Goal: Task Accomplishment & Management: Complete application form

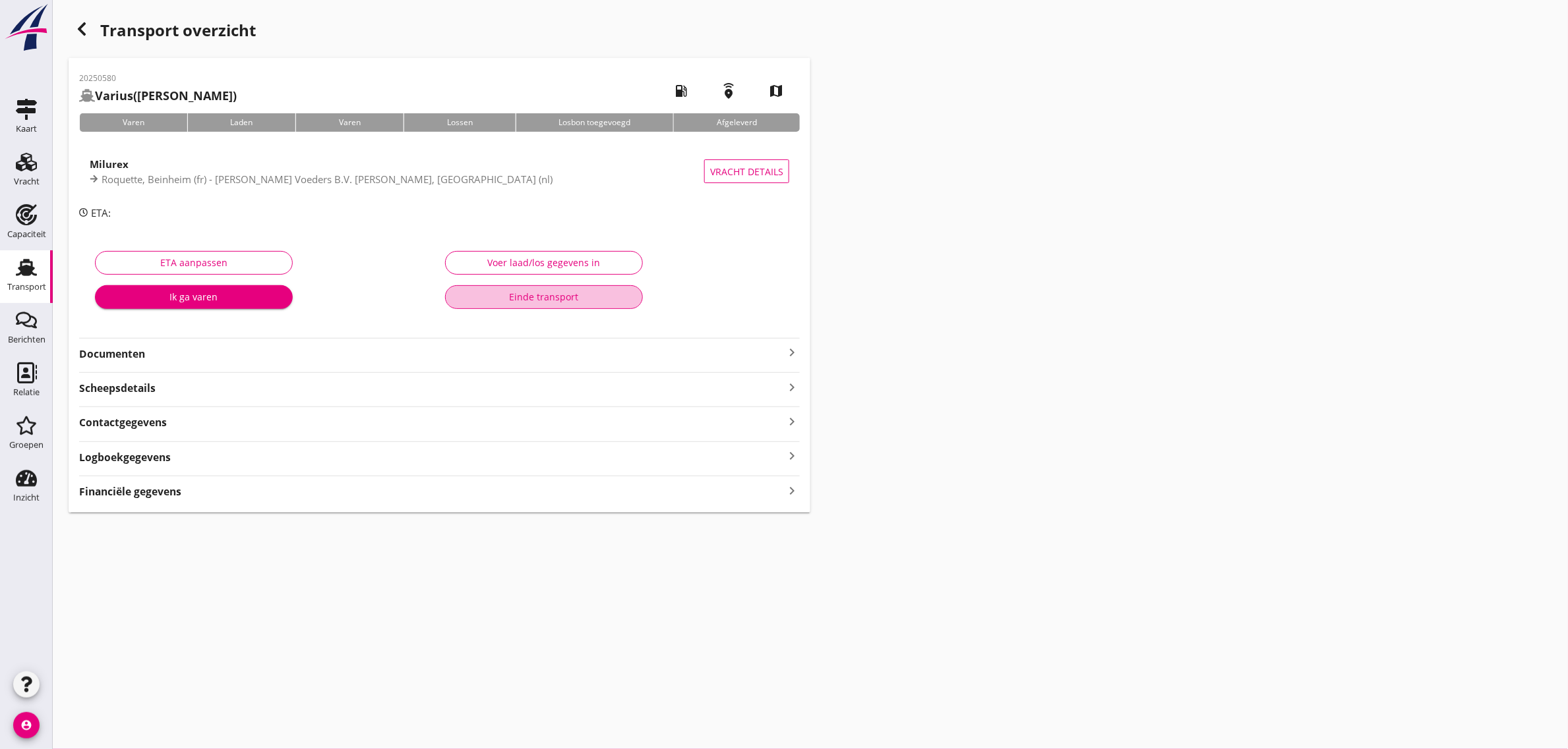
click at [529, 301] on div "Einde transport" at bounding box center [544, 297] width 175 height 14
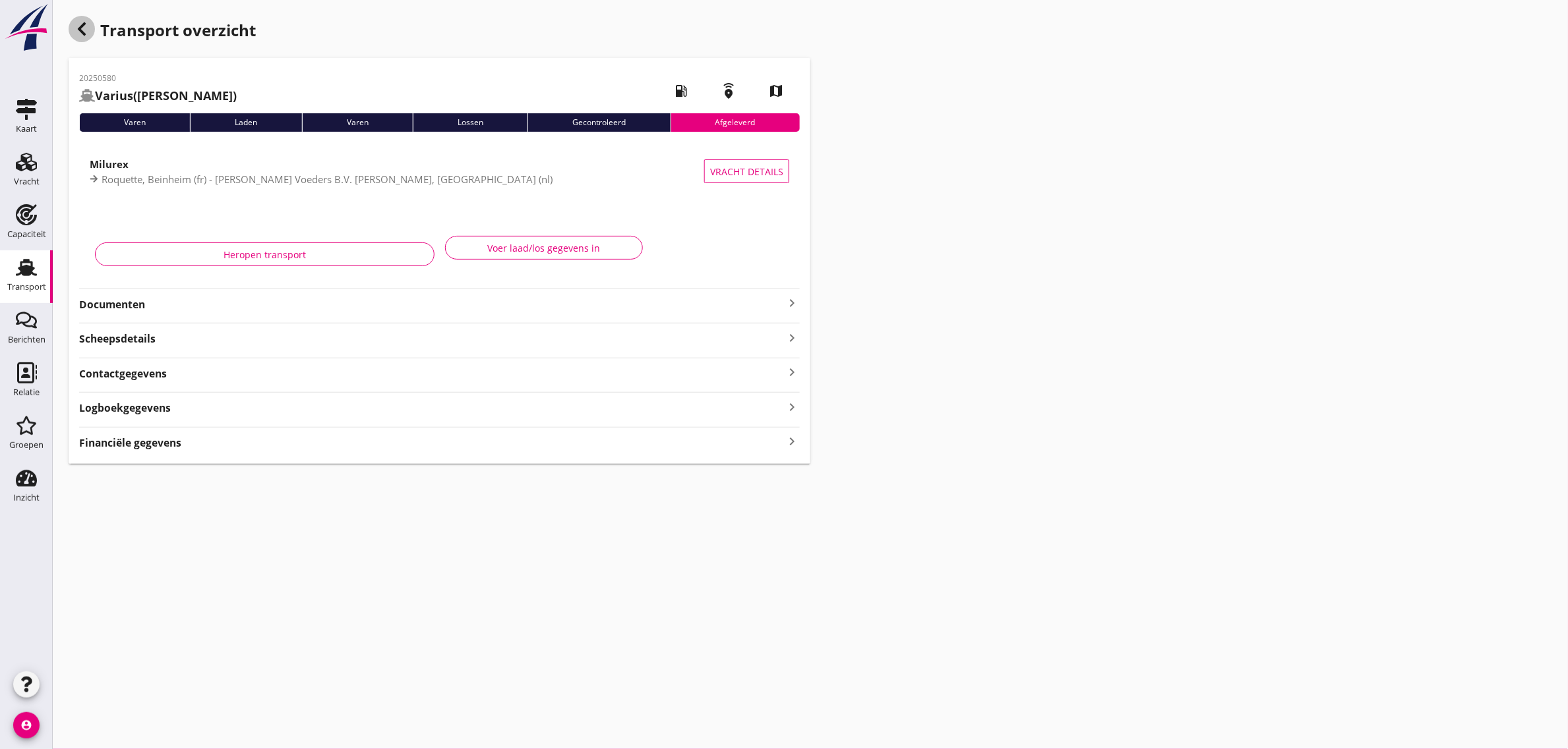
click at [78, 34] on icon "button" at bounding box center [82, 29] width 16 height 16
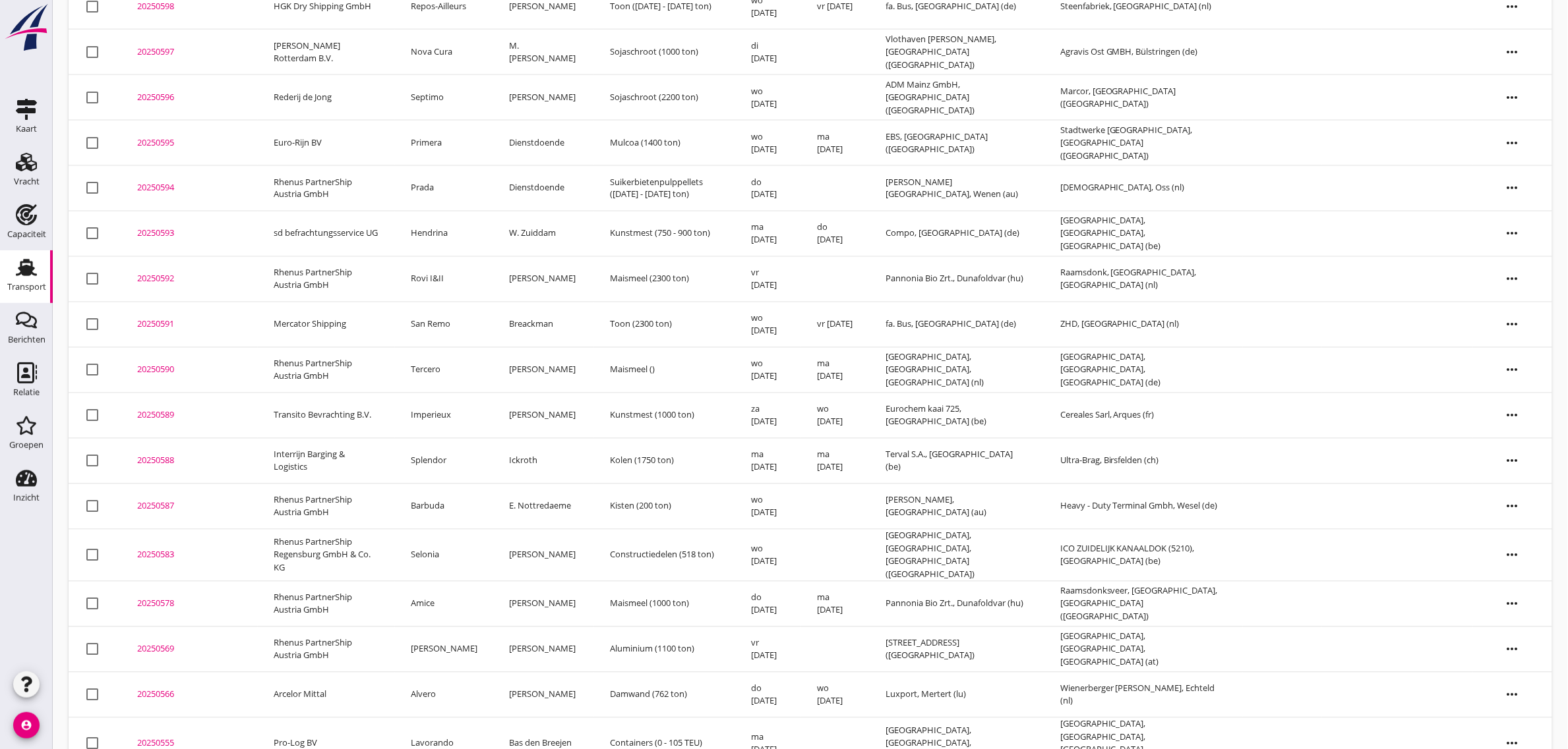
scroll to position [860, 0]
click at [446, 438] on td "Splendor" at bounding box center [444, 460] width 98 height 46
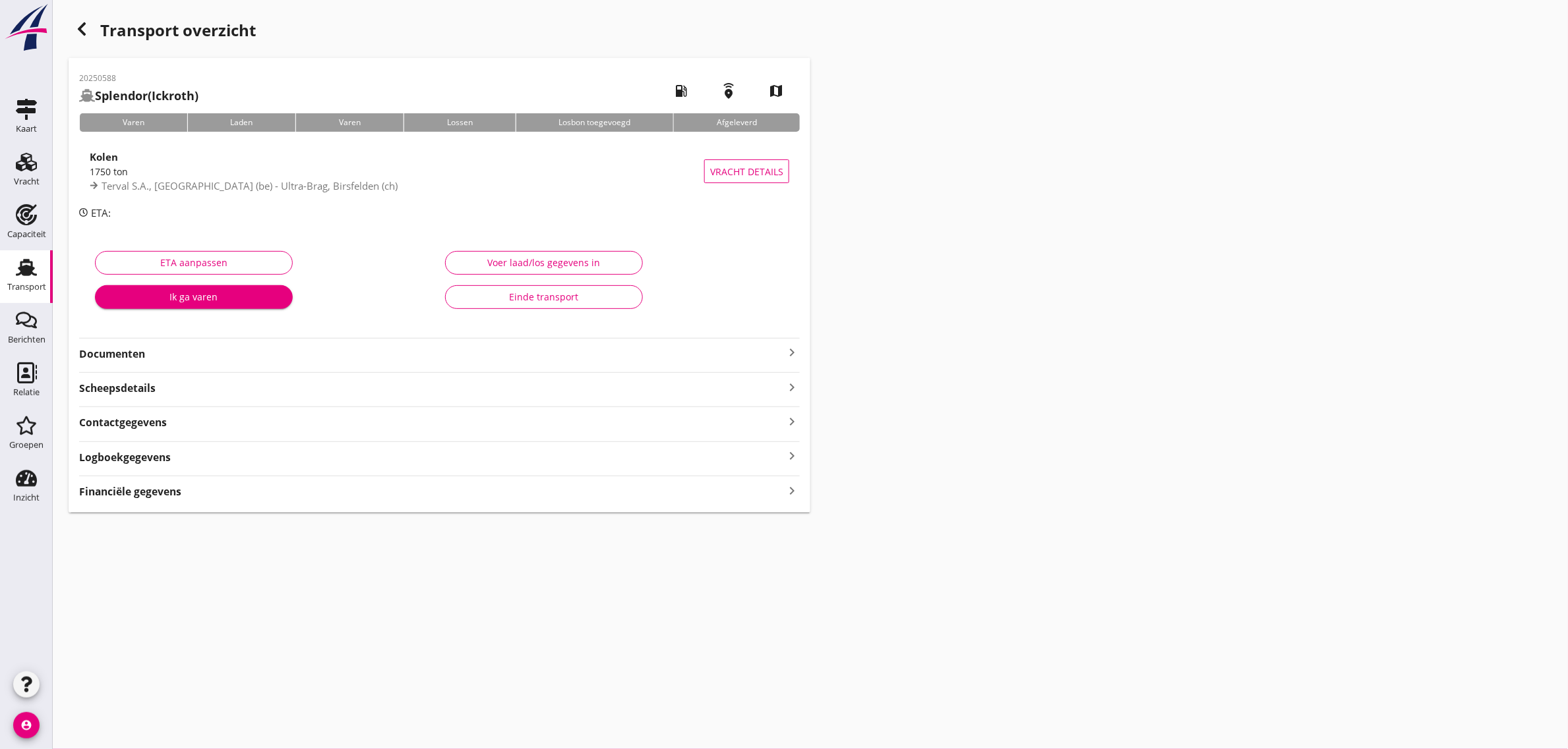
click at [577, 290] on div "Einde transport" at bounding box center [544, 297] width 175 height 14
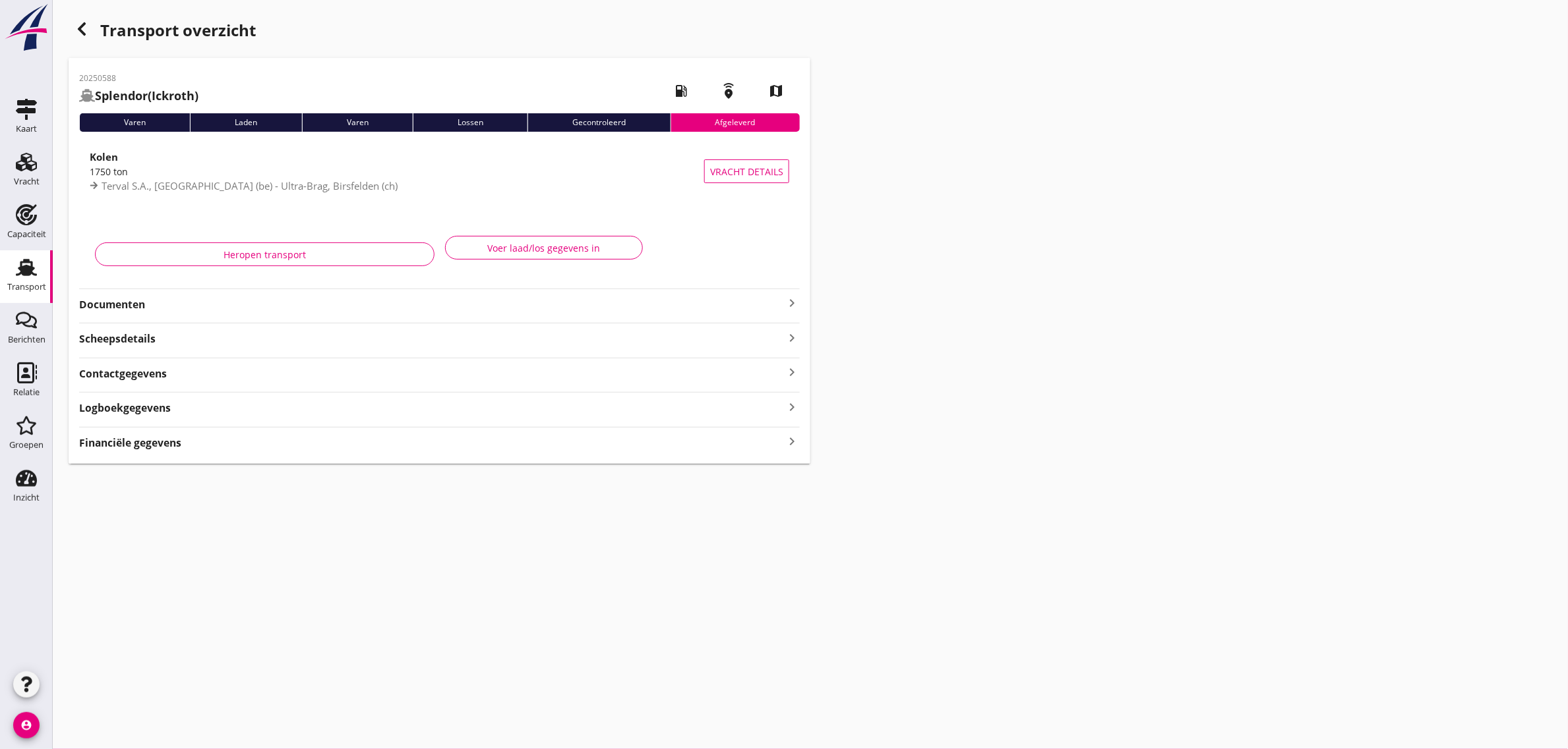
click at [74, 24] on icon "button" at bounding box center [82, 29] width 16 height 16
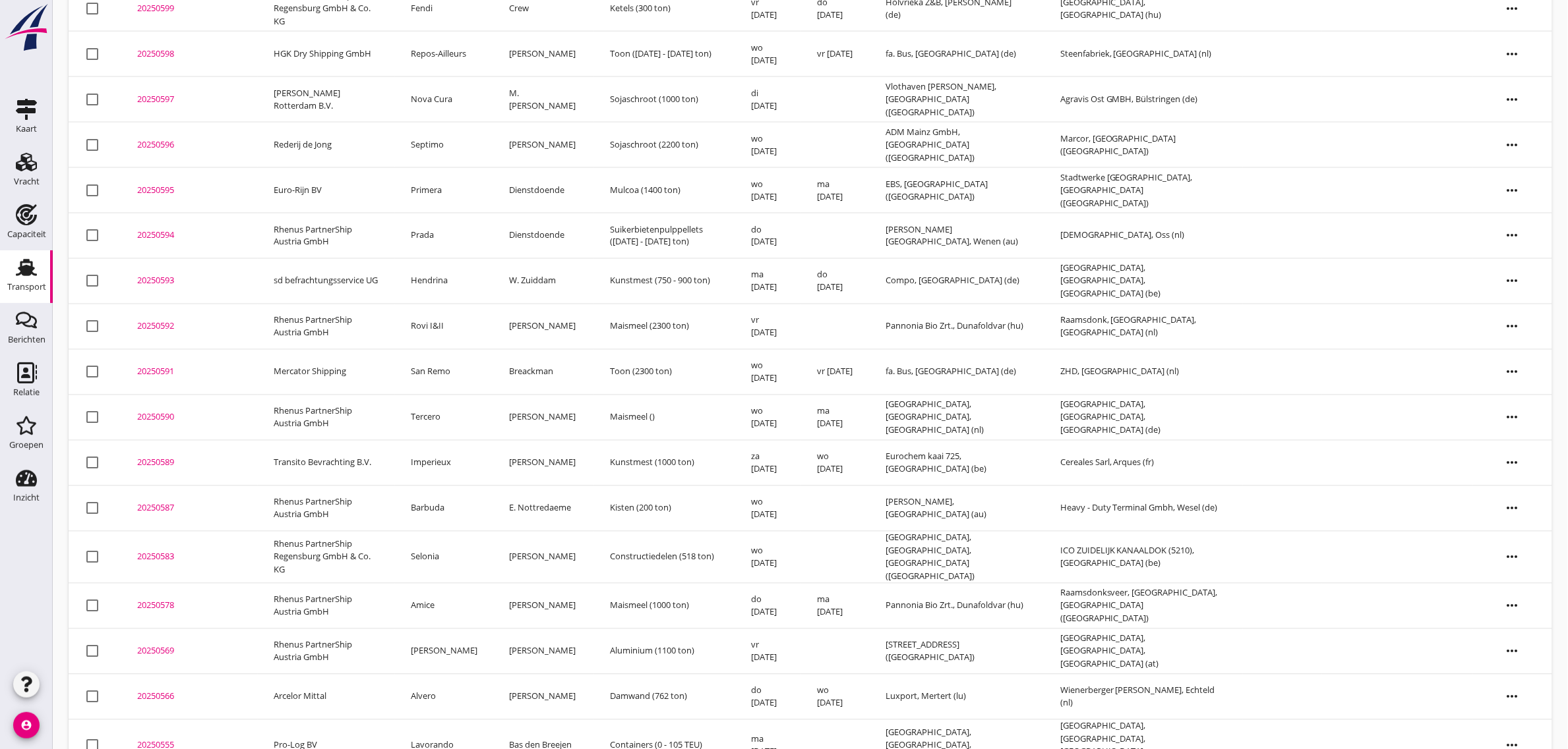
scroll to position [815, 0]
click at [449, 437] on td "Imperieux" at bounding box center [444, 460] width 98 height 46
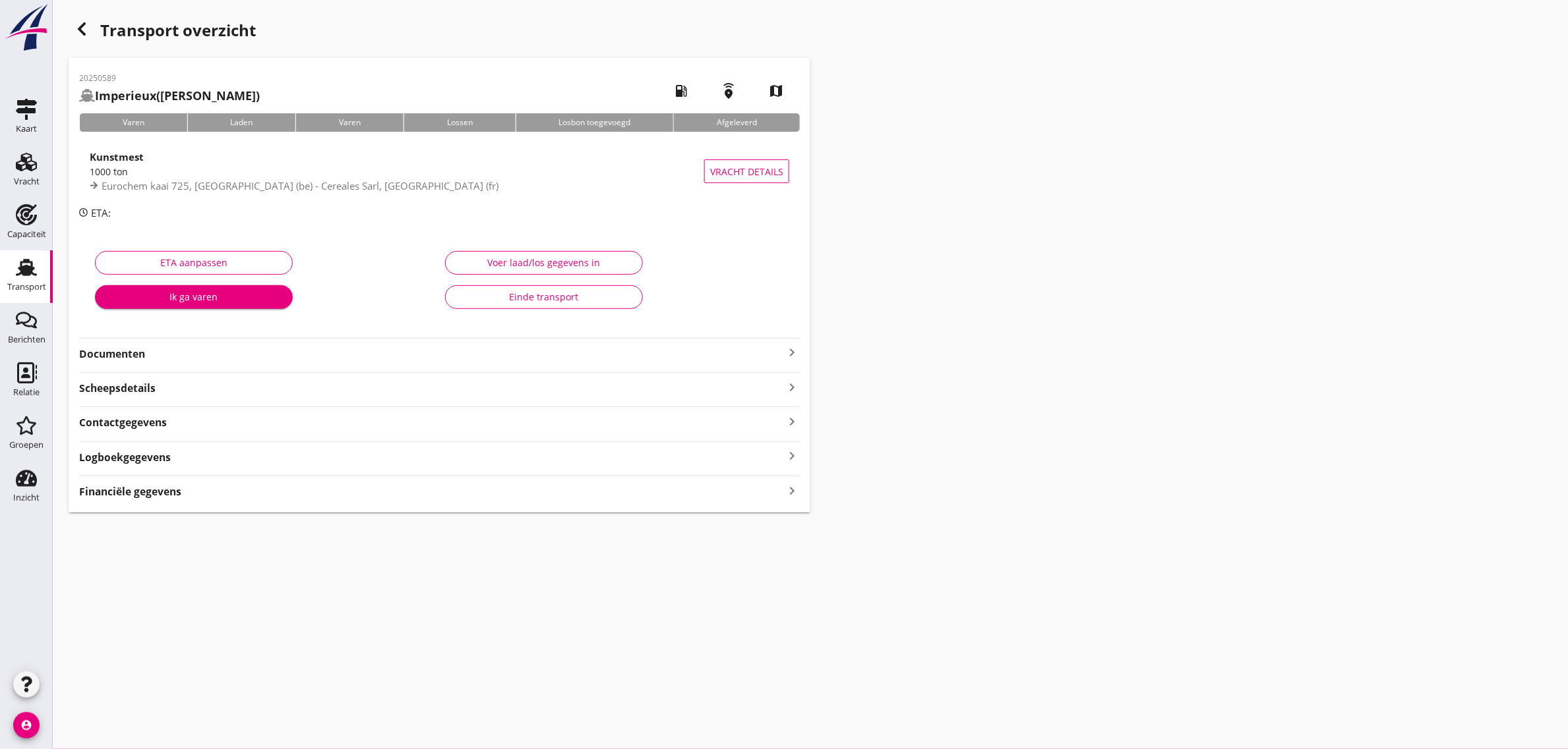
click at [571, 295] on div "Einde transport" at bounding box center [544, 297] width 175 height 14
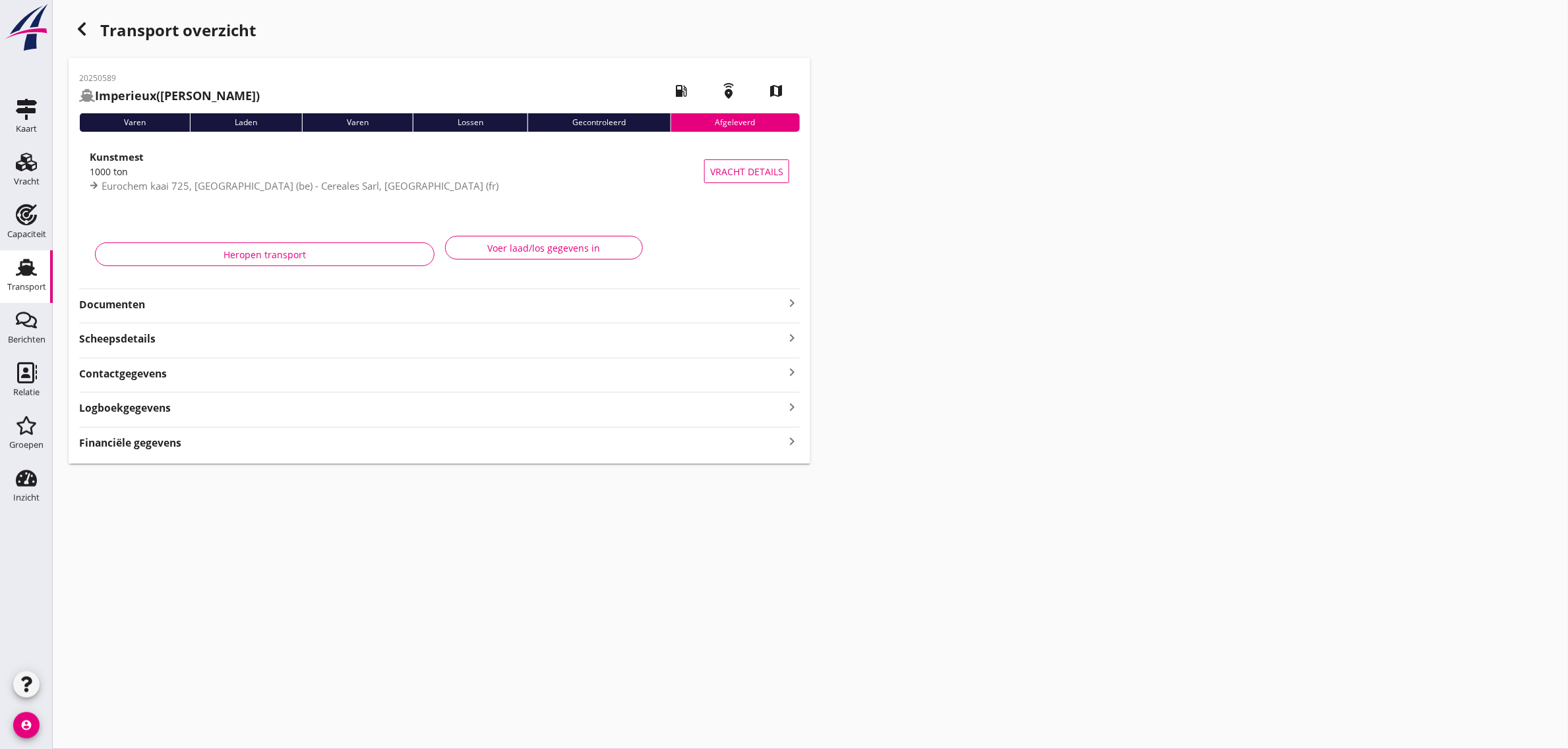
click at [76, 43] on div "Transport overzicht" at bounding box center [440, 32] width 742 height 32
click at [75, 31] on icon "button" at bounding box center [82, 29] width 16 height 16
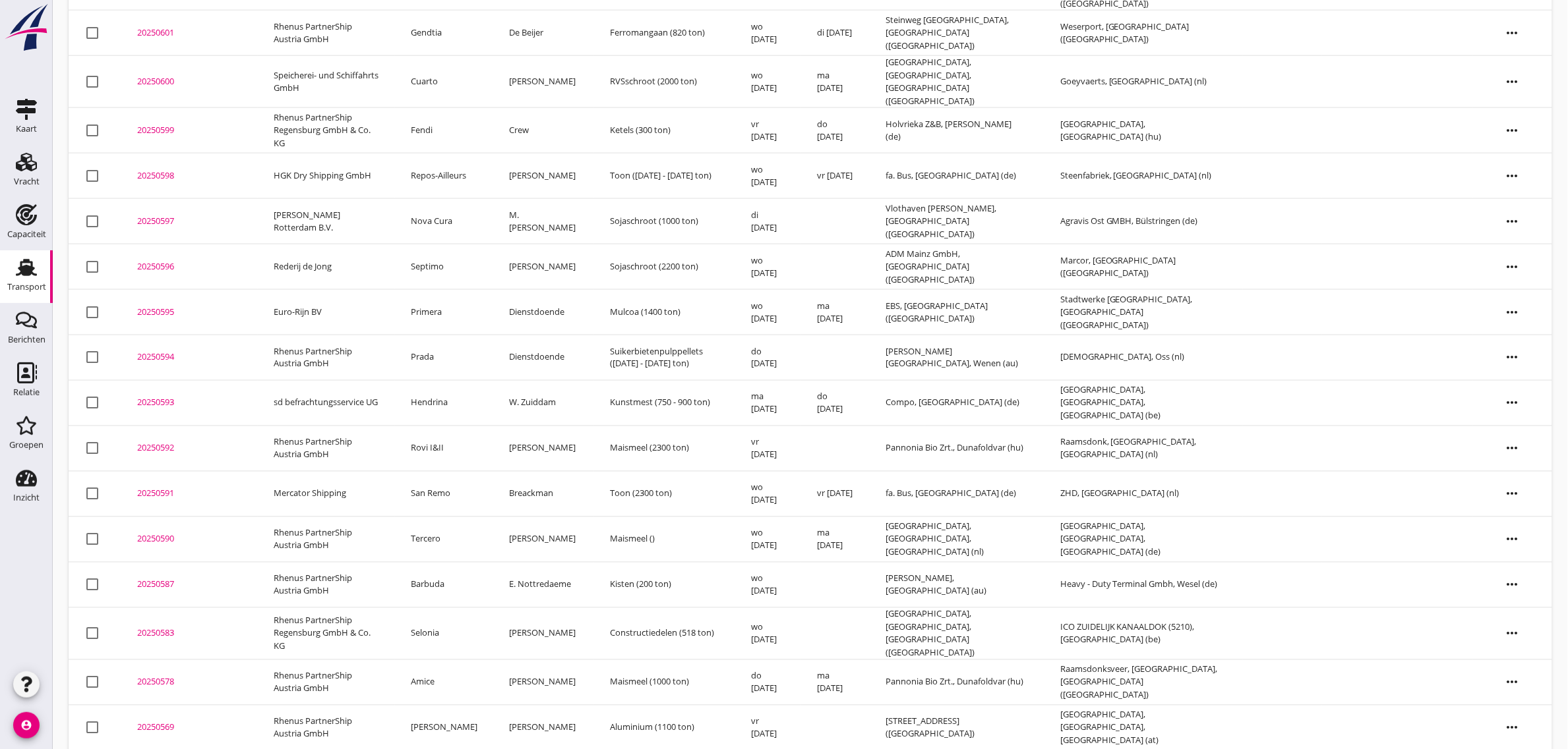
scroll to position [687, 0]
click at [447, 475] on td "San Remo" at bounding box center [444, 497] width 98 height 46
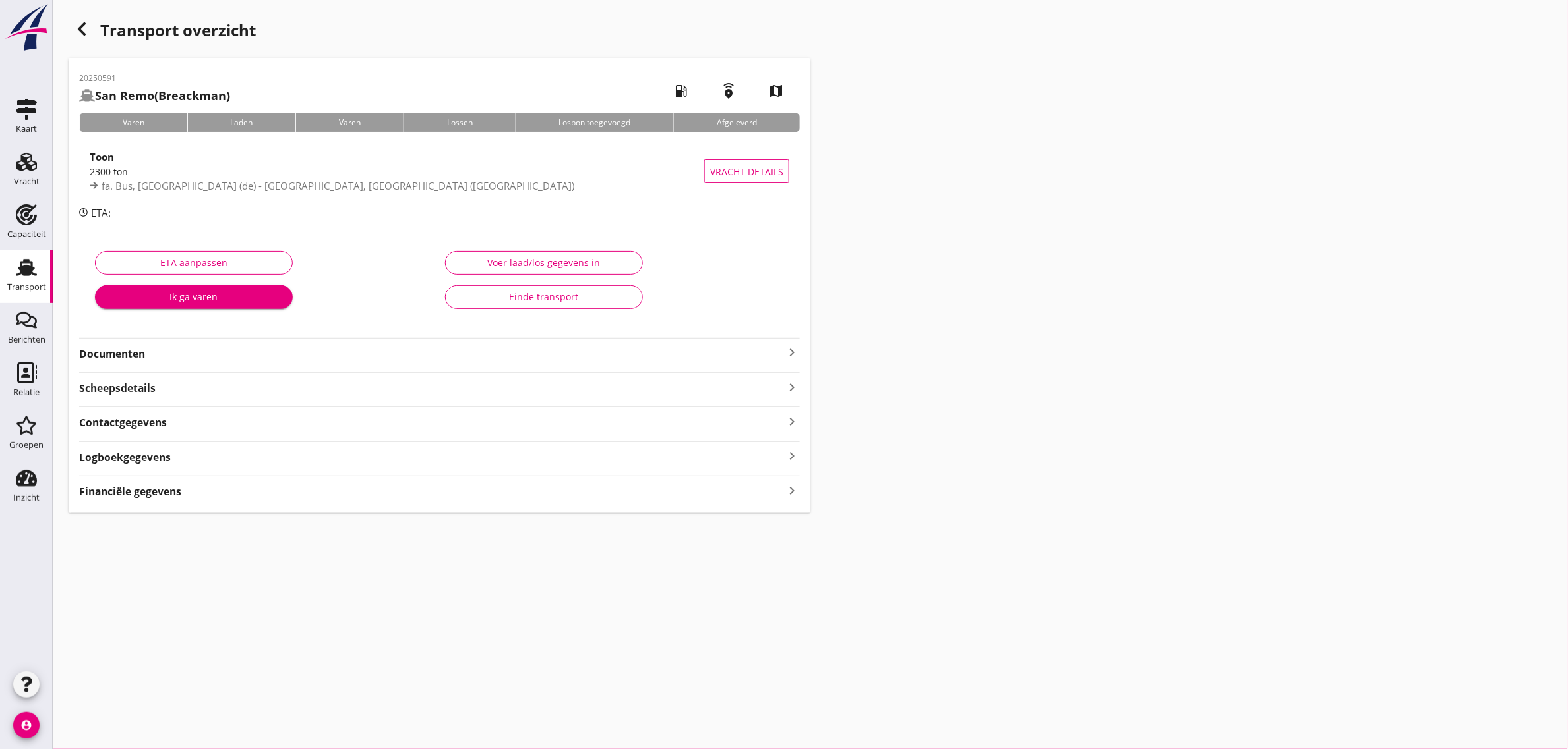
click at [535, 290] on div "Einde transport" at bounding box center [544, 297] width 175 height 14
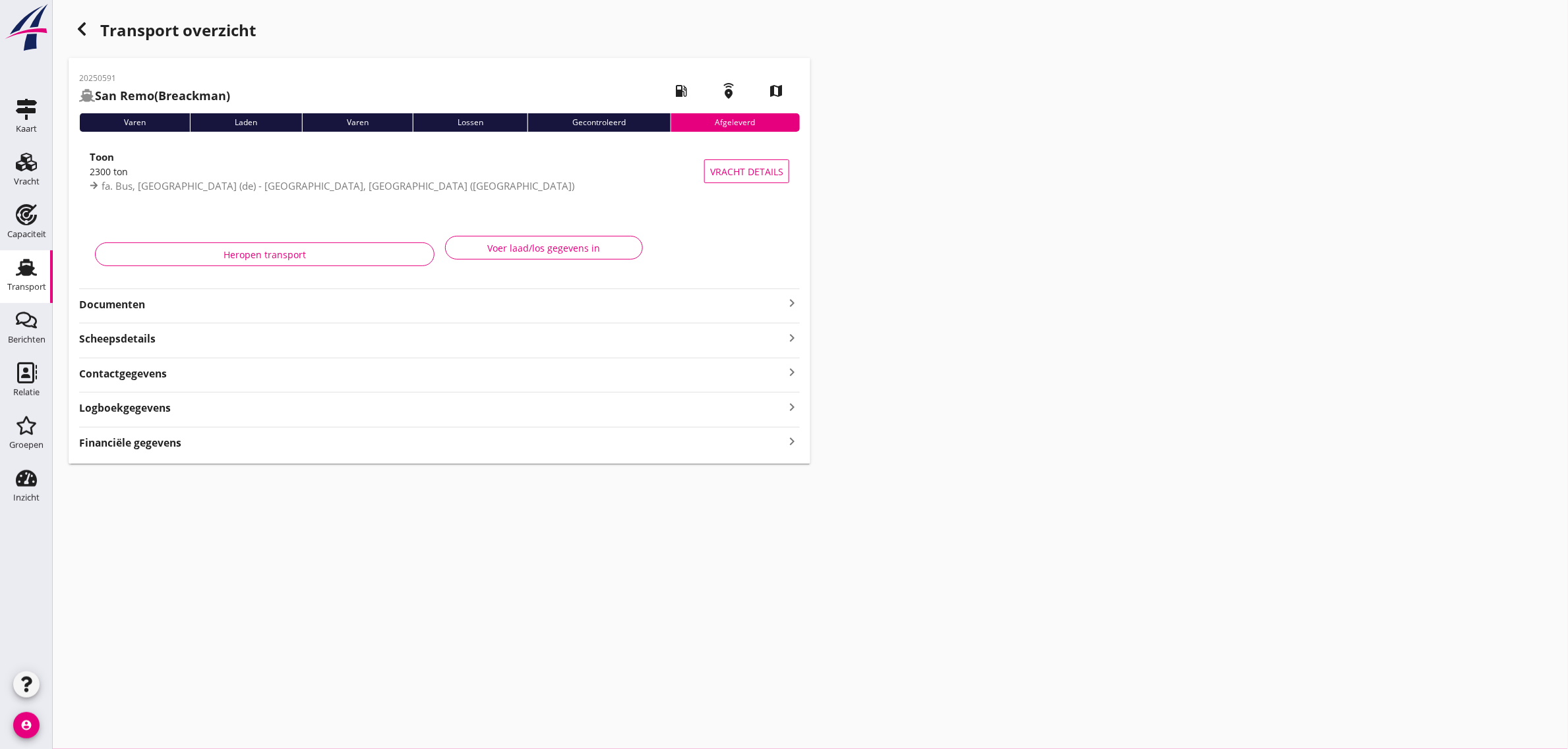
click at [77, 38] on div "button" at bounding box center [81, 29] width 26 height 26
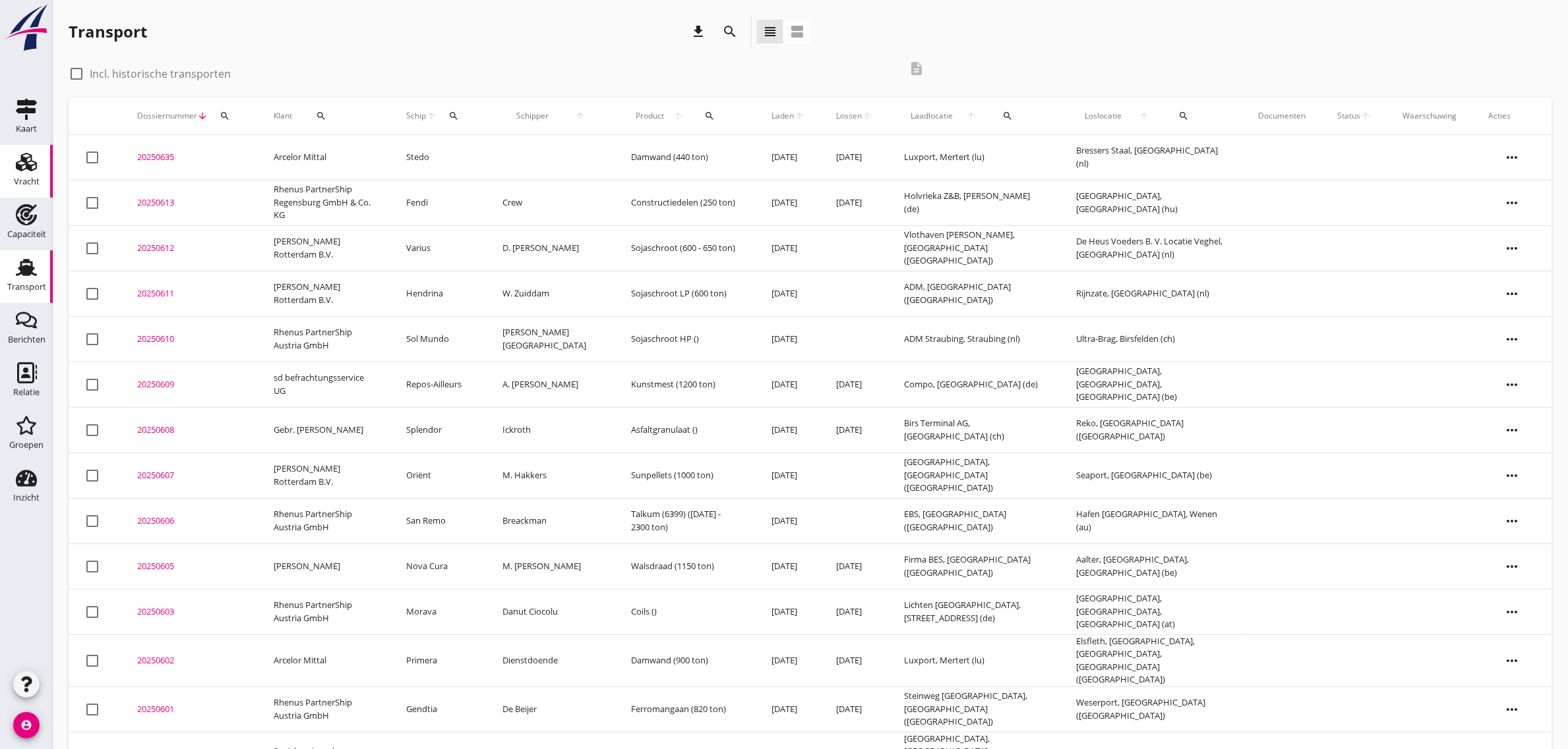
click at [23, 156] on icon "Vracht" at bounding box center [26, 162] width 21 height 21
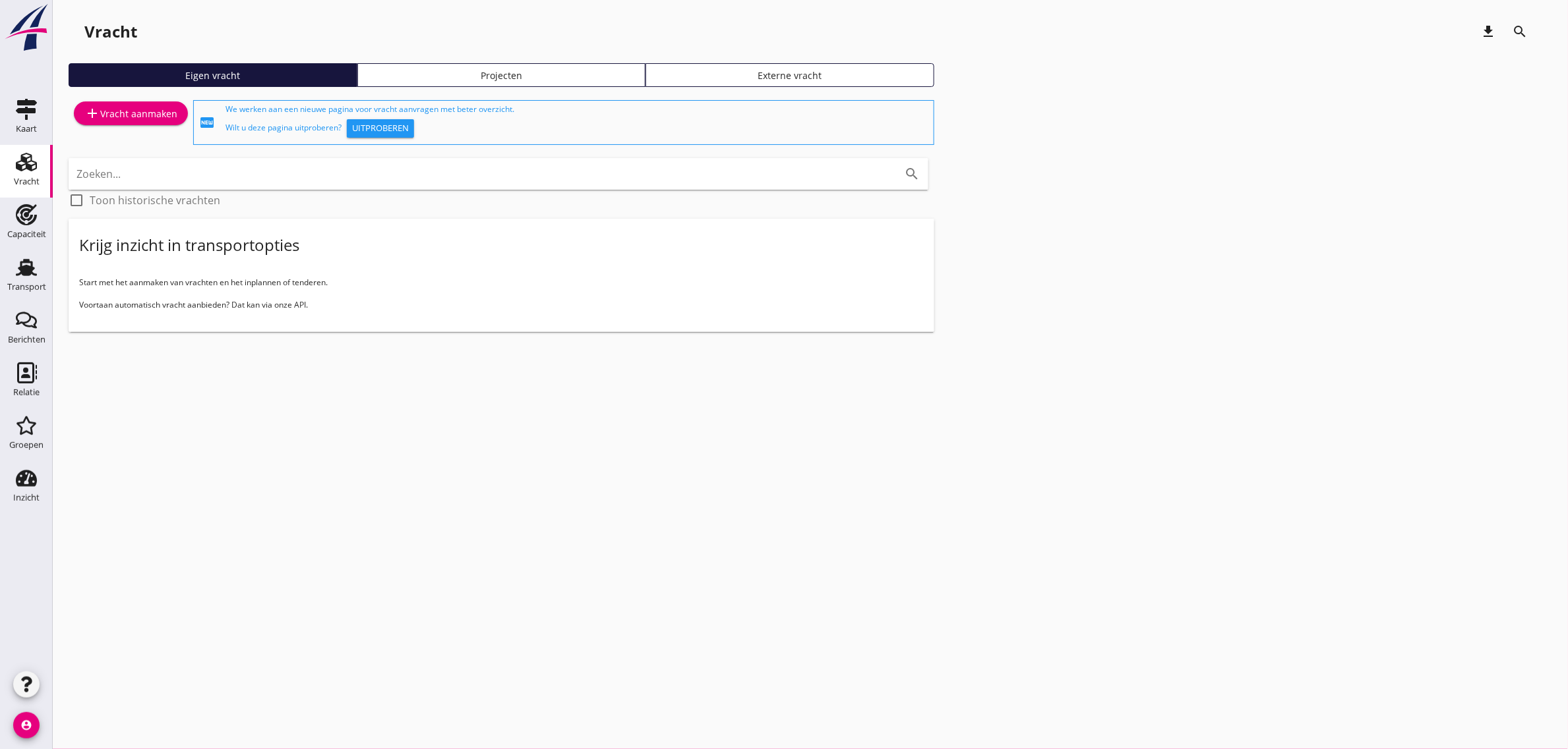
click at [142, 116] on div "add Vracht aanmaken" at bounding box center [131, 114] width 93 height 16
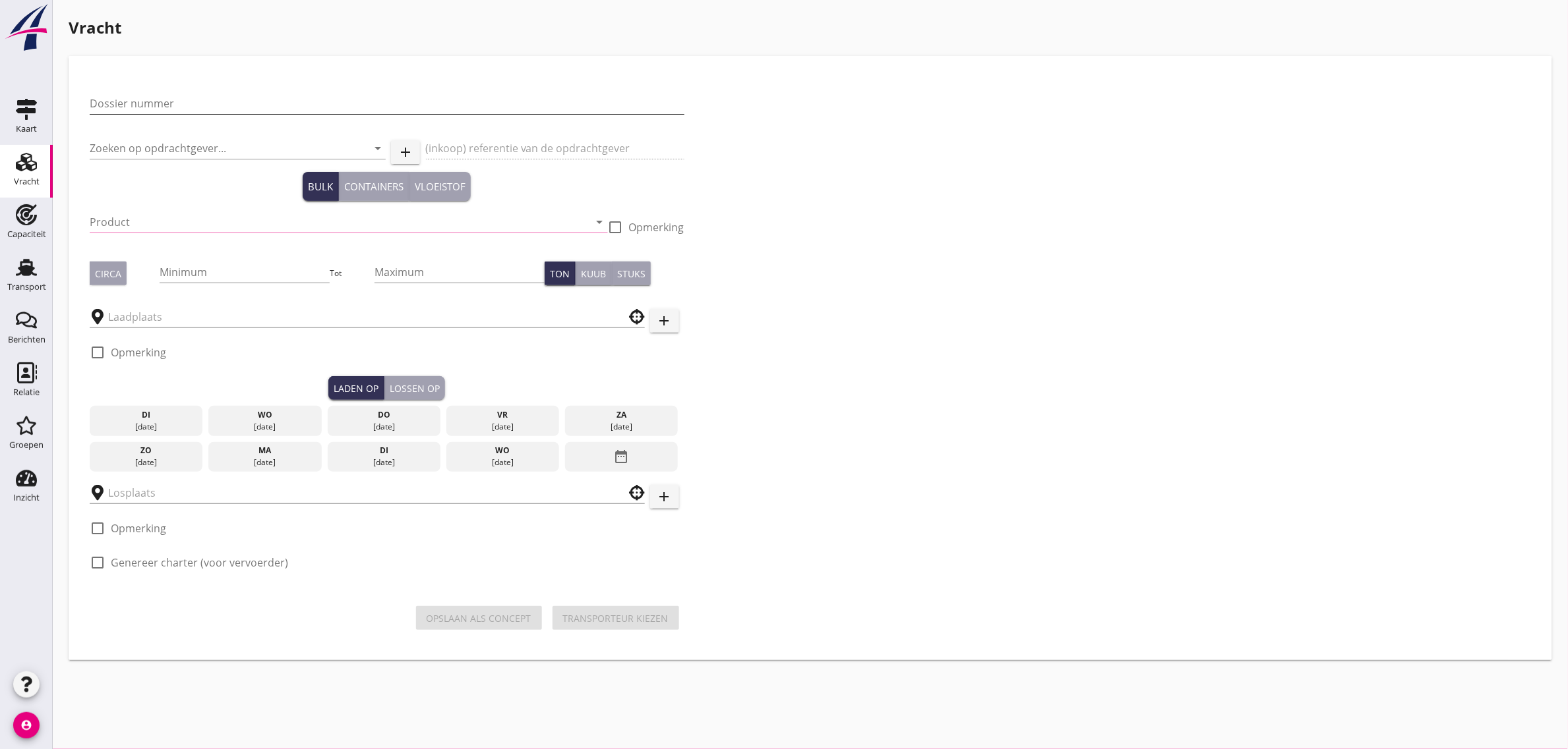
drag, startPoint x: 142, startPoint y: 116, endPoint x: 185, endPoint y: 101, distance: 45.5
click at [185, 101] on input "Dossier nummer" at bounding box center [386, 103] width 595 height 21
type input "20250614"
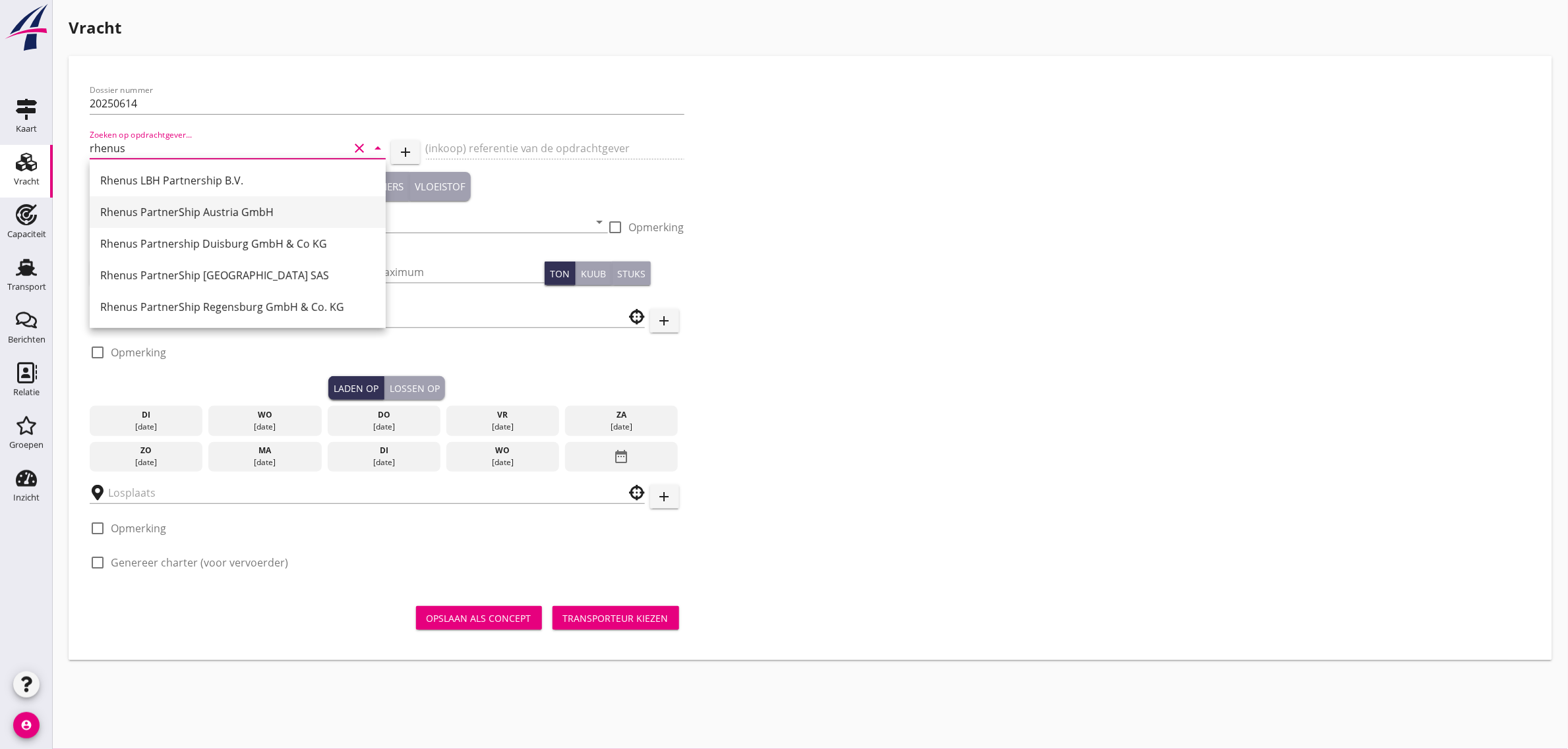
click at [199, 215] on div "Rhenus PartnerShip Austria GmbH" at bounding box center [237, 212] width 275 height 16
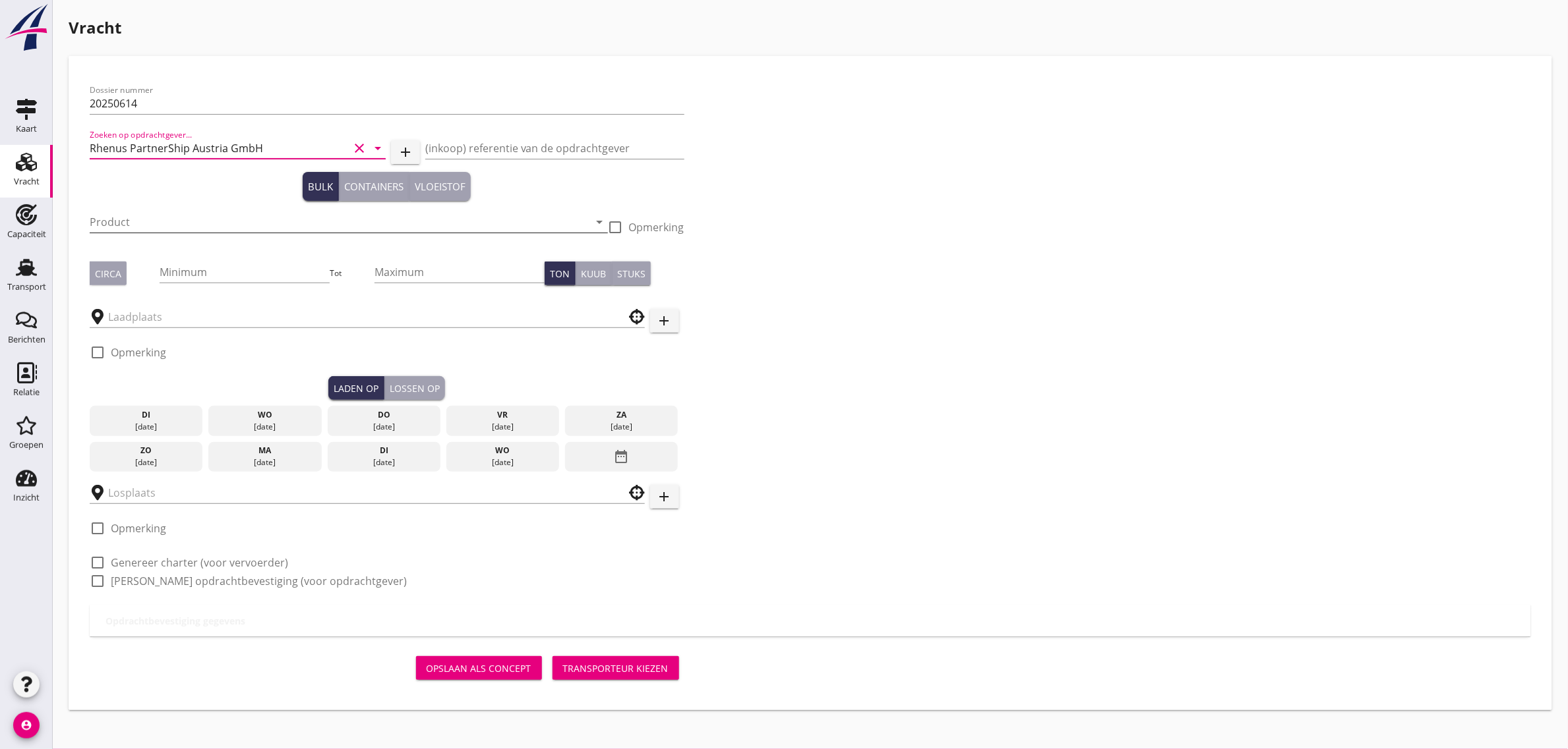
type input "Rhenus PartnerShip Austria GmbH"
click at [106, 218] on input "Product" at bounding box center [339, 222] width 500 height 21
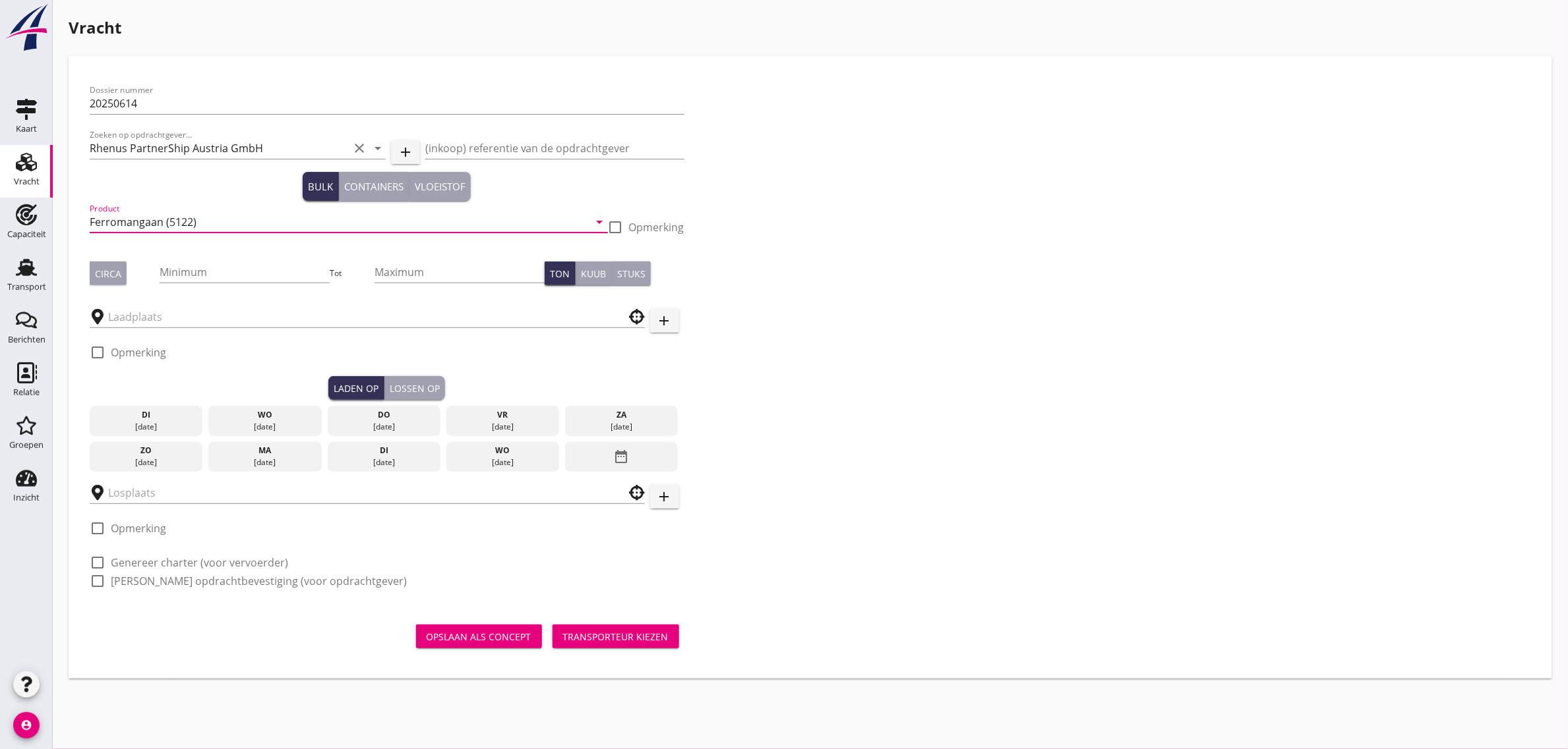
type input "Ferromangaan (5122)"
click at [116, 269] on div "Circa" at bounding box center [108, 273] width 26 height 14
click at [196, 281] on input "Minimum" at bounding box center [244, 271] width 170 height 21
type input "2000"
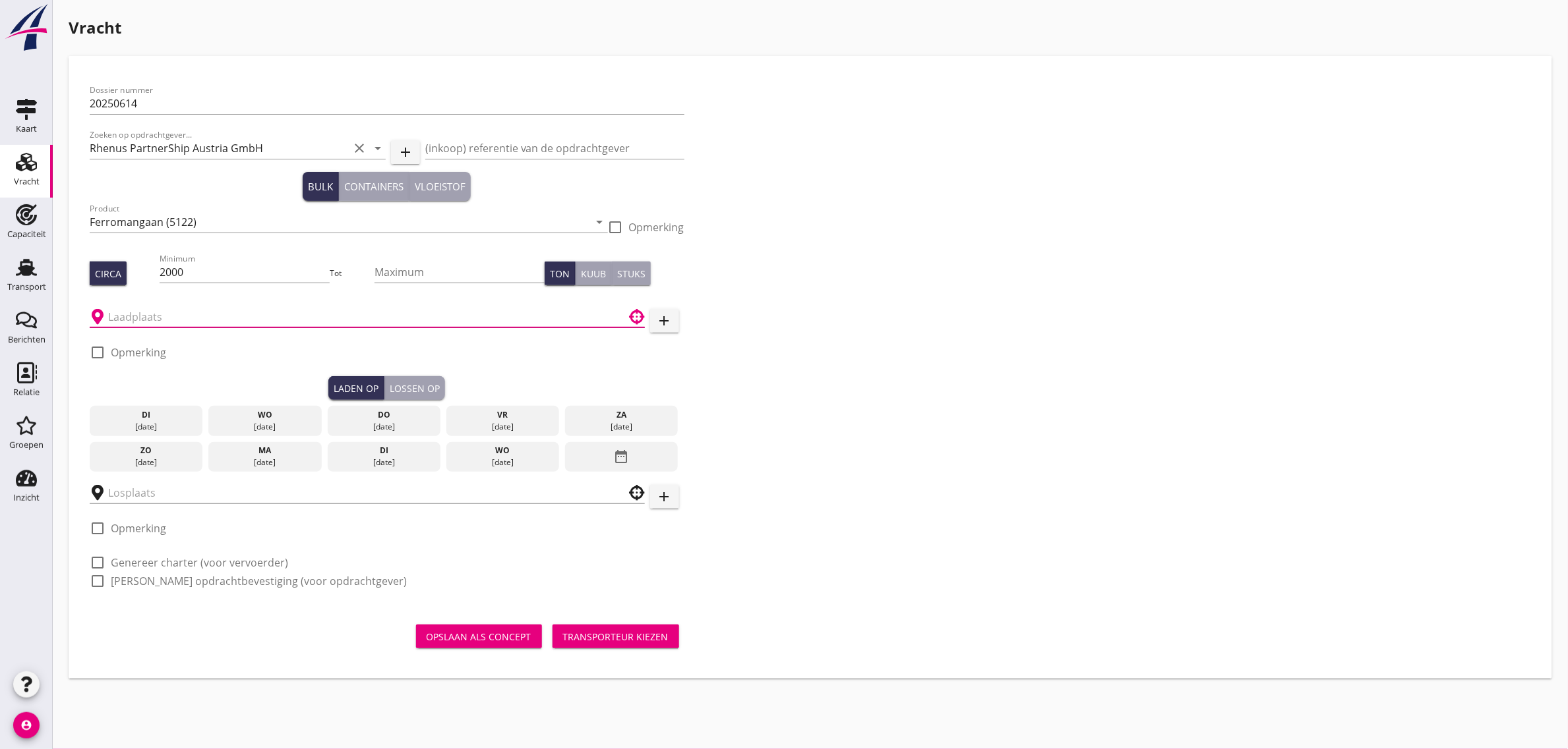
click at [187, 316] on input "text" at bounding box center [358, 316] width 500 height 21
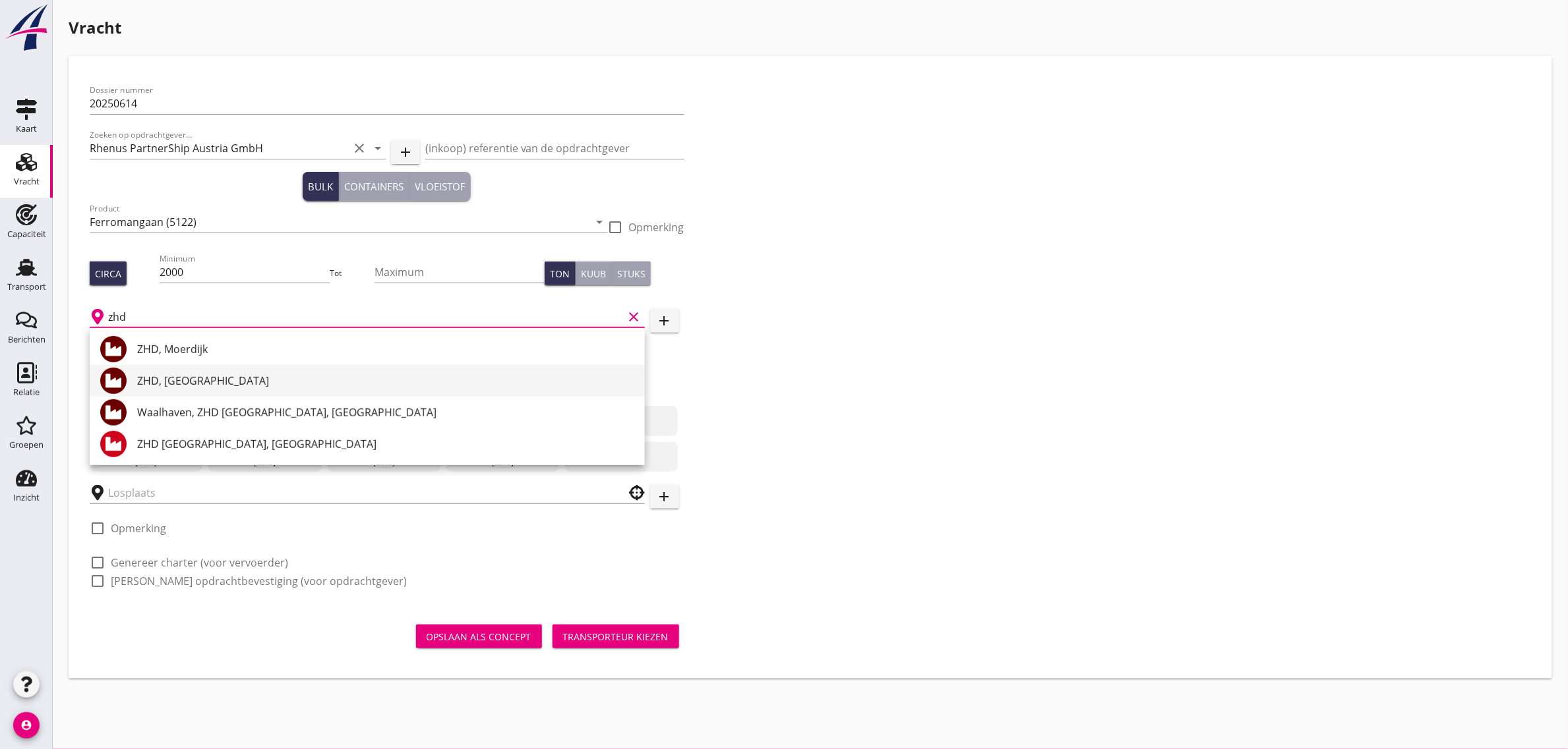
click at [202, 377] on div "ZHD, Dordrecht" at bounding box center [386, 381] width 497 height 16
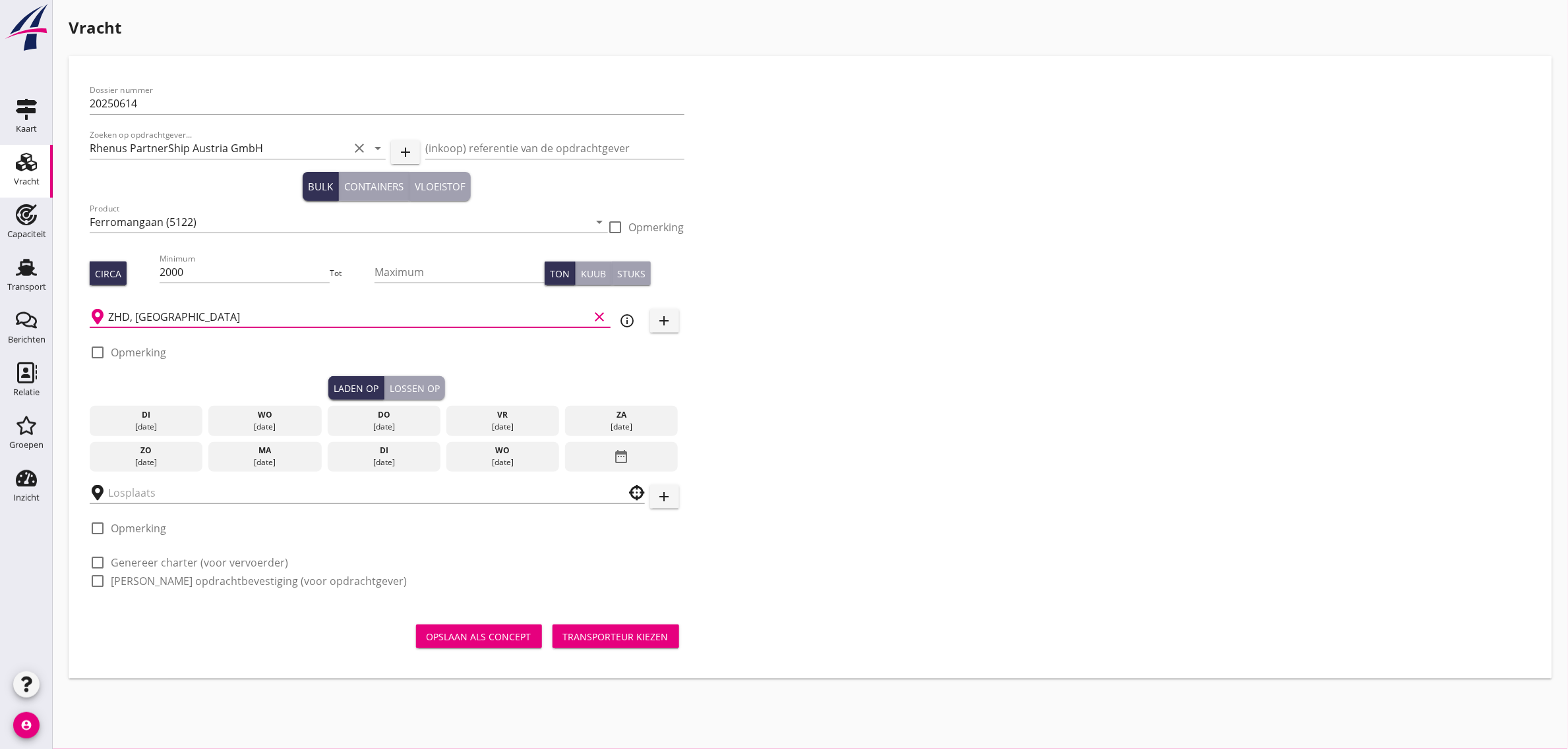
type input "ZHD, Dordrecht"
click at [822, 422] on div "Dossier nummer 20250614 Zoeken op opdrachtgever... Rhenus PartnerShip Austria G…" at bounding box center [811, 341] width 1452 height 528
click at [345, 464] on div "[DATE]" at bounding box center [384, 463] width 107 height 12
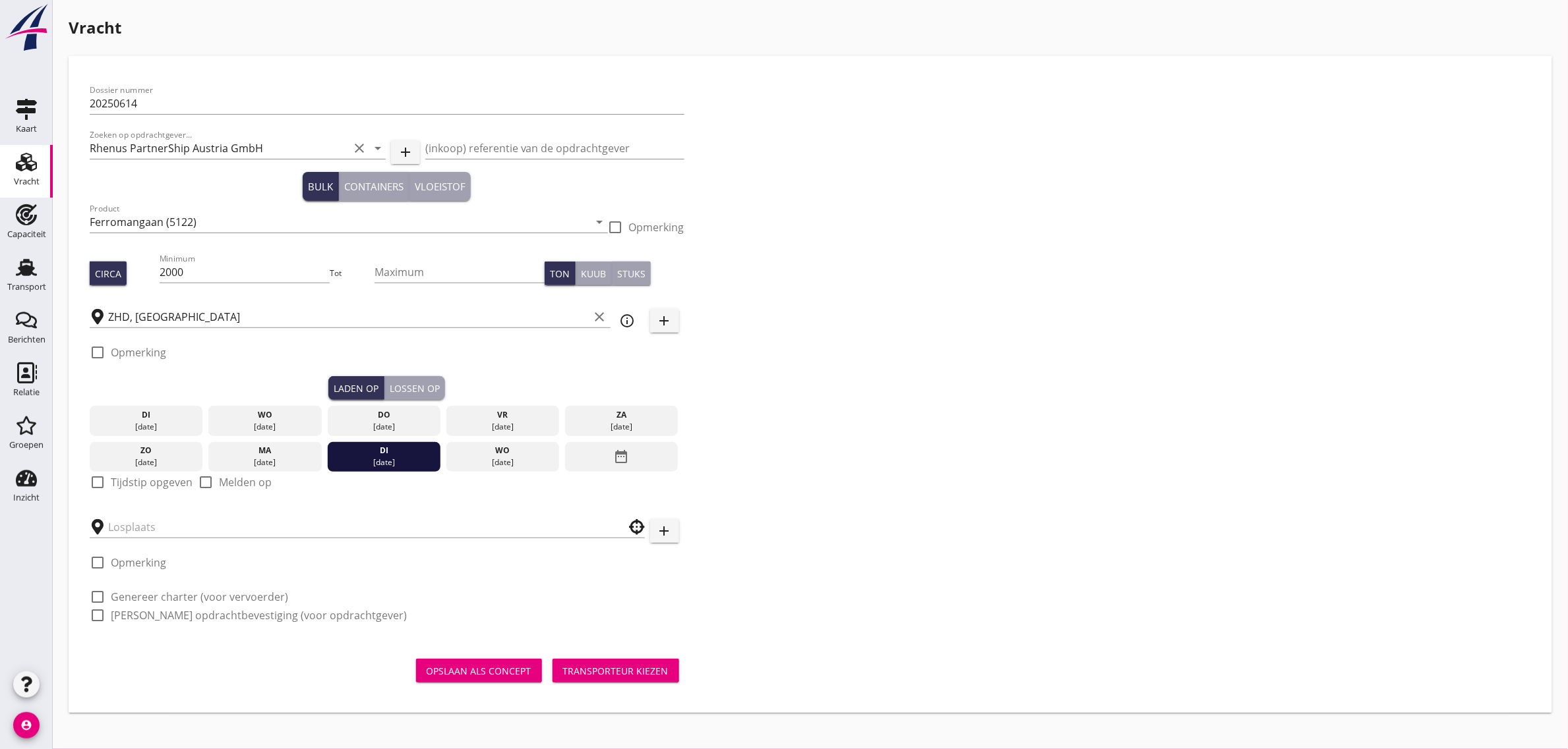
click at [130, 482] on label "Tijdstip opgeven" at bounding box center [152, 482] width 82 height 13
checkbox input "true"
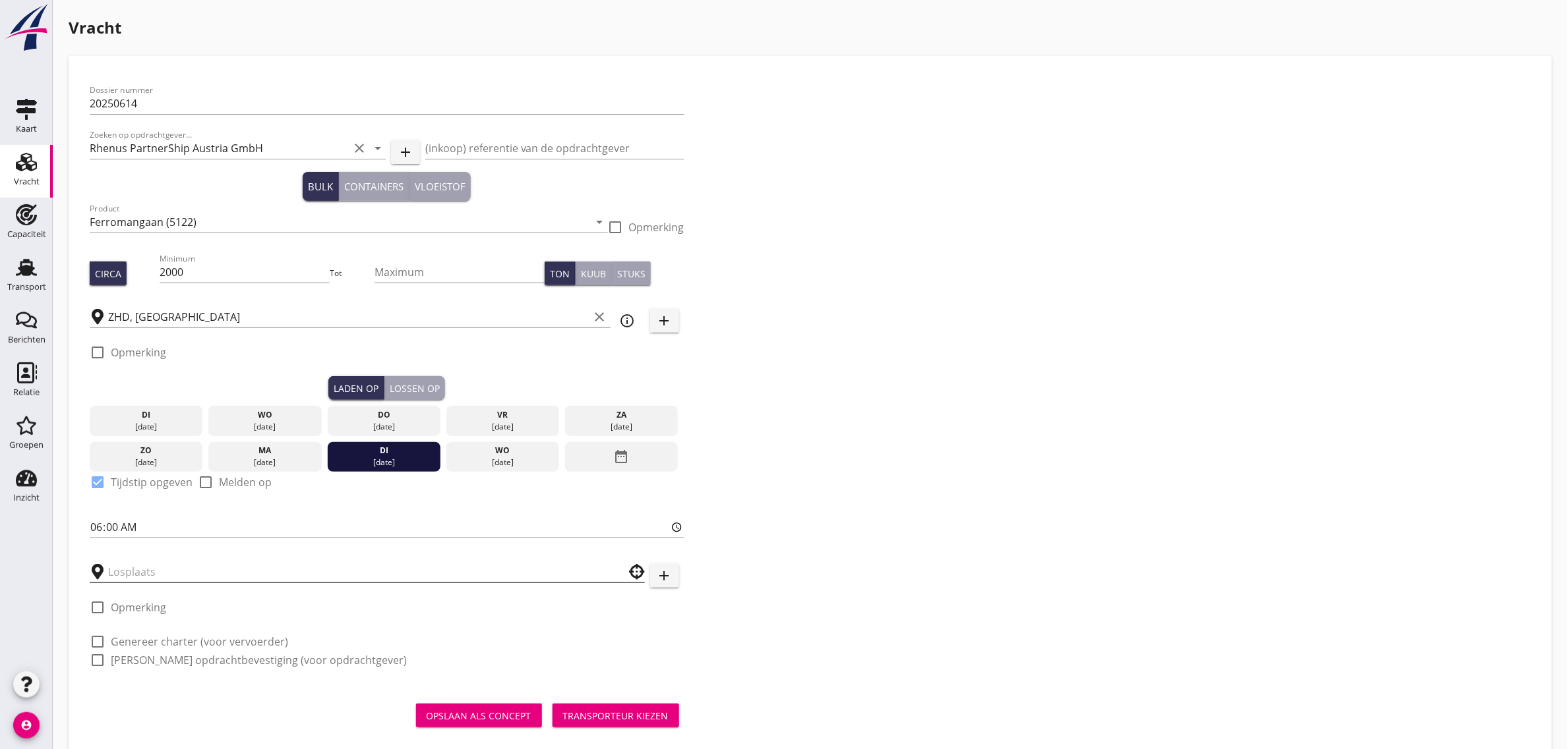
click at [172, 574] on input "text" at bounding box center [358, 572] width 500 height 21
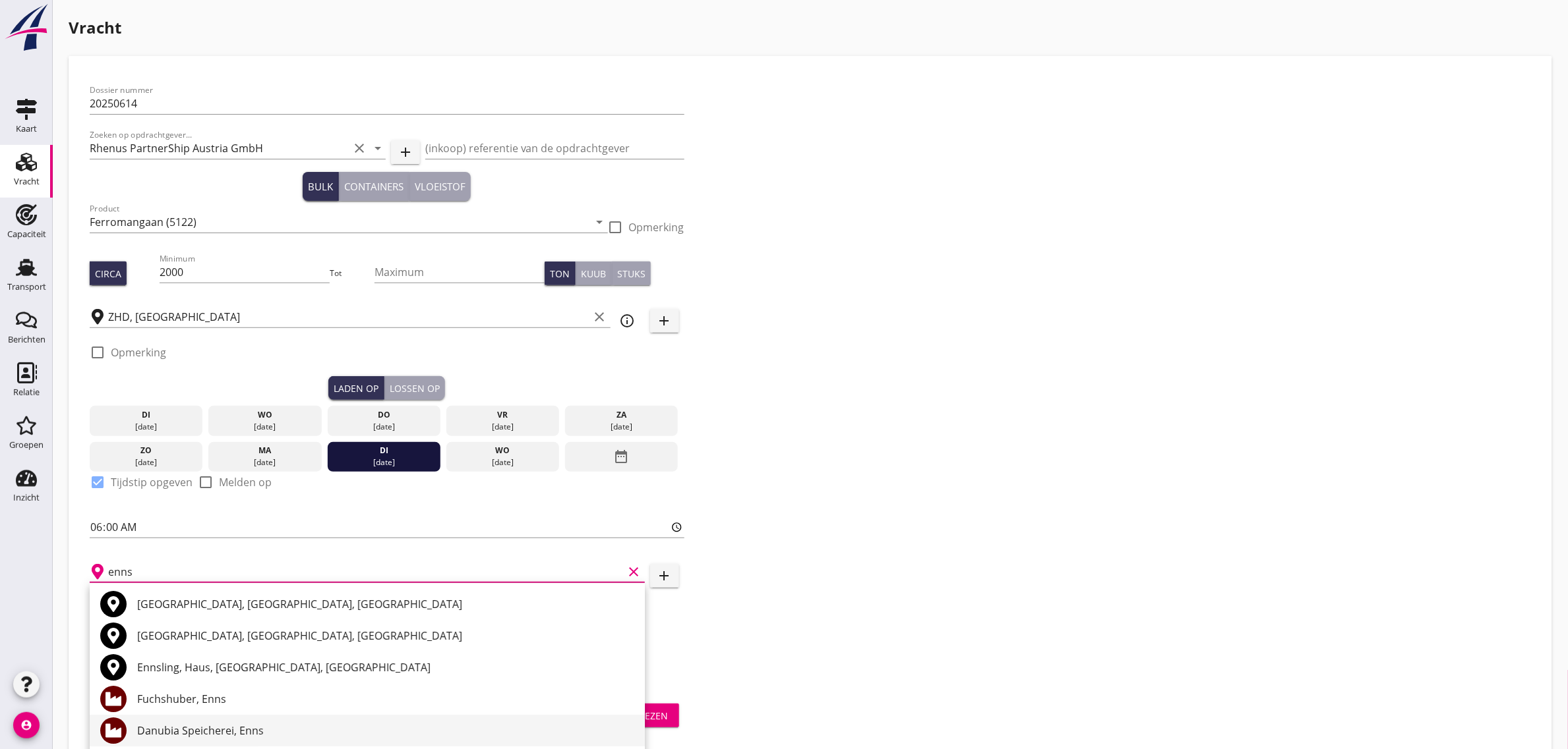
click at [206, 721] on div "Danubia Speicherei, Enns" at bounding box center [386, 730] width 497 height 32
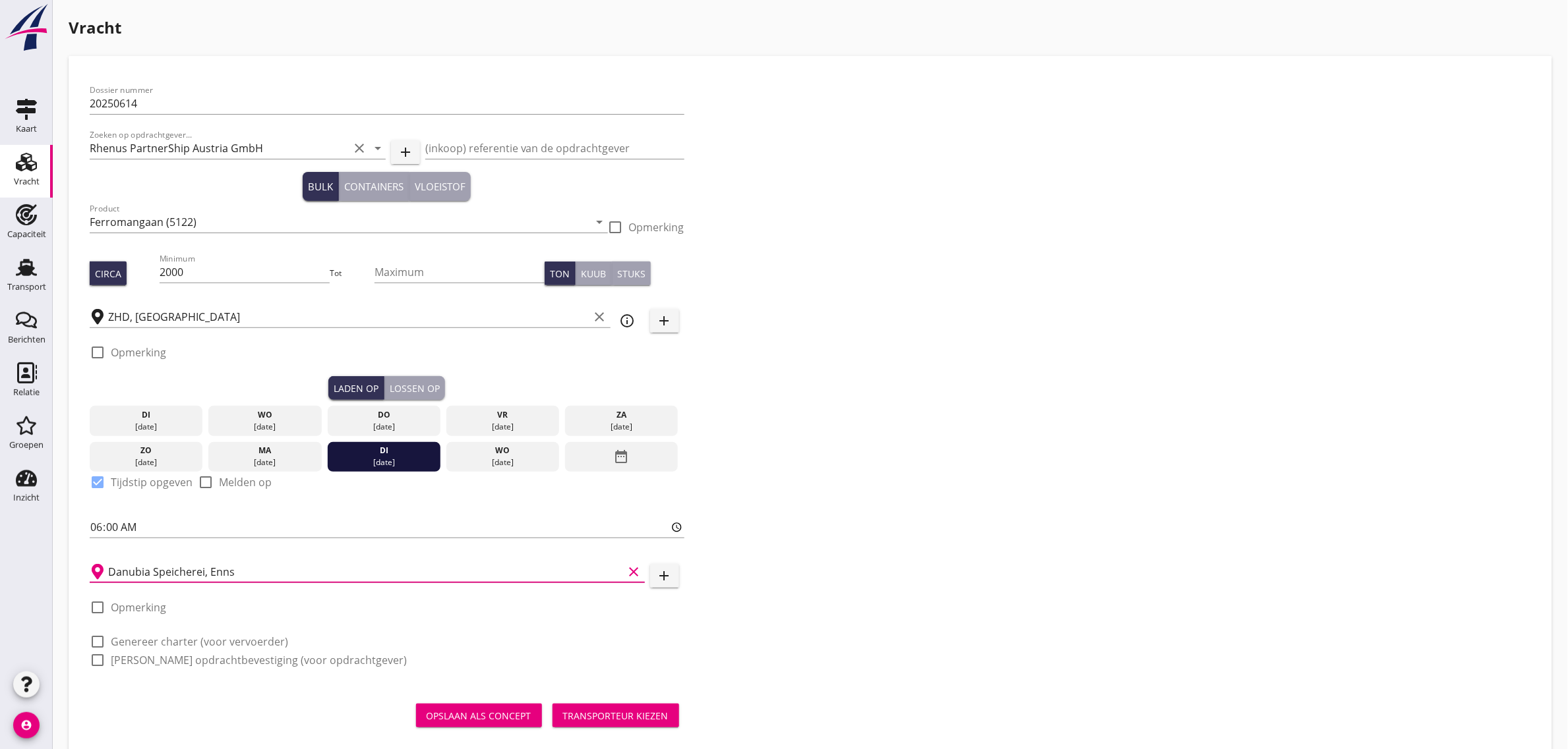
type input "Danubia Speicherei, Enns"
click at [838, 544] on div "Dossier nummer 20250614 Zoeken op opdrachtgever... Rhenus PartnerShip Austria G…" at bounding box center [811, 381] width 1452 height 607
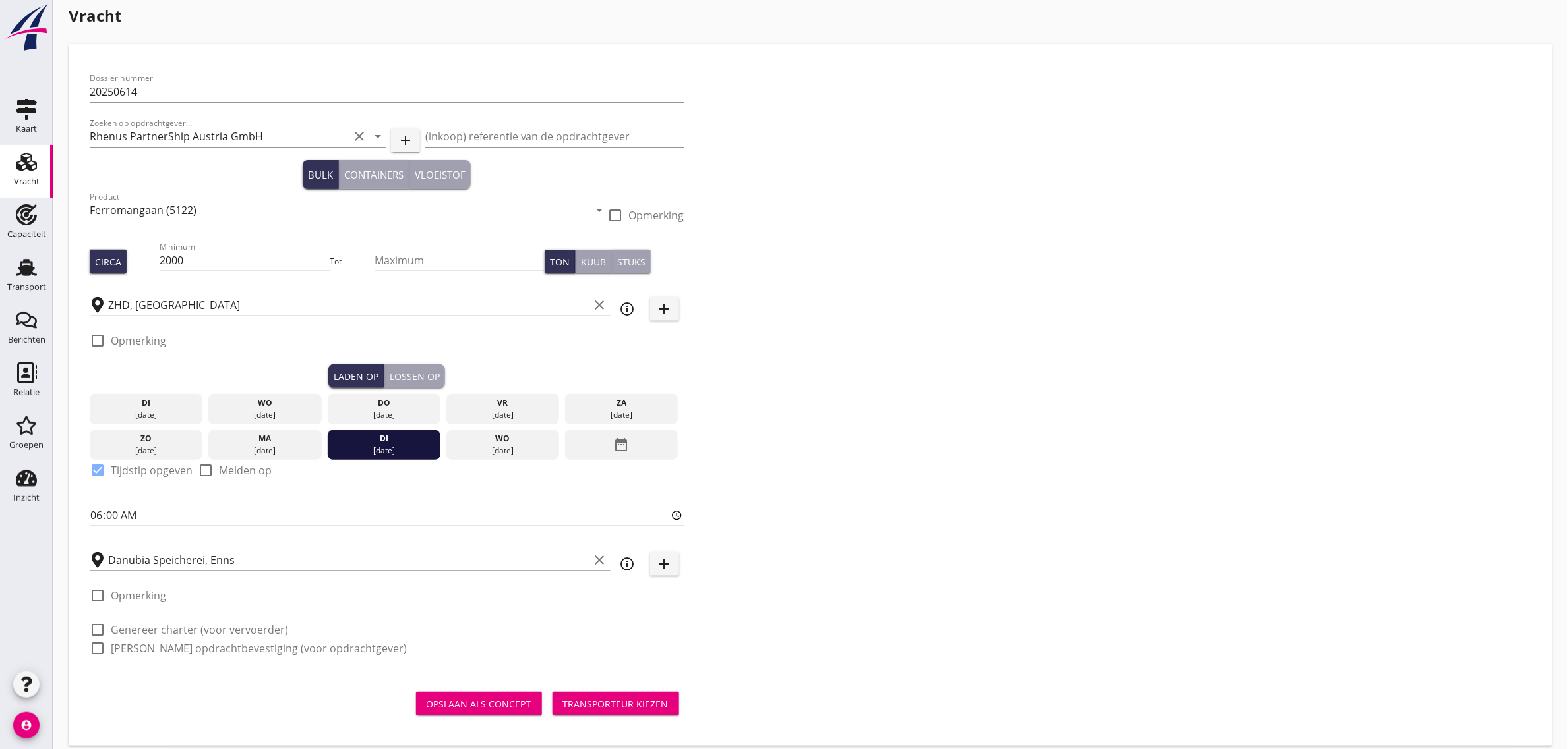
scroll to position [24, 0]
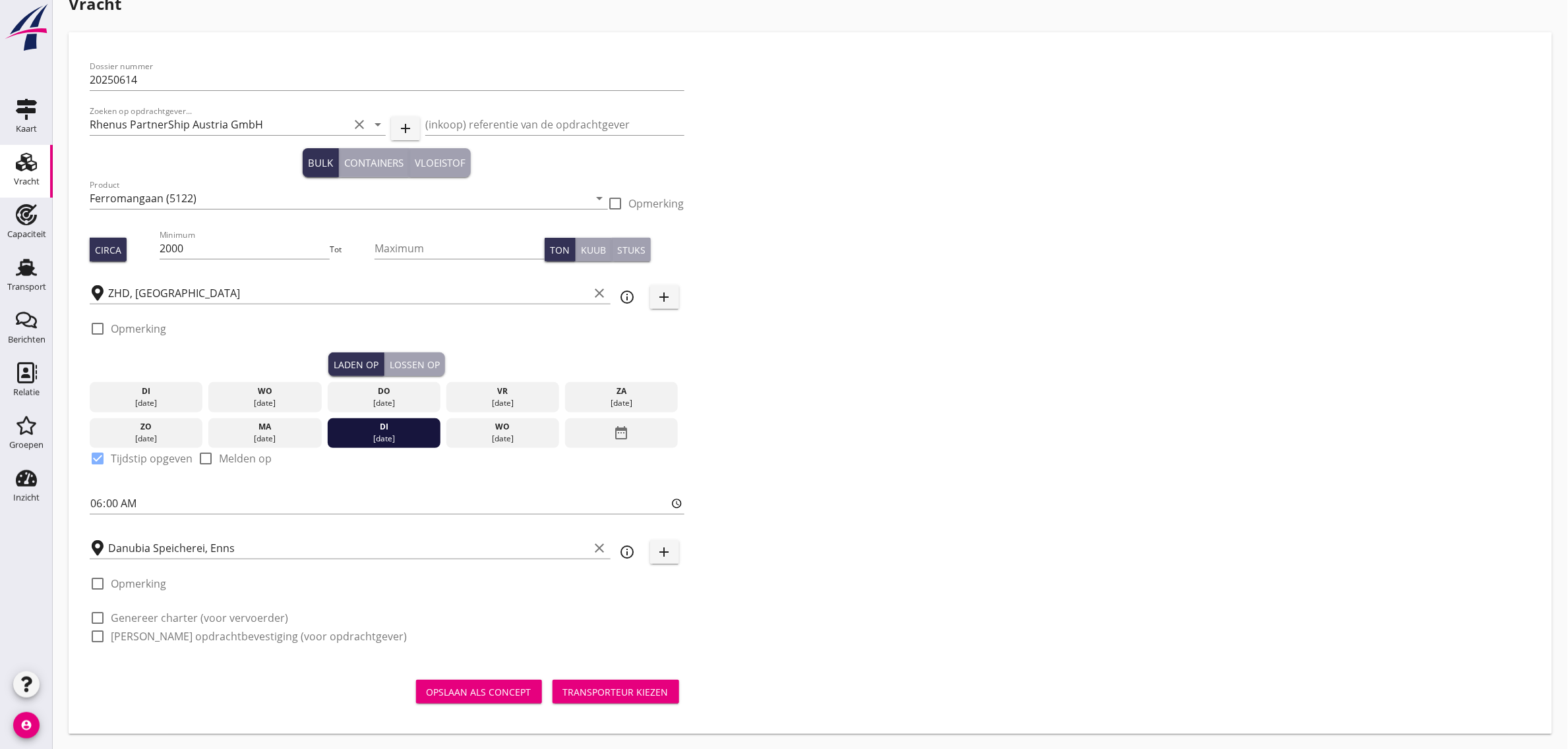
click at [206, 618] on label "Genereer charter (voor vervoerder)" at bounding box center [200, 618] width 177 height 13
checkbox input "true"
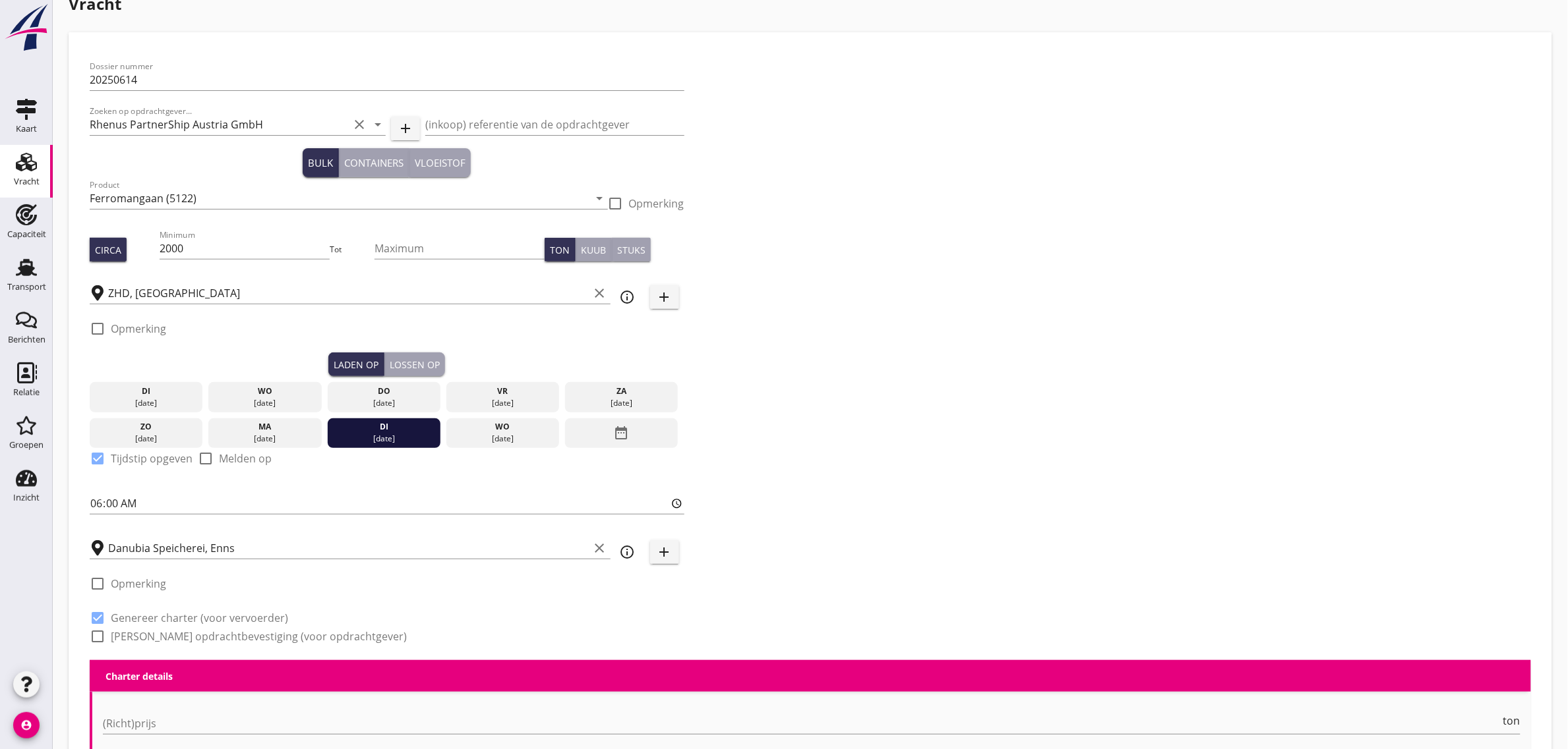
click at [205, 636] on label "Genereer opdrachtbevestiging (voor opdrachtgever)" at bounding box center [259, 637] width 296 height 13
checkbox input "true"
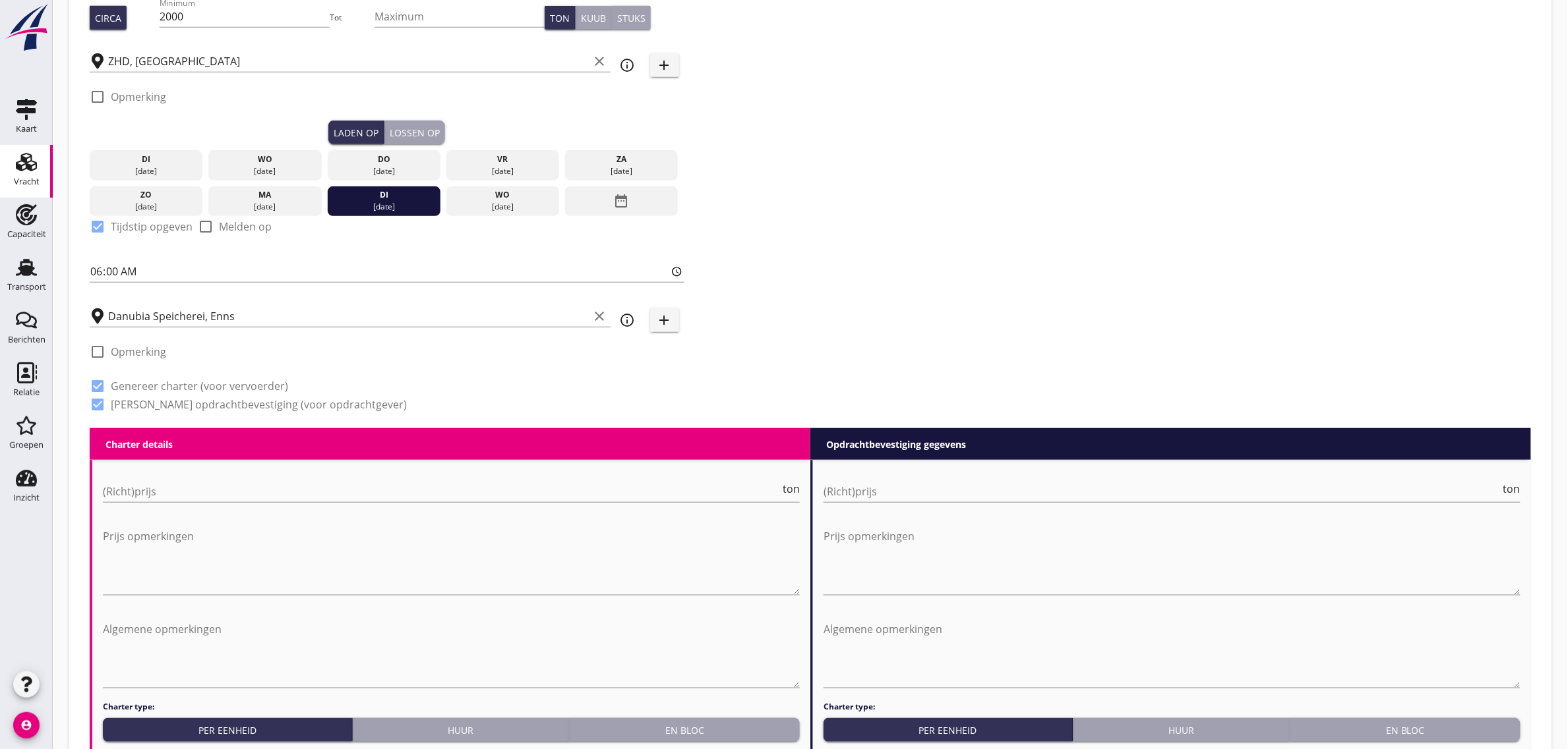
scroll to position [435, 0]
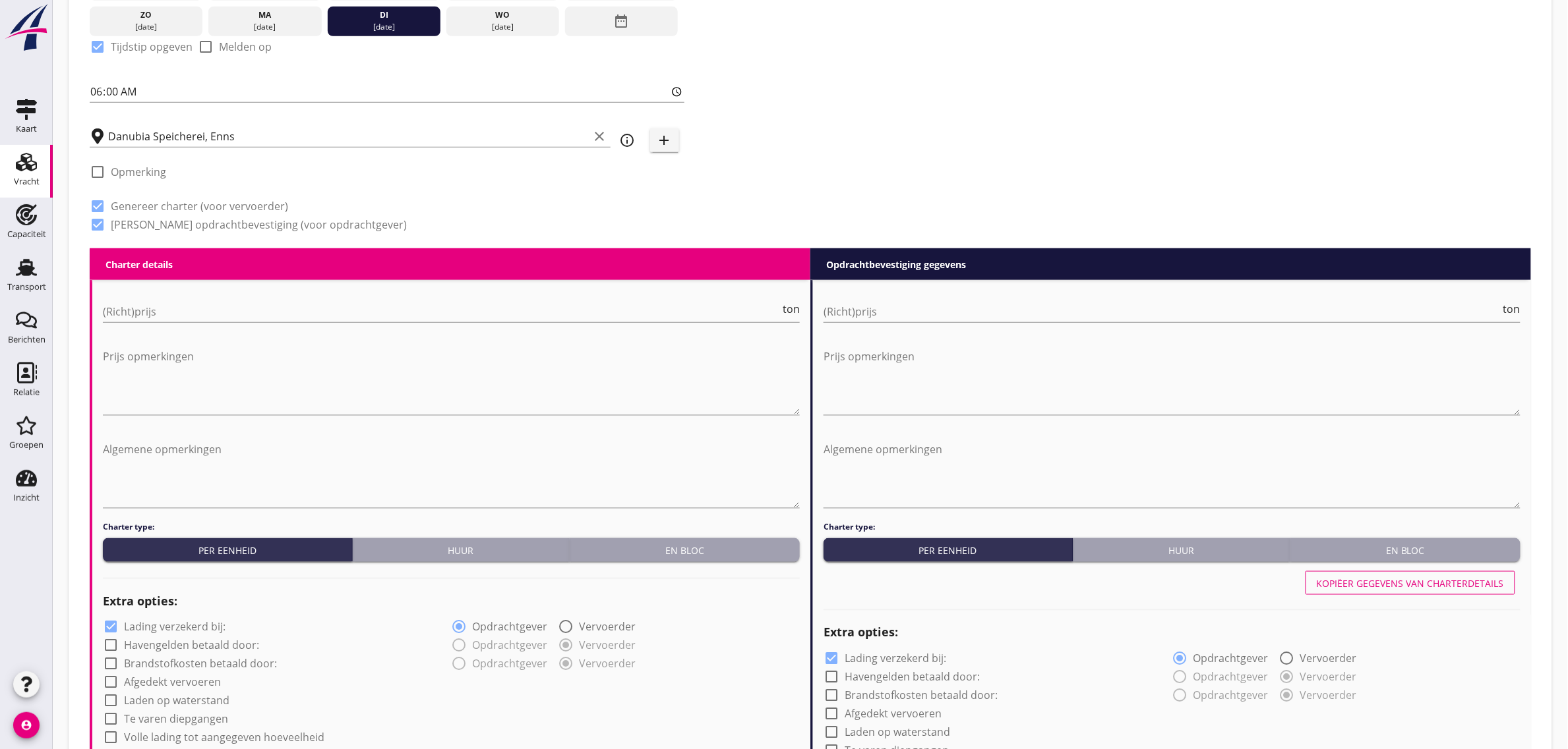
click at [473, 543] on div "Huur" at bounding box center [461, 550] width 206 height 14
radio input "true"
radio input "false"
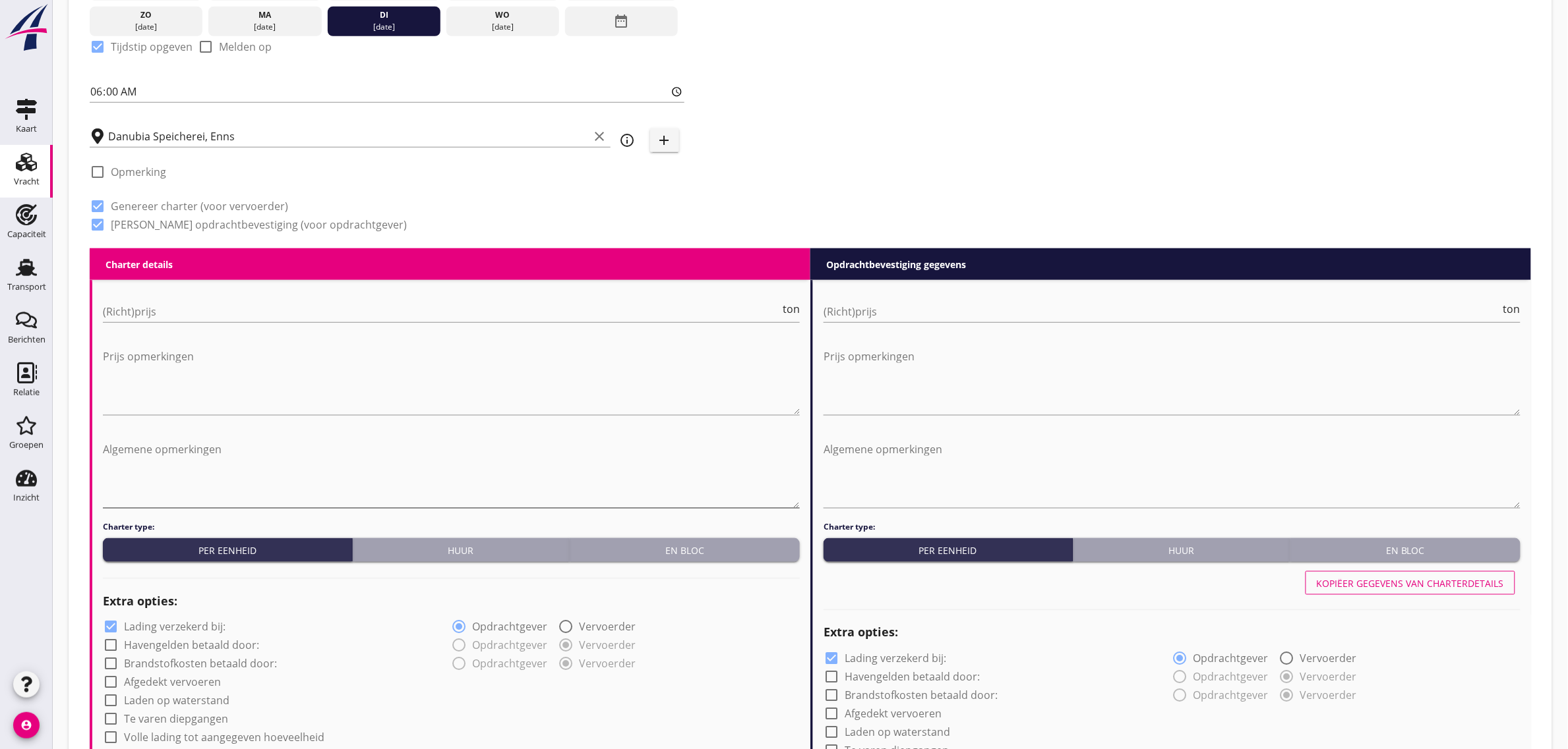
radio input "true"
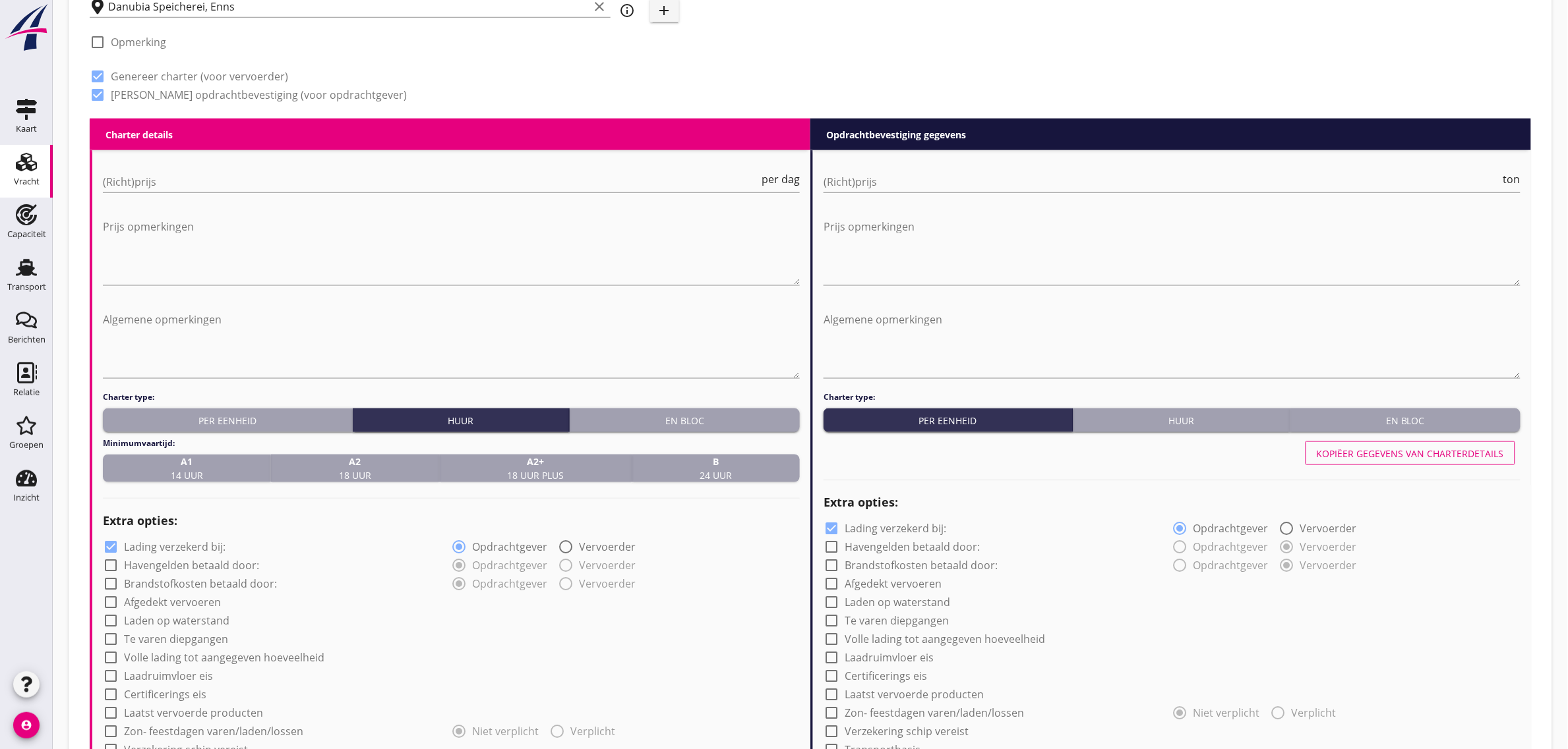
scroll to position [601, 0]
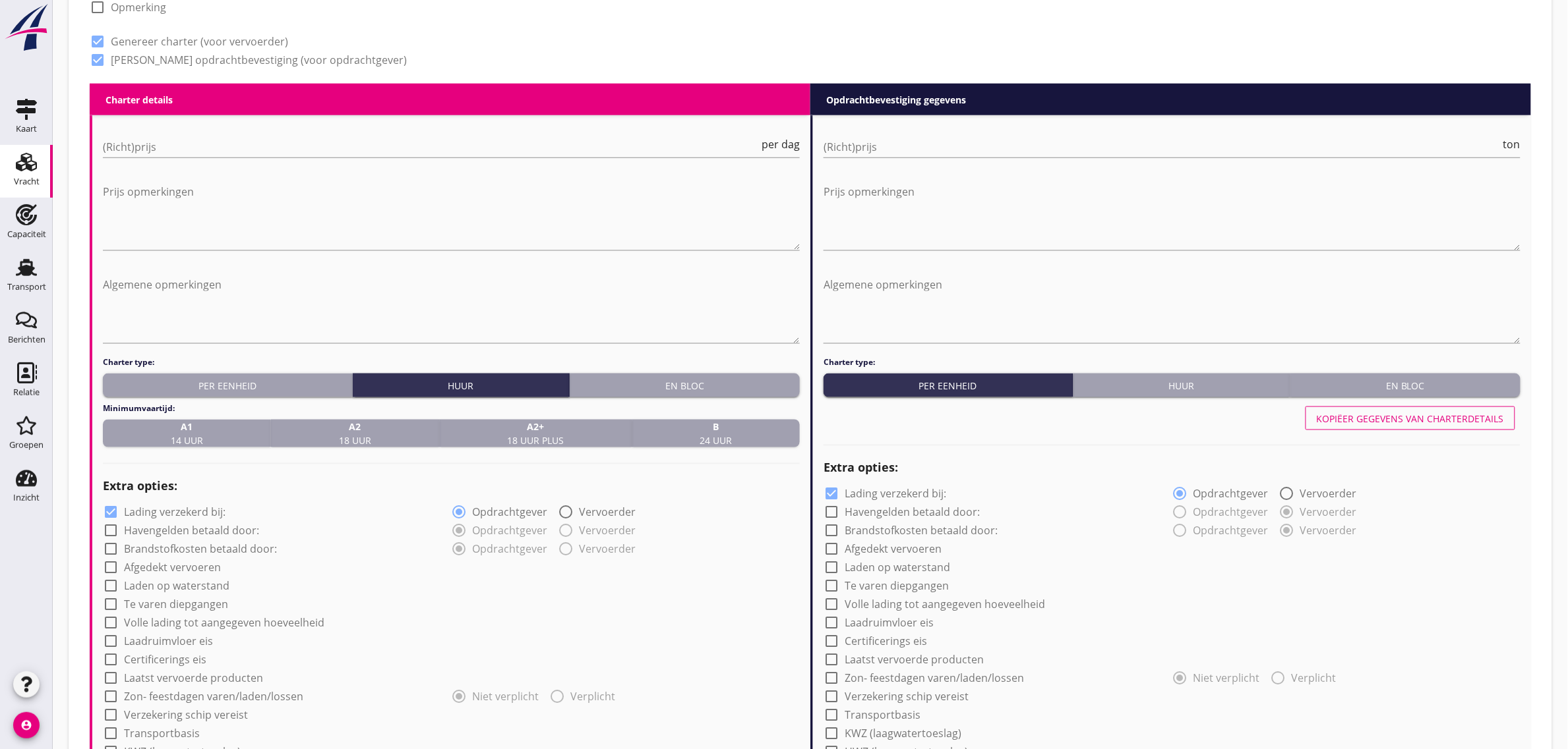
click at [328, 432] on div "A2 18 uur" at bounding box center [354, 433] width 157 height 28
click at [178, 146] on input "(Richt)prijs" at bounding box center [431, 146] width 656 height 21
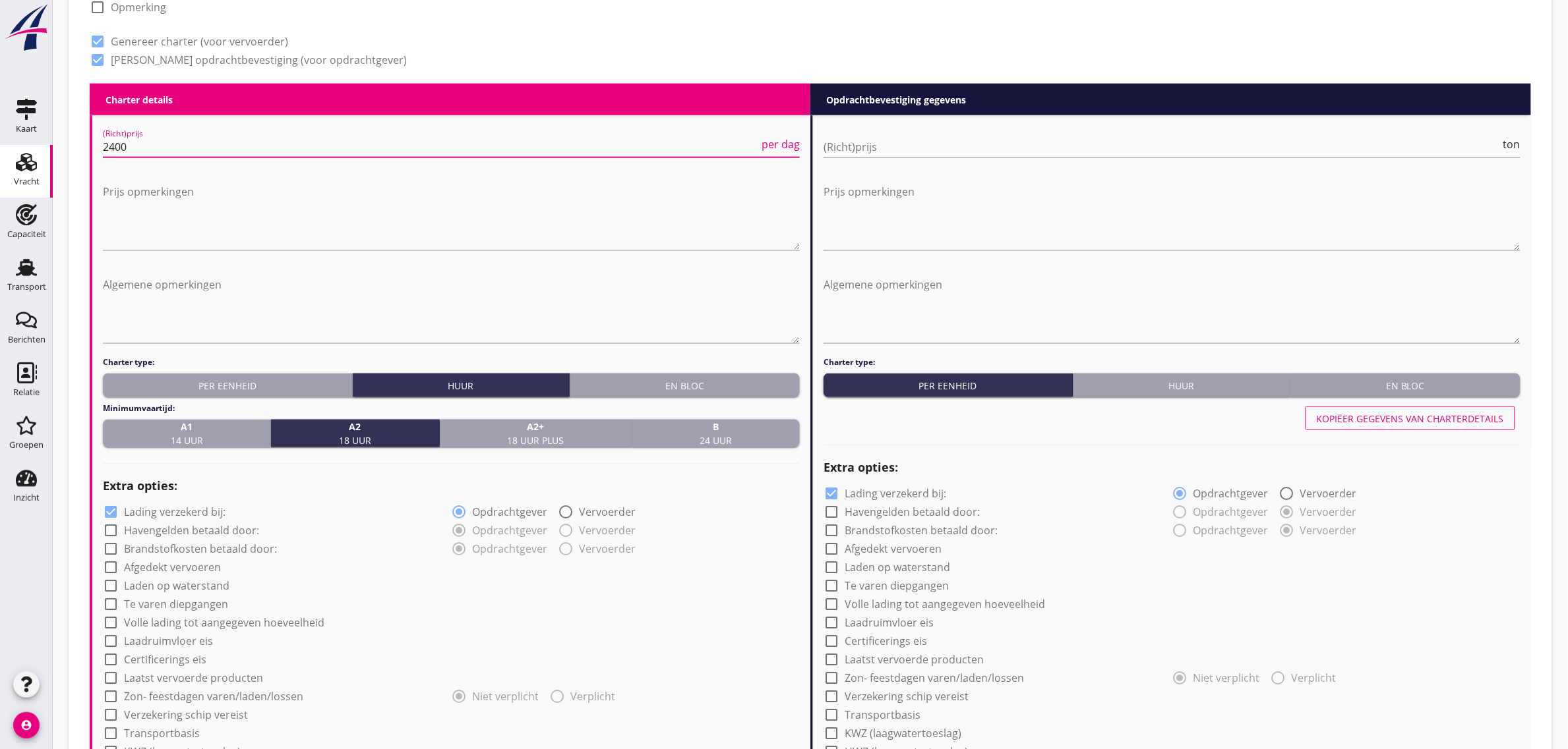
type input "2400"
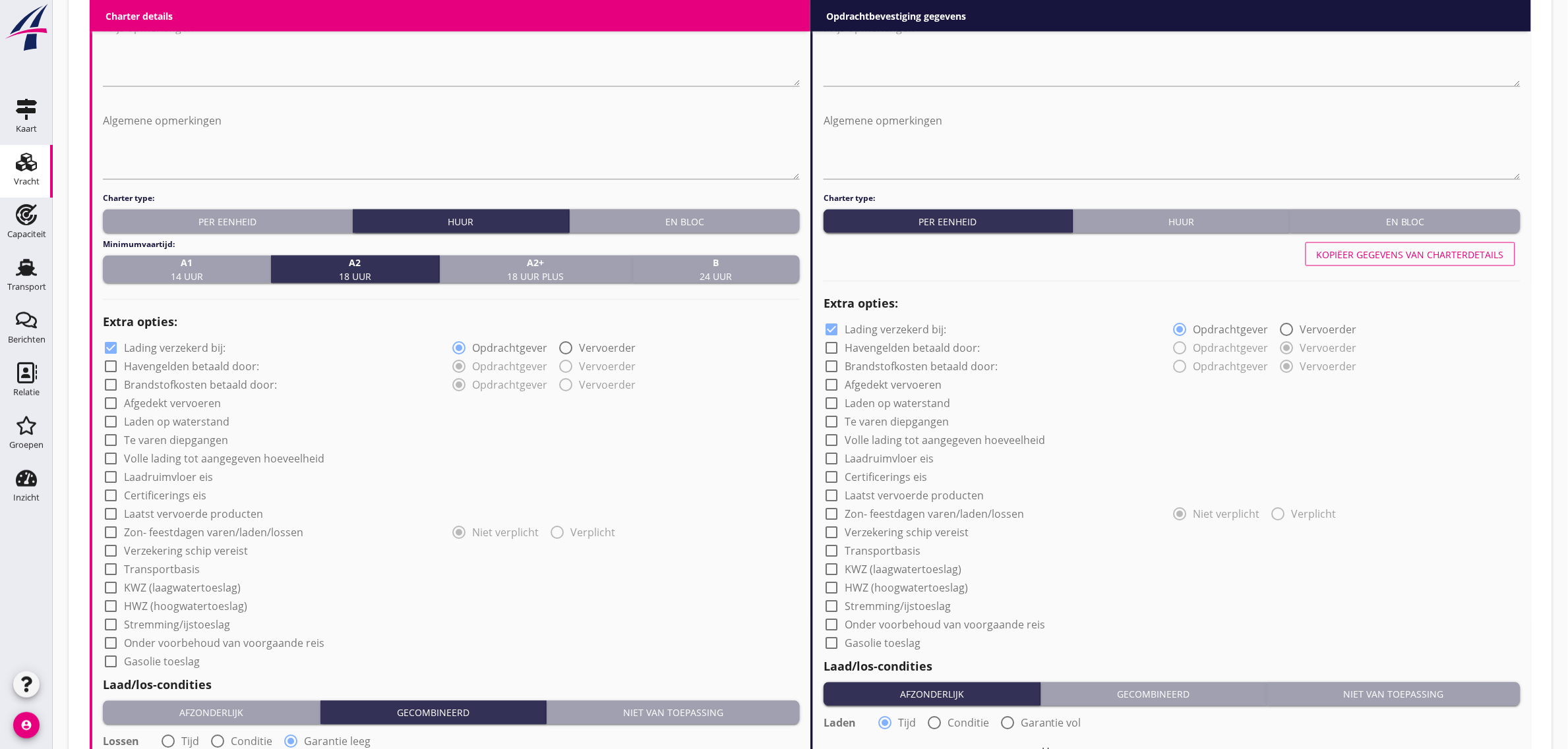
scroll to position [765, 0]
click at [166, 404] on label "Afgedekt vervoeren" at bounding box center [172, 404] width 97 height 13
checkbox input "true"
drag, startPoint x: 168, startPoint y: 418, endPoint x: 173, endPoint y: 472, distance: 54.2
click at [168, 419] on label "Laden op waterstand" at bounding box center [176, 422] width 106 height 13
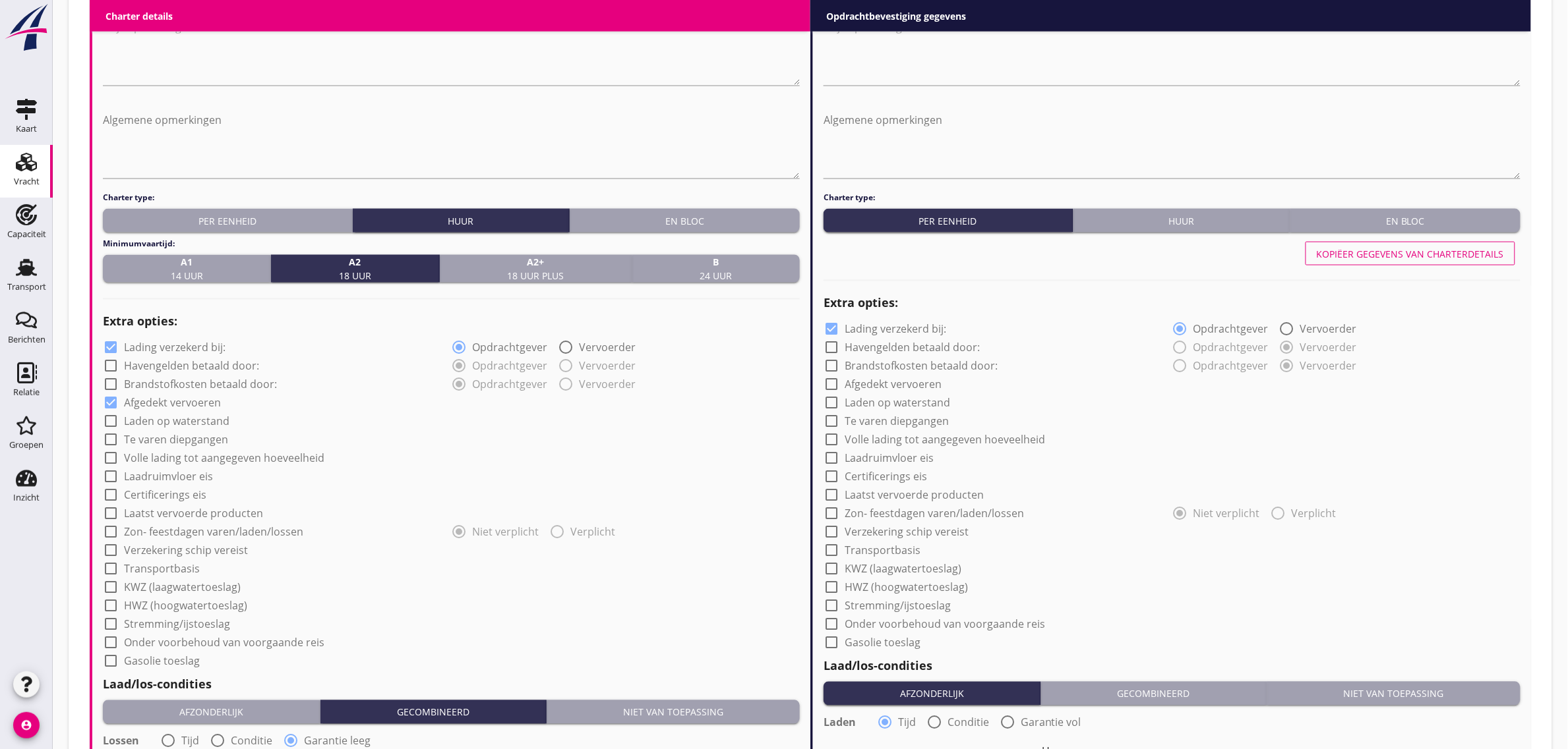
checkbox input "true"
click at [173, 478] on label "Laadruimvloer eis" at bounding box center [168, 477] width 89 height 13
checkbox input "true"
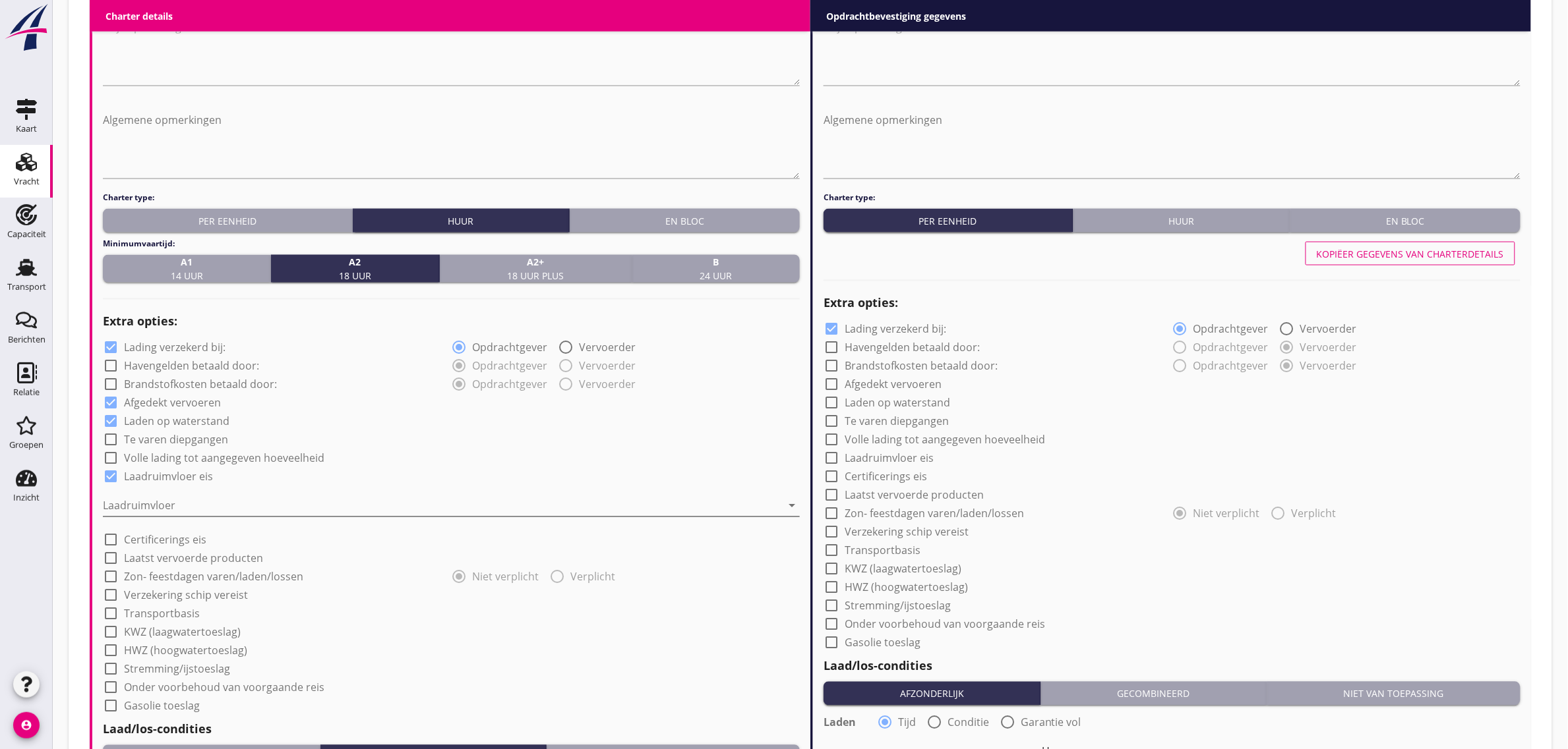
click at [170, 496] on div at bounding box center [442, 506] width 679 height 21
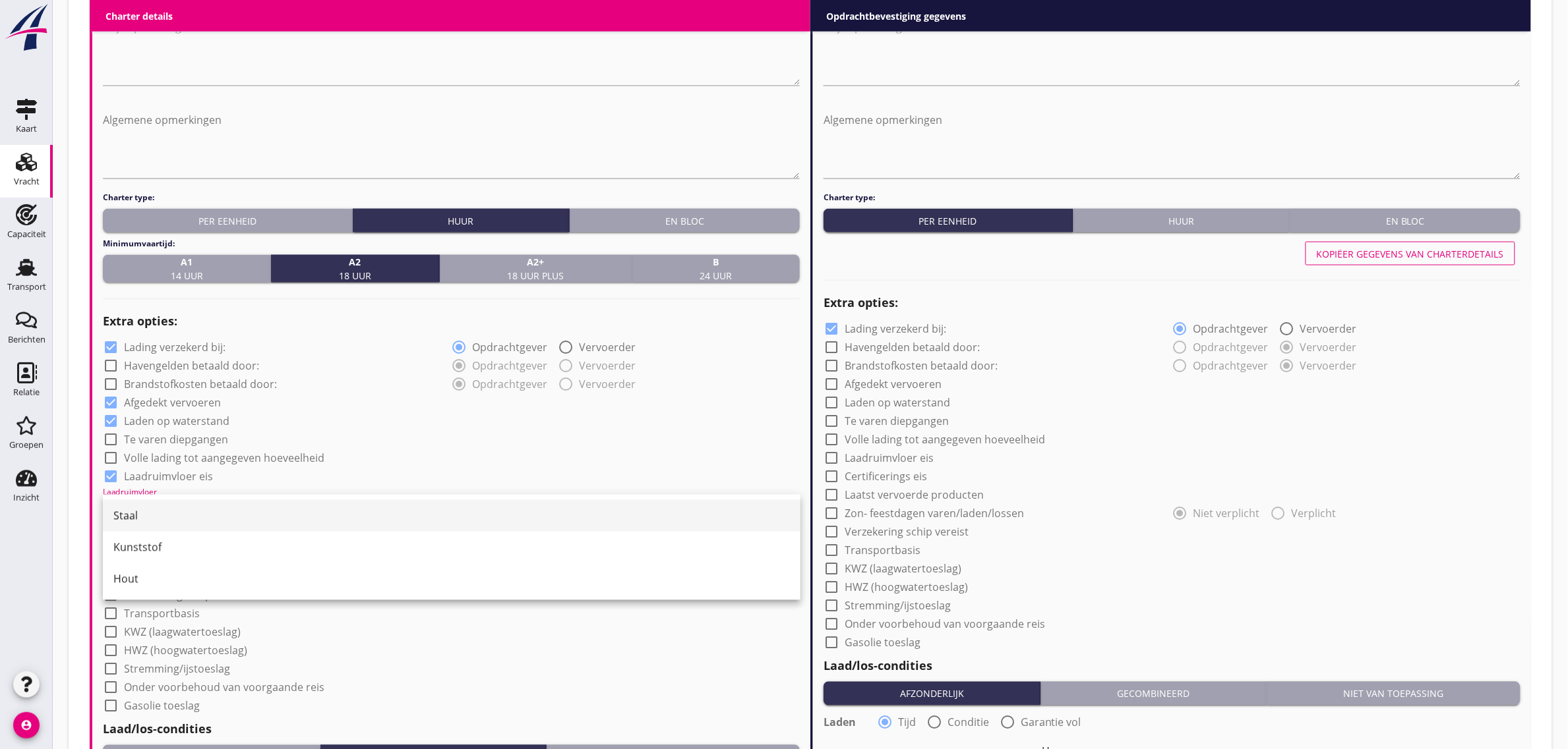
click at [173, 508] on div "Staal" at bounding box center [452, 516] width 677 height 16
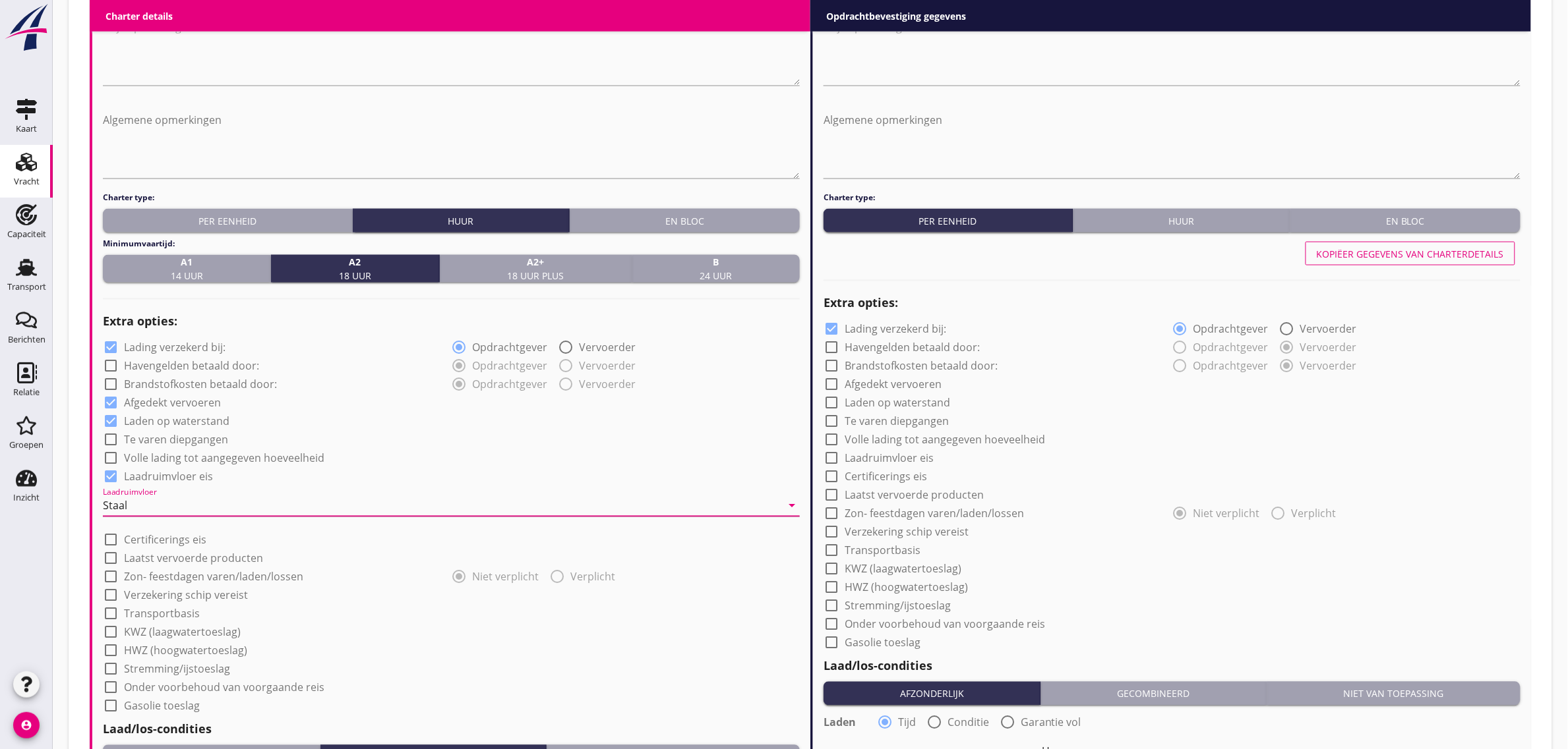
click at [436, 461] on div "check_box_outline_blank Volle lading tot aangegeven hoeveelheid" at bounding box center [451, 457] width 697 height 18
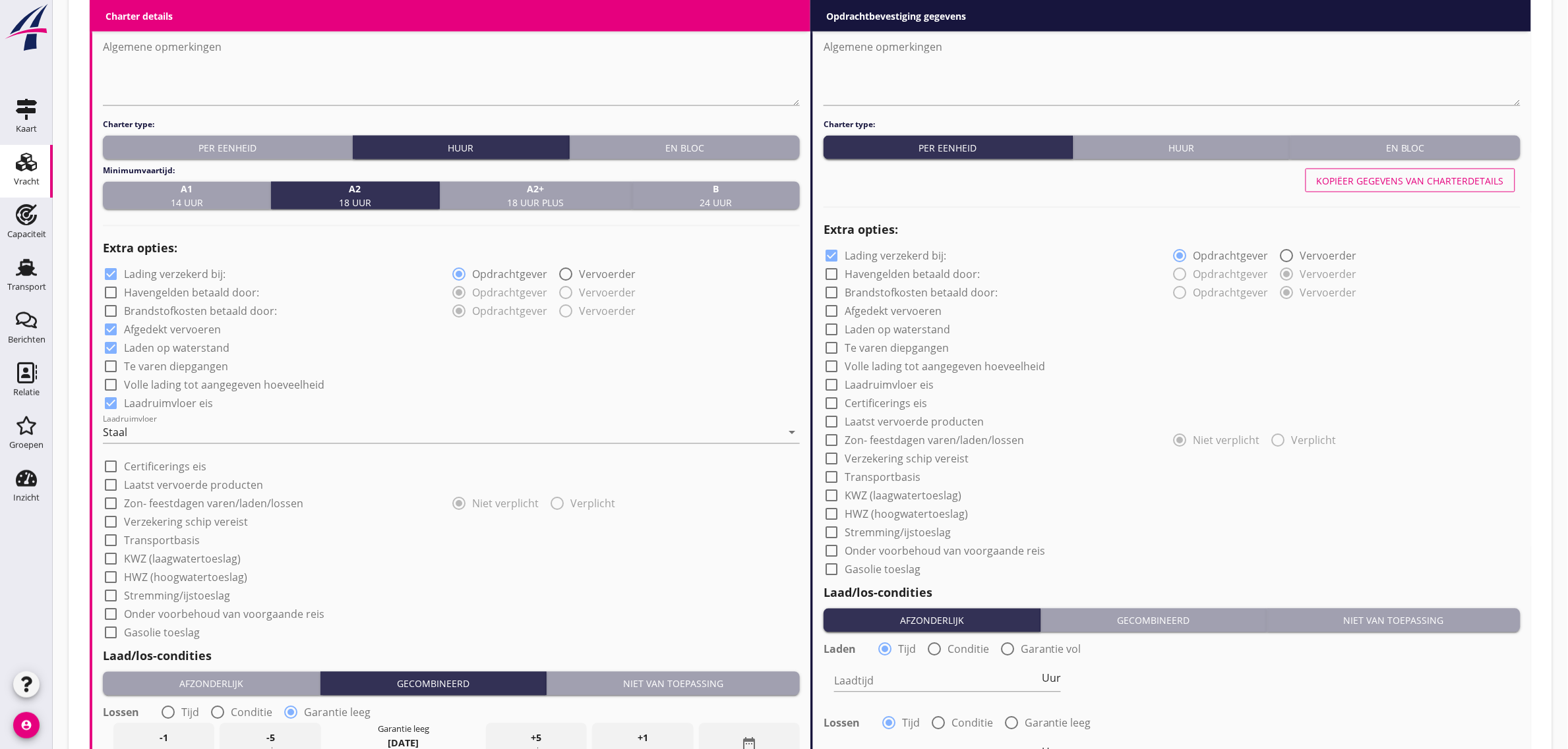
scroll to position [930, 0]
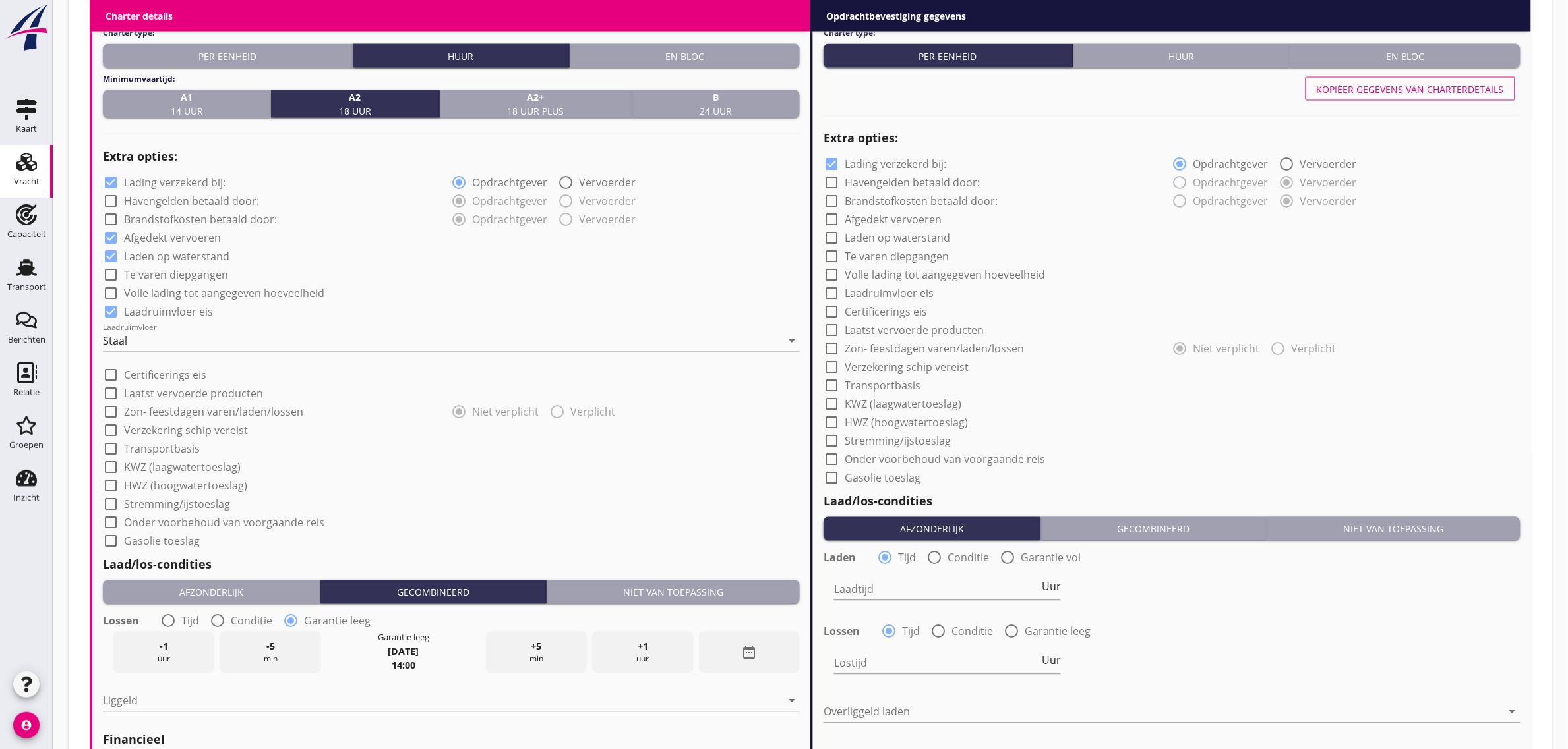
click at [173, 451] on label "Transportbasis" at bounding box center [161, 449] width 76 height 13
checkbox input "true"
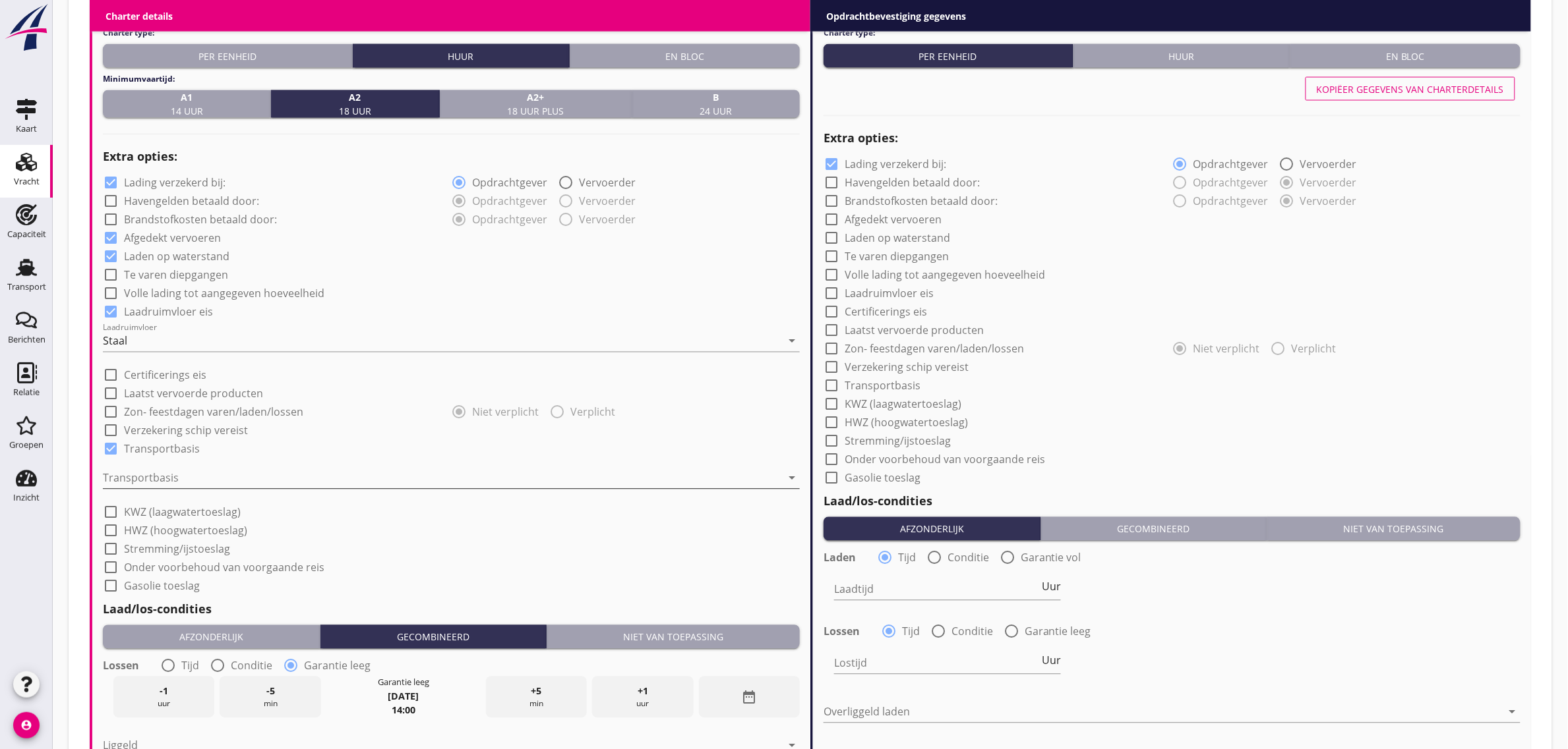
click at [175, 473] on div at bounding box center [442, 478] width 679 height 21
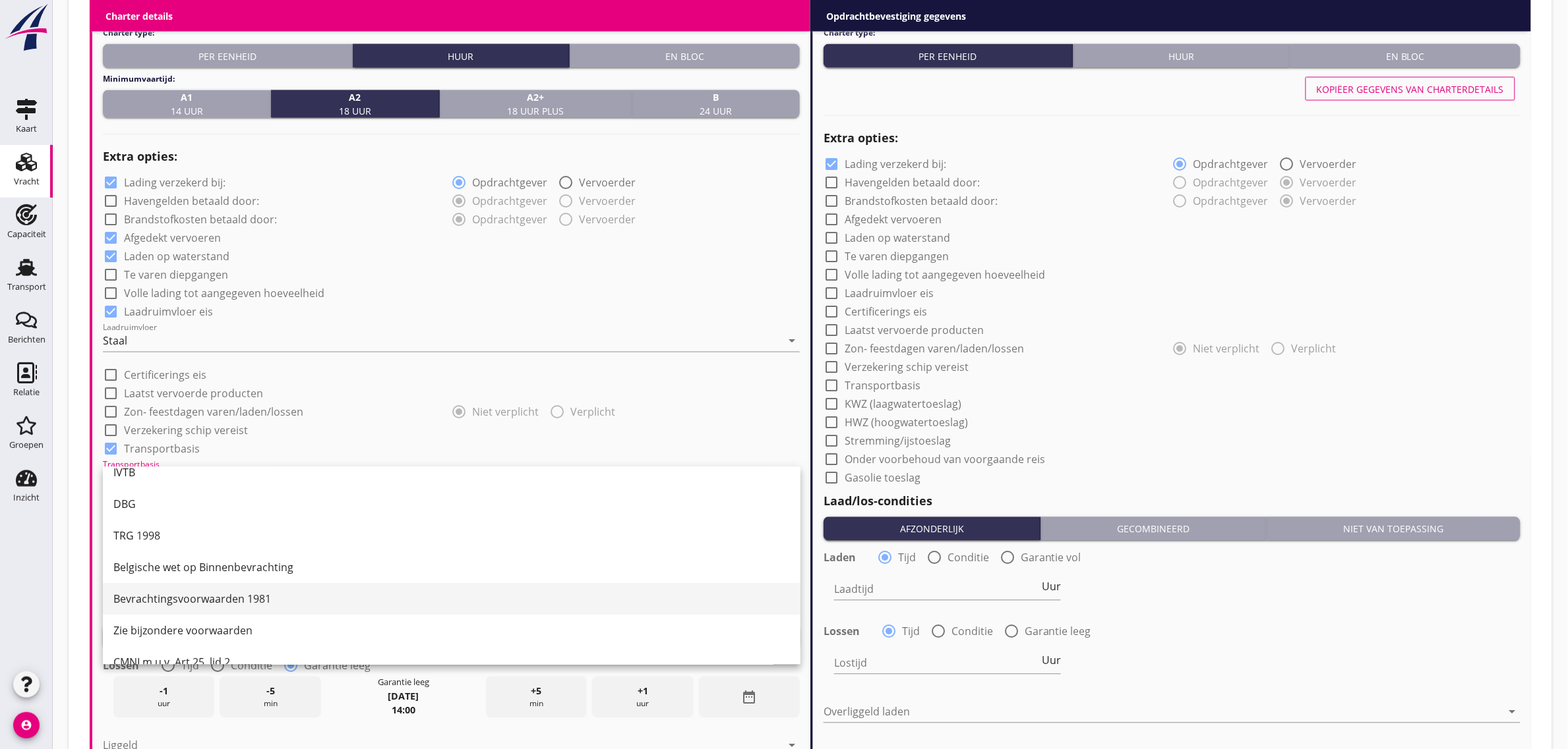
scroll to position [34, 0]
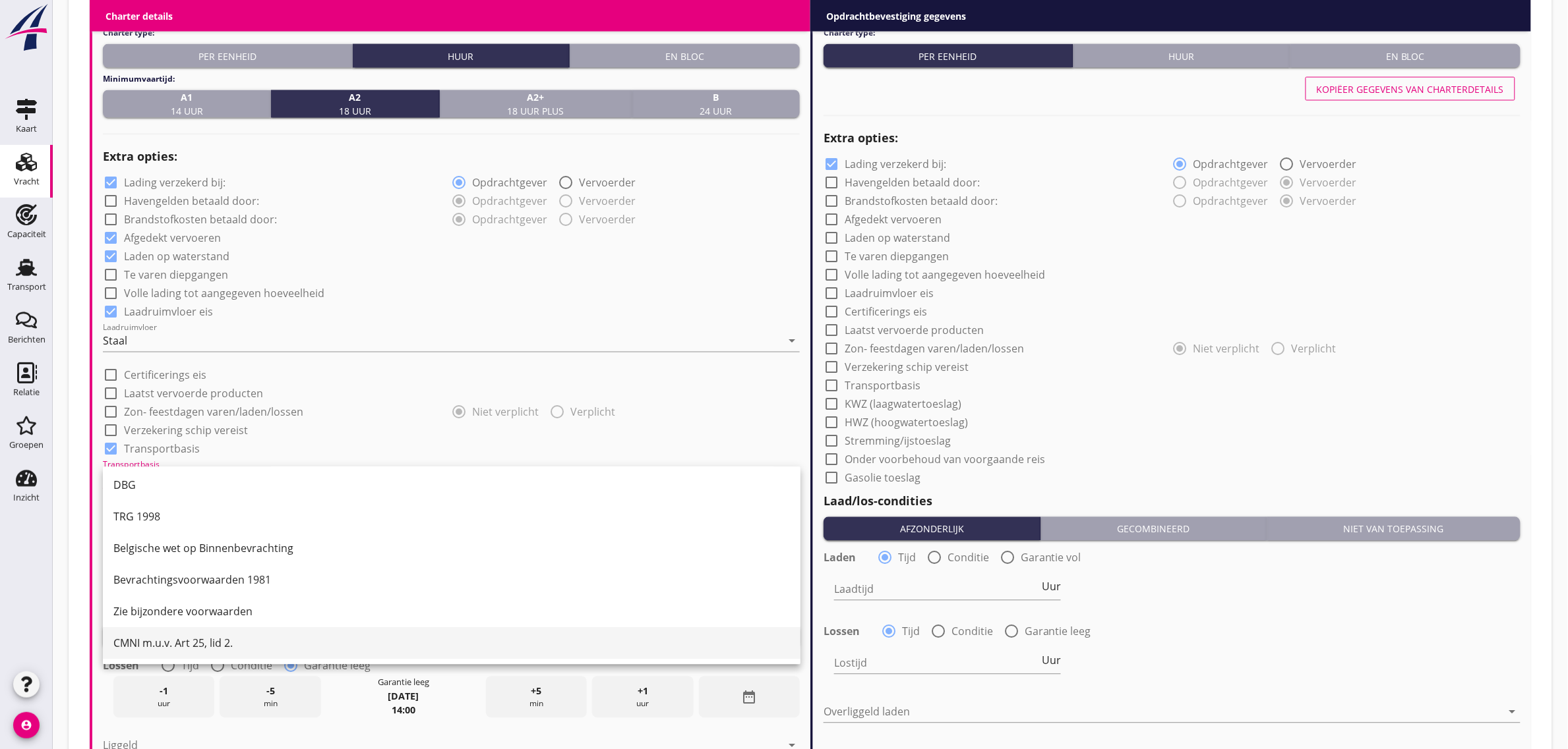
click at [198, 654] on div "CMNI m.u.v. Art 25, lid 2." at bounding box center [452, 644] width 677 height 32
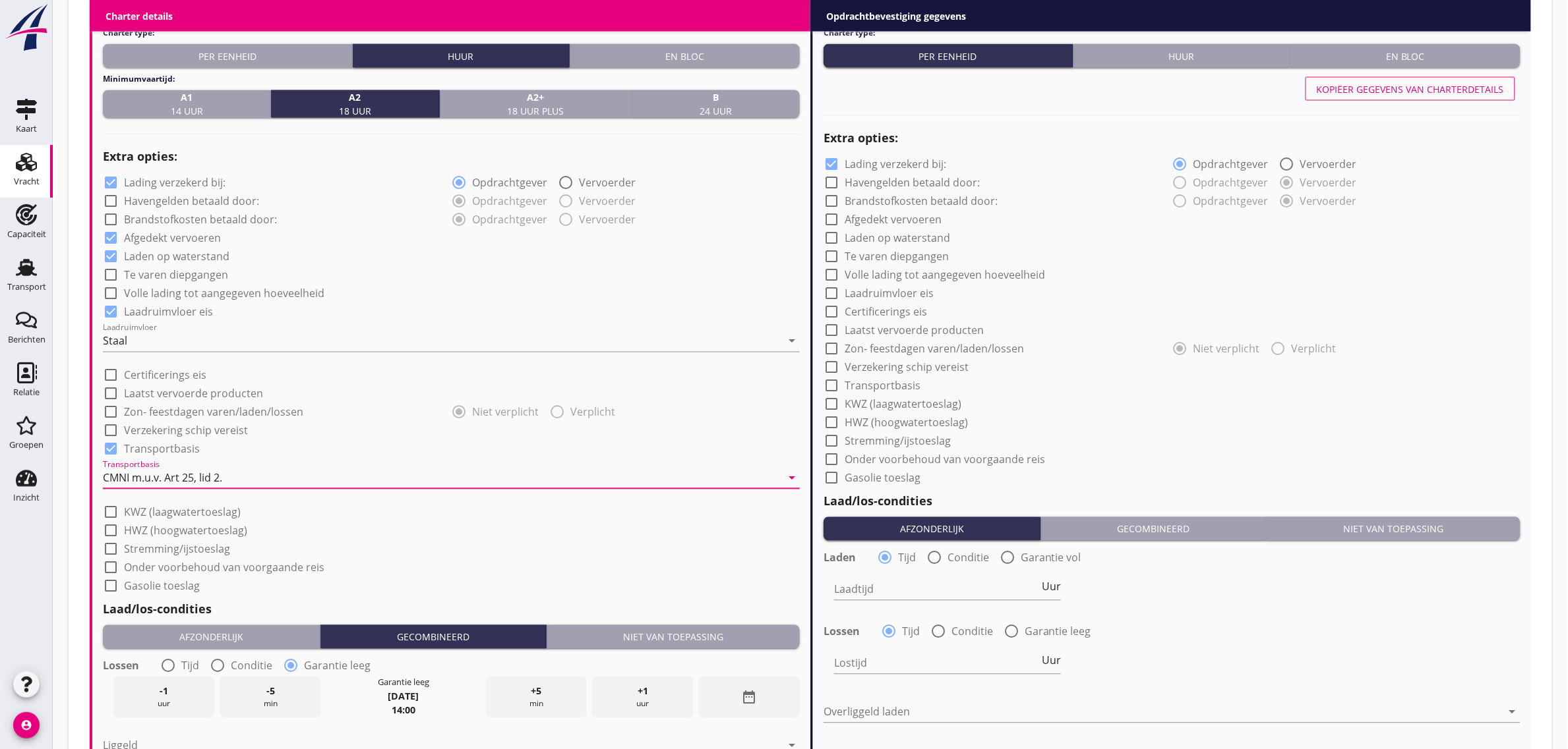
click at [476, 277] on div "check_box_outline_blank Te varen diepgangen" at bounding box center [451, 273] width 697 height 18
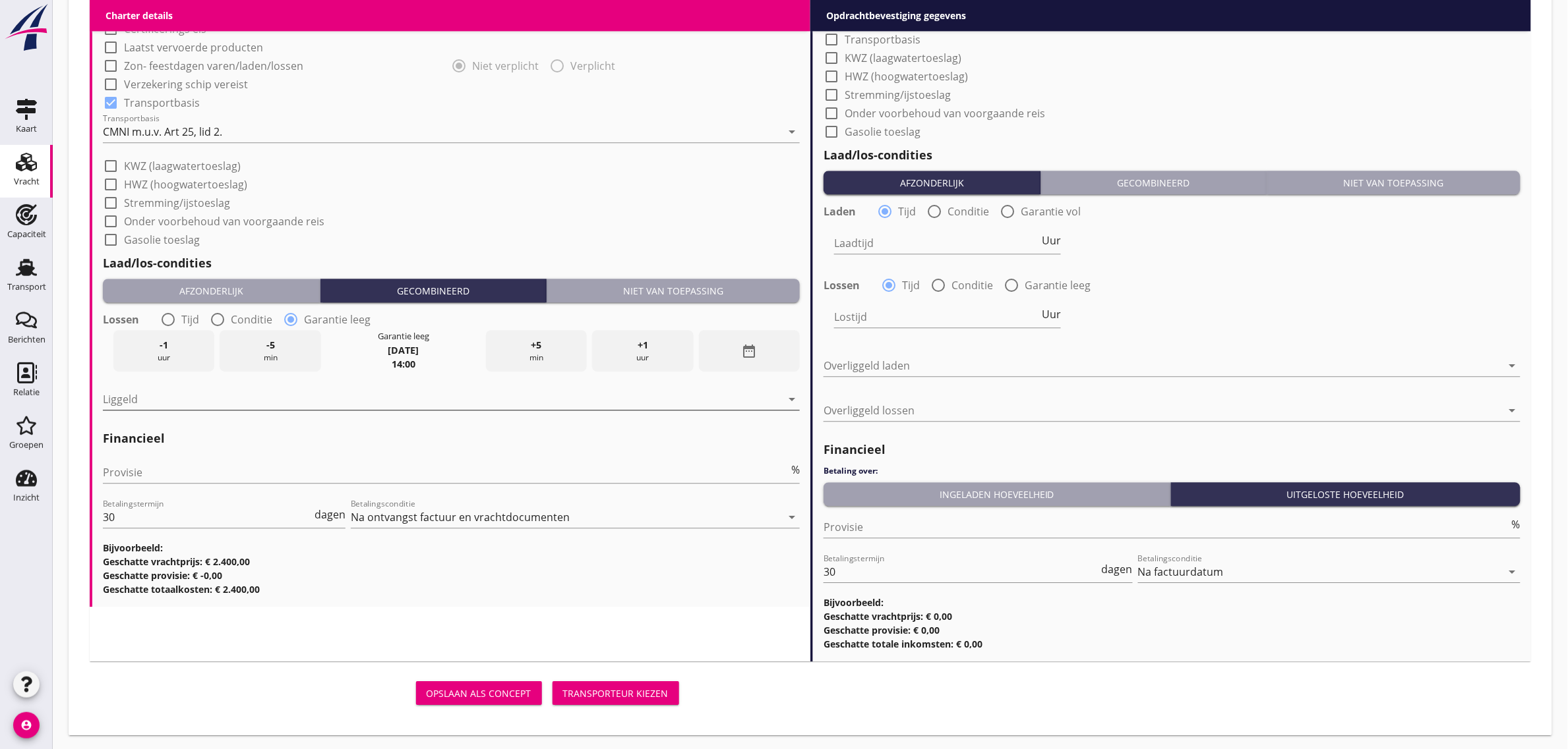
scroll to position [1277, 0]
click at [667, 283] on div "Niet van toepassing" at bounding box center [673, 290] width 243 height 14
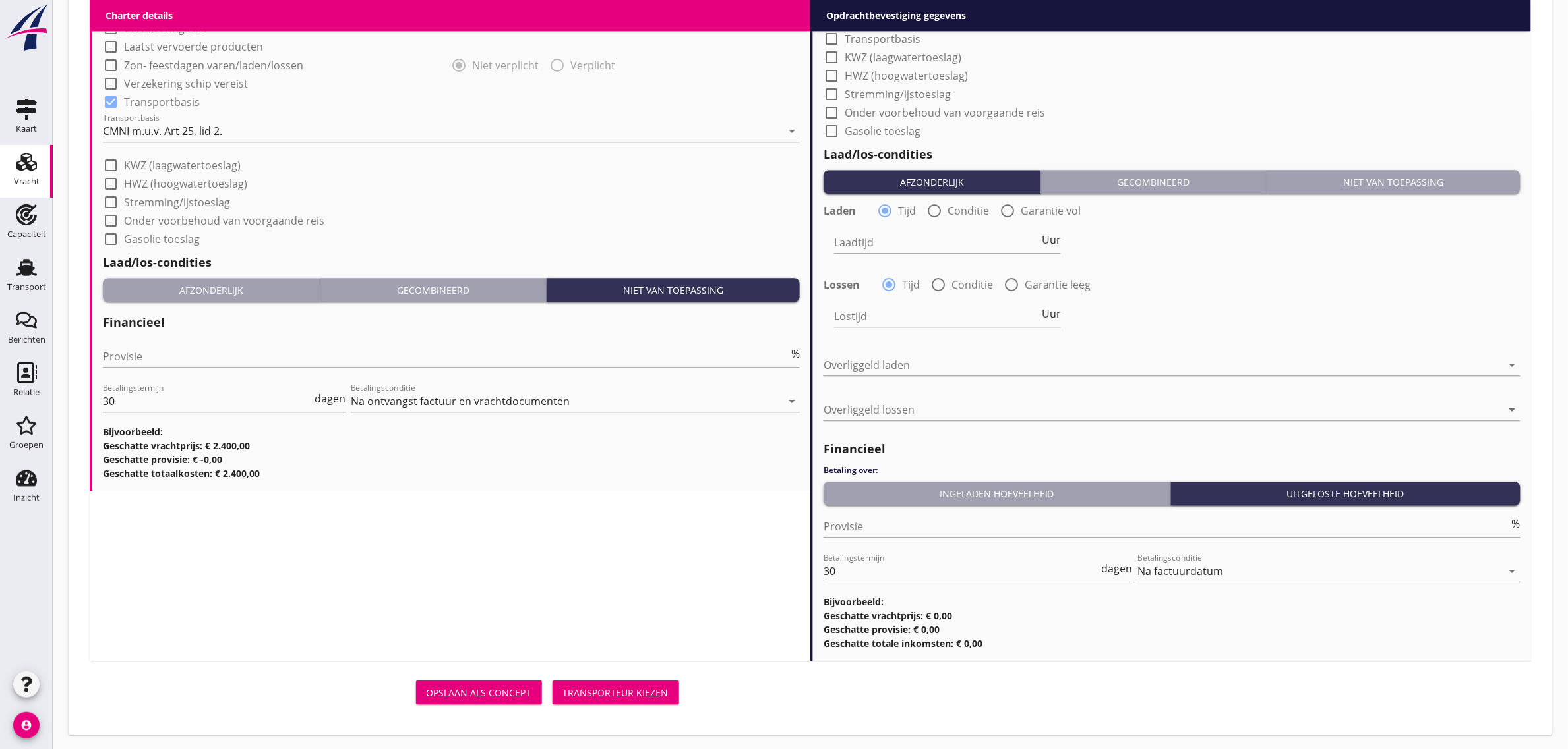
click at [213, 367] on div "Provisie %" at bounding box center [451, 363] width 697 height 34
click at [210, 359] on input "Provisie" at bounding box center [446, 356] width 686 height 21
type input "0"
click at [447, 251] on div "Laad/los-condities Afzonderlijk Gecombineerd Niet van toepassing" at bounding box center [451, 277] width 697 height 60
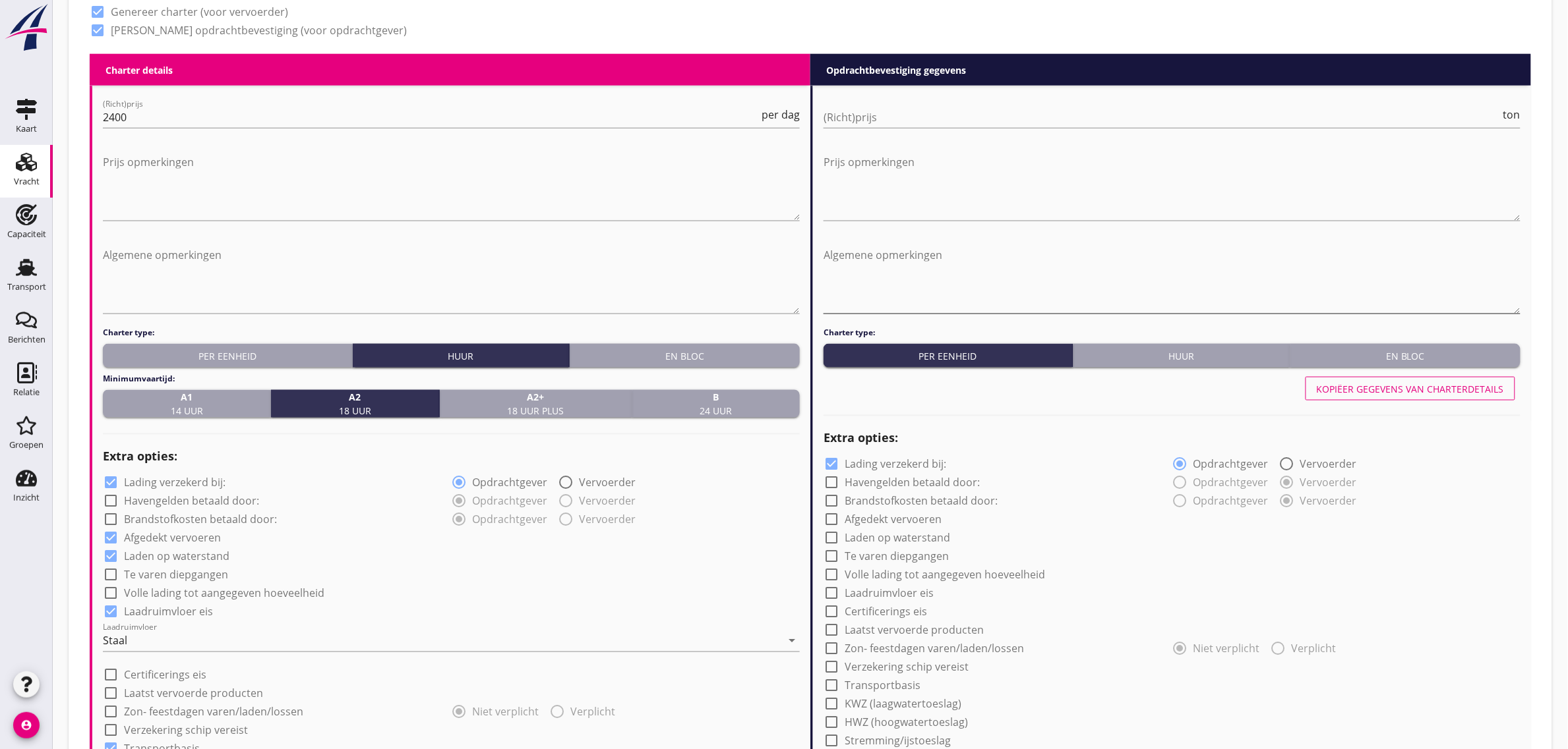
scroll to position [618, 0]
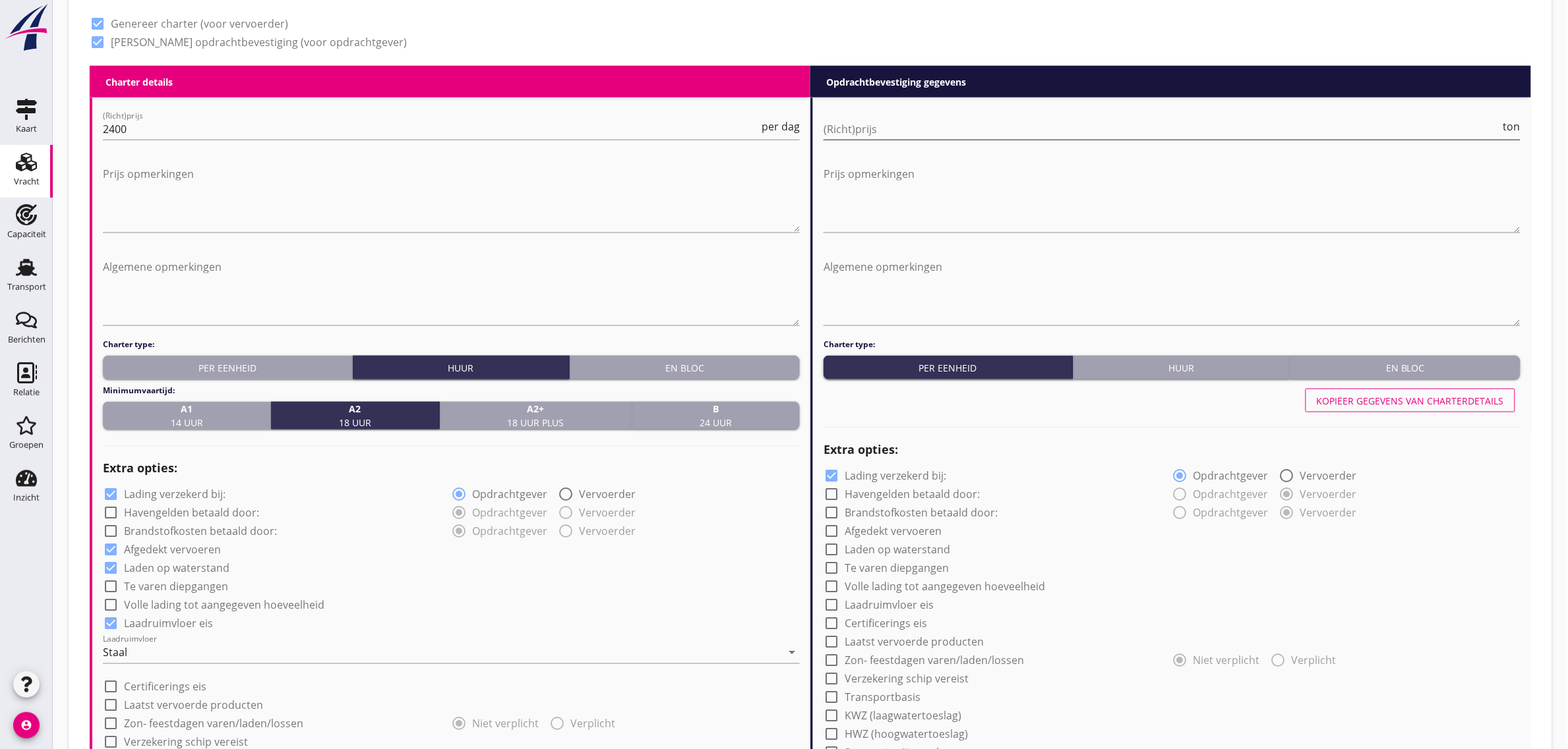
click at [882, 130] on input "(Richt)prijs" at bounding box center [1162, 129] width 677 height 21
type input "29"
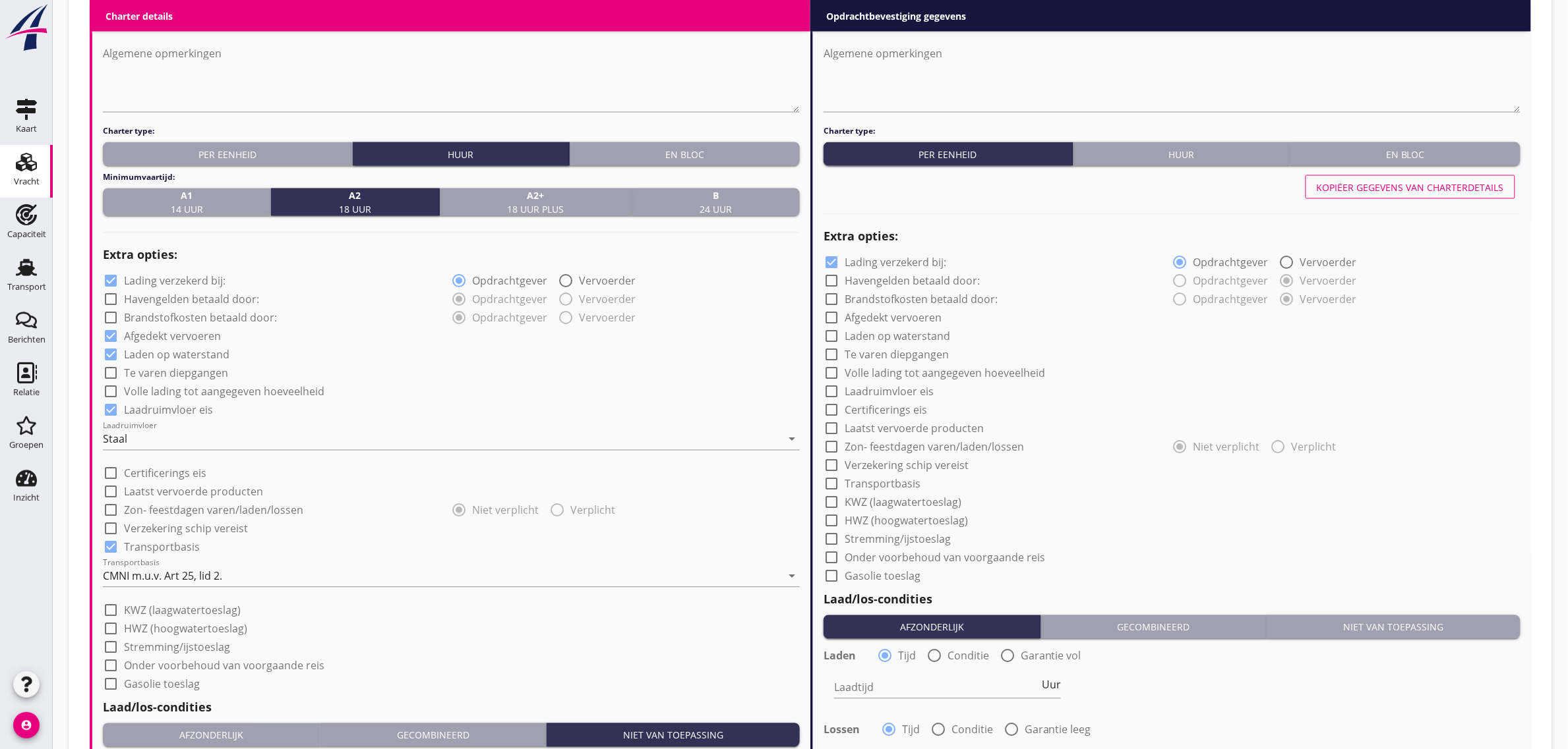
scroll to position [865, 0]
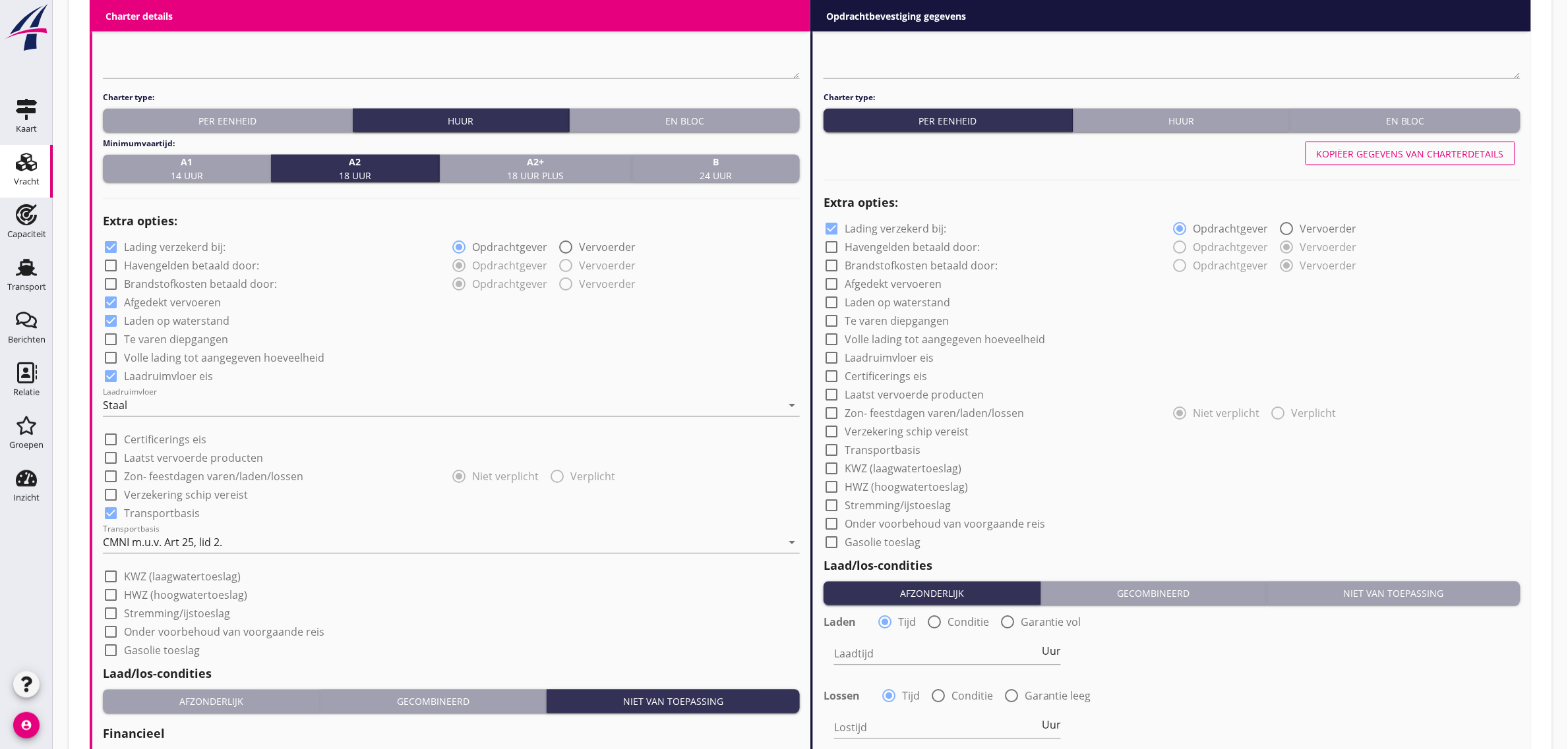
click at [890, 282] on label "Afgedekt vervoeren" at bounding box center [893, 285] width 97 height 13
checkbox input "true"
click at [895, 361] on label "Laadruimvloer eis" at bounding box center [889, 359] width 89 height 13
checkbox input "true"
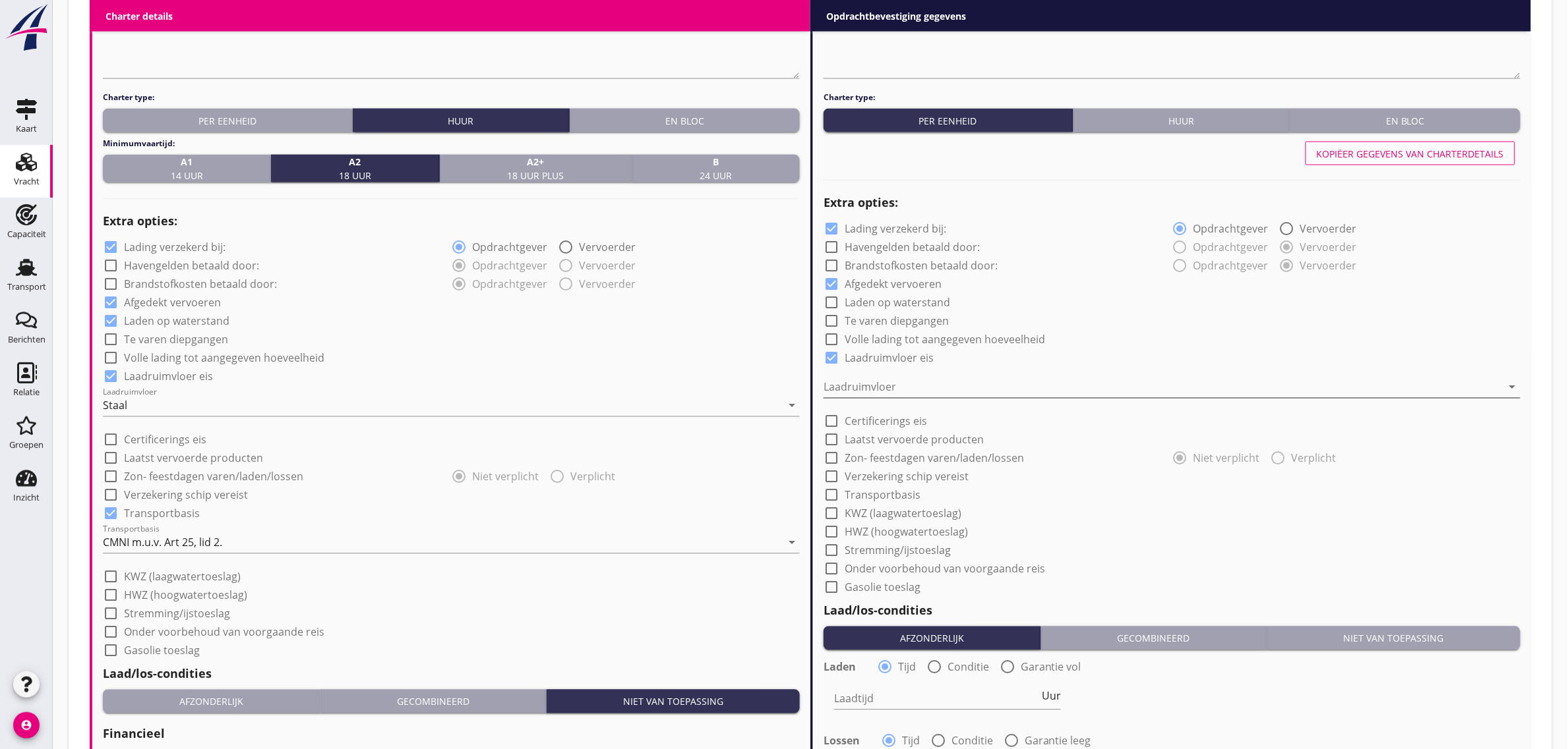
drag, startPoint x: 890, startPoint y: 376, endPoint x: 888, endPoint y: 389, distance: 13.2
click at [890, 378] on div at bounding box center [1163, 387] width 679 height 21
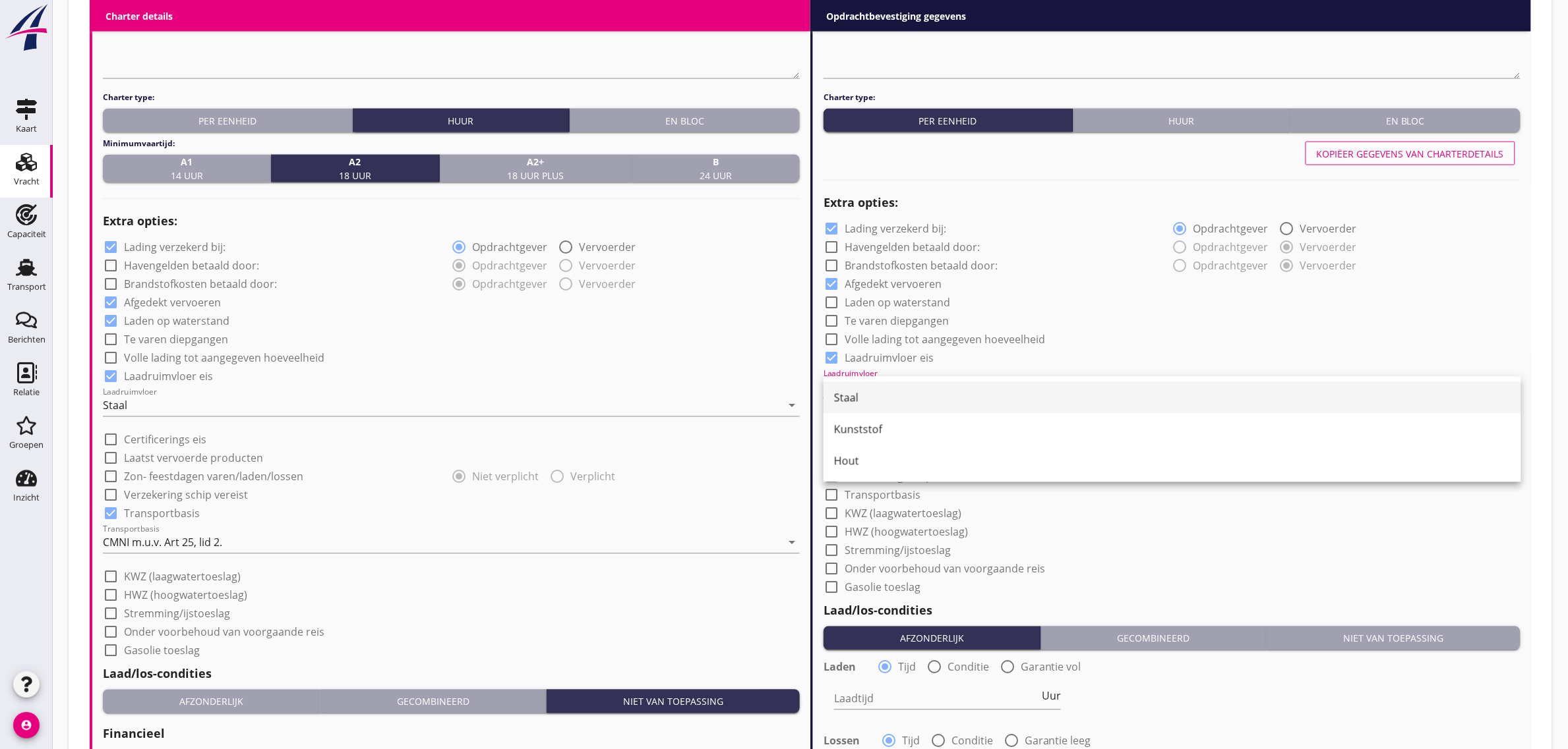
click at [887, 390] on div "Staal" at bounding box center [1172, 398] width 677 height 16
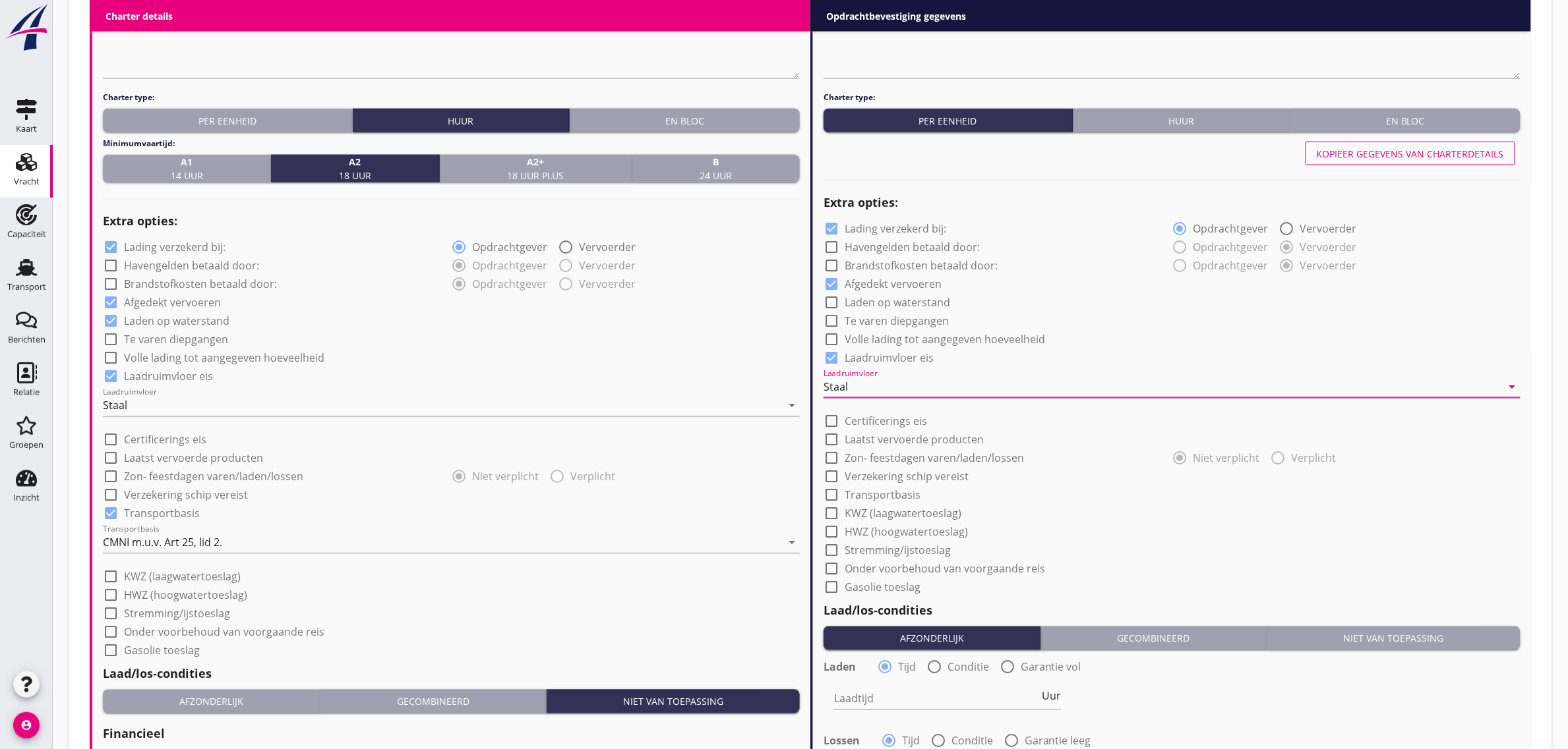
click at [1099, 356] on div "check_box Laadruimvloer eis" at bounding box center [1171, 357] width 697 height 18
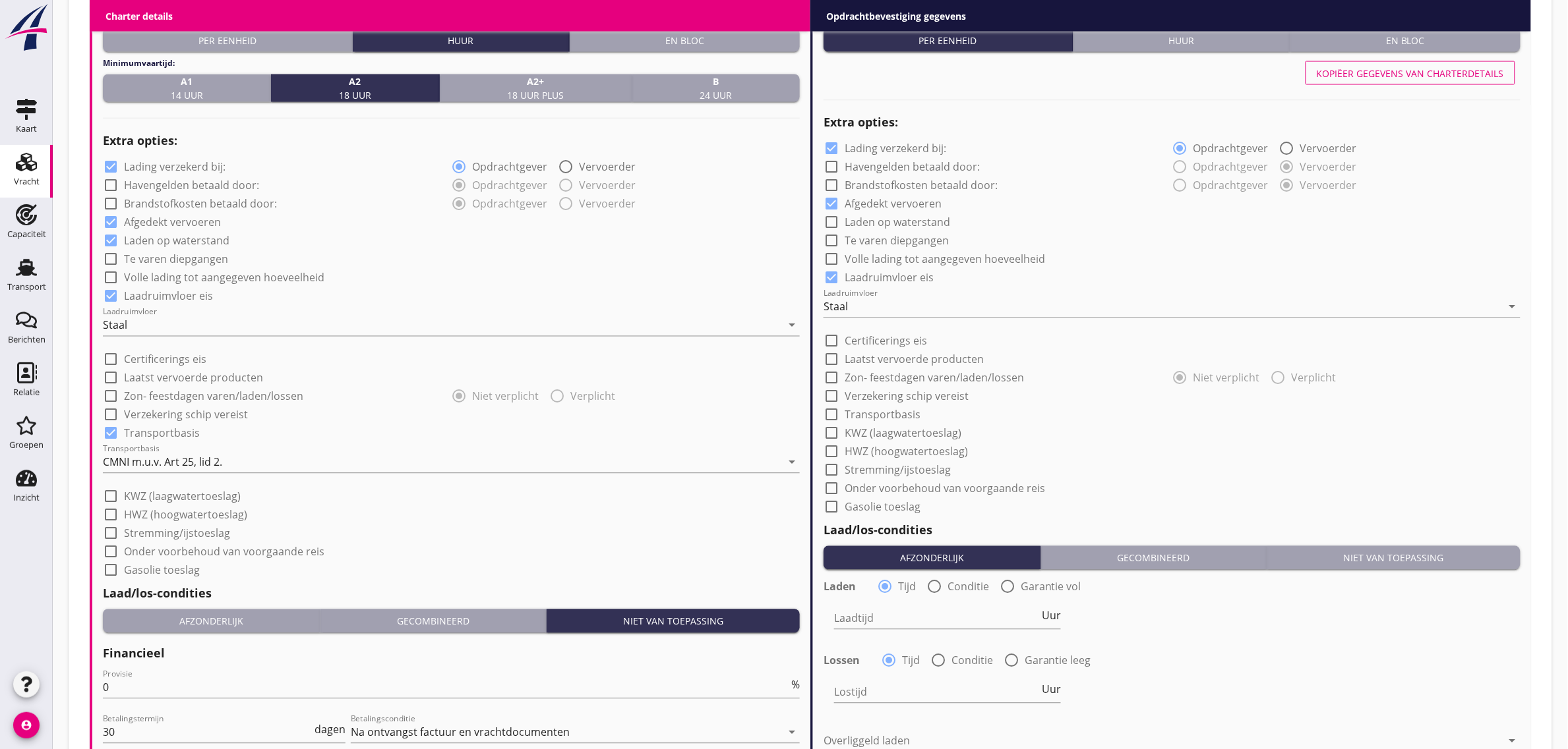
scroll to position [948, 0]
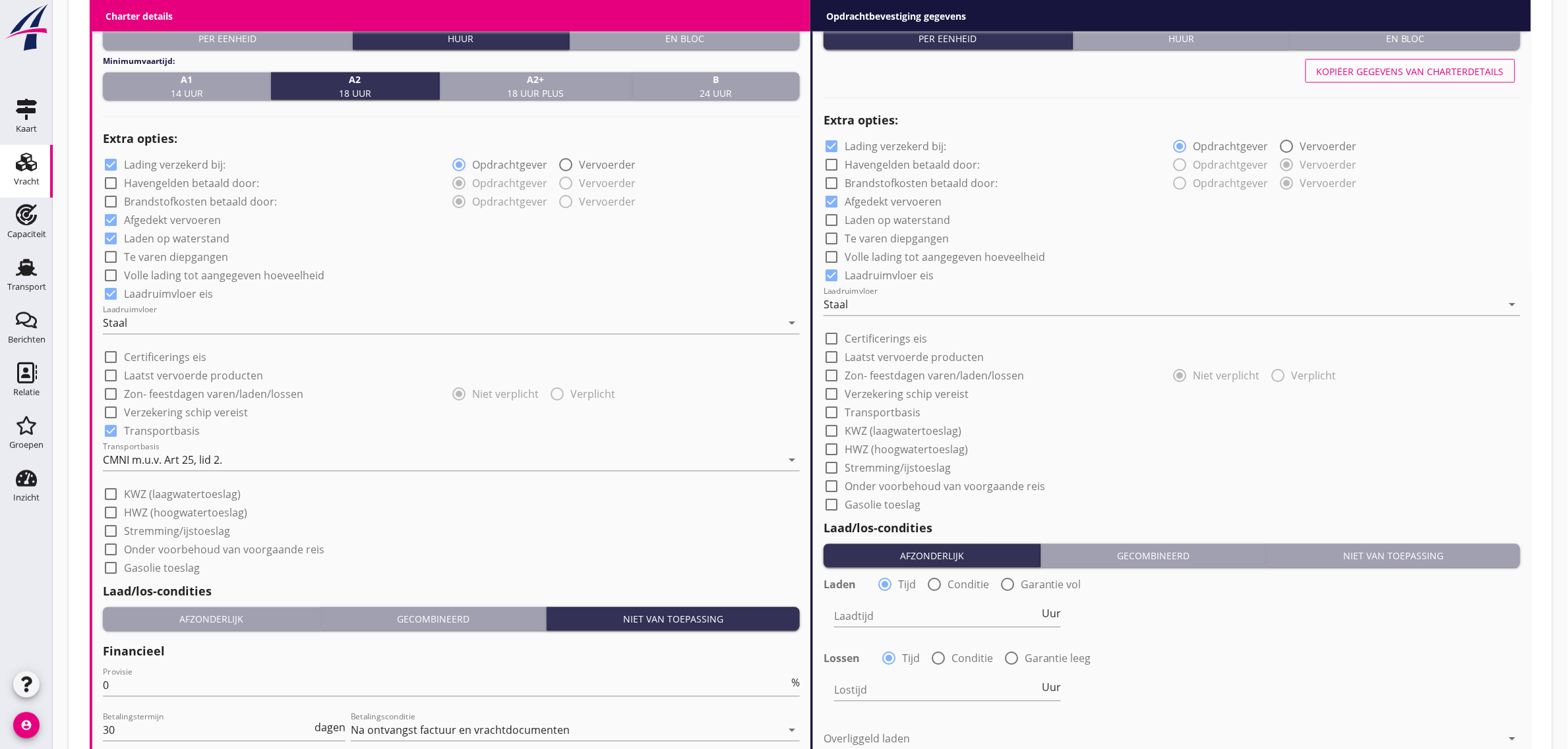
click at [907, 416] on label "Transportbasis" at bounding box center [882, 413] width 76 height 13
checkbox input "true"
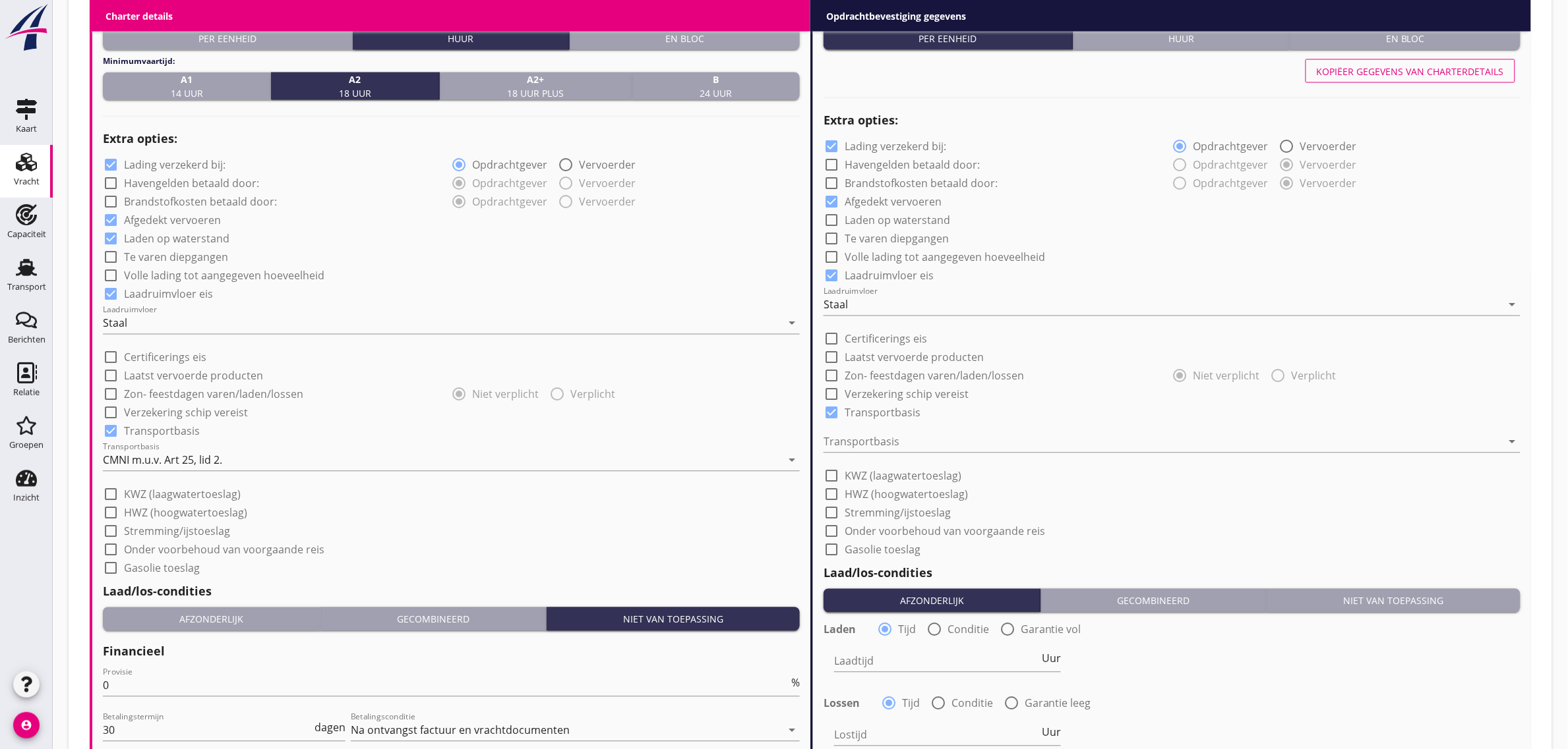
drag, startPoint x: 891, startPoint y: 438, endPoint x: 914, endPoint y: 516, distance: 81.3
click at [890, 443] on div at bounding box center [1163, 442] width 679 height 21
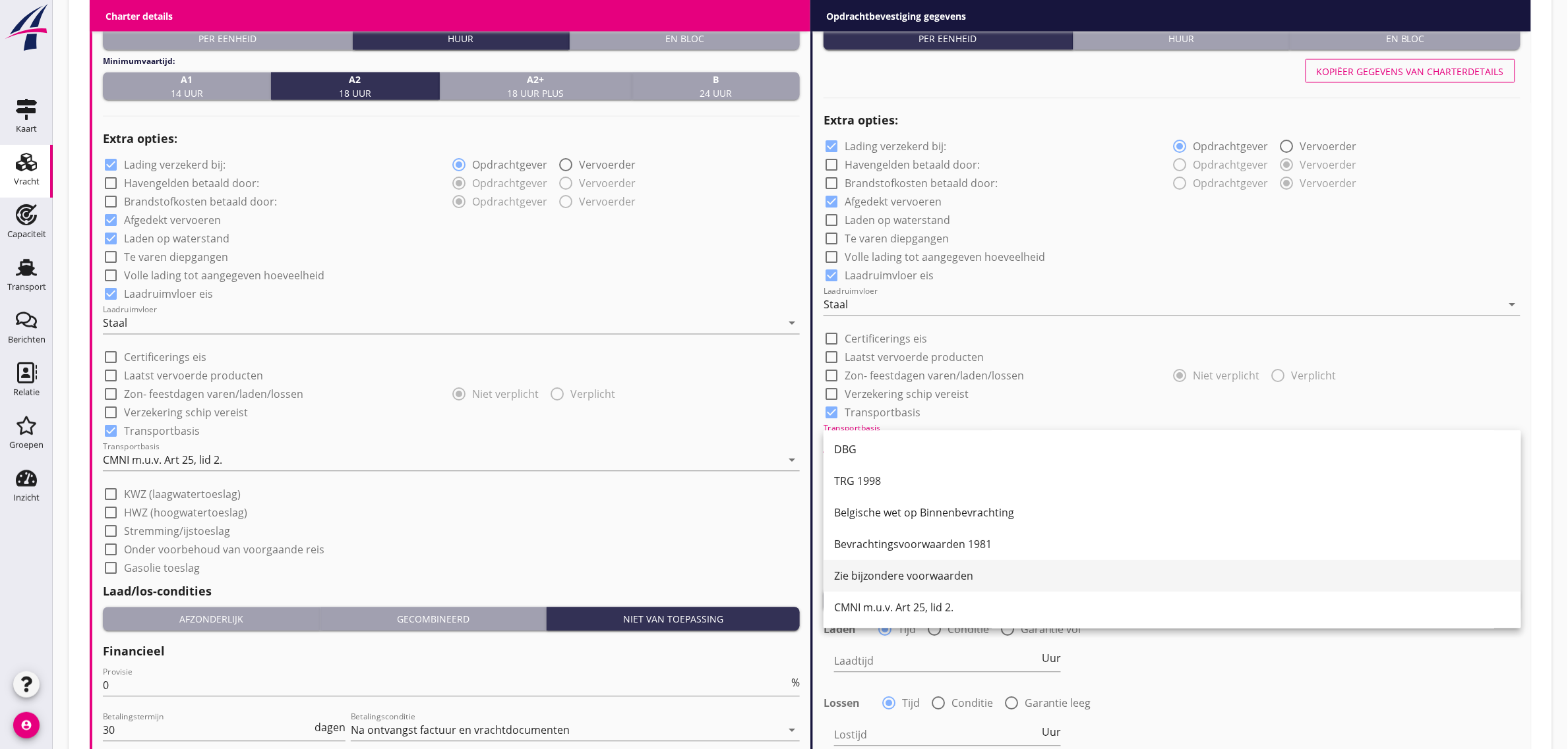
scroll to position [34, 0]
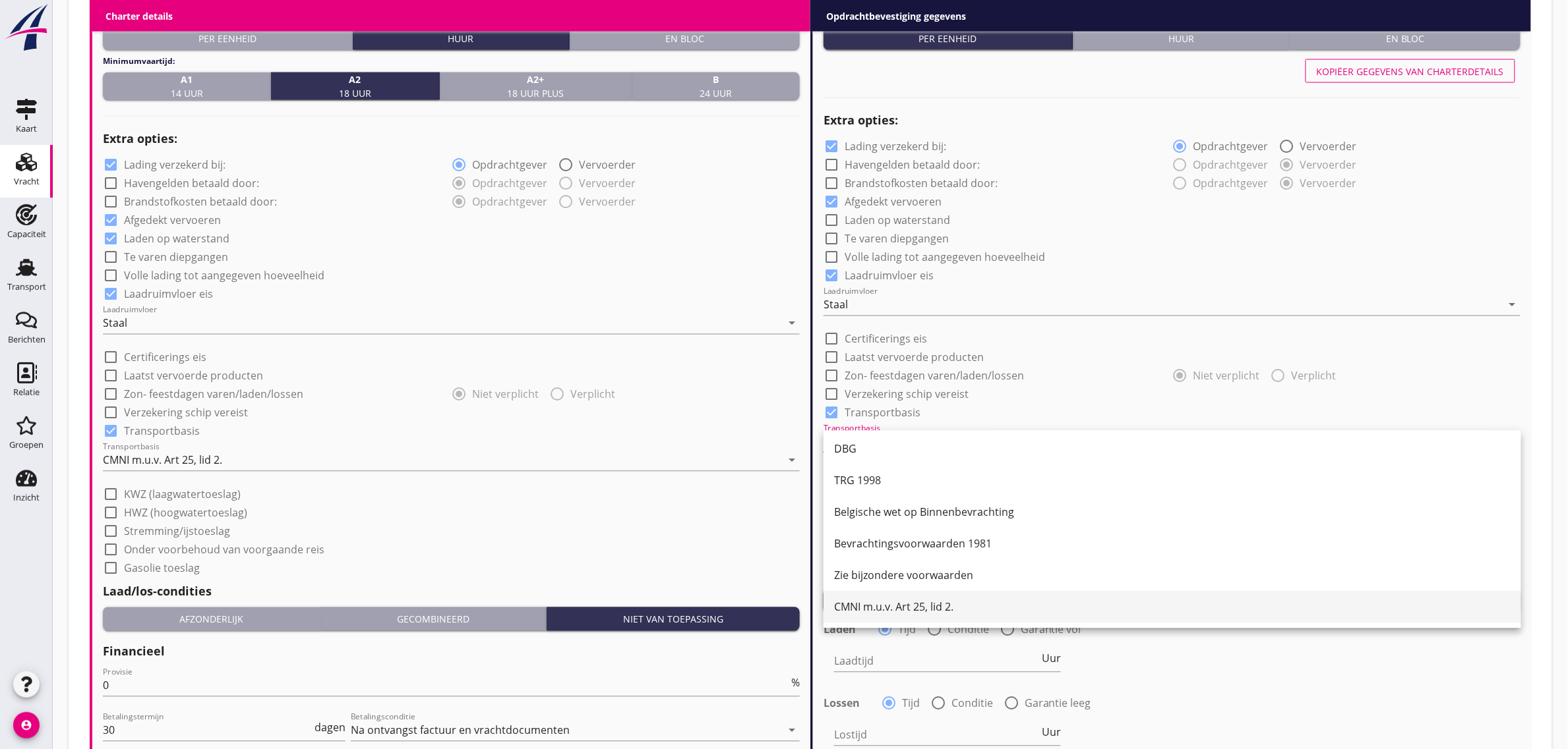
click at [934, 609] on div "CMNI m.u.v. Art 25, lid 2." at bounding box center [1172, 608] width 677 height 16
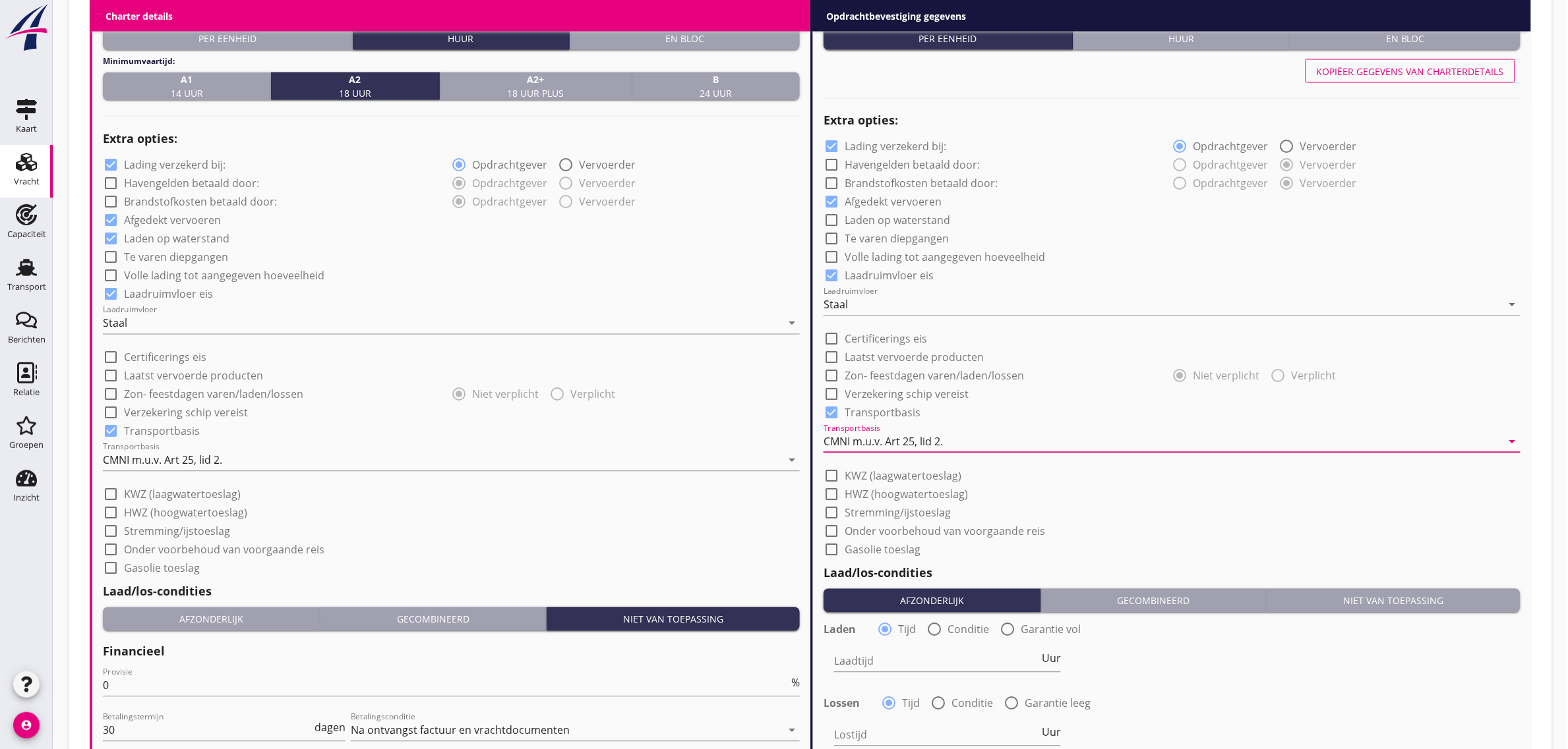
click at [1272, 519] on div "check_box_outline_blank Stremming/ijstoeslag" at bounding box center [1171, 512] width 697 height 18
click at [915, 514] on label "Stremming/ijstoeslag" at bounding box center [898, 513] width 106 height 13
checkbox input "true"
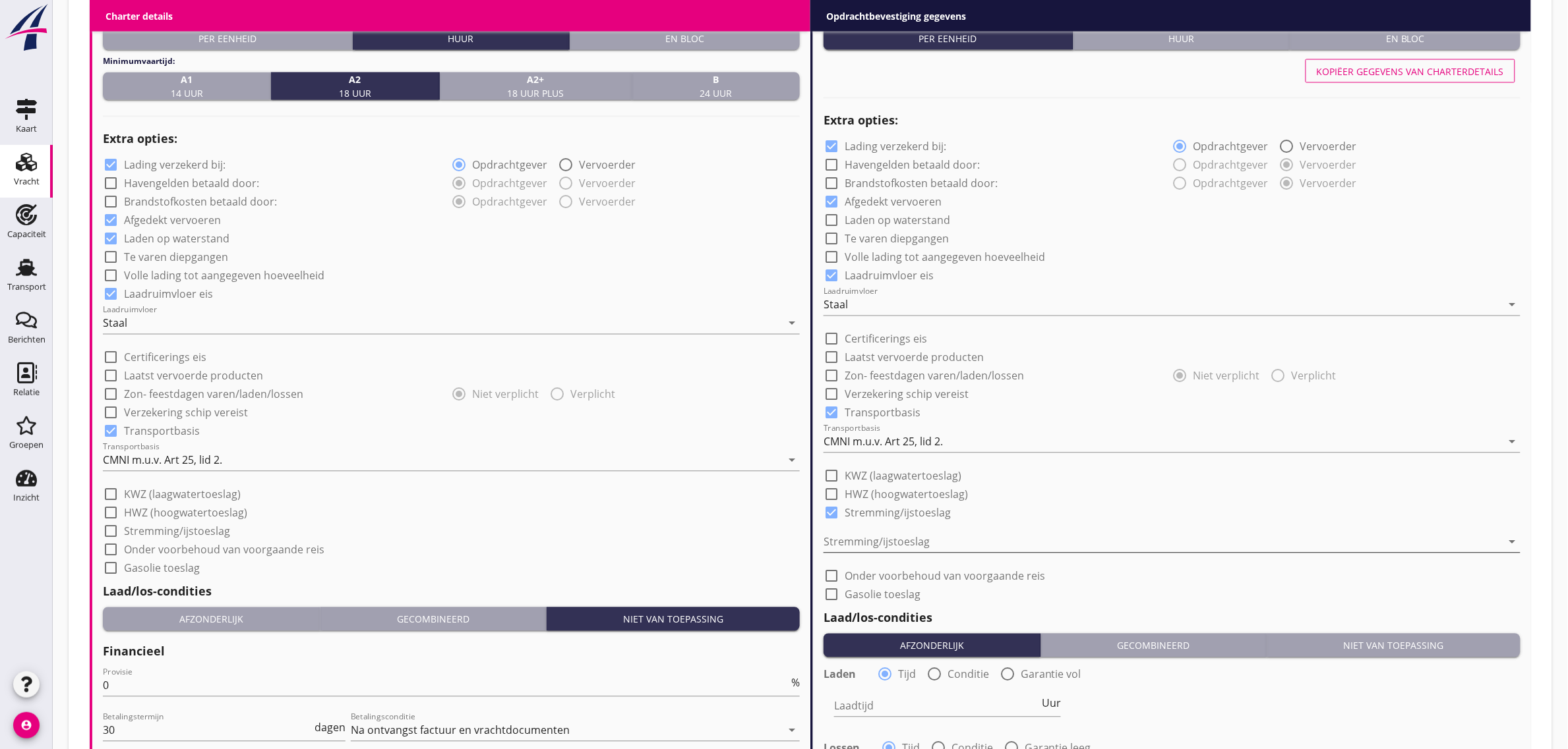
click at [901, 541] on div at bounding box center [1163, 542] width 679 height 21
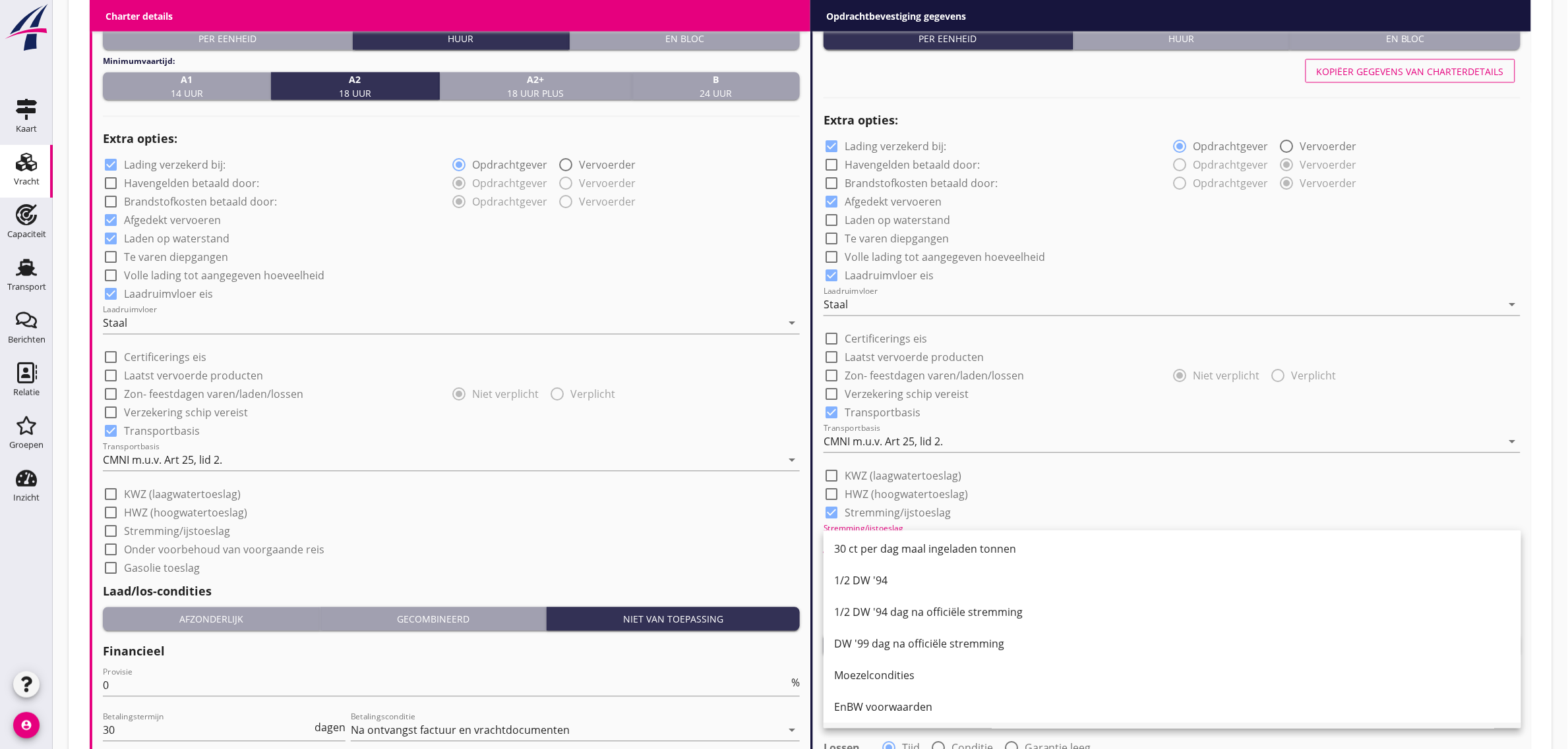
scroll to position [160, 0]
click at [919, 706] on div "1/2 DW '99 dag na officiële stremming" at bounding box center [1172, 709] width 677 height 16
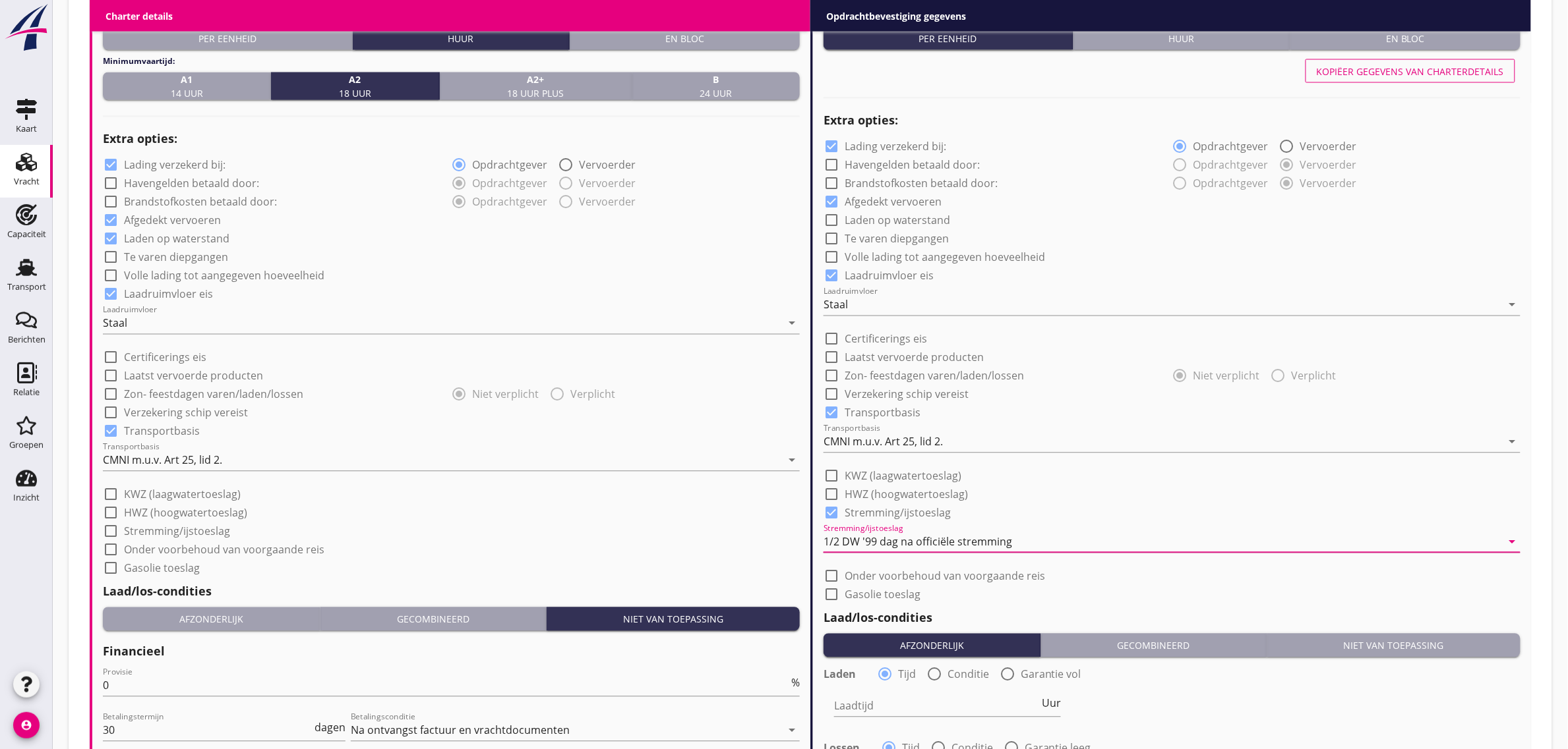
click at [1186, 575] on div "check_box_outline_blank Onder voorbehoud van voorgaande reis" at bounding box center [1171, 575] width 697 height 18
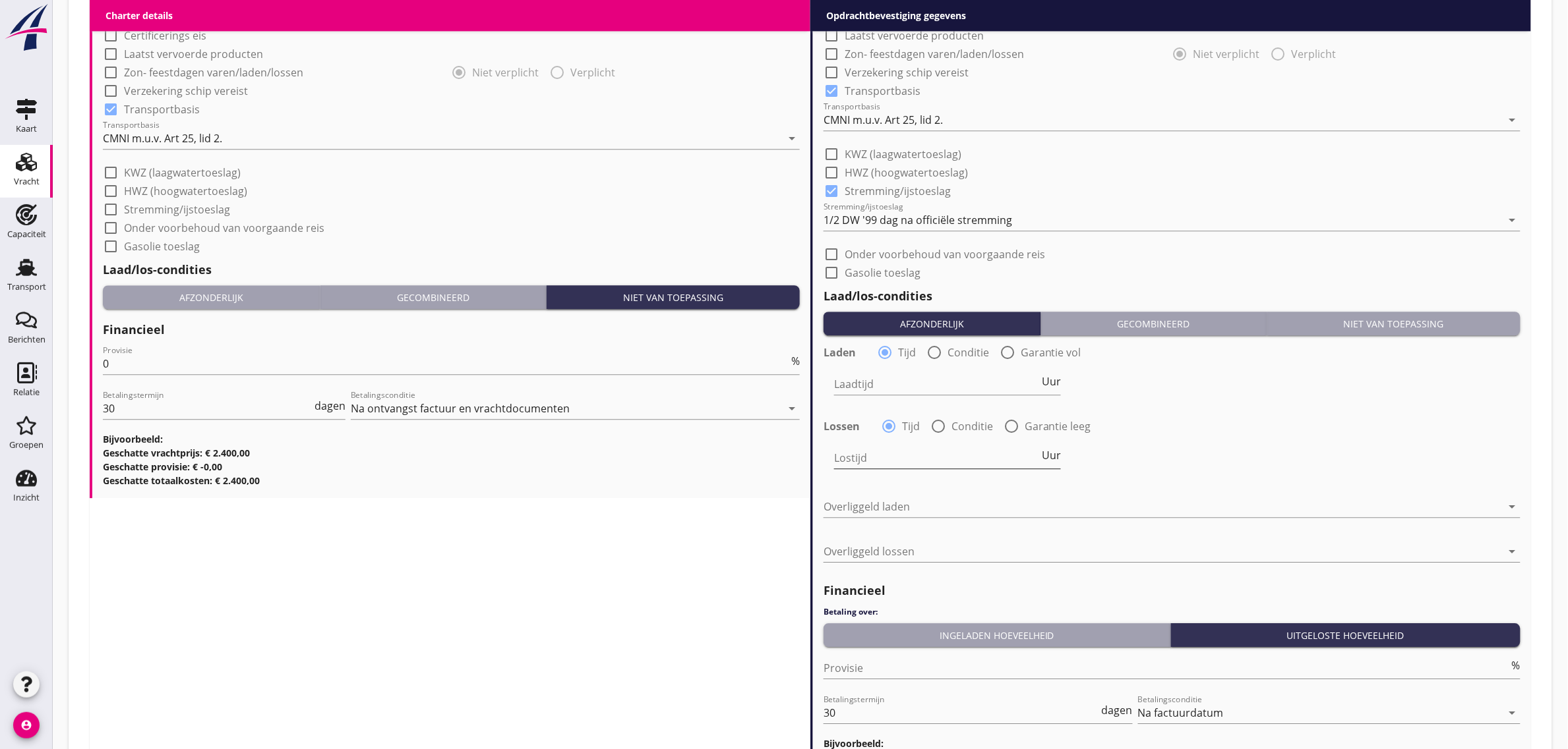
scroll to position [1277, 0]
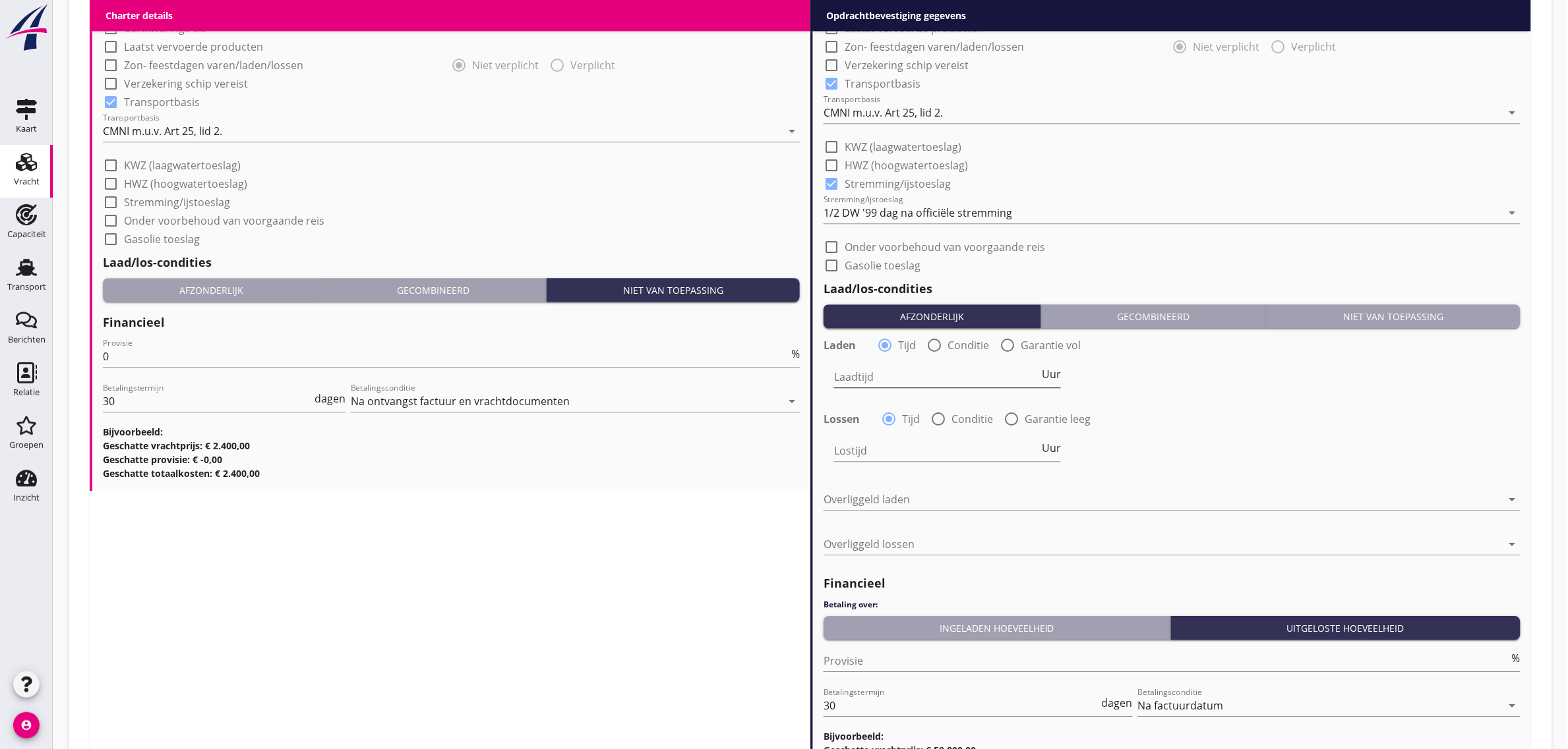
click at [874, 379] on input "Laadtijd" at bounding box center [936, 376] width 205 height 21
type input "48"
click at [860, 498] on div at bounding box center [1163, 499] width 679 height 21
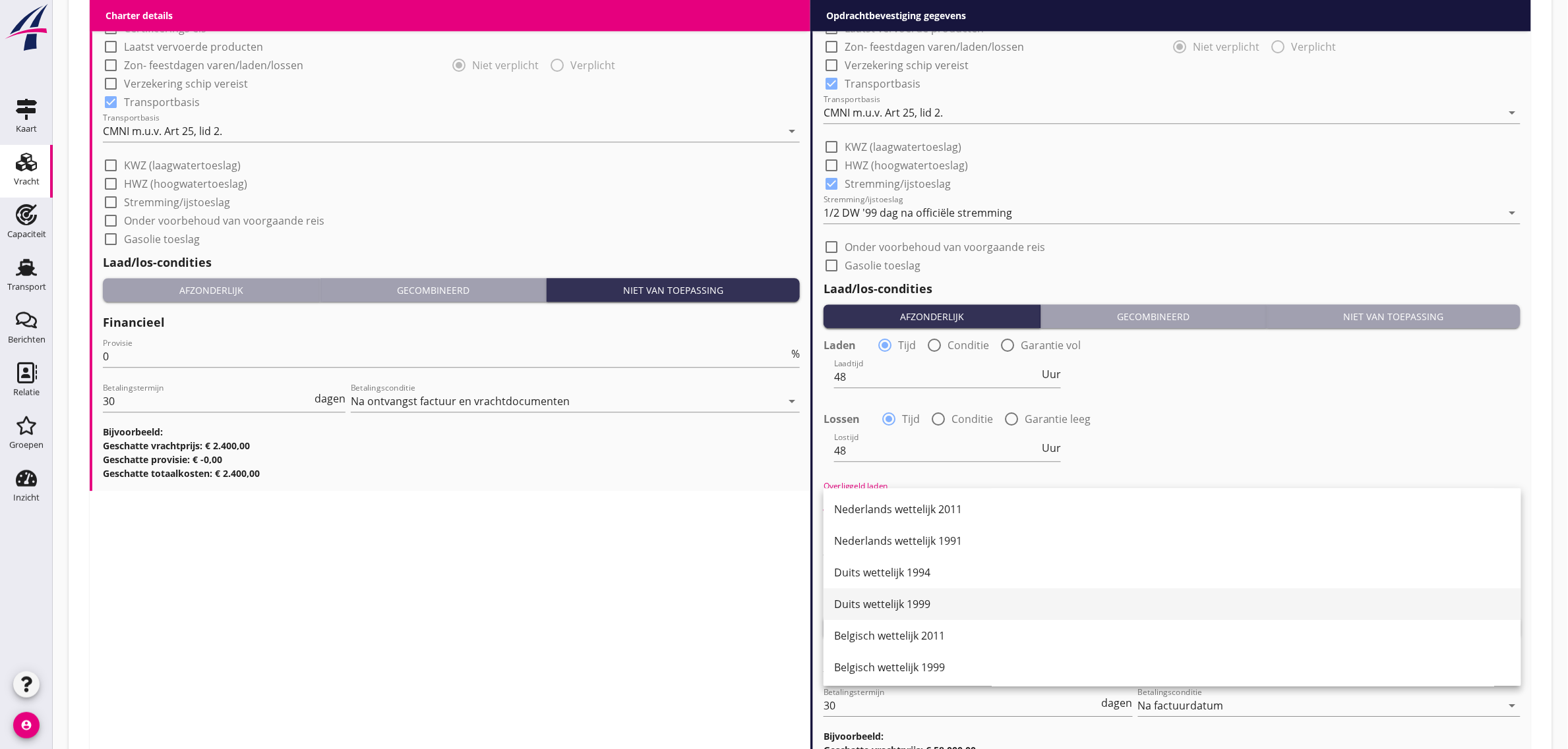
click at [926, 599] on div "Duits wettelijk 1999" at bounding box center [1172, 605] width 677 height 16
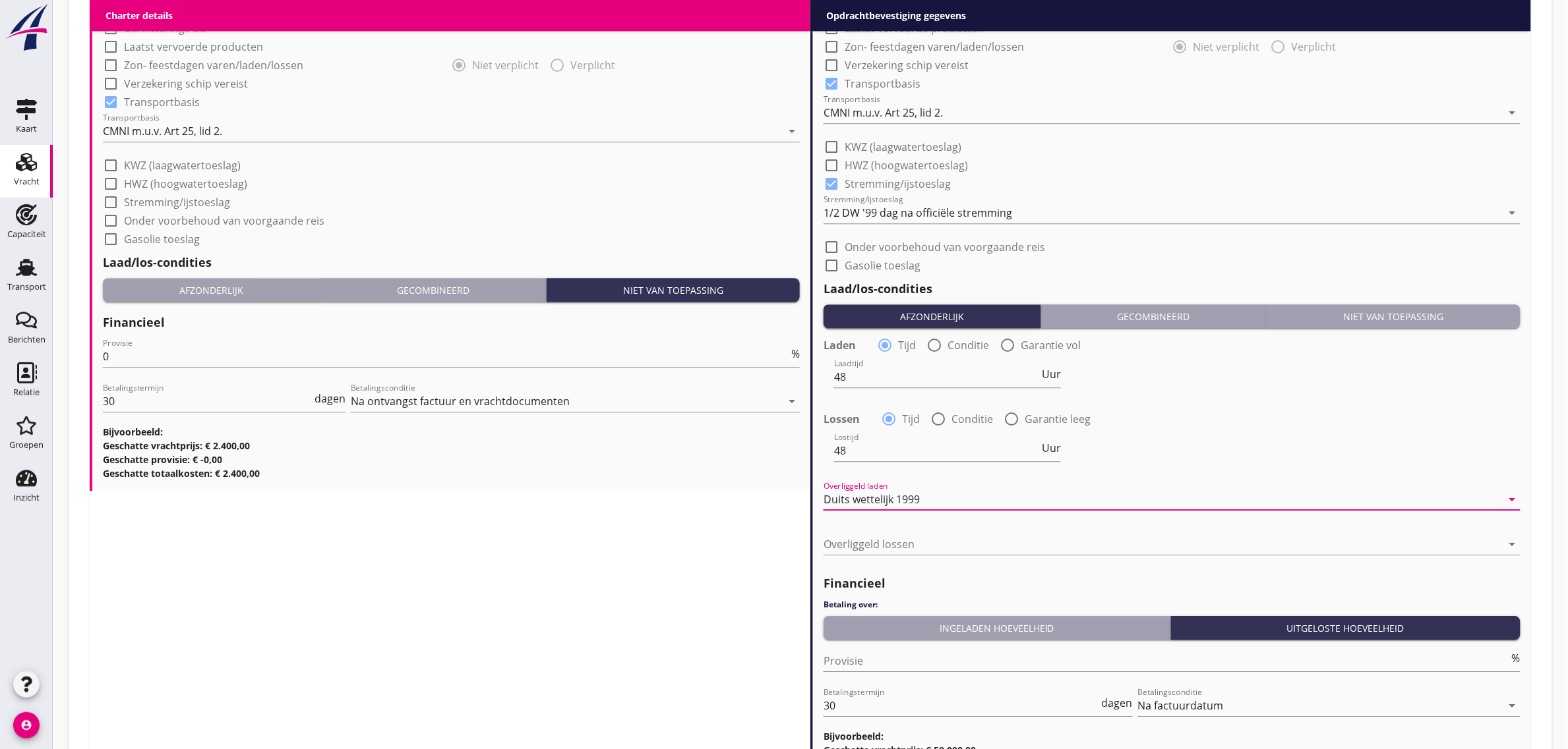
click at [910, 561] on div at bounding box center [1171, 564] width 697 height 8
click at [899, 545] on div at bounding box center [1163, 544] width 679 height 21
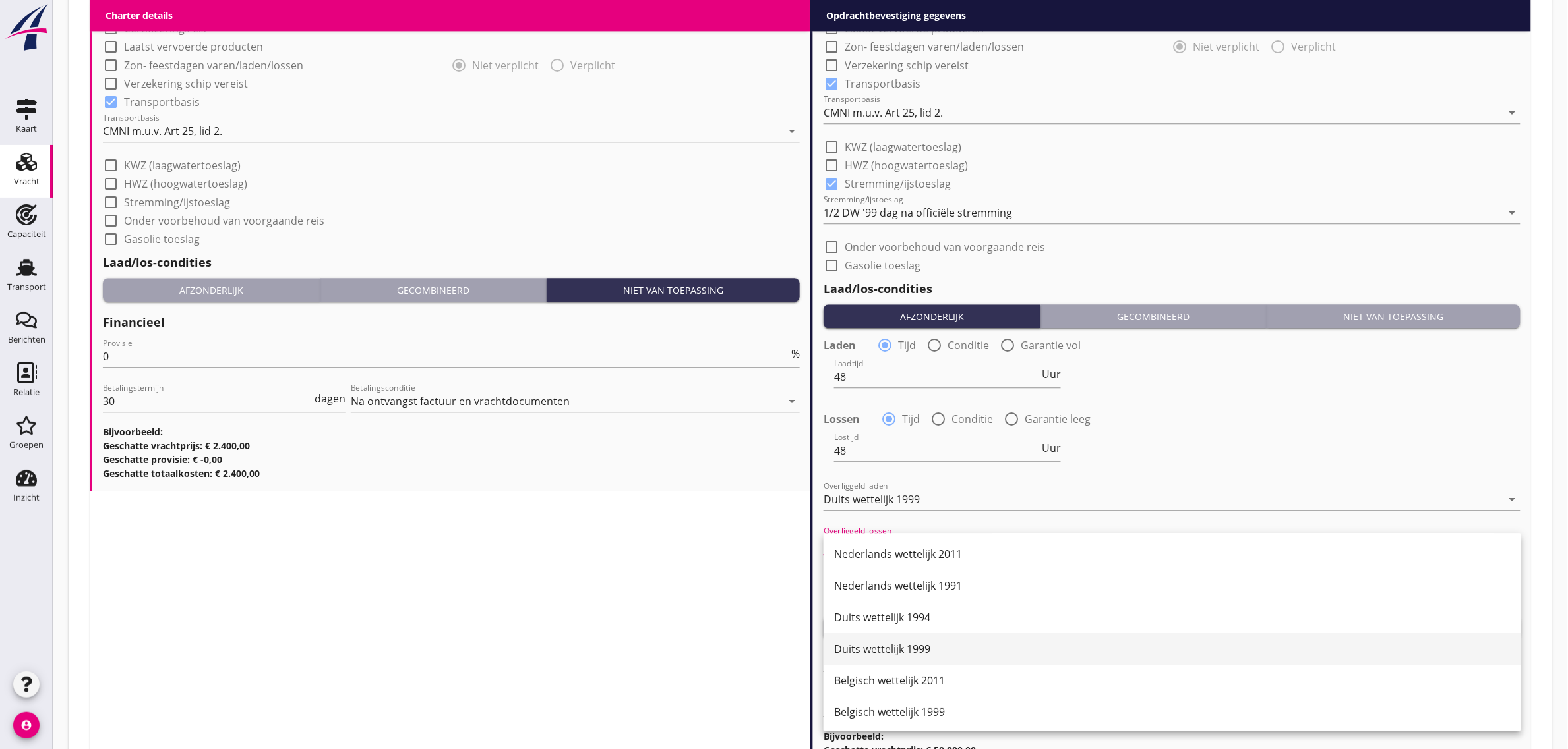
click at [922, 652] on div "Duits wettelijk 1999" at bounding box center [1172, 650] width 677 height 16
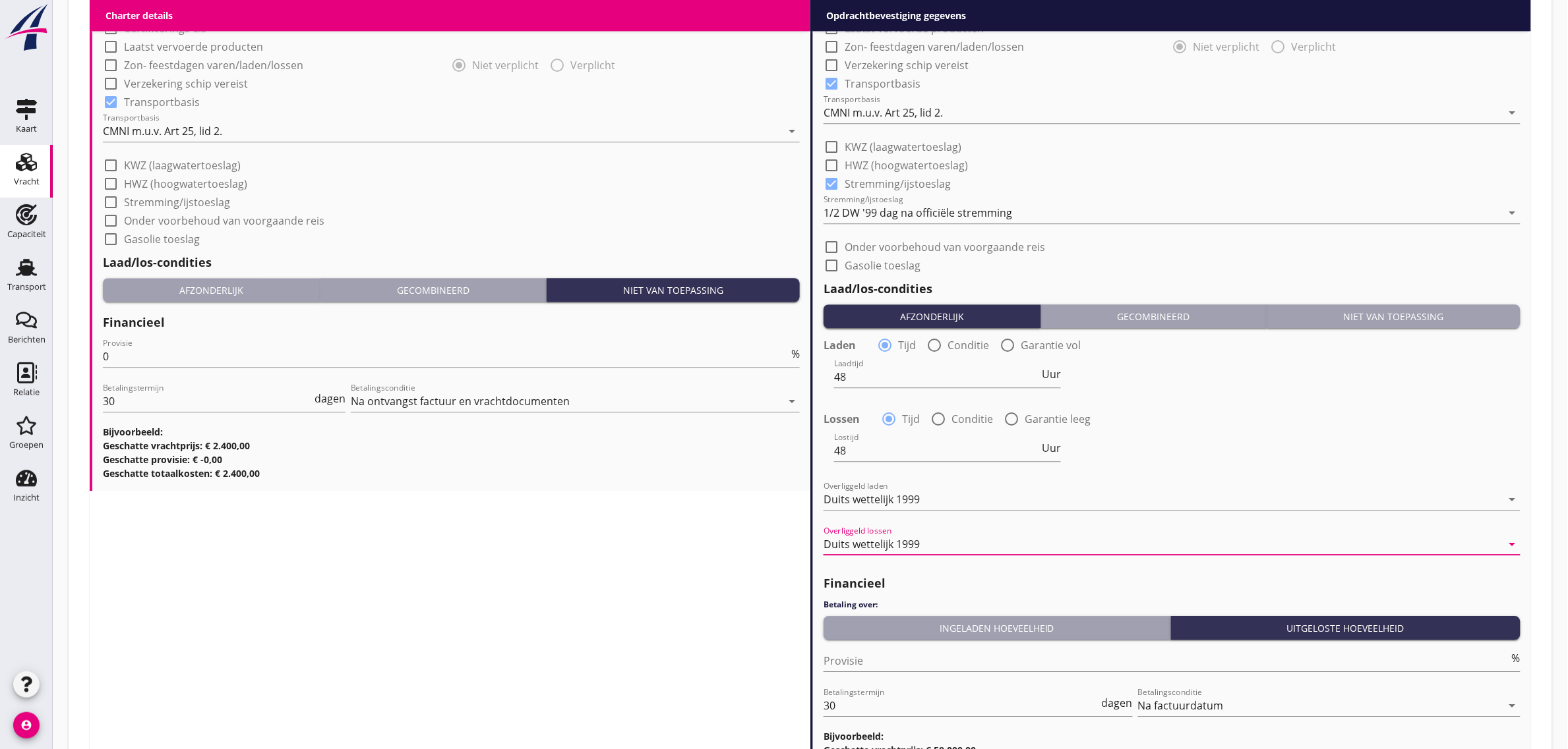
click at [925, 634] on button "Ingeladen hoeveelheid" at bounding box center [997, 627] width 347 height 24
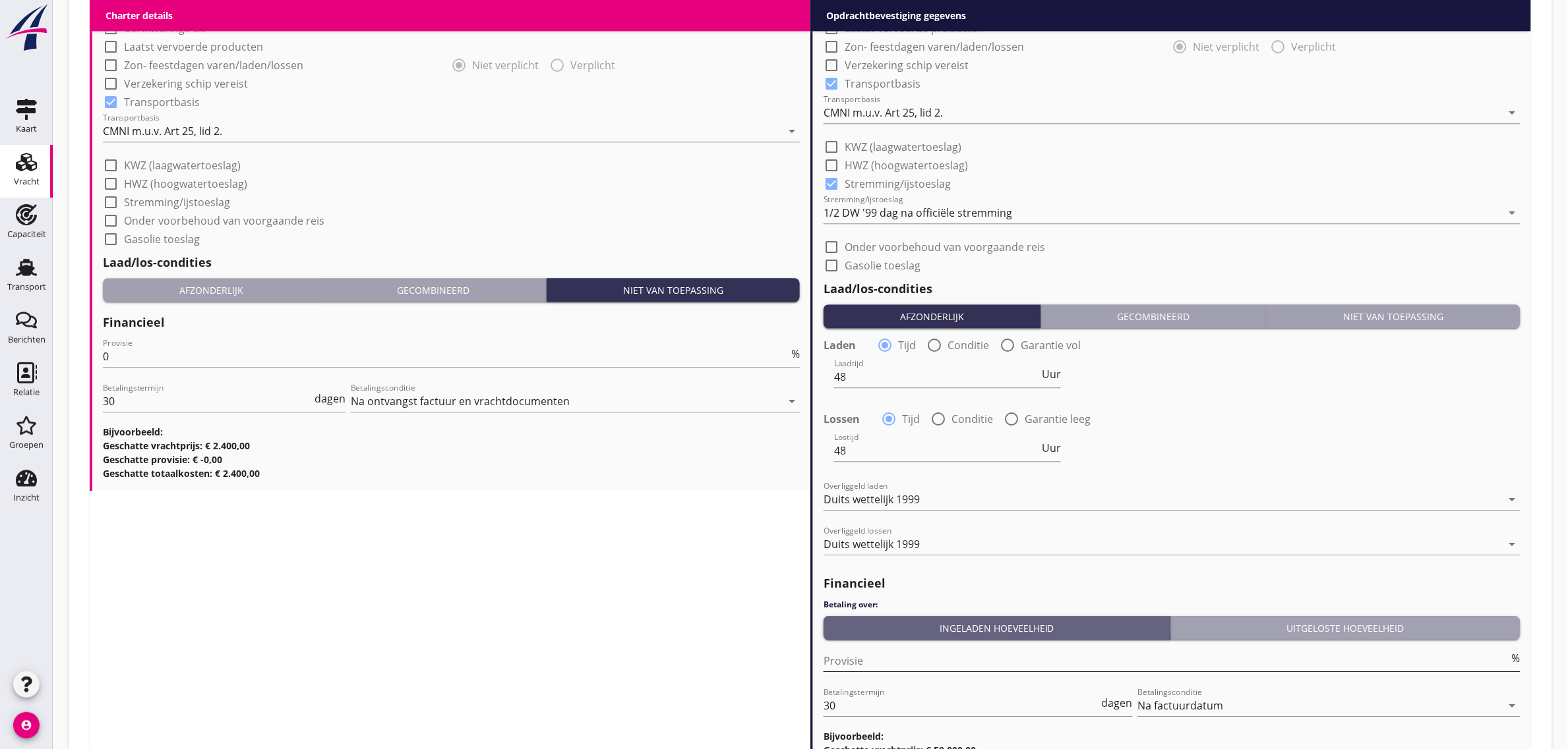
click at [885, 657] on input "Provisie" at bounding box center [1166, 660] width 686 height 21
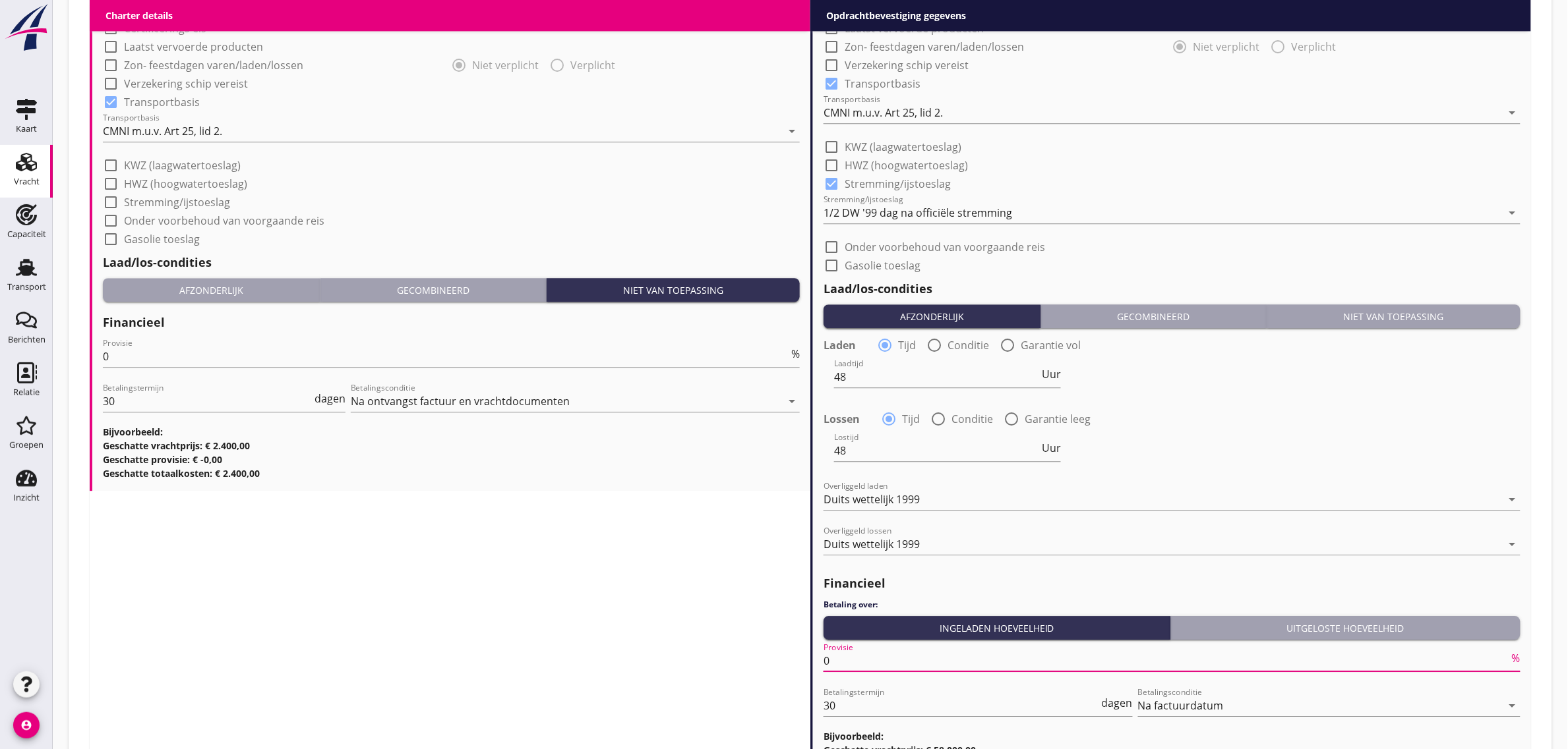
type input "0"
click at [569, 590] on div "Charter details keyboard_arrow_down (Richt)prijs 2400 per dag Prijs opmerkingen…" at bounding box center [450, 101] width 720 height 1389
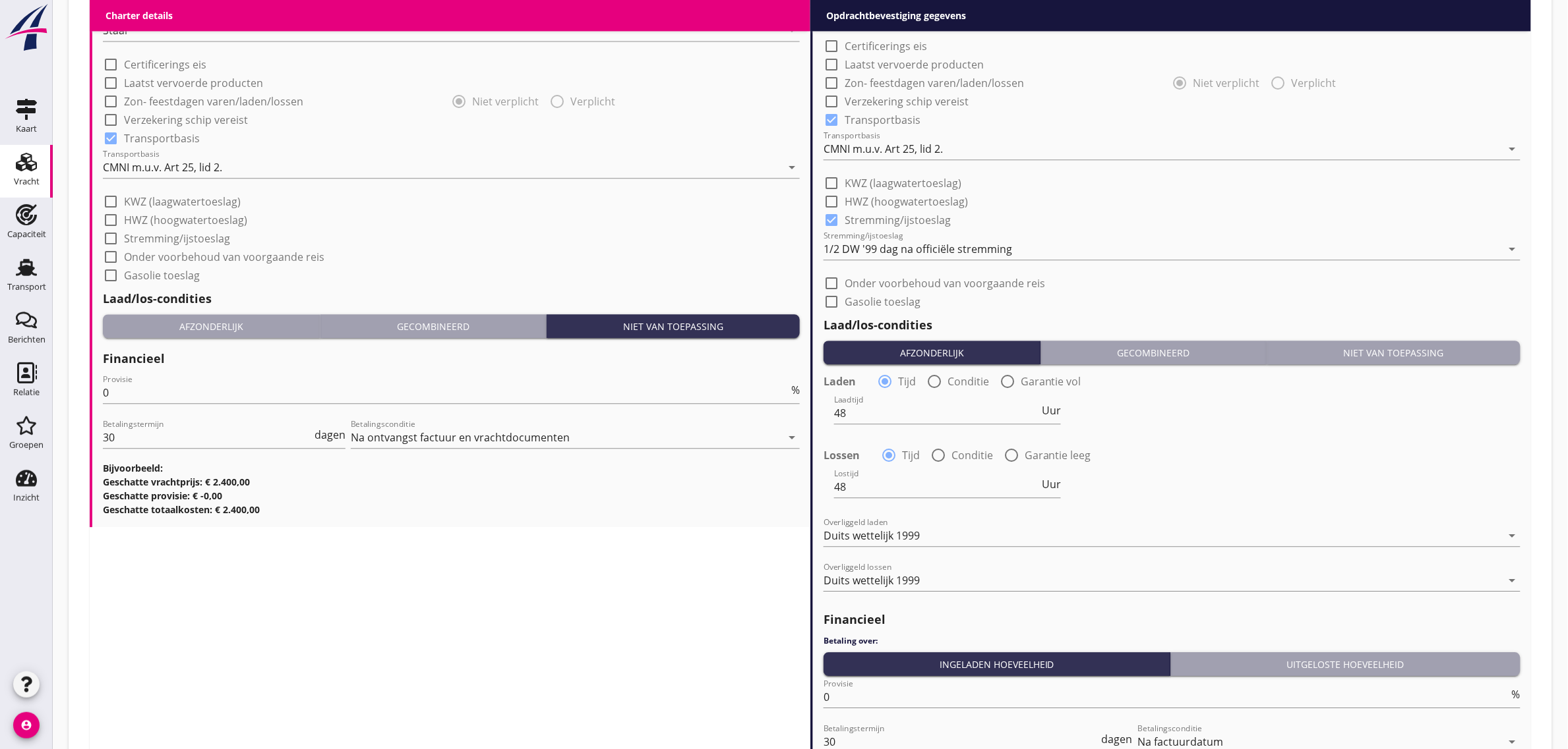
click at [592, 588] on div "Charter details keyboard_arrow_down (Richt)prijs 2400 per dag Prijs opmerkingen…" at bounding box center [450, 137] width 720 height 1389
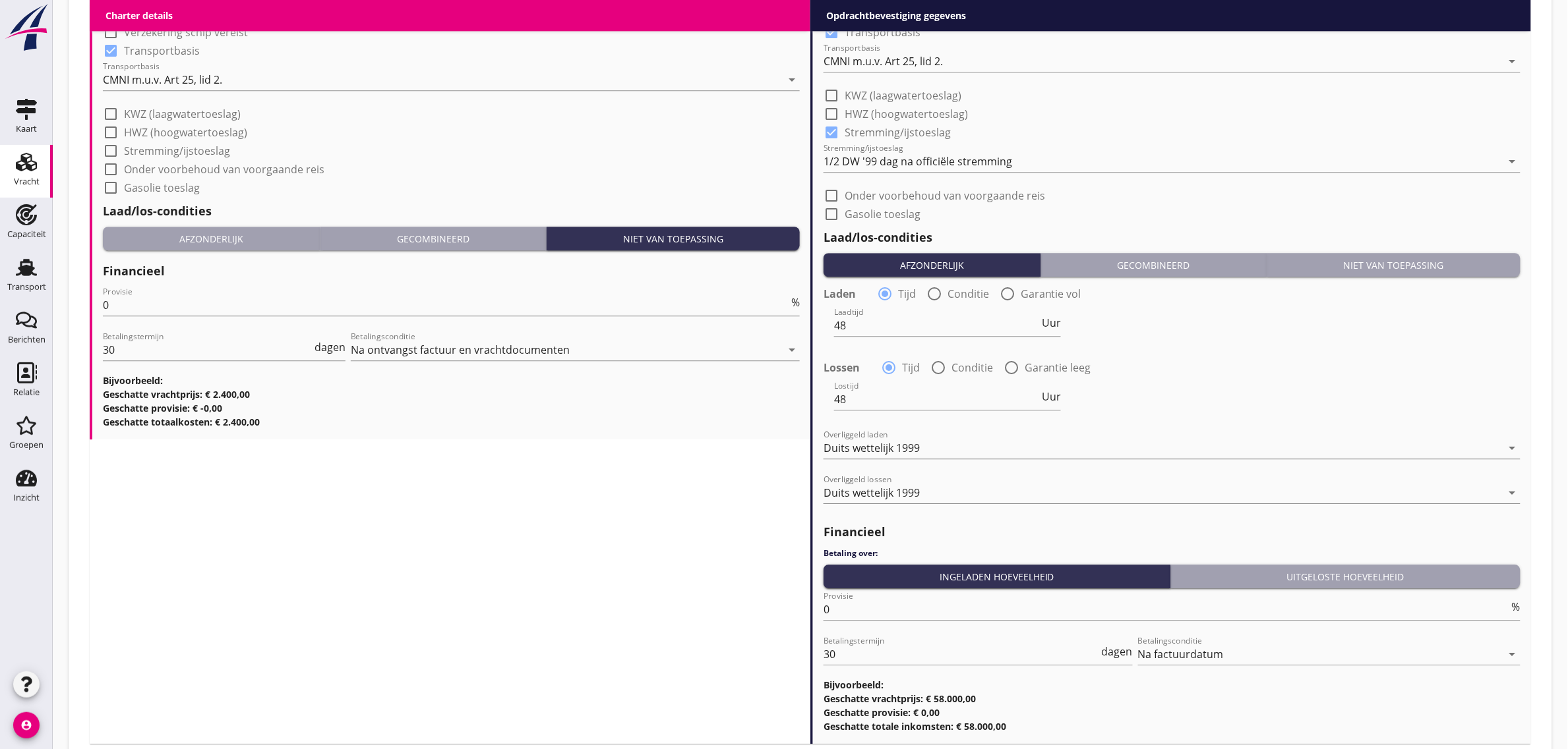
scroll to position [1411, 0]
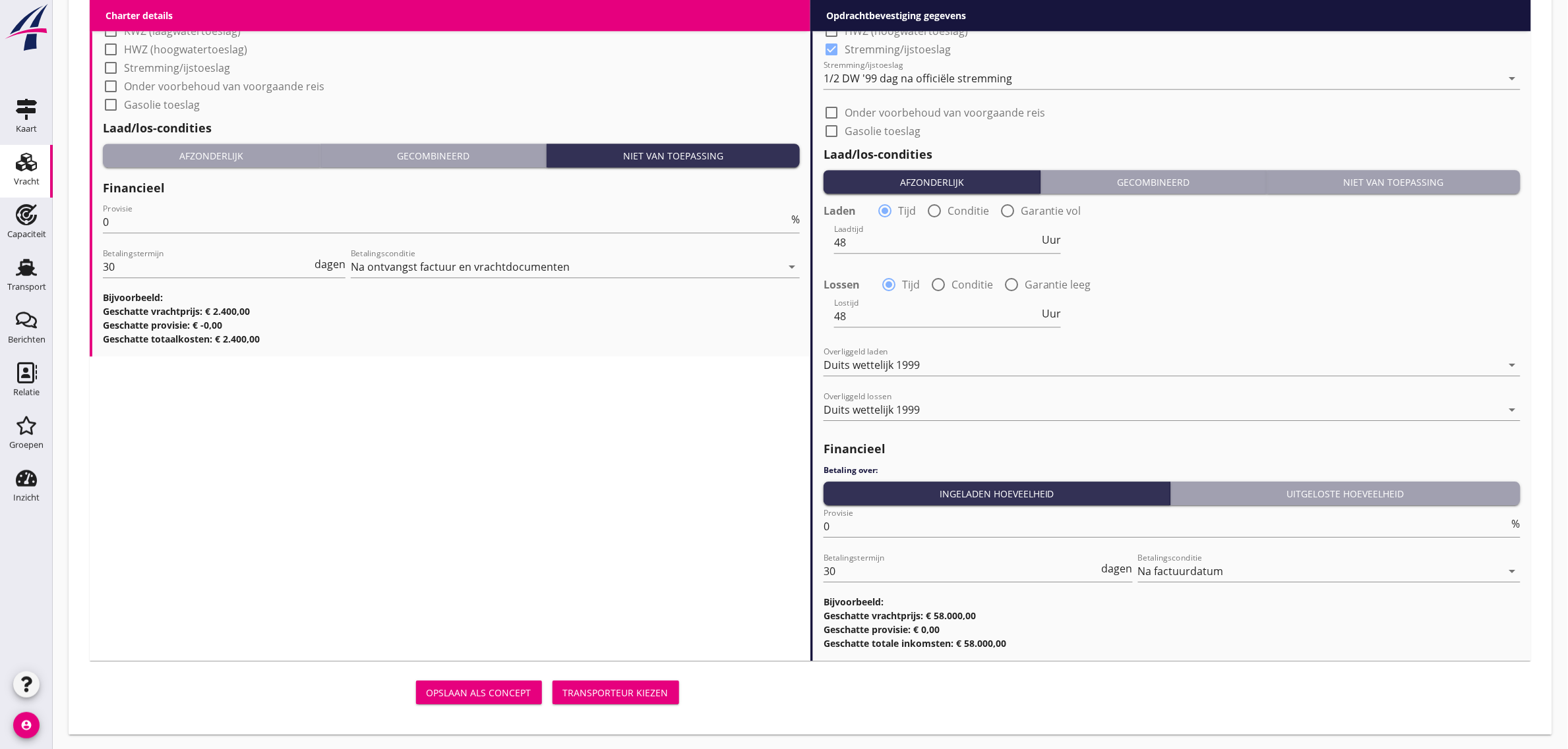
click at [591, 686] on div "Transporteur kiezen" at bounding box center [616, 693] width 106 height 14
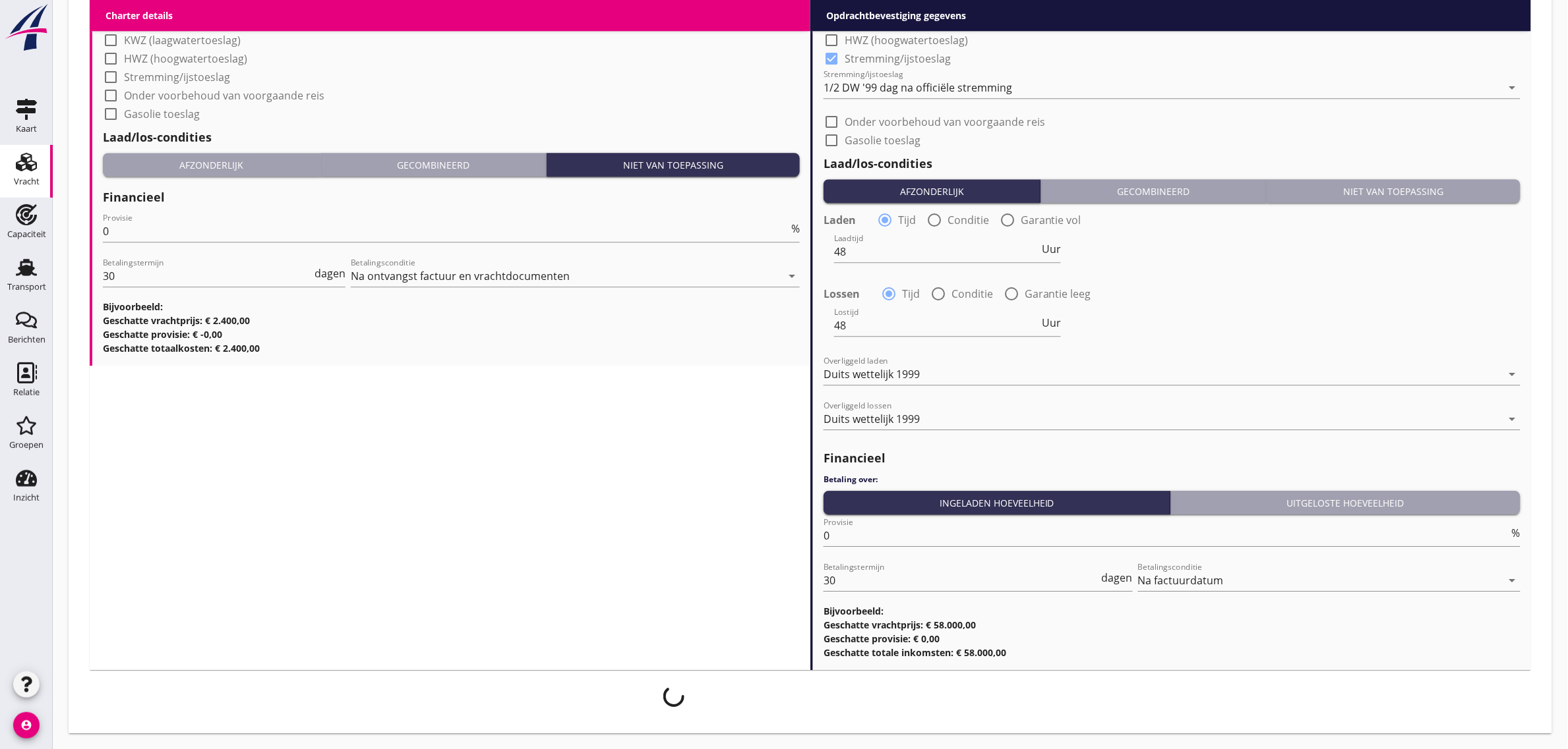
scroll to position [1401, 0]
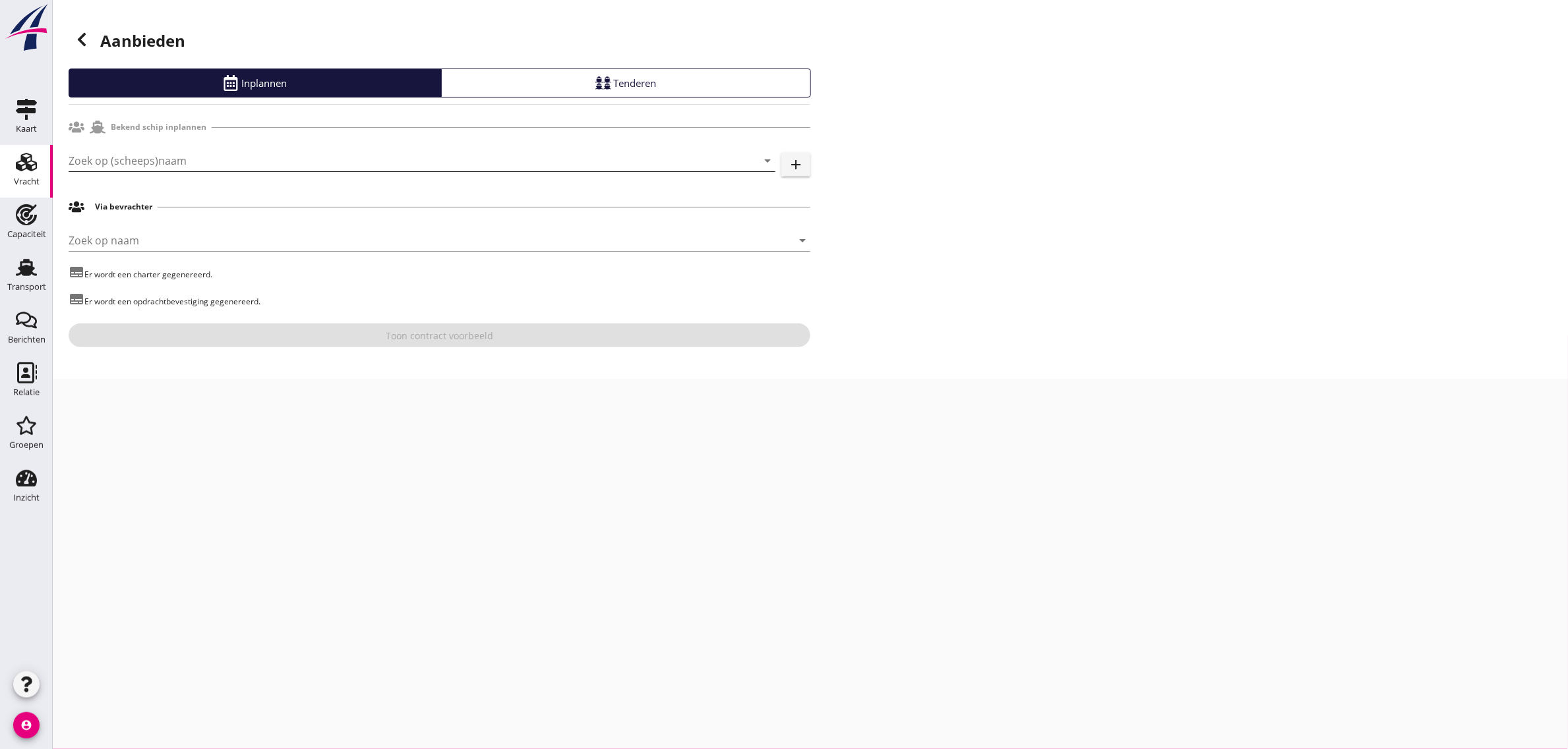
click at [147, 159] on input "Zoek op (scheeps)naam" at bounding box center [403, 161] width 670 height 21
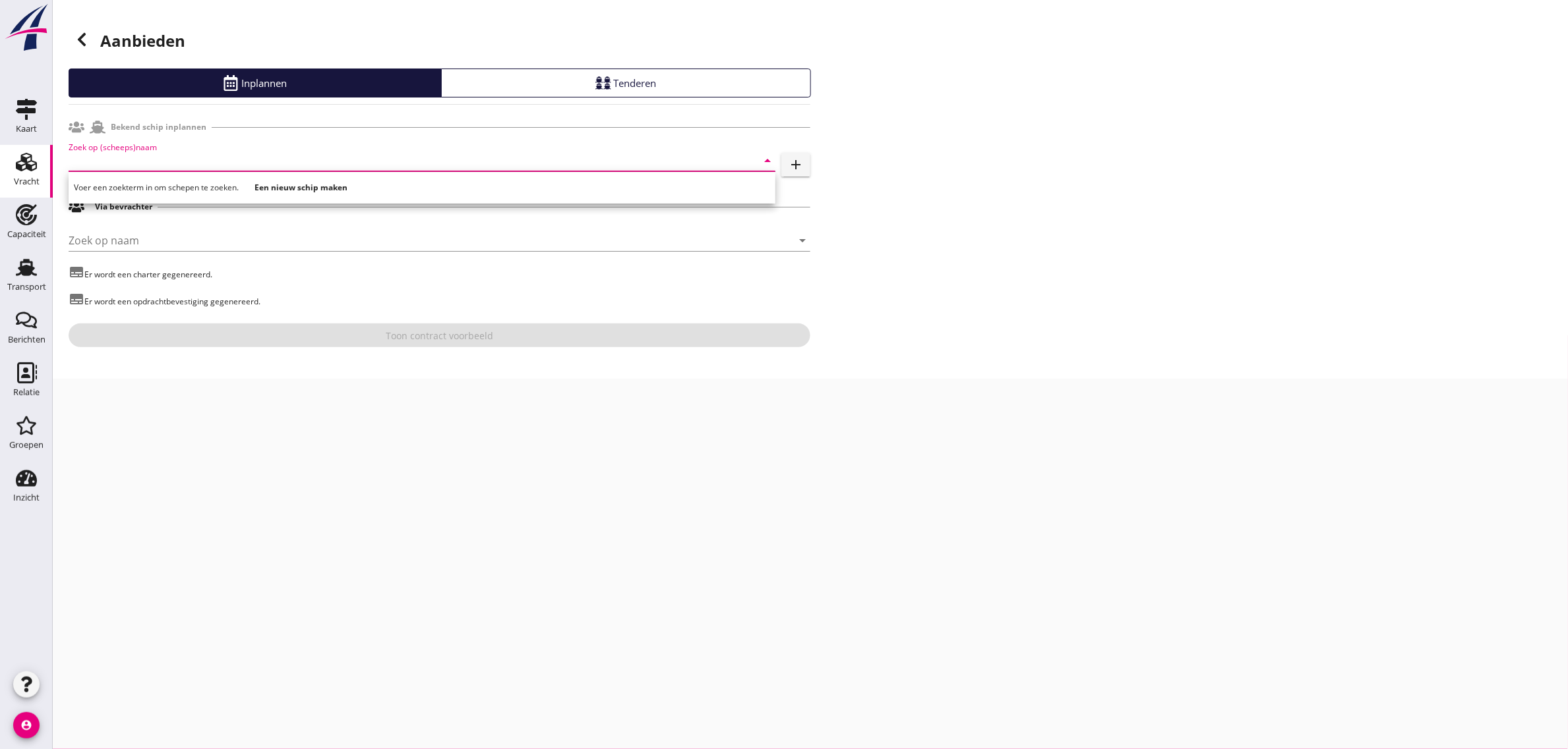
type input "r"
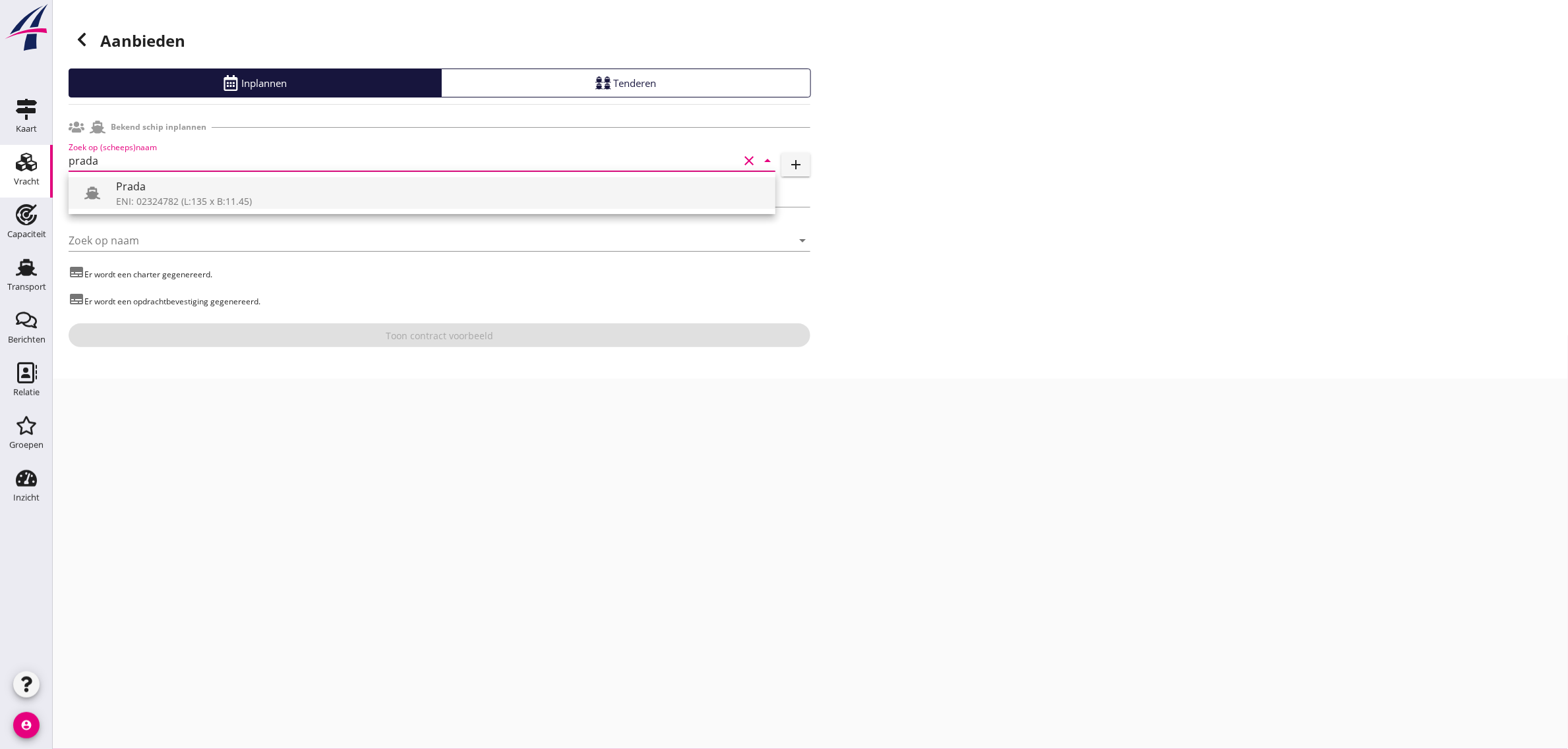
click at [158, 189] on div "Prada" at bounding box center [440, 187] width 649 height 16
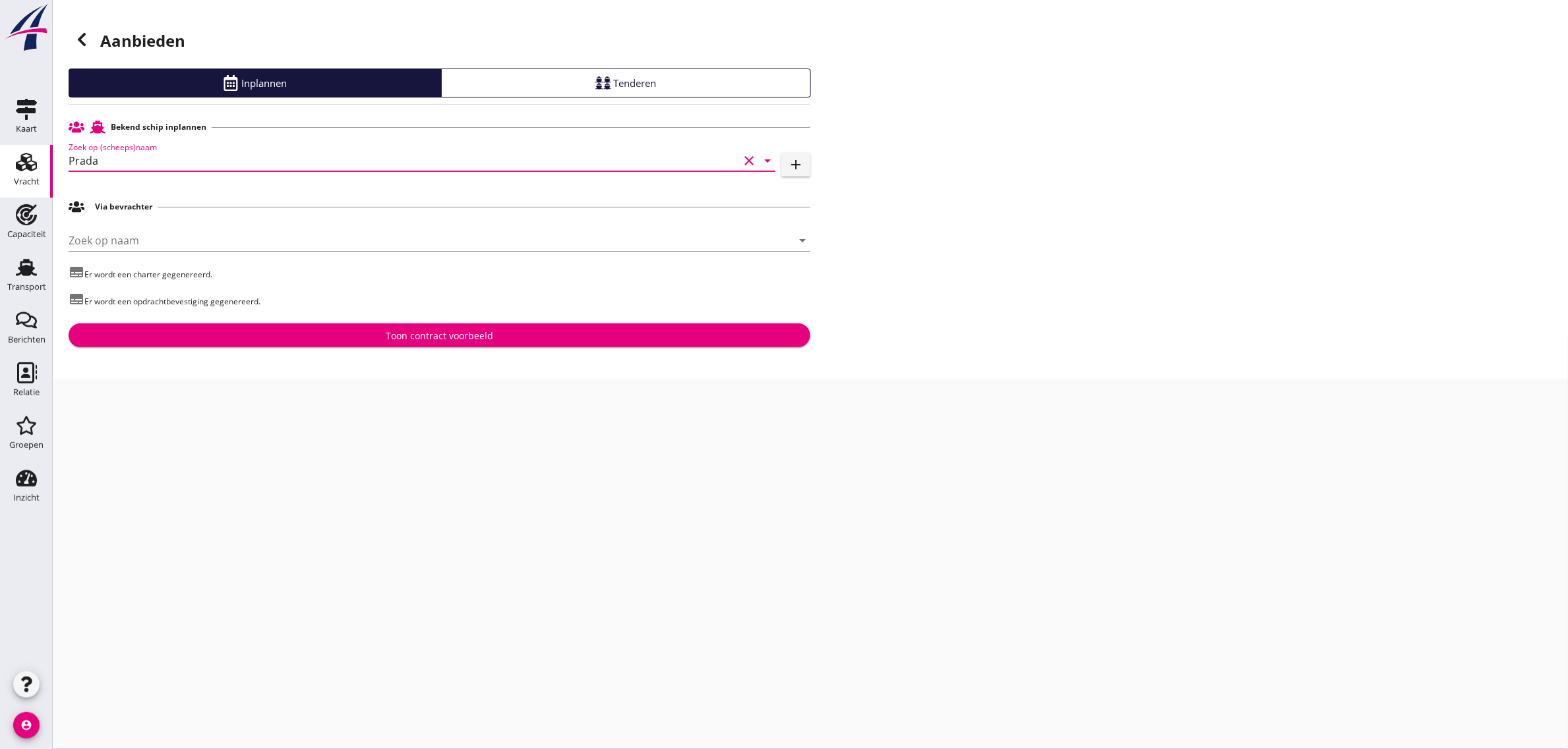
type input "Prada"
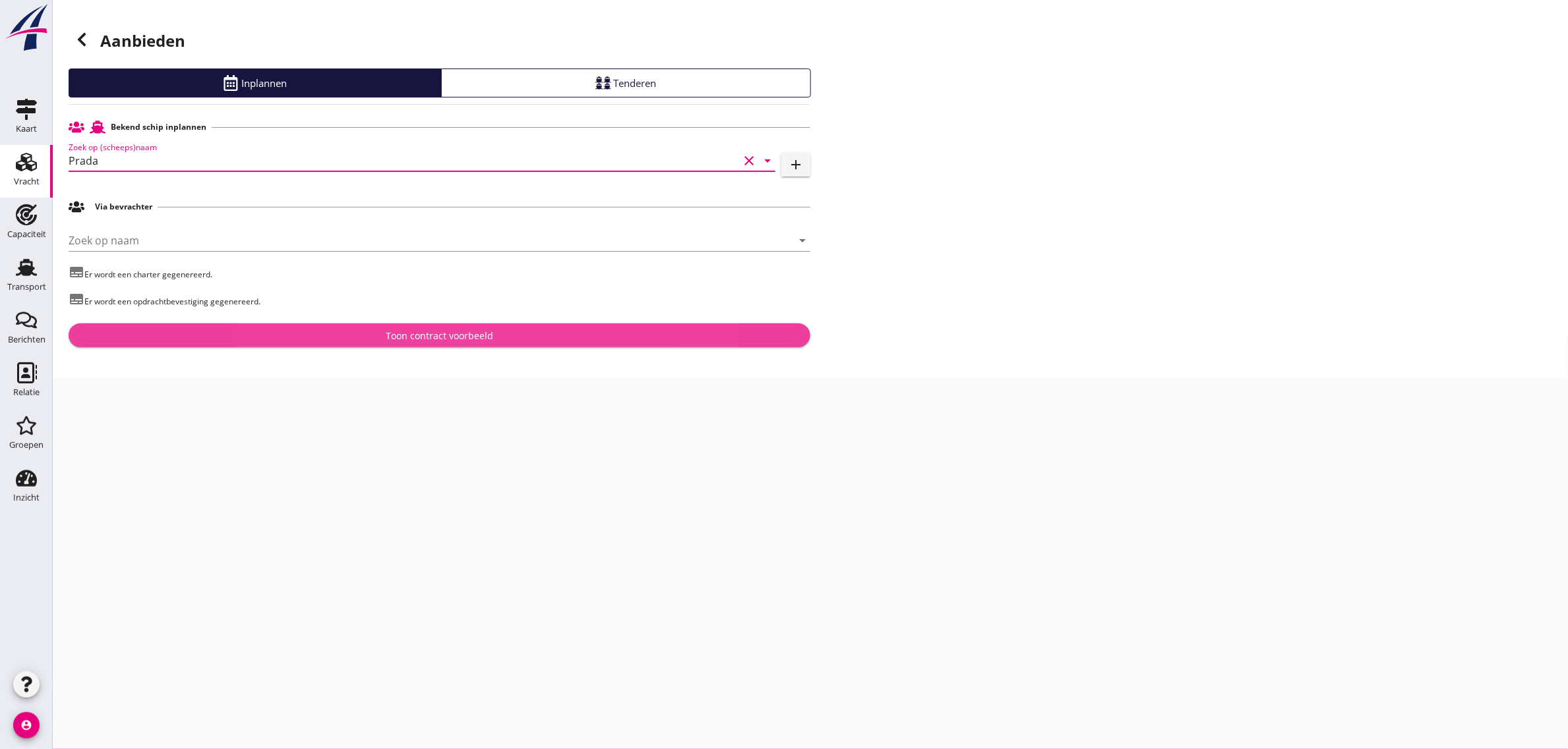
click at [423, 341] on div "Toon contract voorbeeld" at bounding box center [440, 336] width 108 height 14
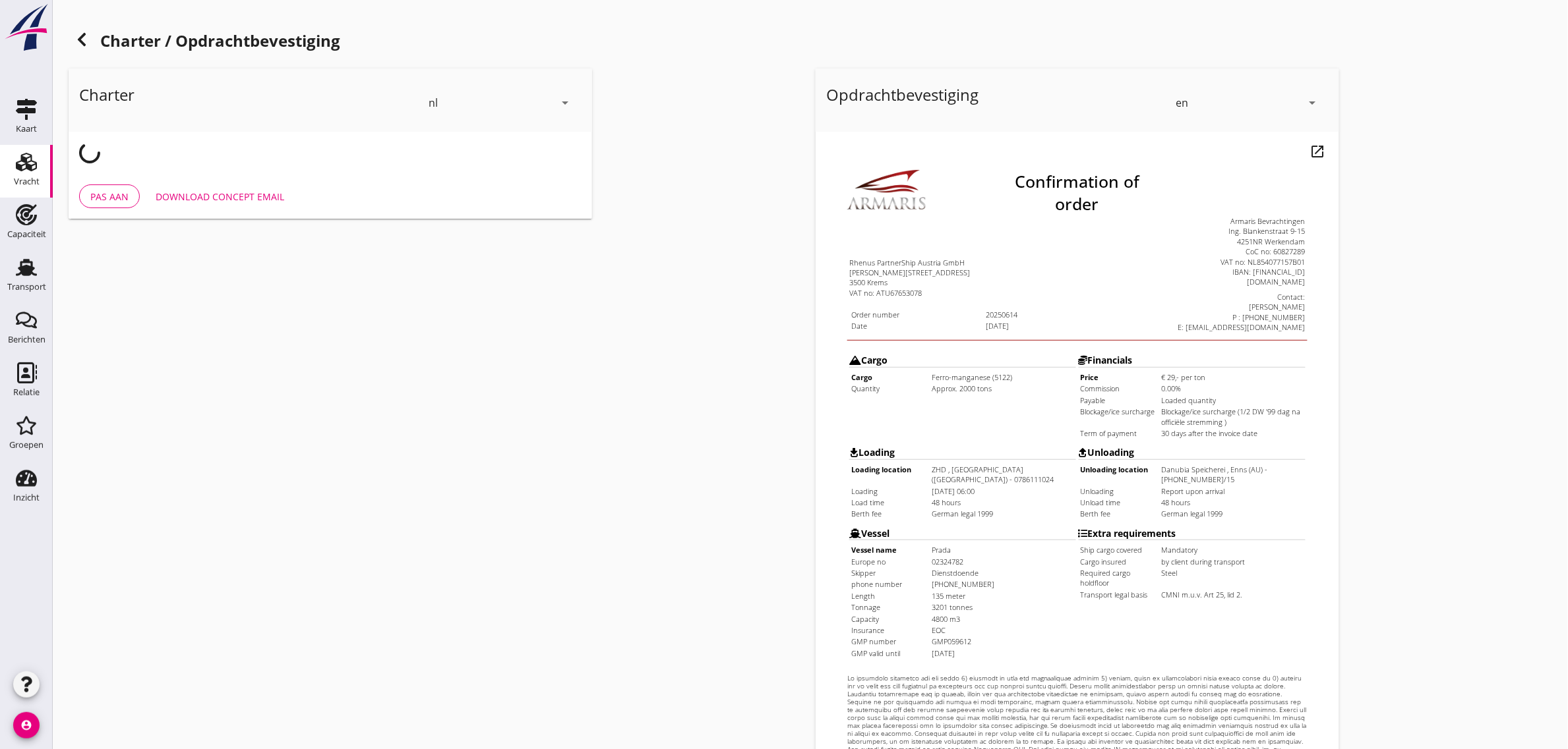
click at [1198, 103] on div "en" at bounding box center [1238, 102] width 126 height 21
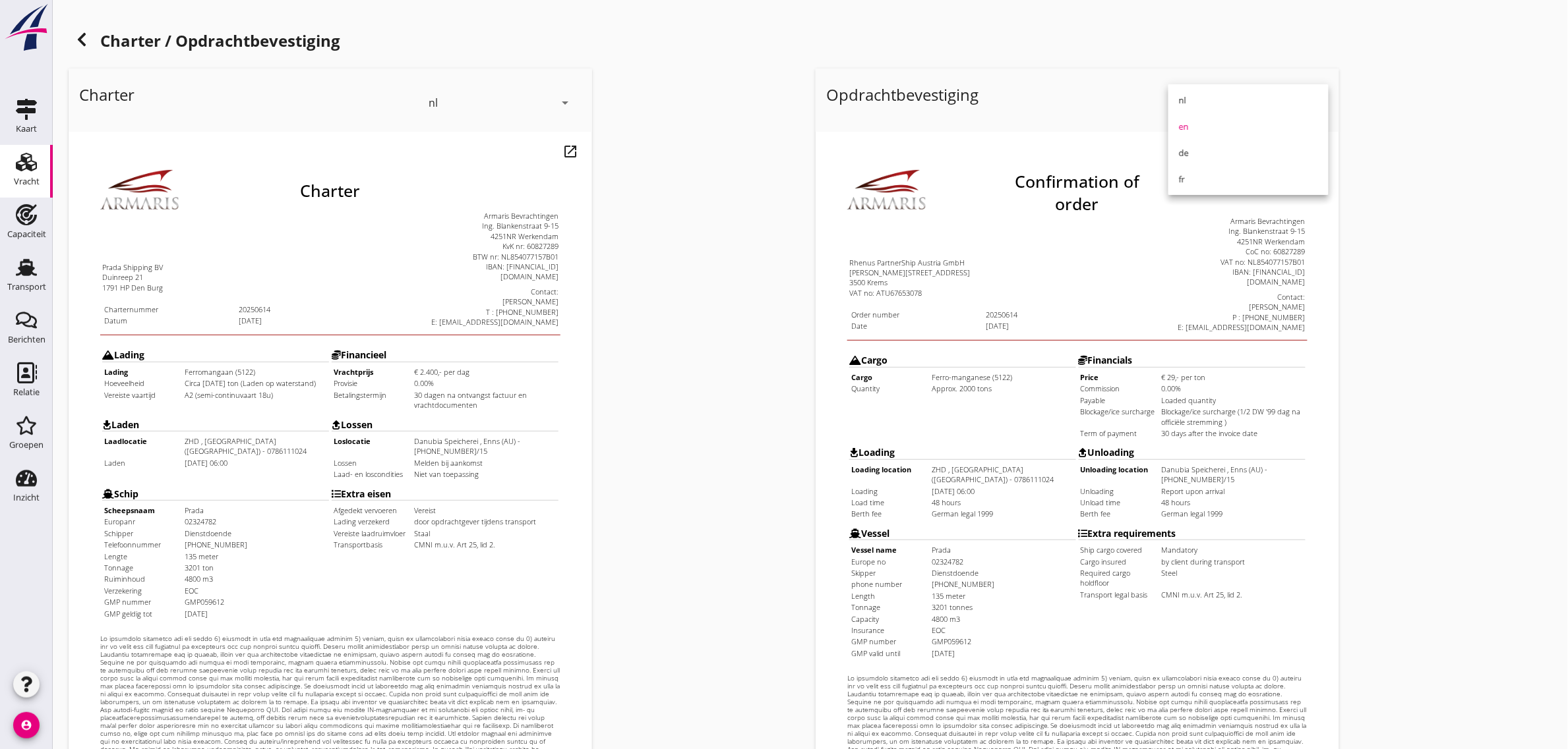
click at [1198, 103] on div "nl" at bounding box center [1248, 100] width 139 height 16
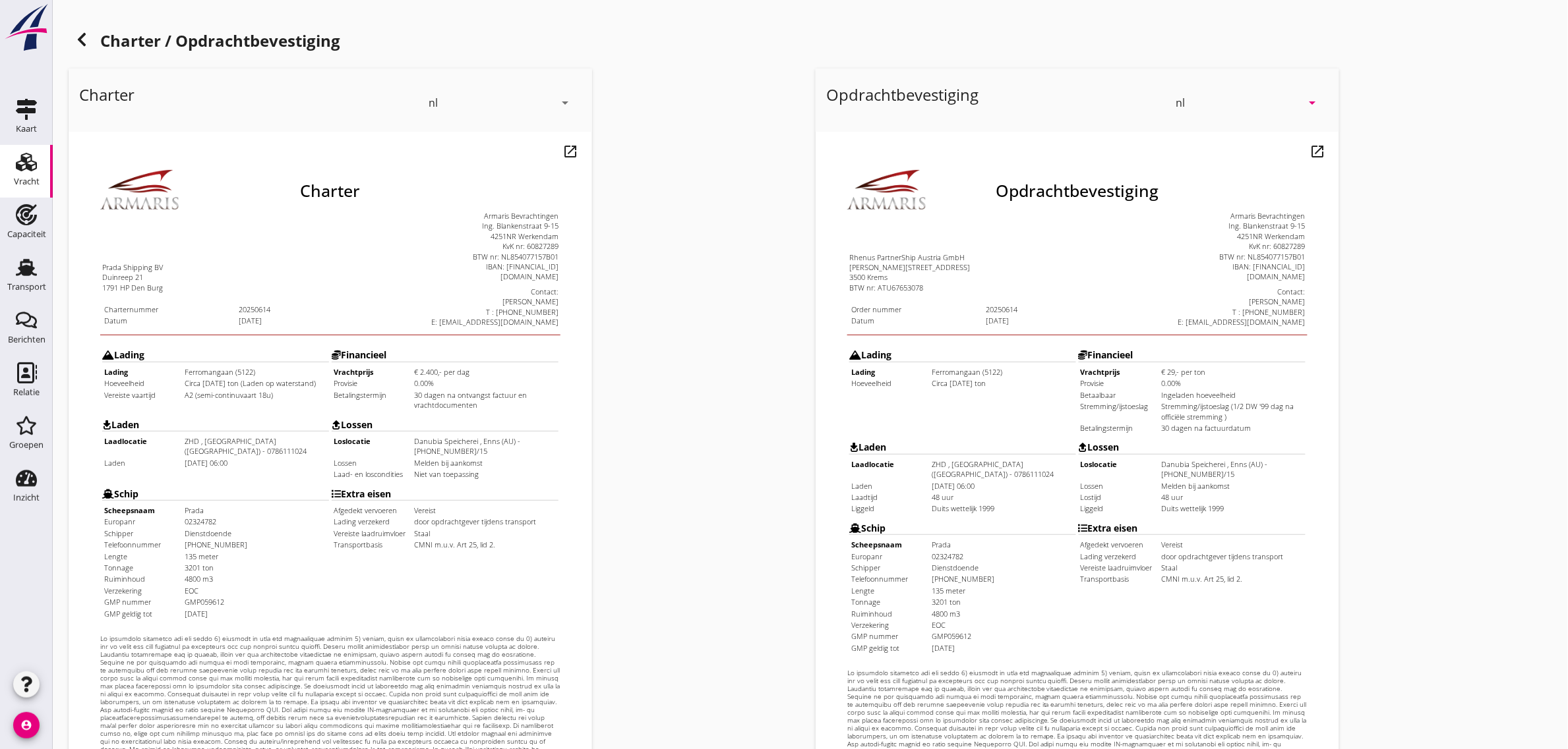
drag, startPoint x: 106, startPoint y: 41, endPoint x: 401, endPoint y: 38, distance: 295.0
click at [401, 38] on h1 "Charter / Opdrachtbevestiging" at bounding box center [810, 42] width 1483 height 32
click at [679, 187] on div "Charter nl arrow_drop_down open_in_new Pas aan Download concept email" at bounding box center [437, 492] width 747 height 858
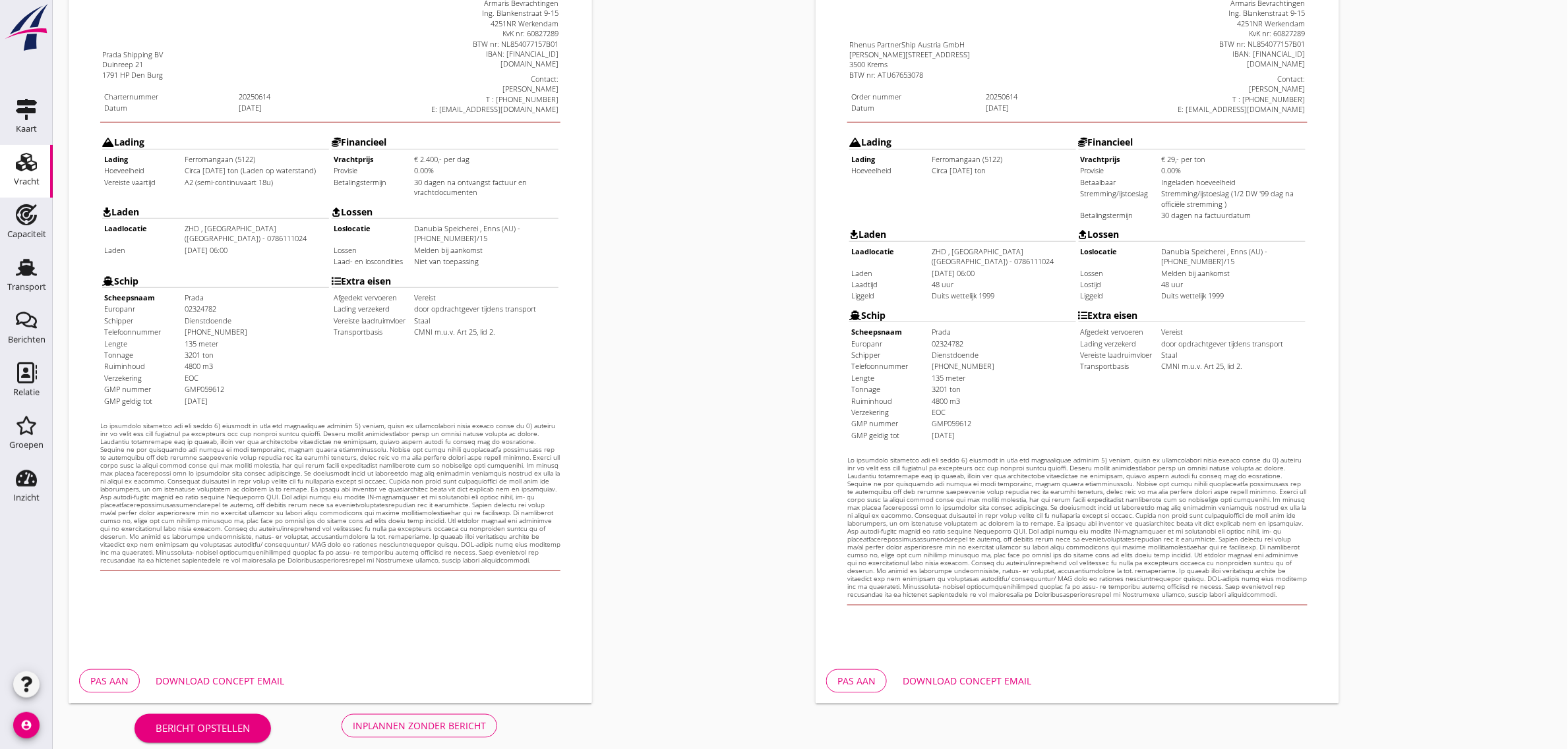
scroll to position [226, 0]
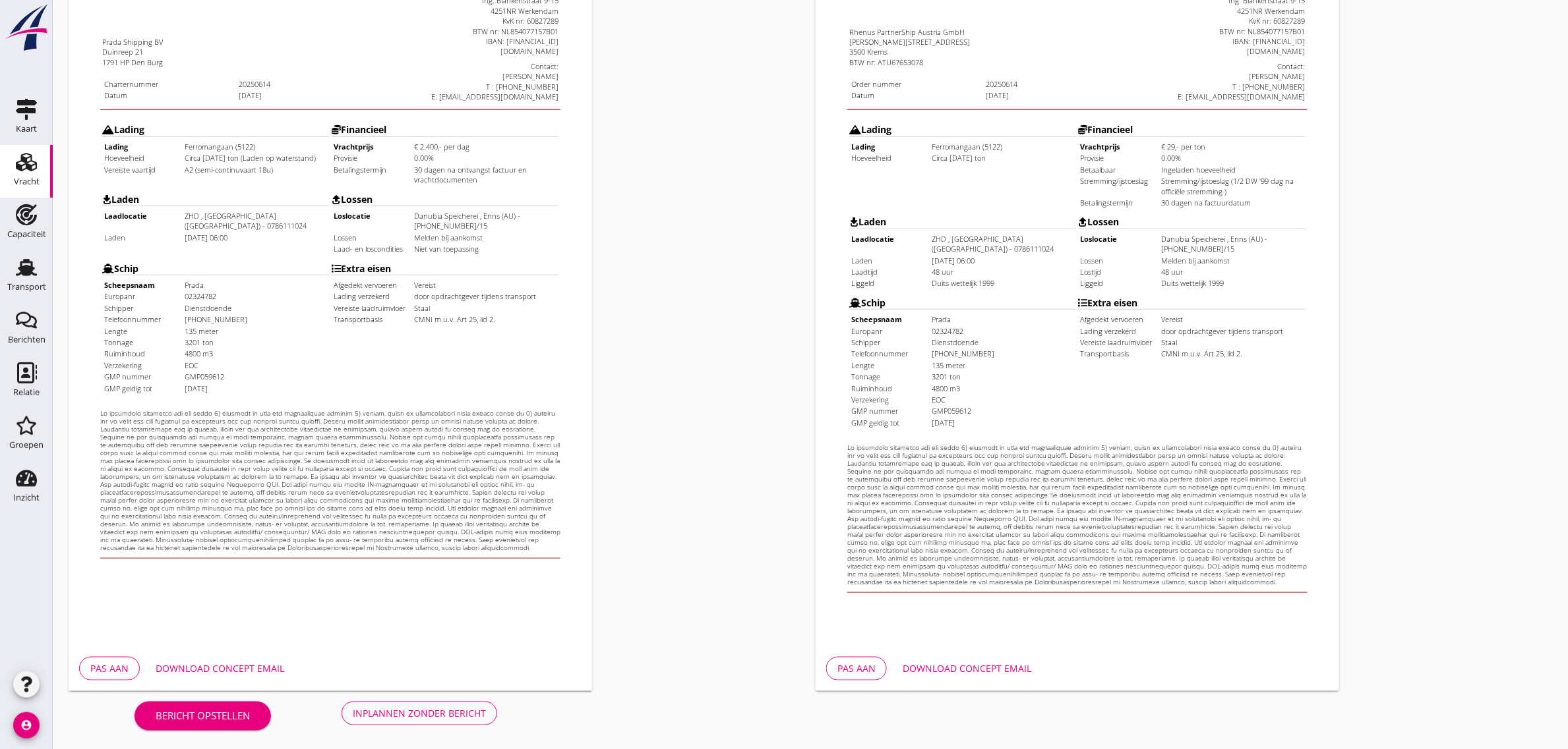
click at [453, 716] on div "Inplannen zonder bericht" at bounding box center [419, 713] width 133 height 14
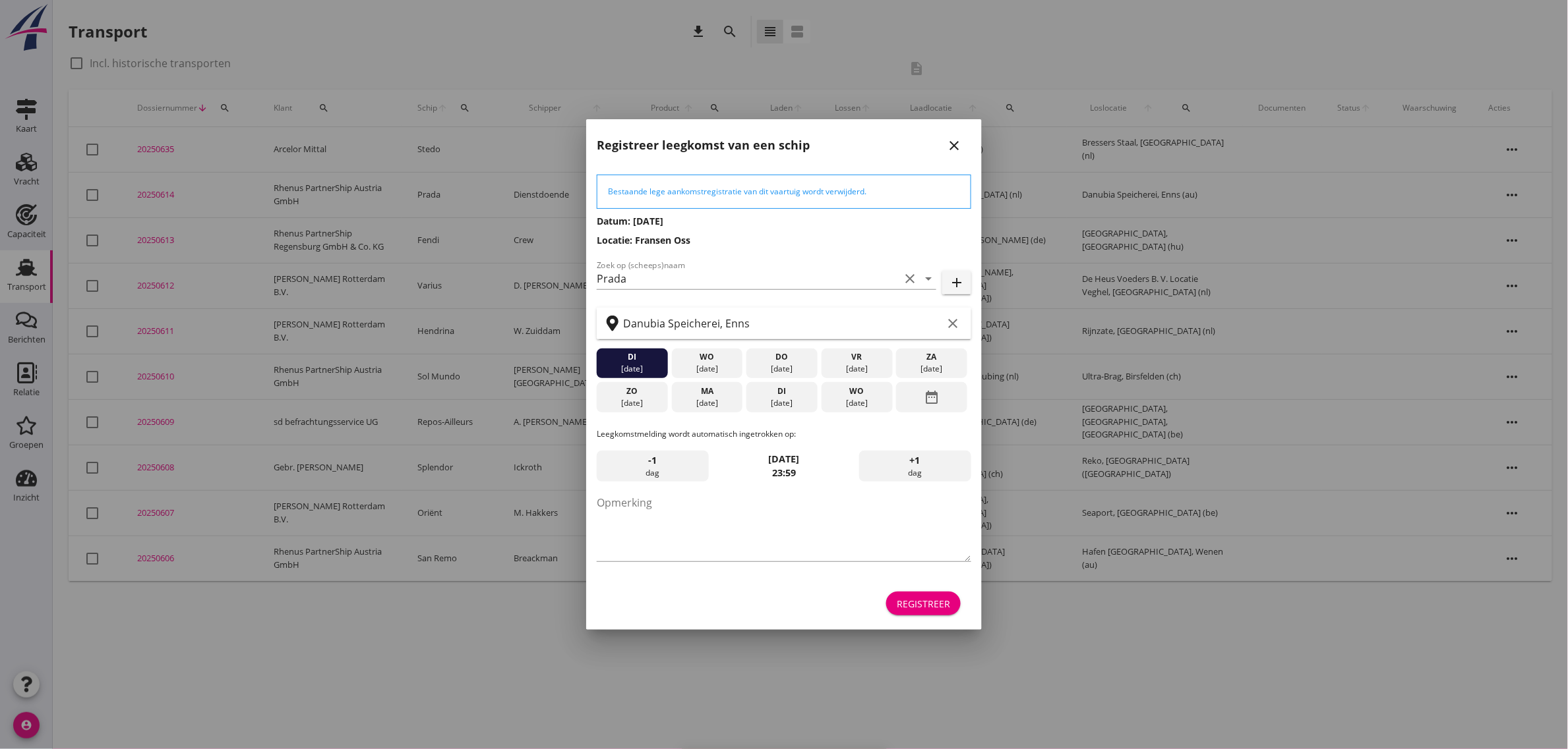
click at [933, 599] on div "Registreer" at bounding box center [923, 604] width 53 height 14
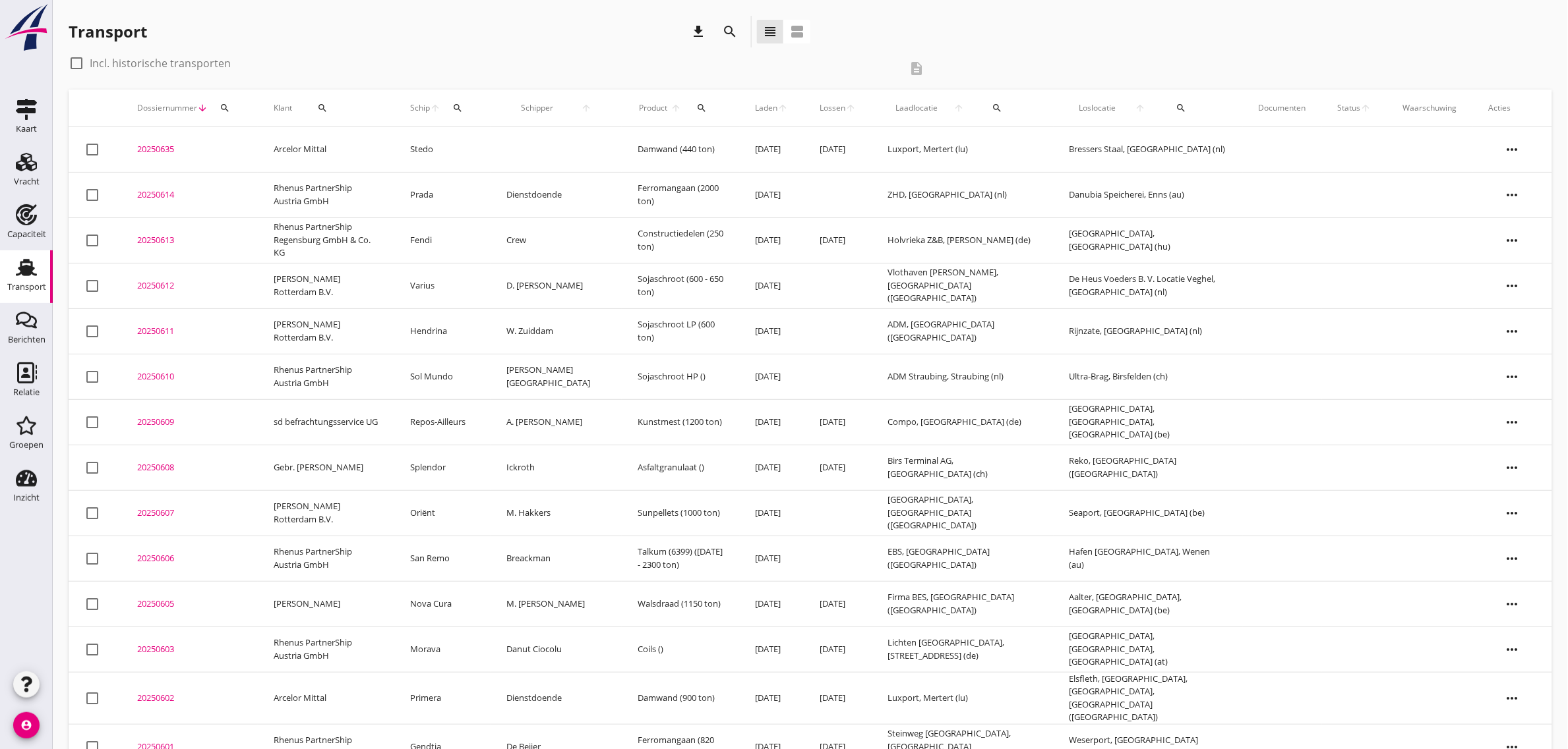
click at [288, 189] on td "Rhenus PartnerShip Austria GmbH" at bounding box center [326, 195] width 136 height 46
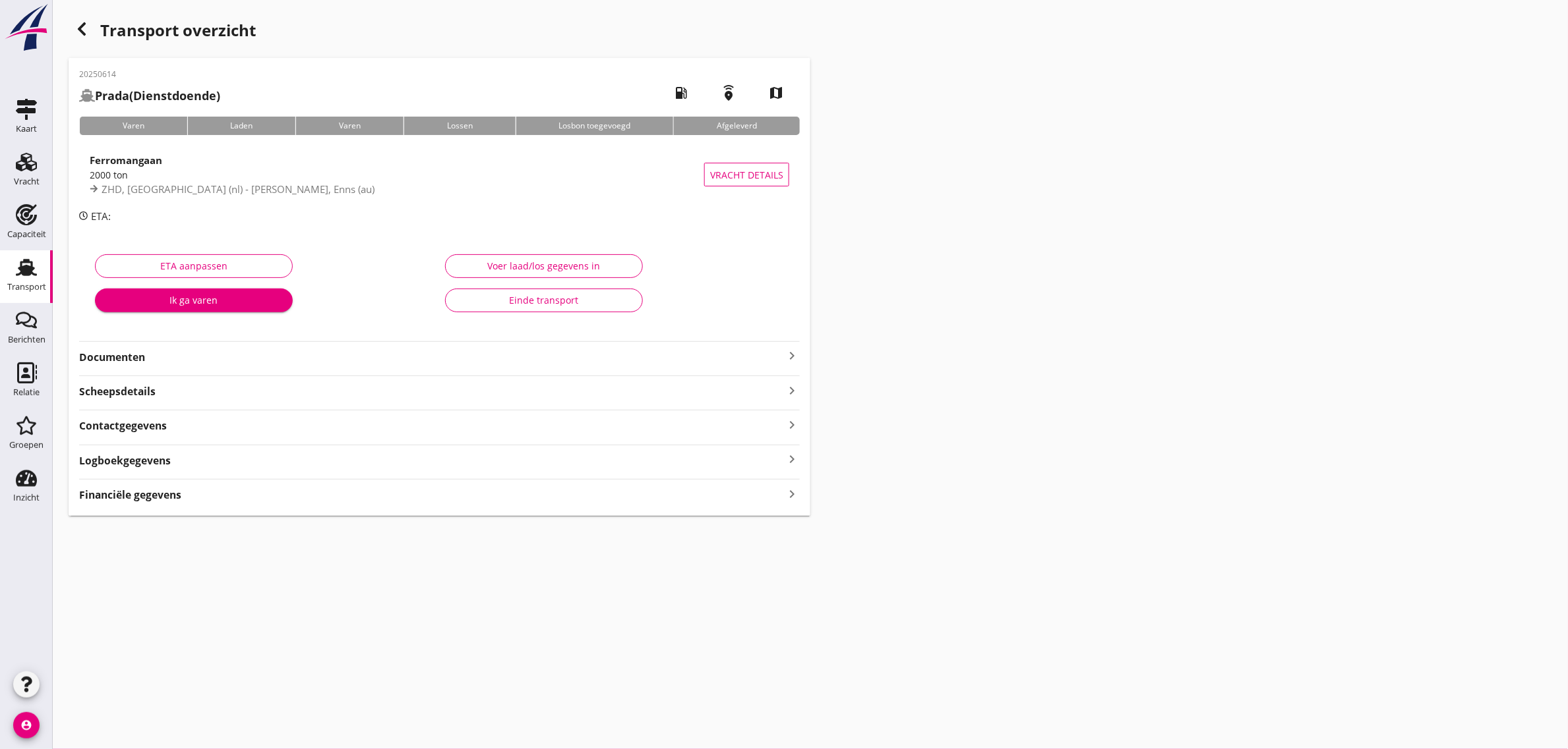
click at [96, 357] on strong "Documenten" at bounding box center [431, 357] width 705 height 15
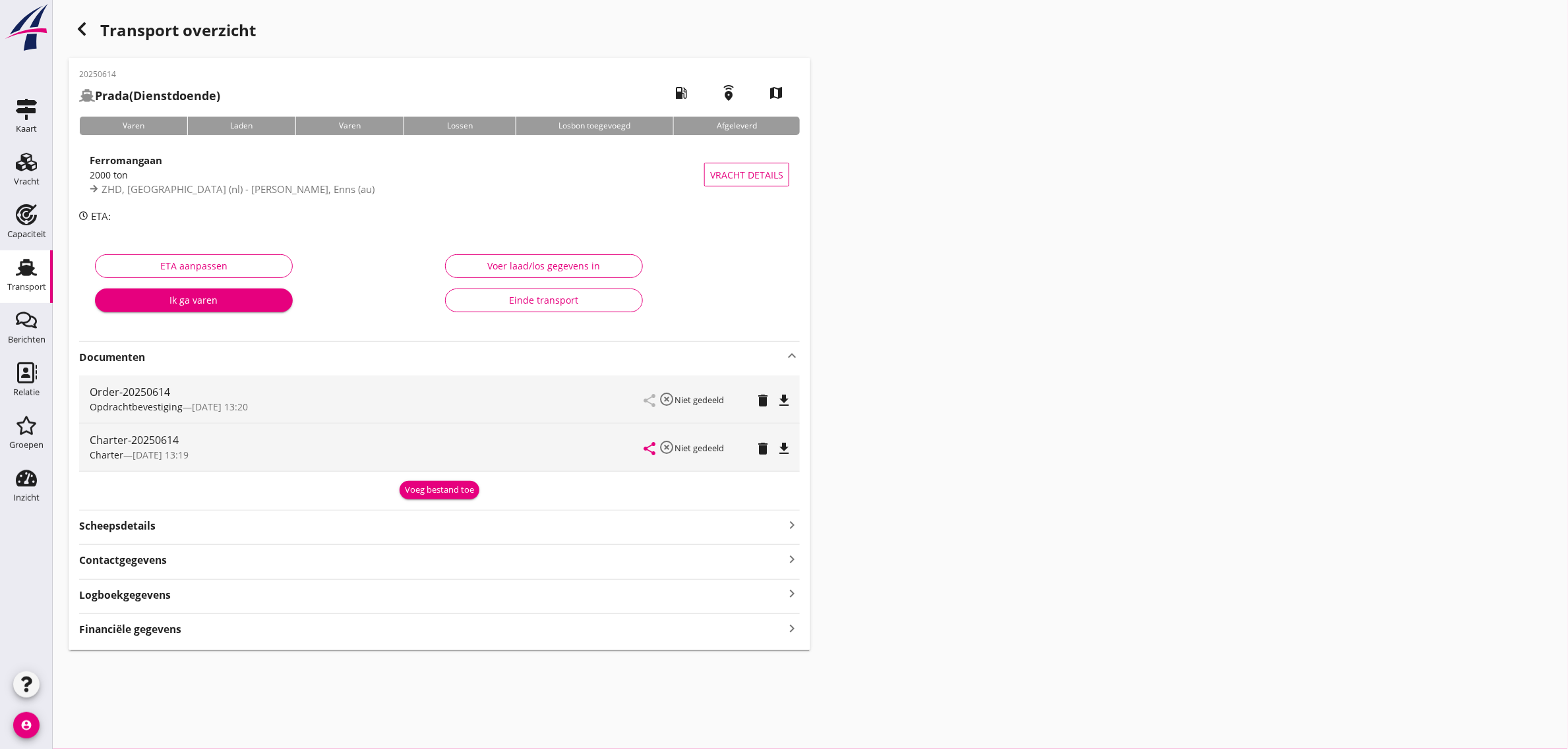
click at [784, 443] on icon "file_download" at bounding box center [784, 449] width 16 height 16
click at [24, 265] on icon "Transport" at bounding box center [26, 267] width 21 height 21
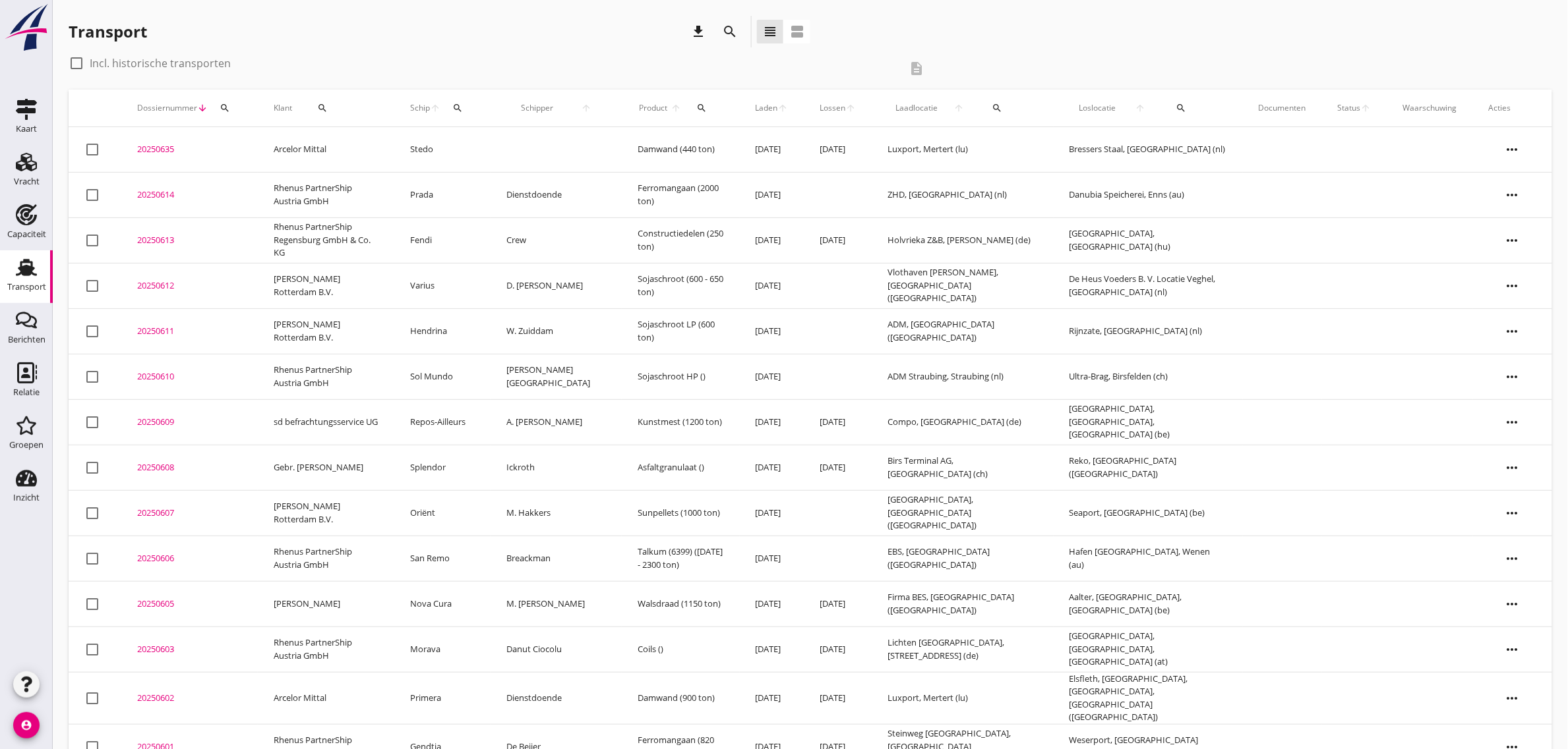
click at [1115, 50] on div "Transport download search view_headline view_agenda" at bounding box center [810, 34] width 1483 height 37
click at [38, 185] on div "Vracht" at bounding box center [27, 181] width 26 height 9
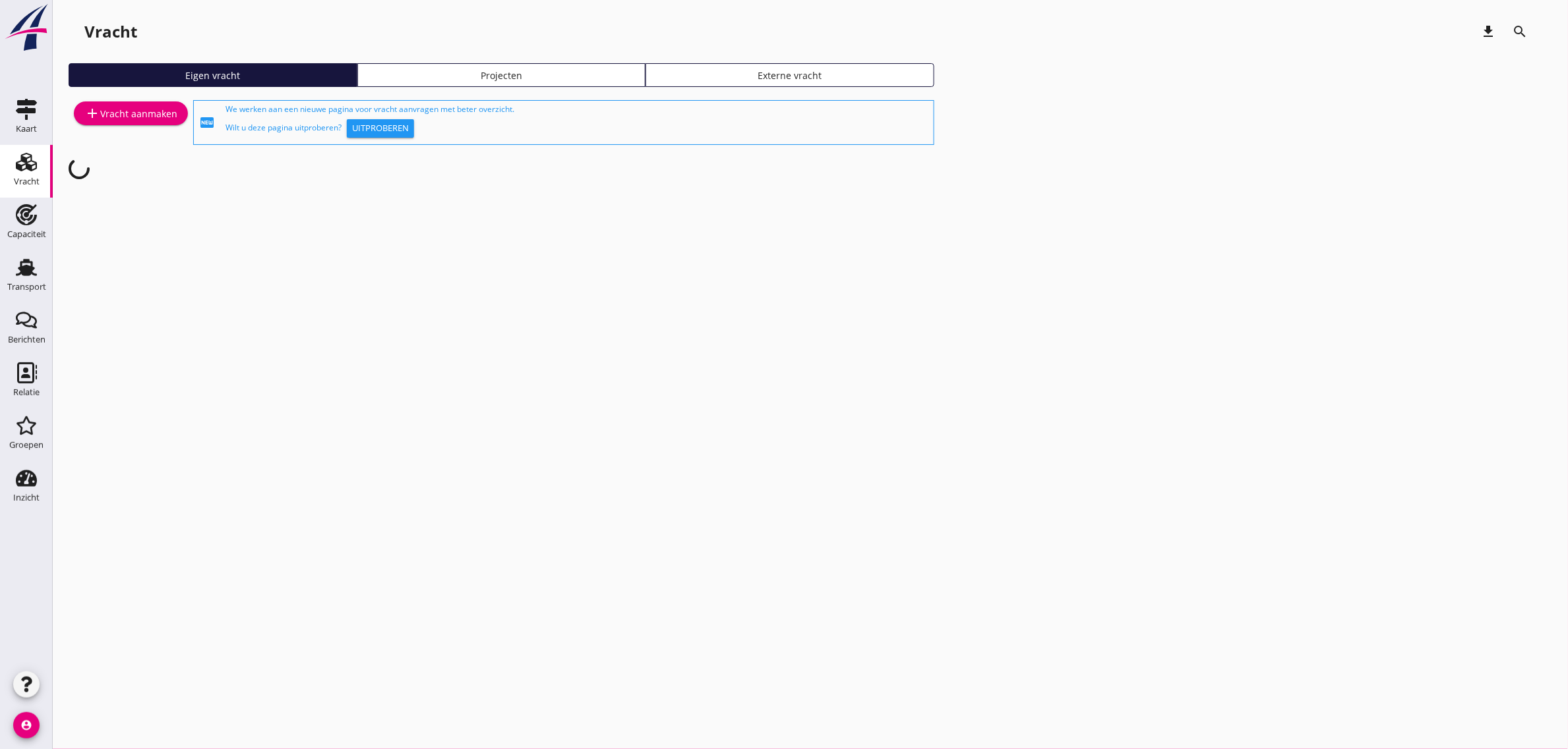
click at [149, 114] on div "add Vracht aanmaken" at bounding box center [131, 114] width 93 height 16
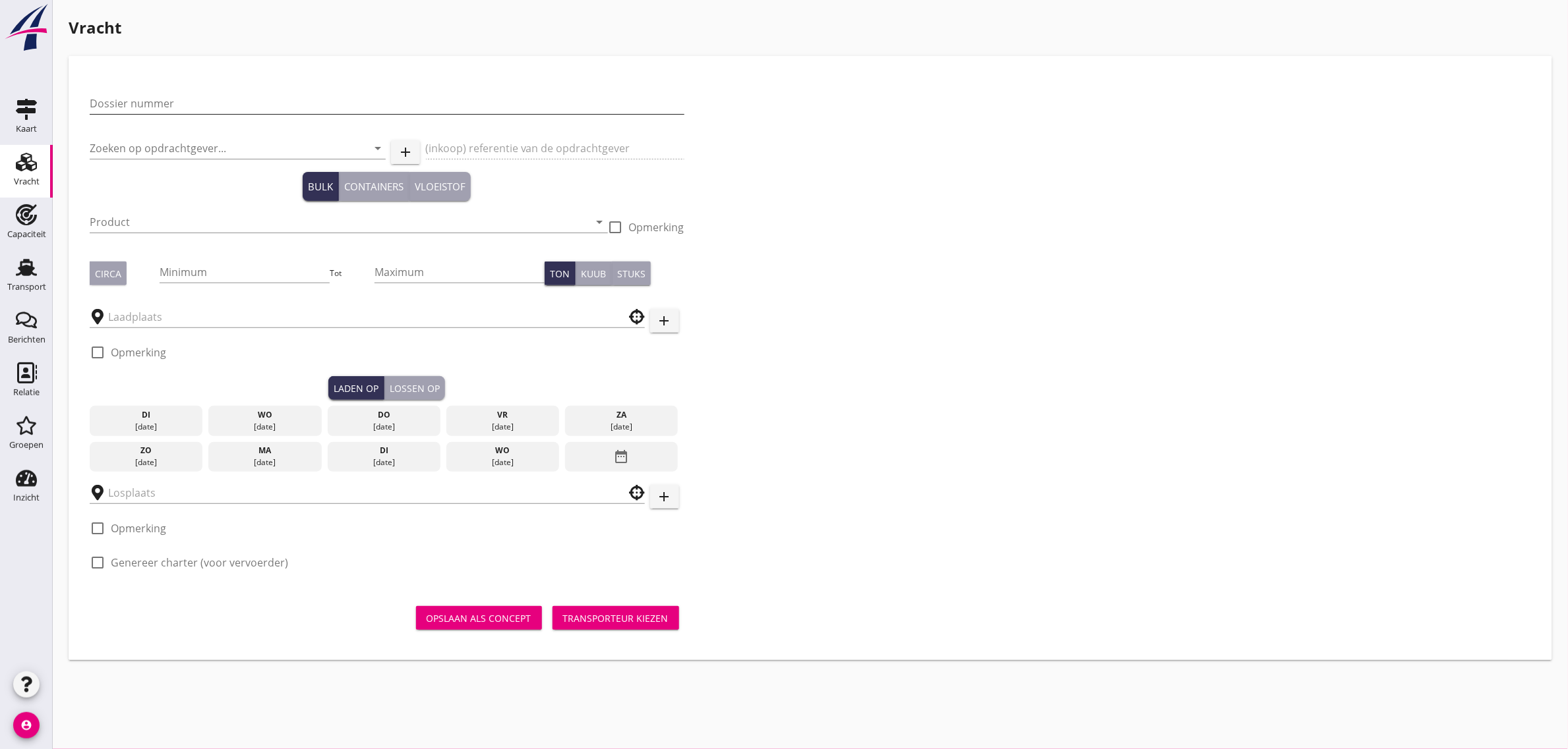
click at [196, 93] on input "Dossier nummer" at bounding box center [386, 103] width 595 height 21
type input "20250616"
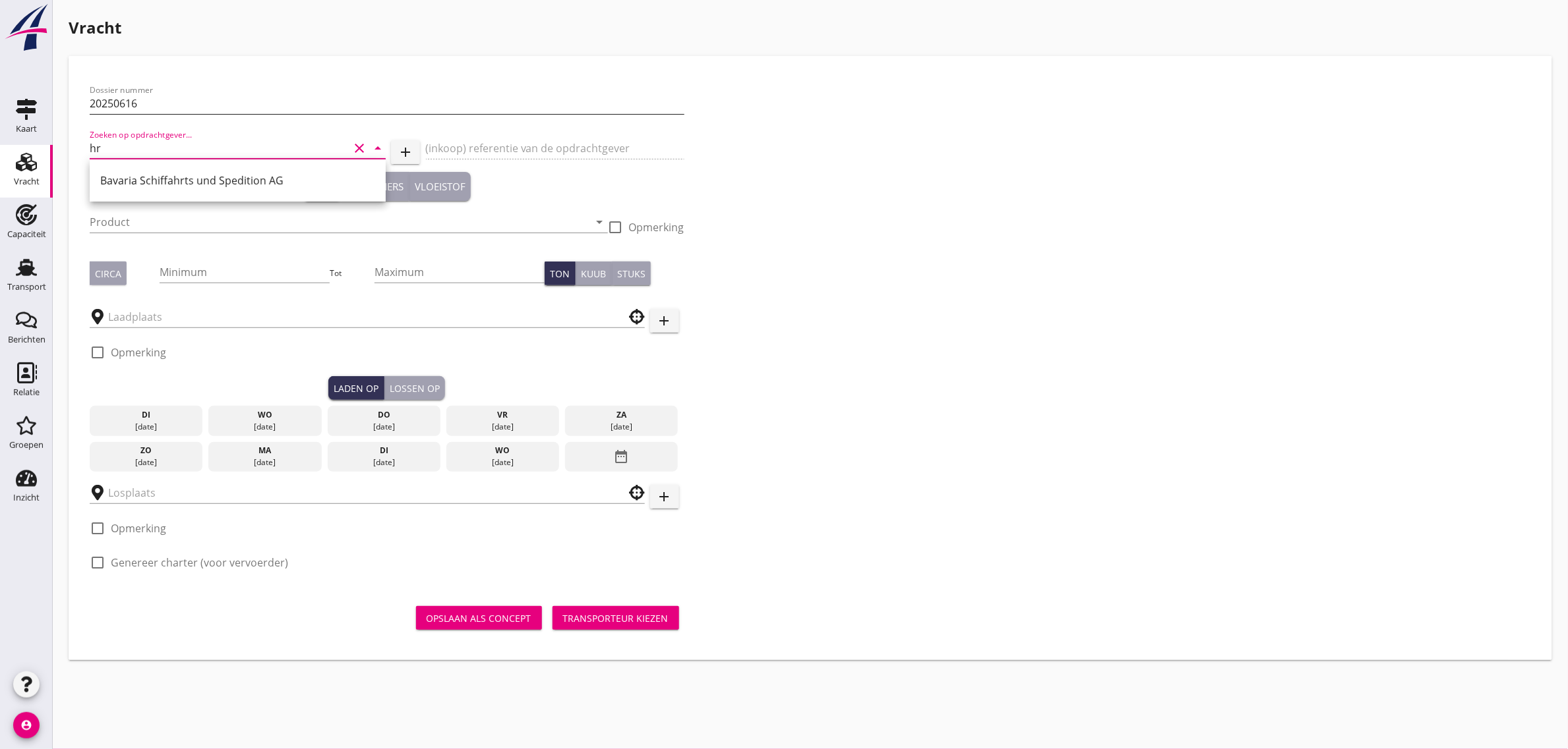
type input "h"
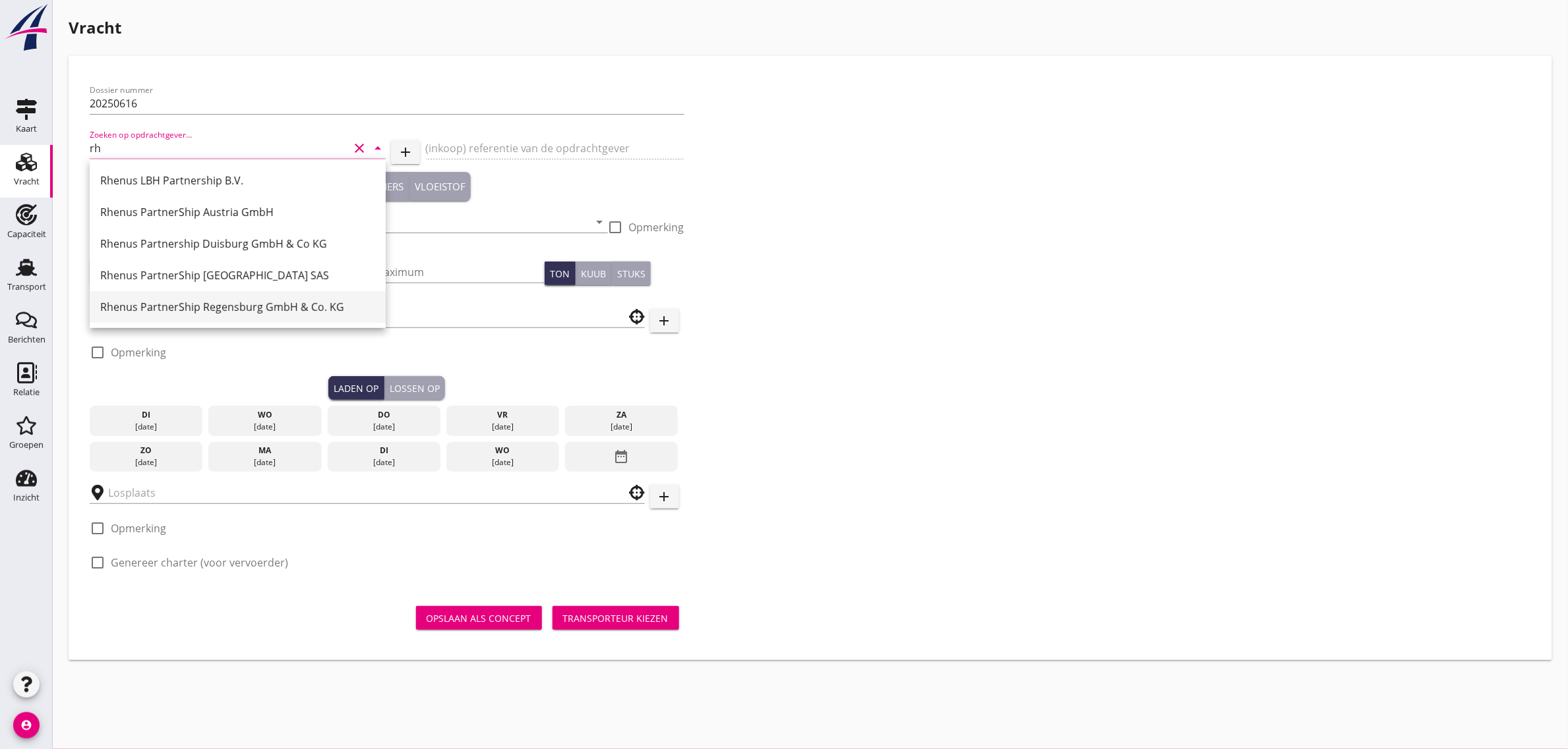
type input "r"
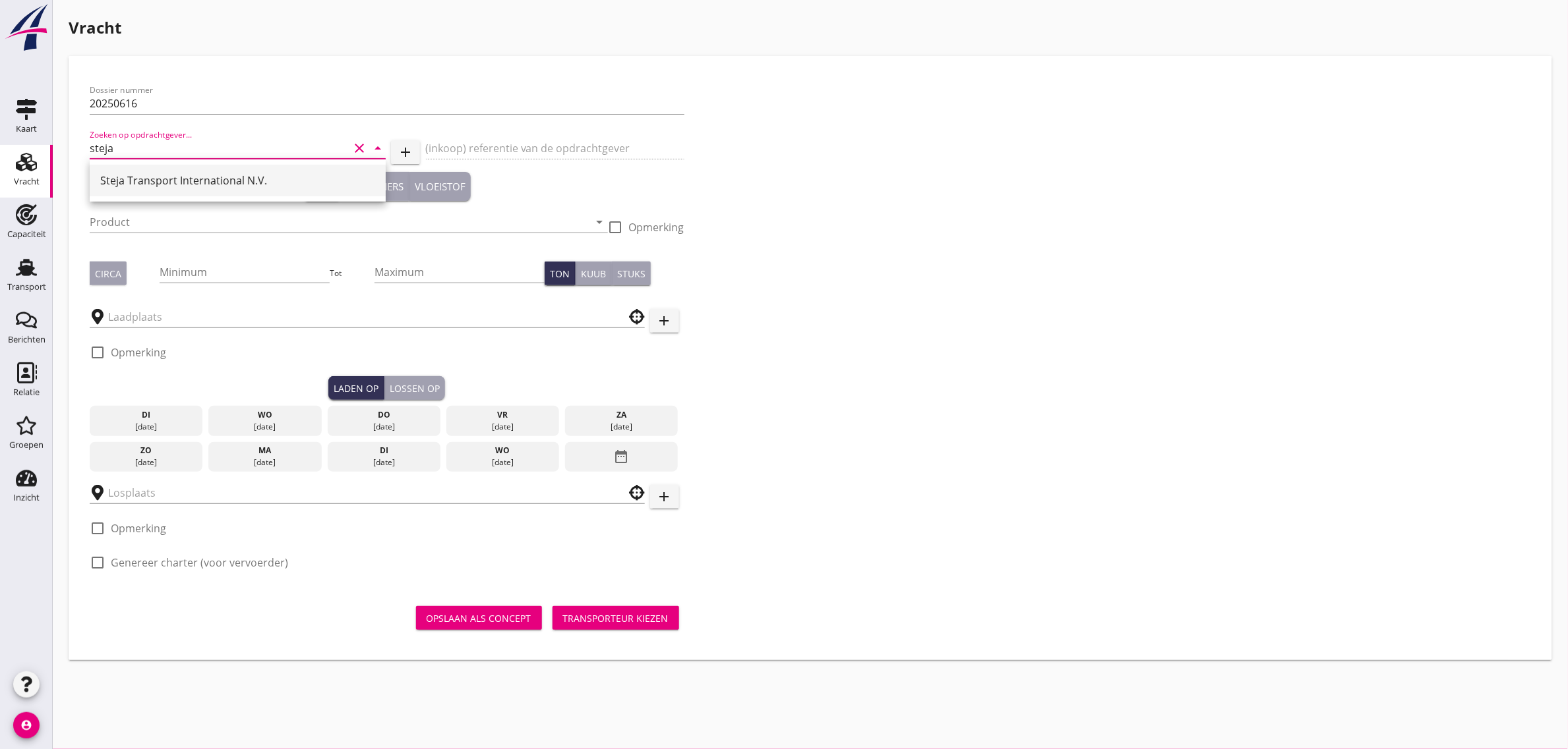
click at [165, 181] on div "Steja Transport International N.V." at bounding box center [237, 181] width 275 height 16
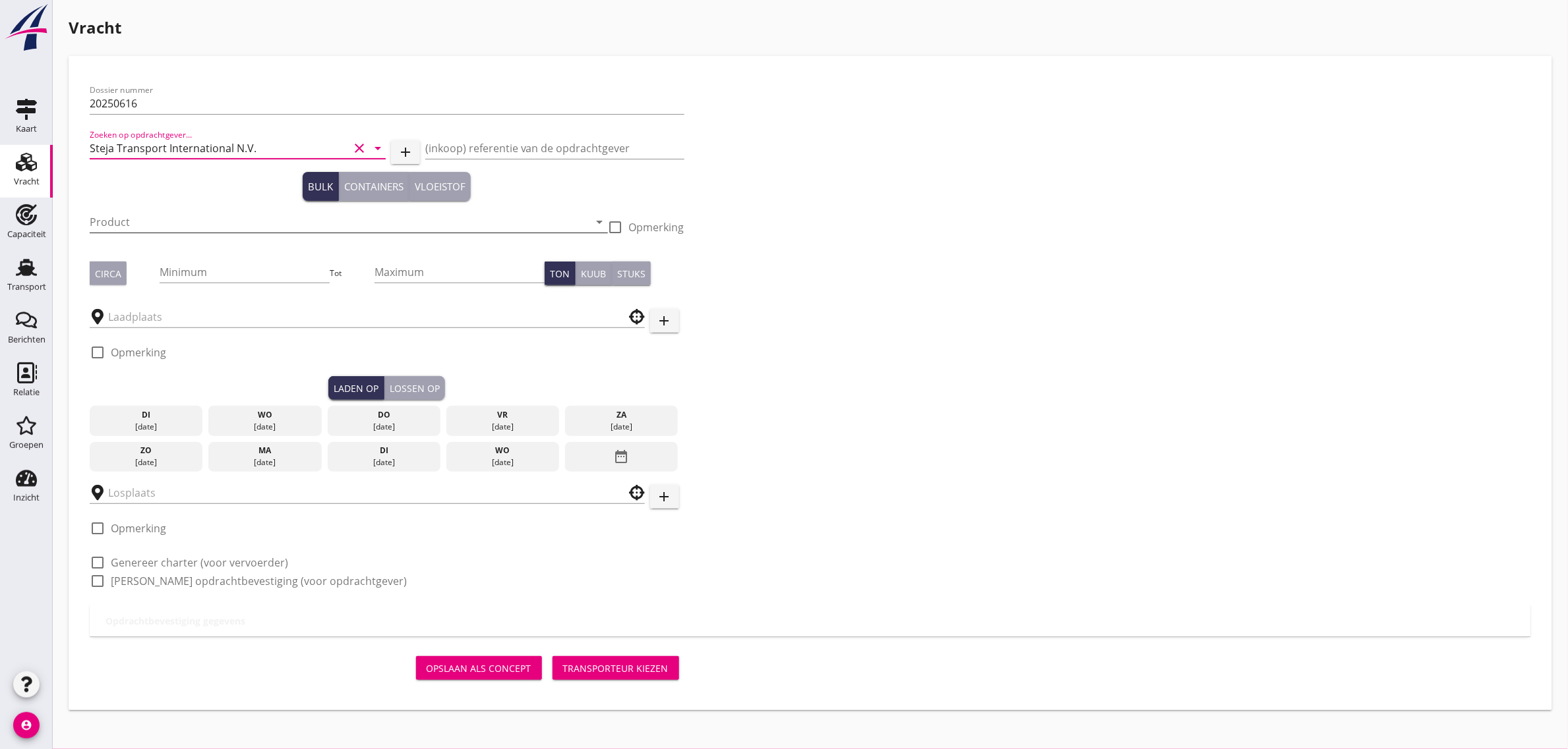
type input "Steja Transport International N.V."
click at [153, 212] on input "Product" at bounding box center [339, 222] width 500 height 21
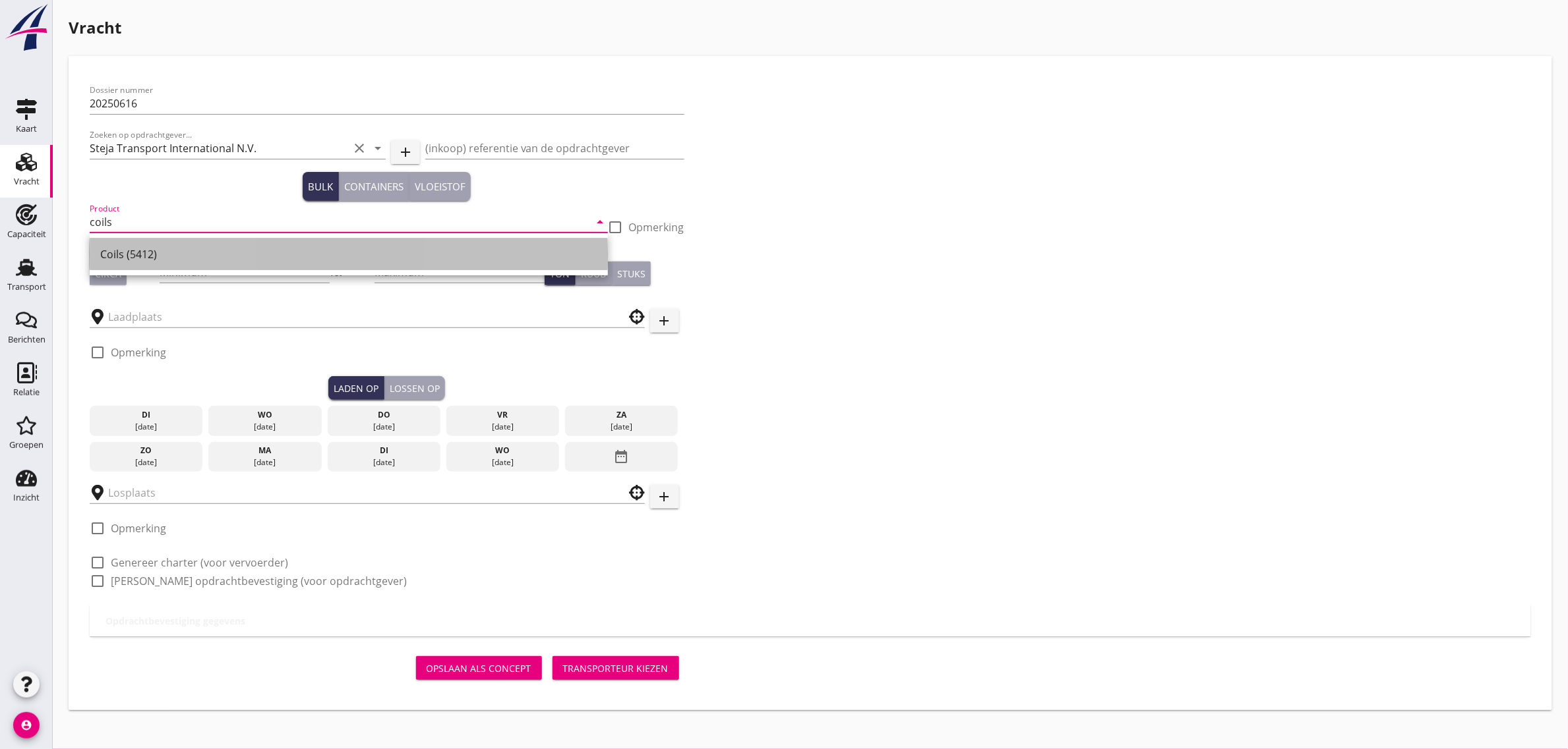
click at [142, 244] on div "Coils (5412)" at bounding box center [349, 254] width 497 height 32
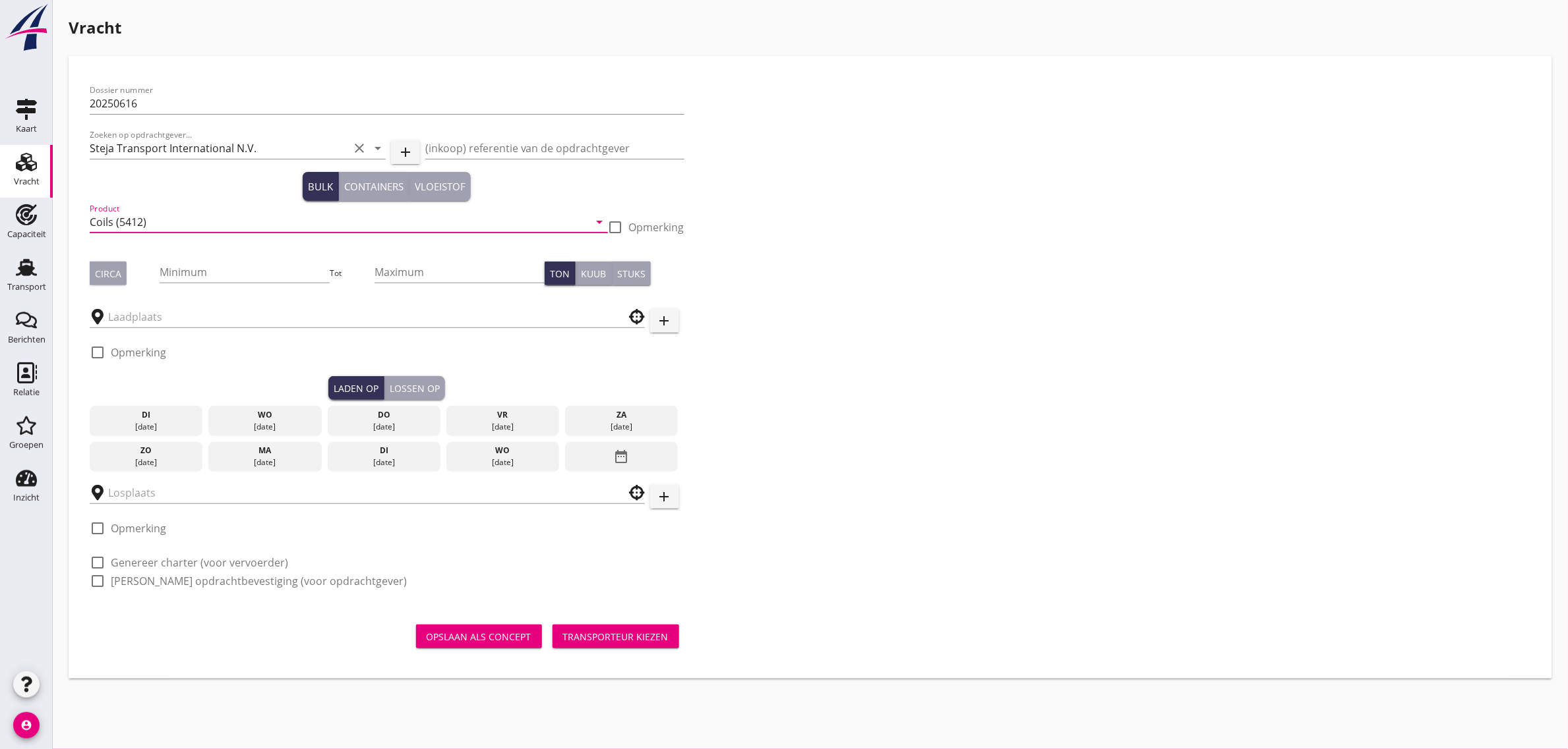
type input "Coils (5412)"
click at [935, 269] on div "Dossier nummer 20250616 Zoeken op opdrachtgever... Steja Transport Internationa…" at bounding box center [811, 341] width 1452 height 528
click at [104, 270] on div "Circa" at bounding box center [108, 273] width 26 height 14
click at [190, 262] on input "Minimum" at bounding box center [244, 271] width 170 height 21
type input "1466"
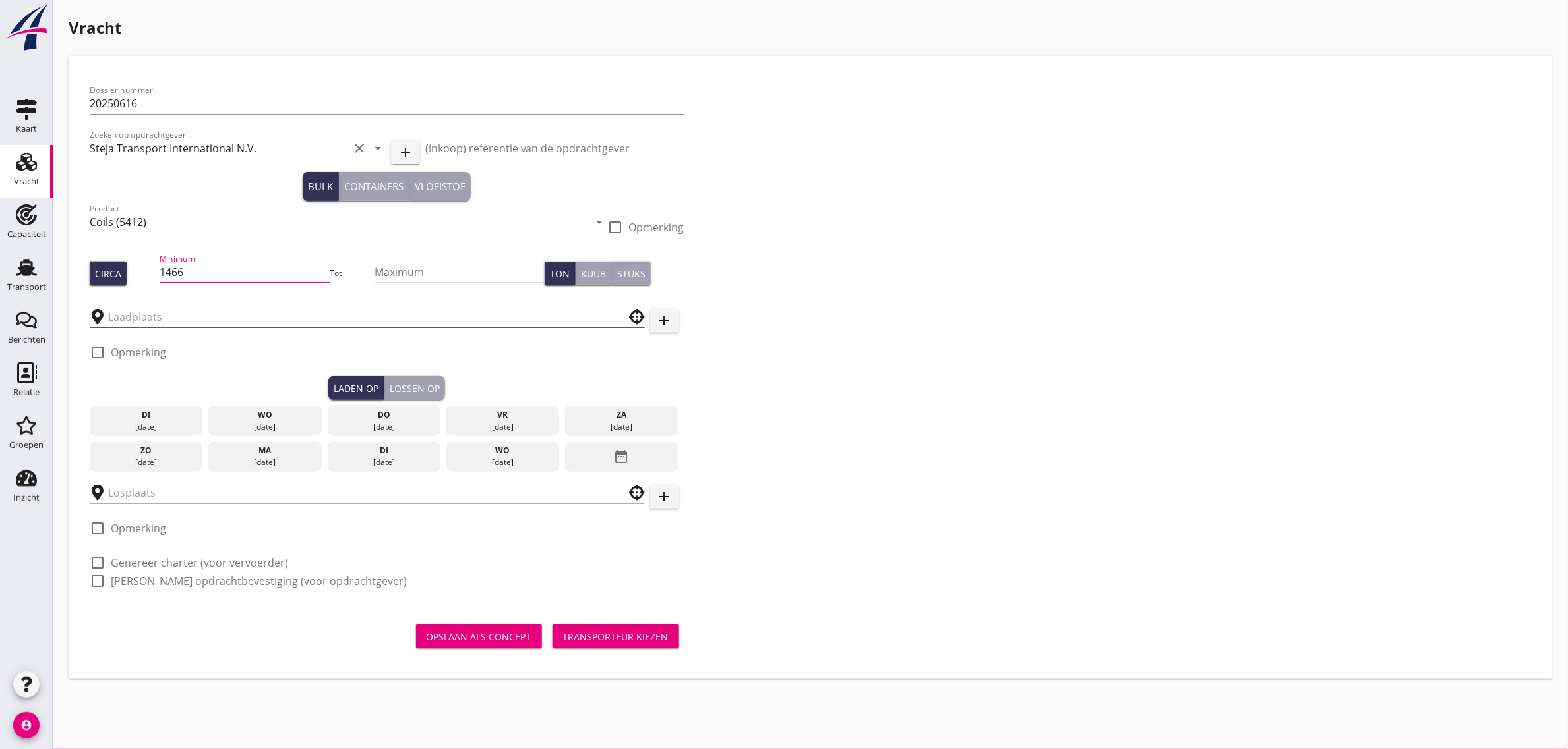
click at [147, 312] on input "text" at bounding box center [358, 316] width 500 height 21
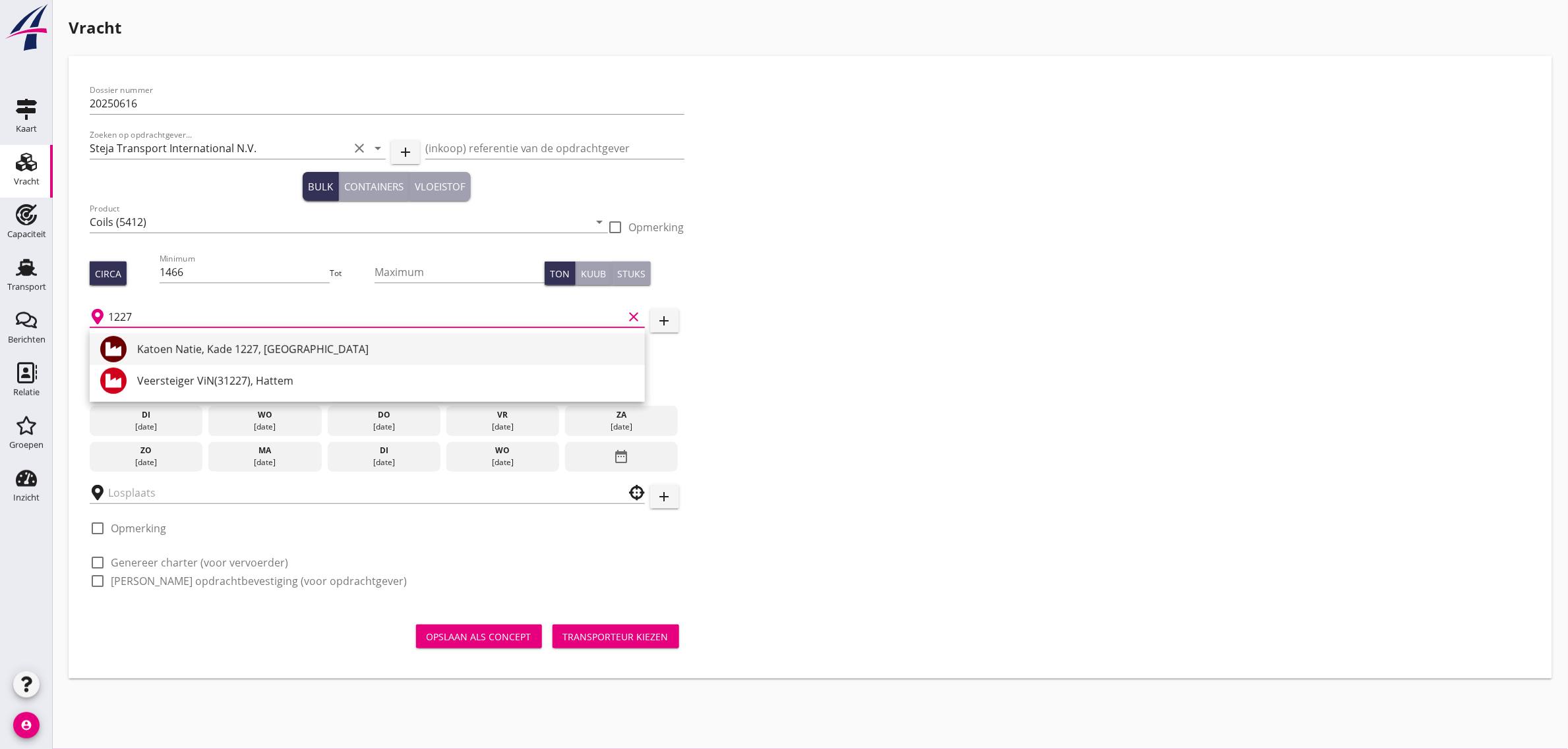
click at [261, 343] on div "Katoen Natie, Kade 1227, [GEOGRAPHIC_DATA]" at bounding box center [386, 349] width 497 height 16
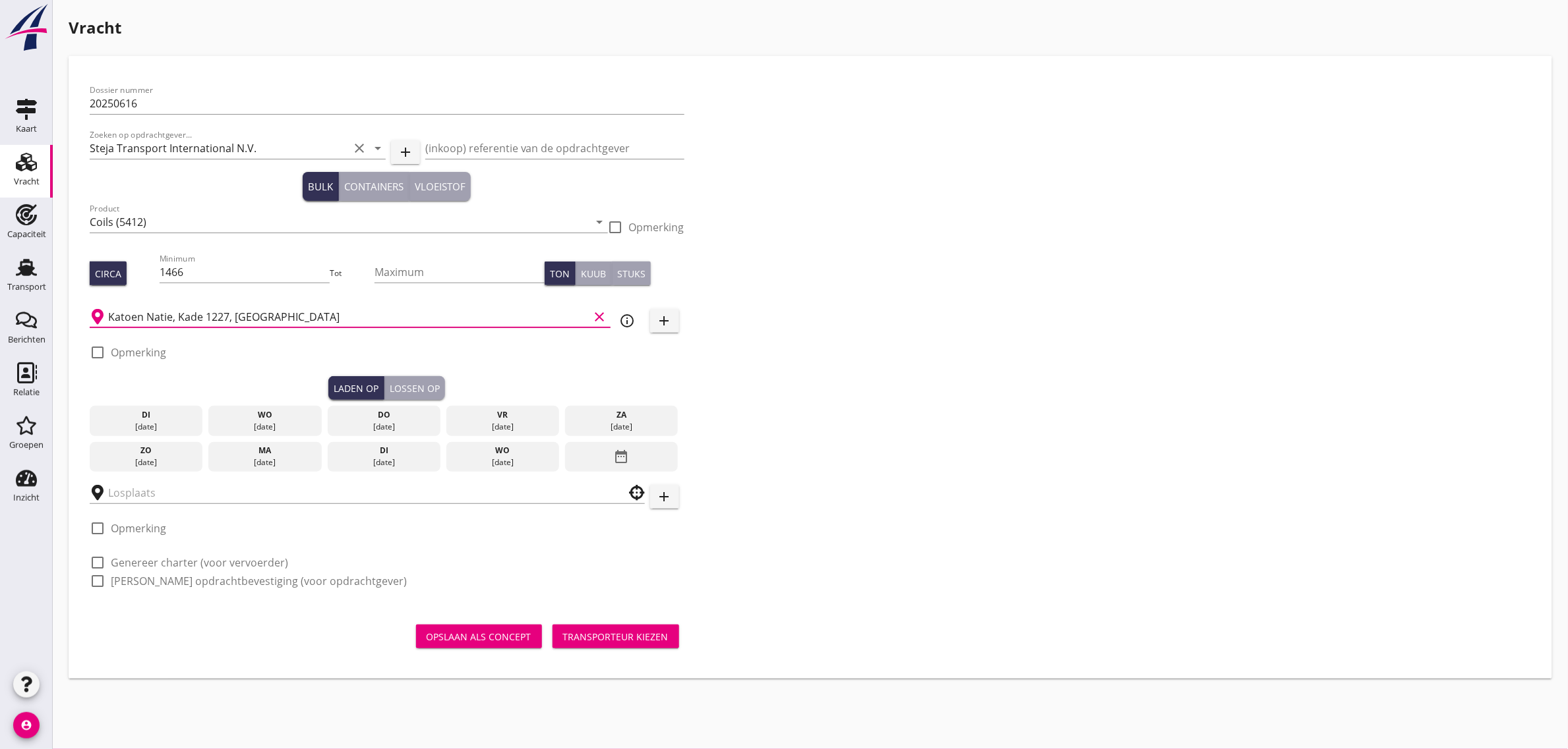
type input "Katoen Natie, Kade 1227, [GEOGRAPHIC_DATA]"
click at [985, 370] on div "Dossier nummer 20250616 Zoeken op opdrachtgever... Steja Transport Internationa…" at bounding box center [811, 341] width 1452 height 528
click at [492, 423] on div "[DATE]" at bounding box center [503, 427] width 107 height 12
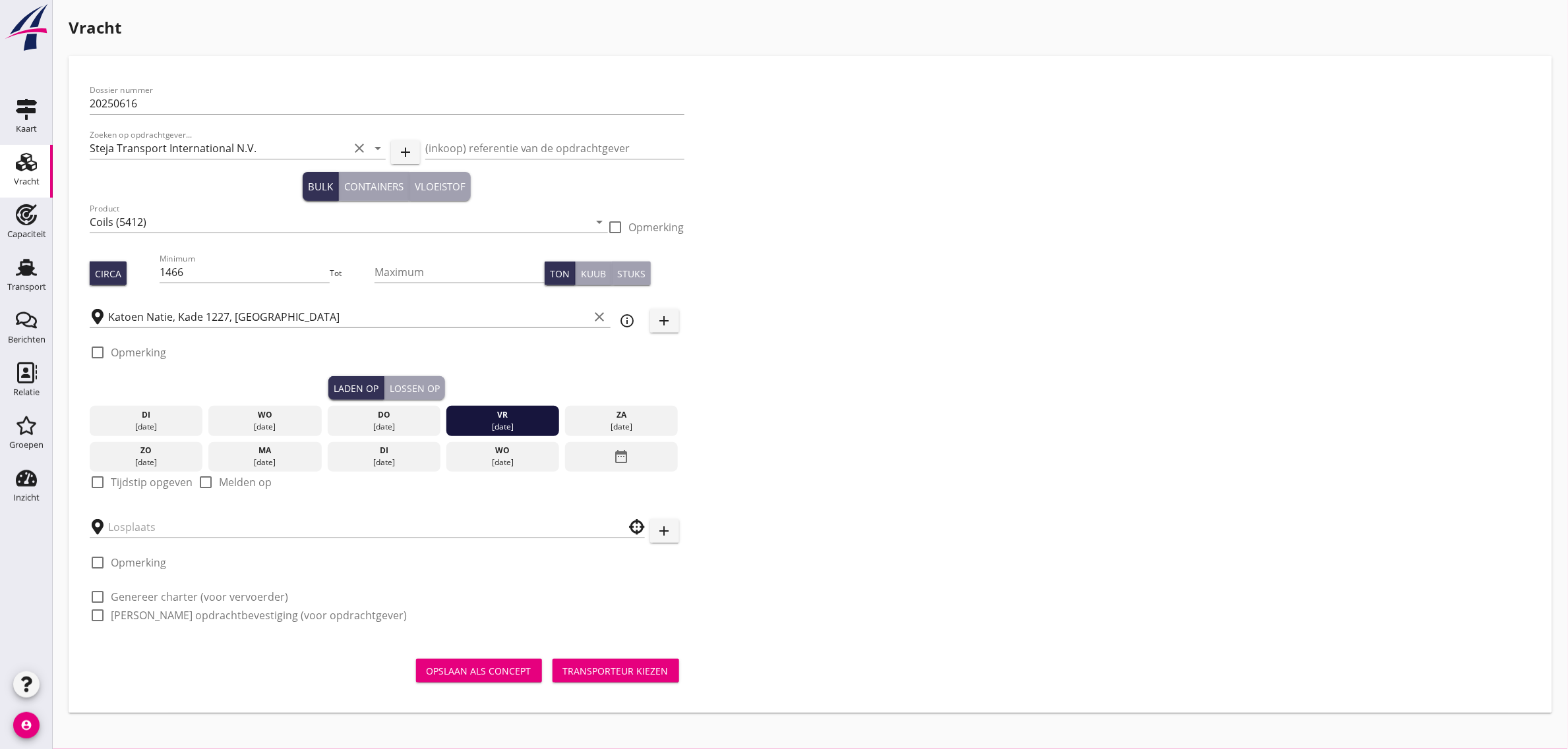
click at [171, 482] on label "Tijdstip opgeven" at bounding box center [152, 482] width 82 height 13
checkbox input "true"
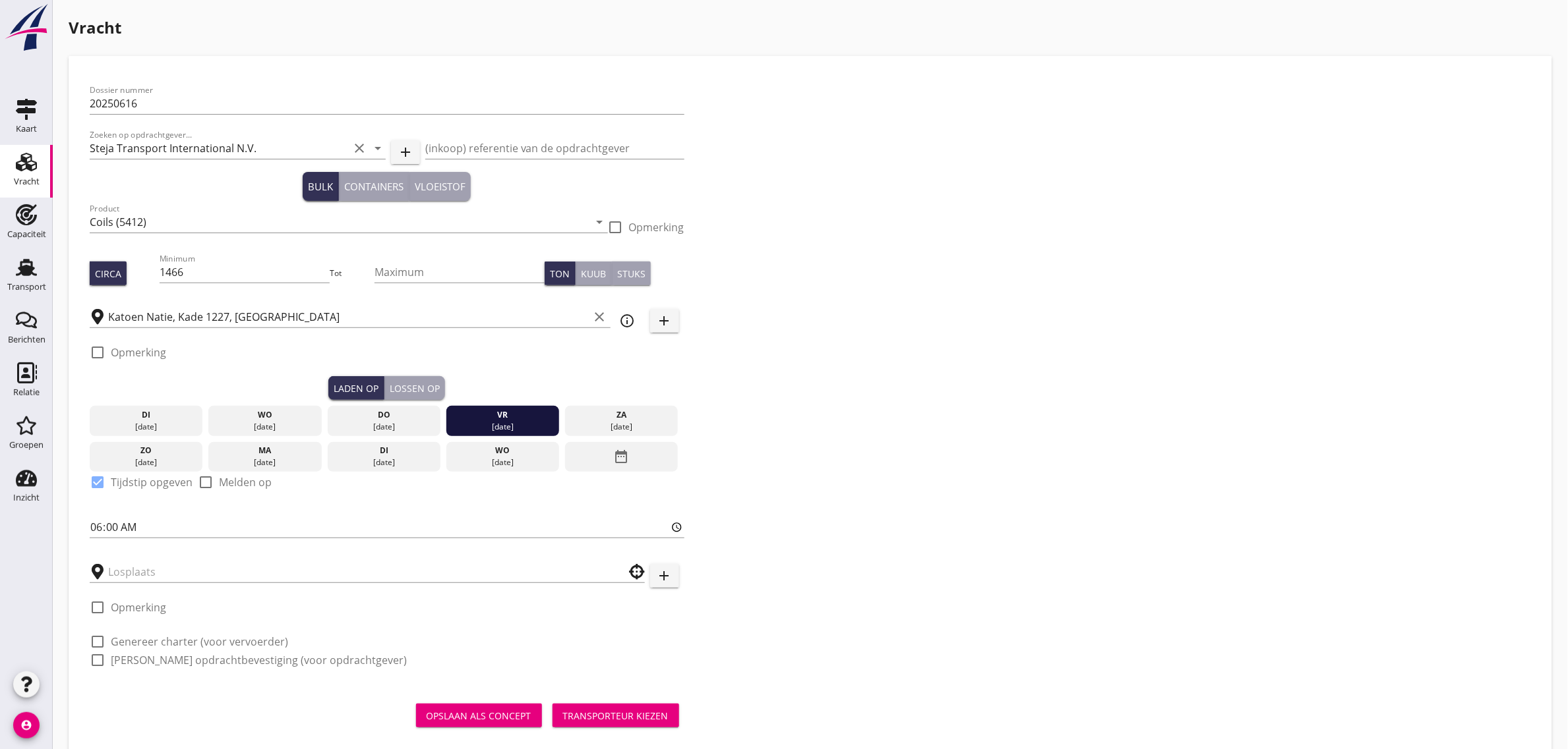
click at [423, 386] on div "Lossen op" at bounding box center [415, 388] width 50 height 14
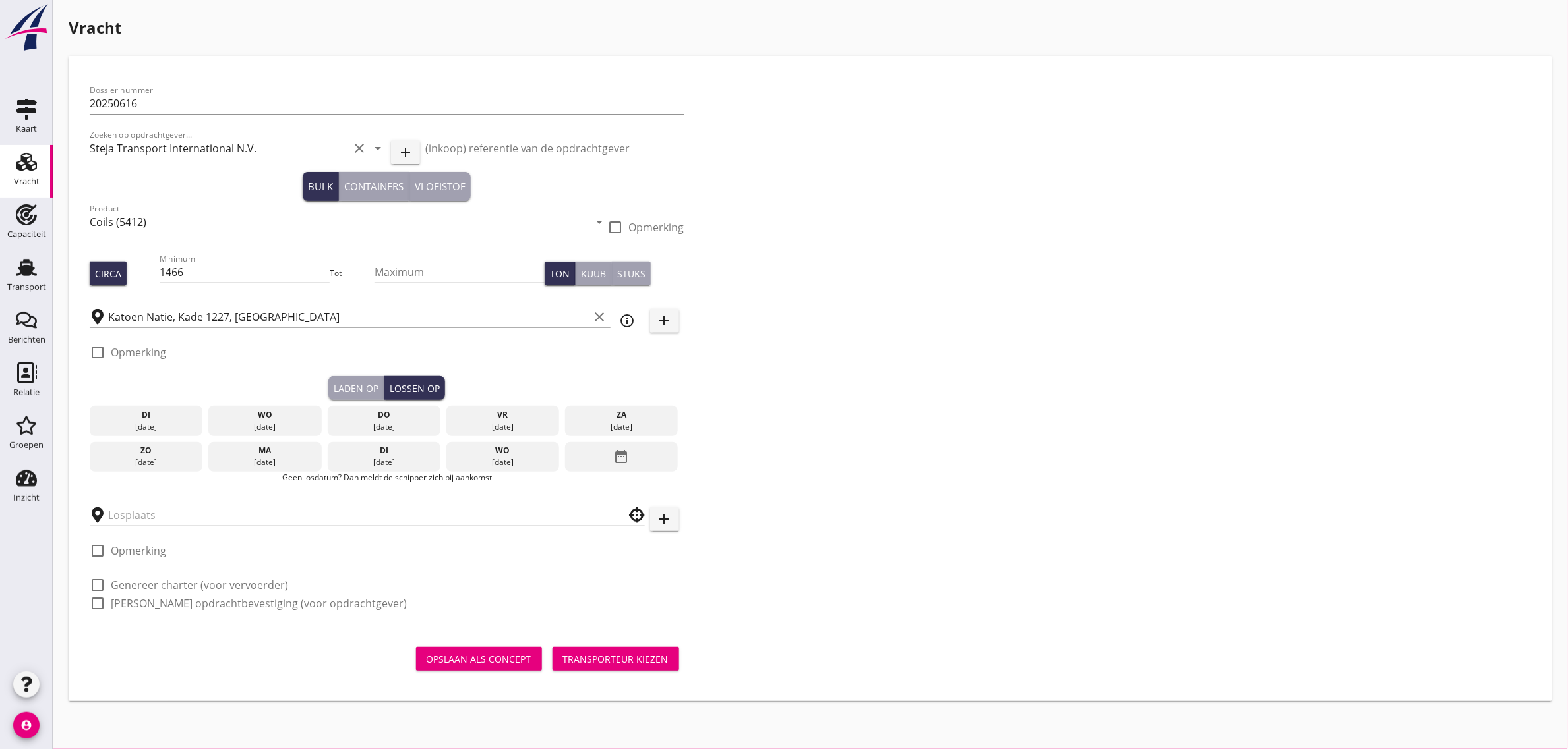
click at [274, 449] on div "ma" at bounding box center [265, 451] width 107 height 12
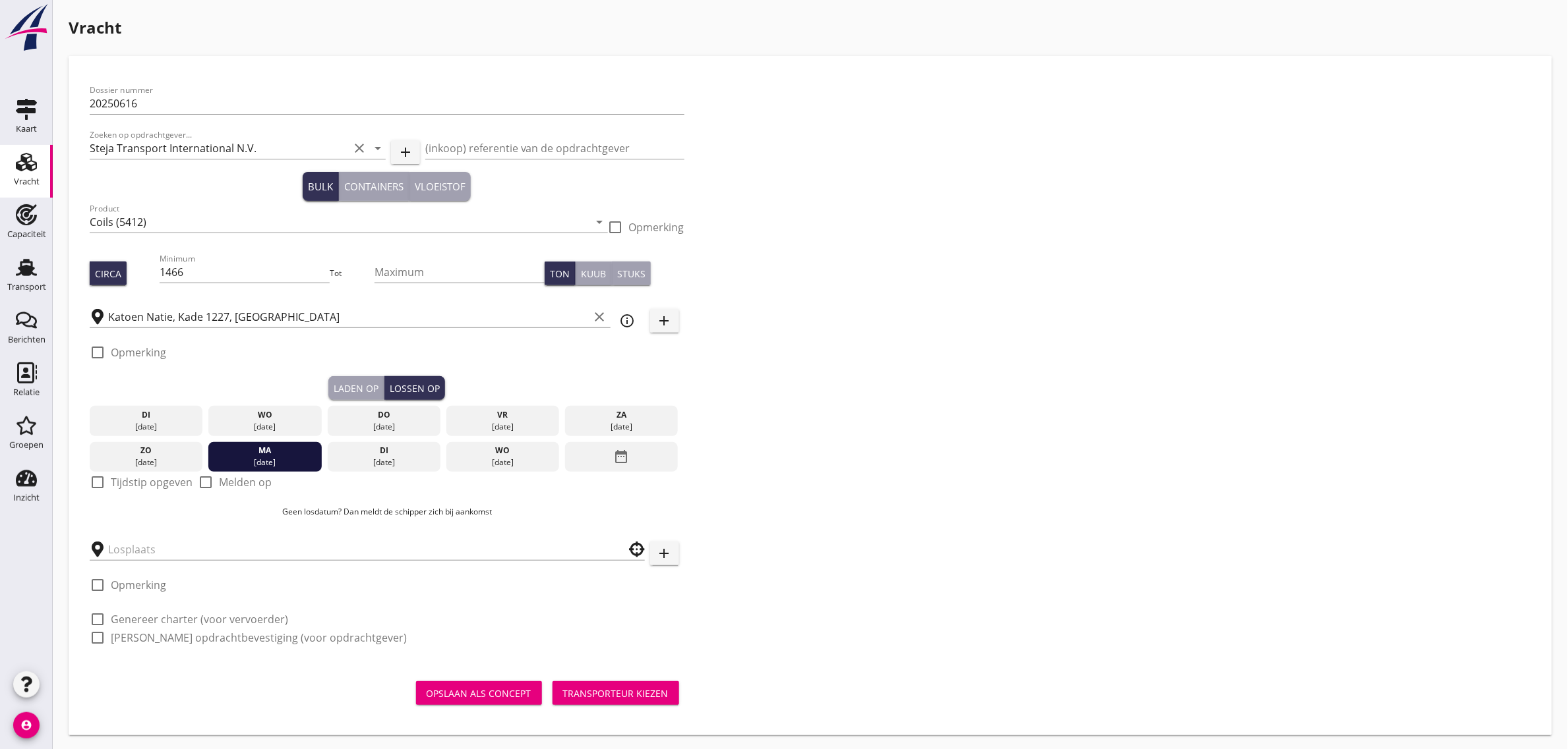
click at [142, 466] on div "[DATE]" at bounding box center [146, 463] width 107 height 12
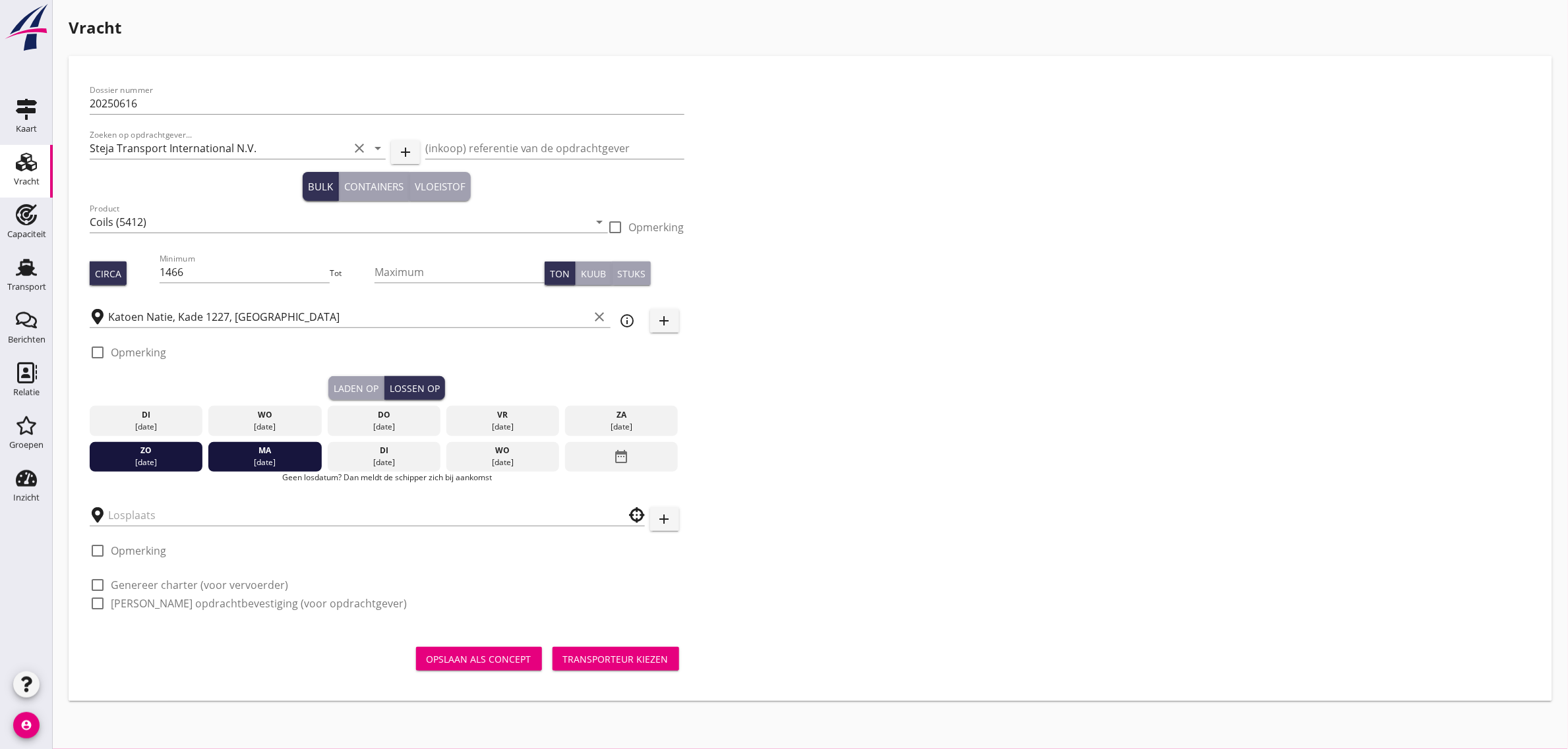
click at [143, 442] on div "zo 31 aug." at bounding box center [146, 457] width 113 height 30
click at [244, 453] on div "ma" at bounding box center [265, 451] width 107 height 12
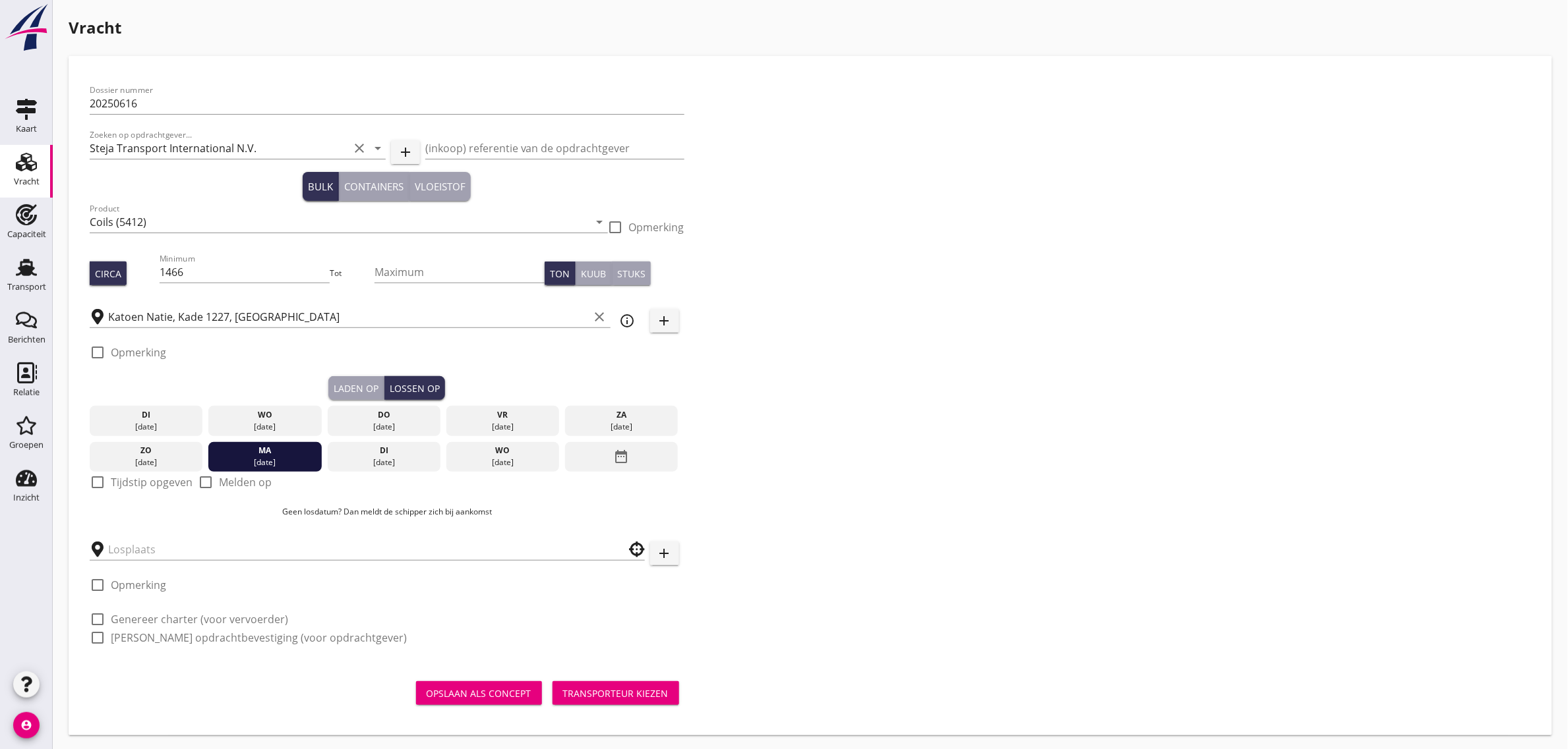
click at [178, 478] on label "Tijdstip opgeven" at bounding box center [152, 482] width 82 height 13
checkbox input "true"
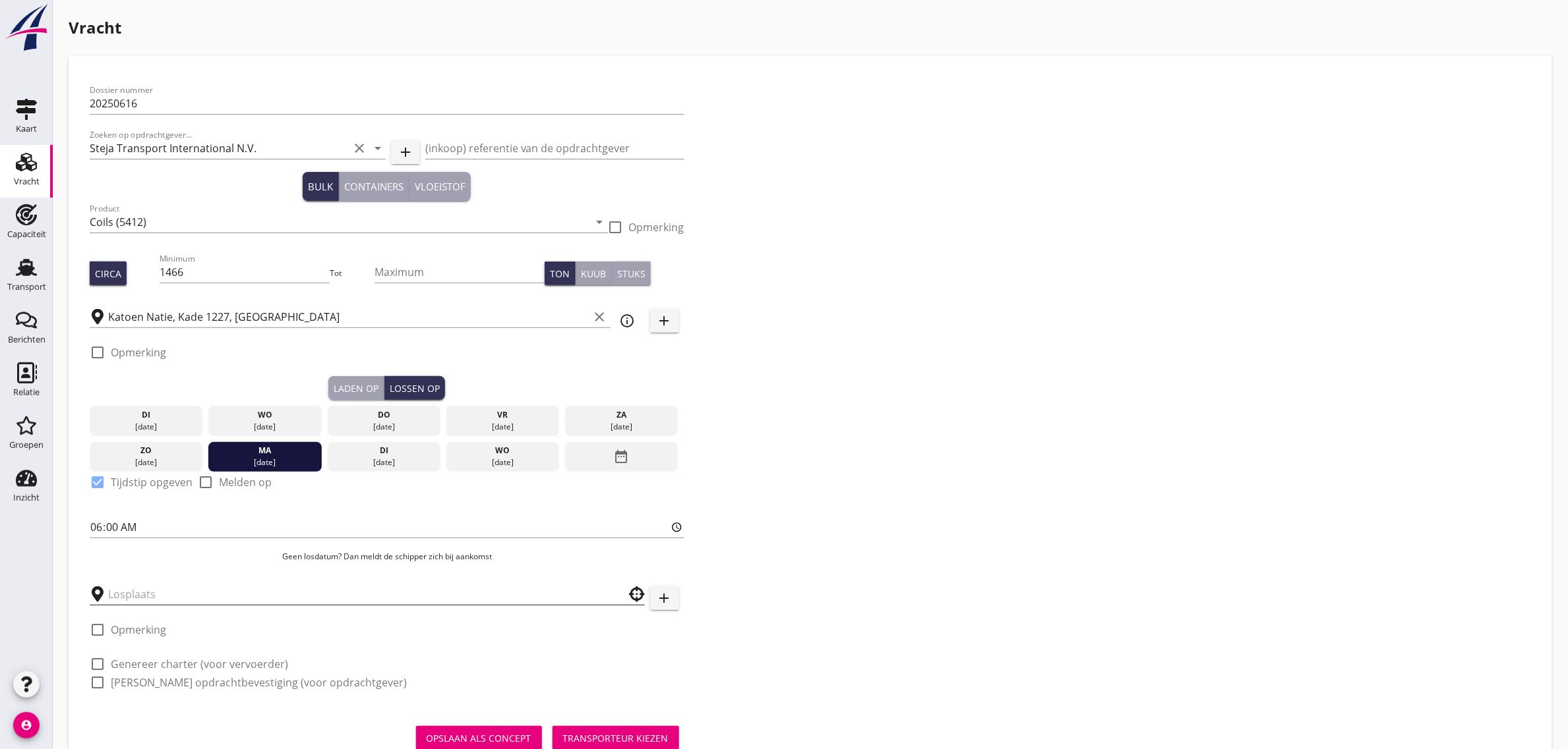
click at [150, 592] on input "text" at bounding box center [358, 594] width 500 height 21
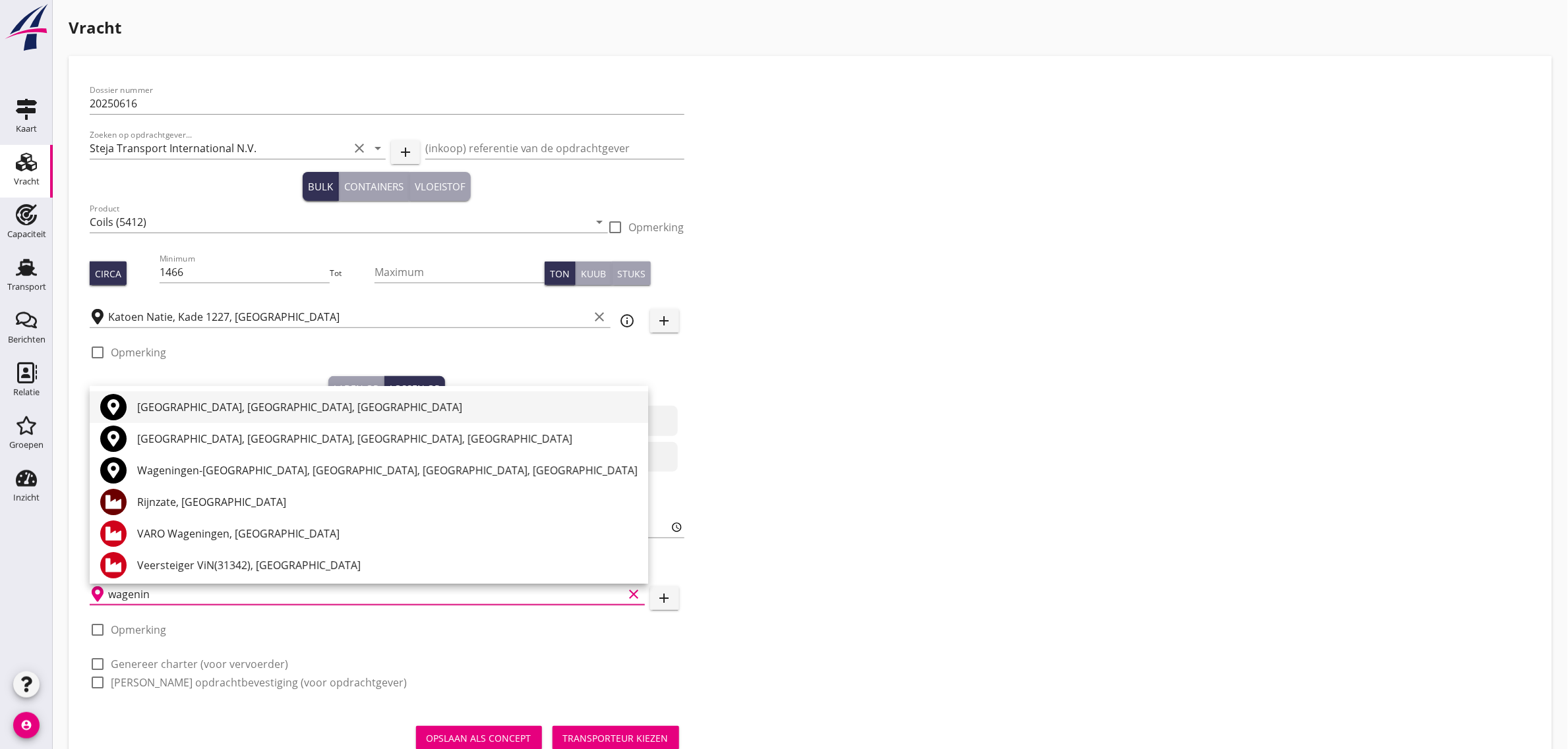
click at [192, 408] on div "Wageningen, Gelderland, Netherlands" at bounding box center [387, 408] width 501 height 16
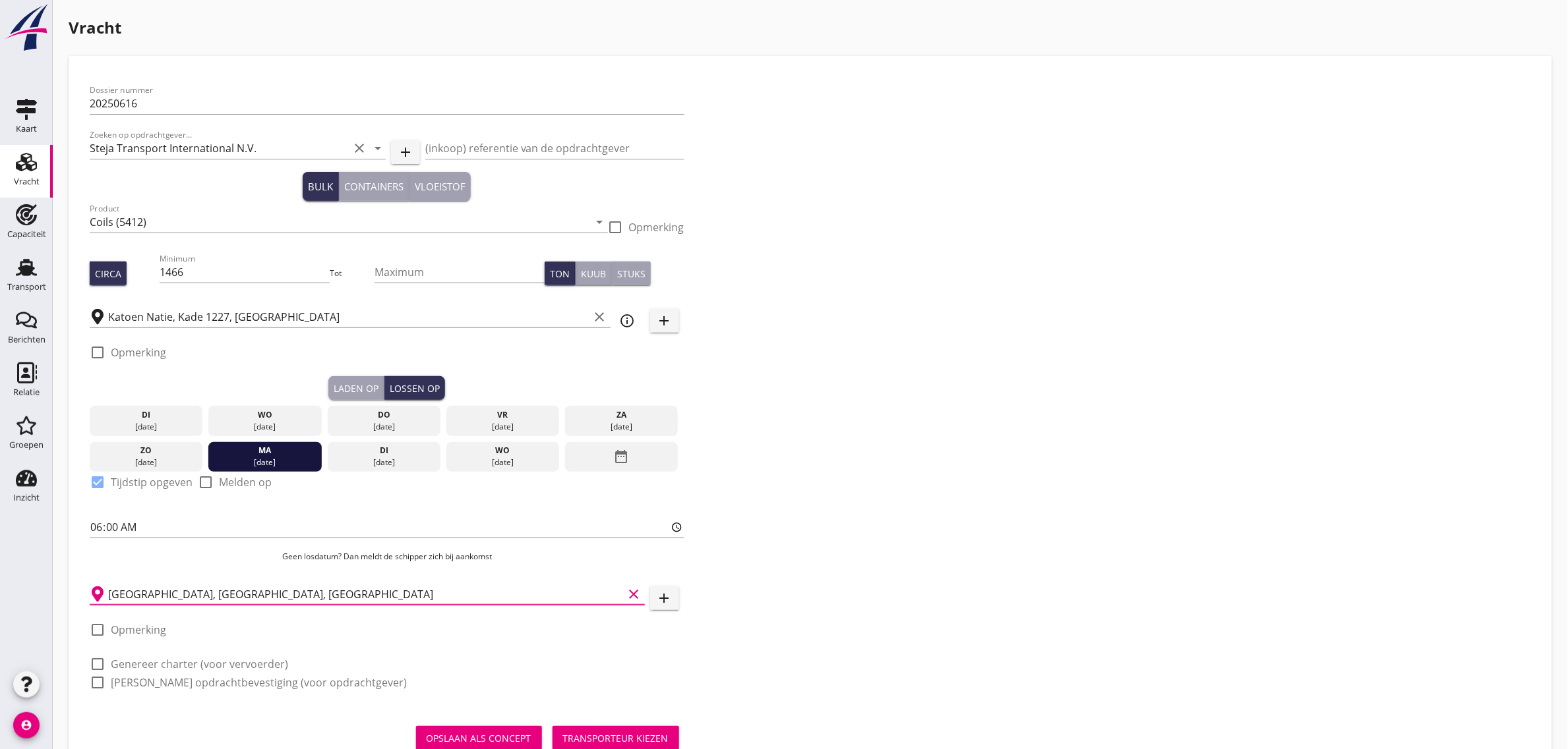
type input "Wageningen, Gelderland, Netherlands"
click at [189, 658] on label "Genereer charter (voor vervoerder)" at bounding box center [200, 664] width 177 height 13
checkbox input "true"
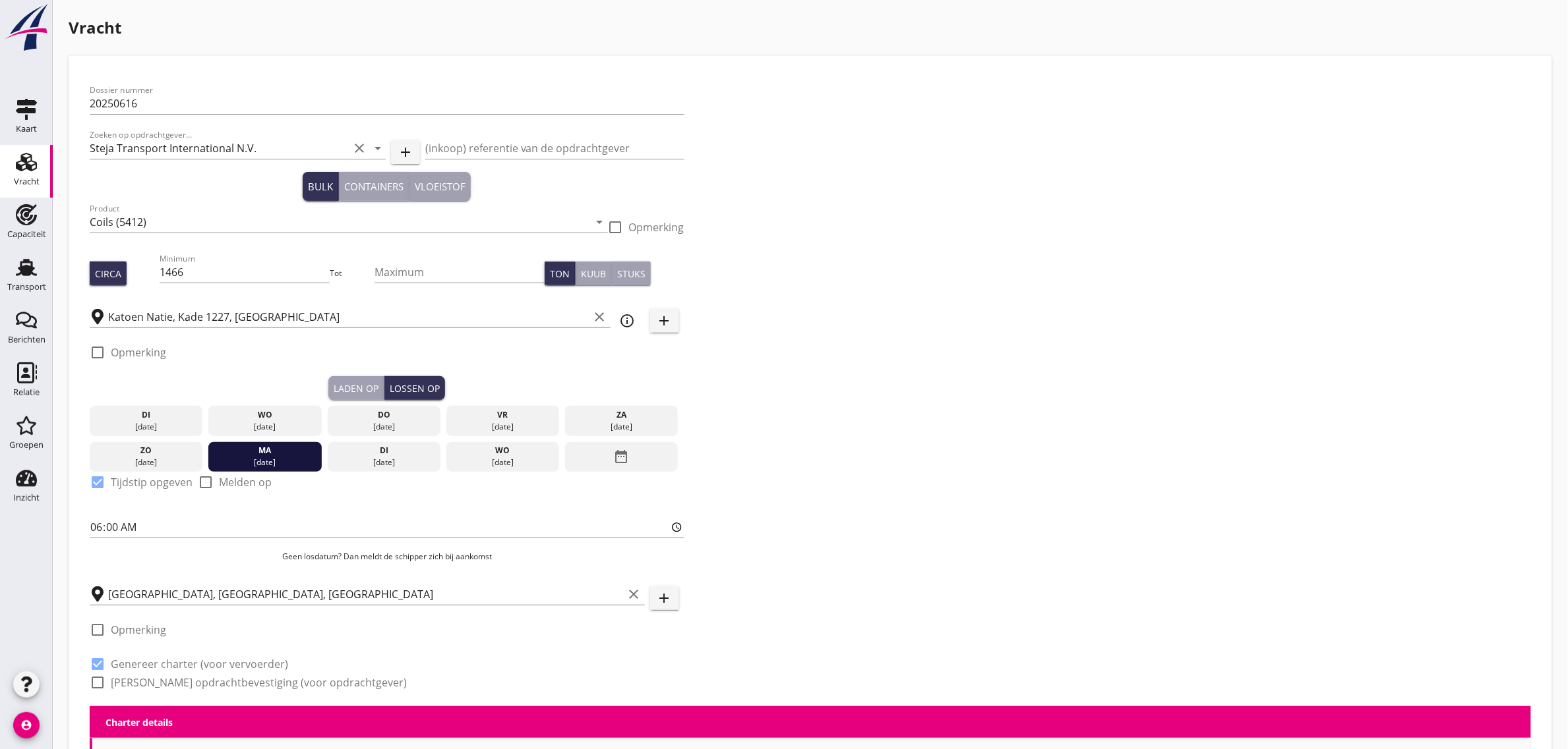
click at [189, 680] on label "Genereer opdrachtbevestiging (voor opdrachtgever)" at bounding box center [259, 683] width 296 height 13
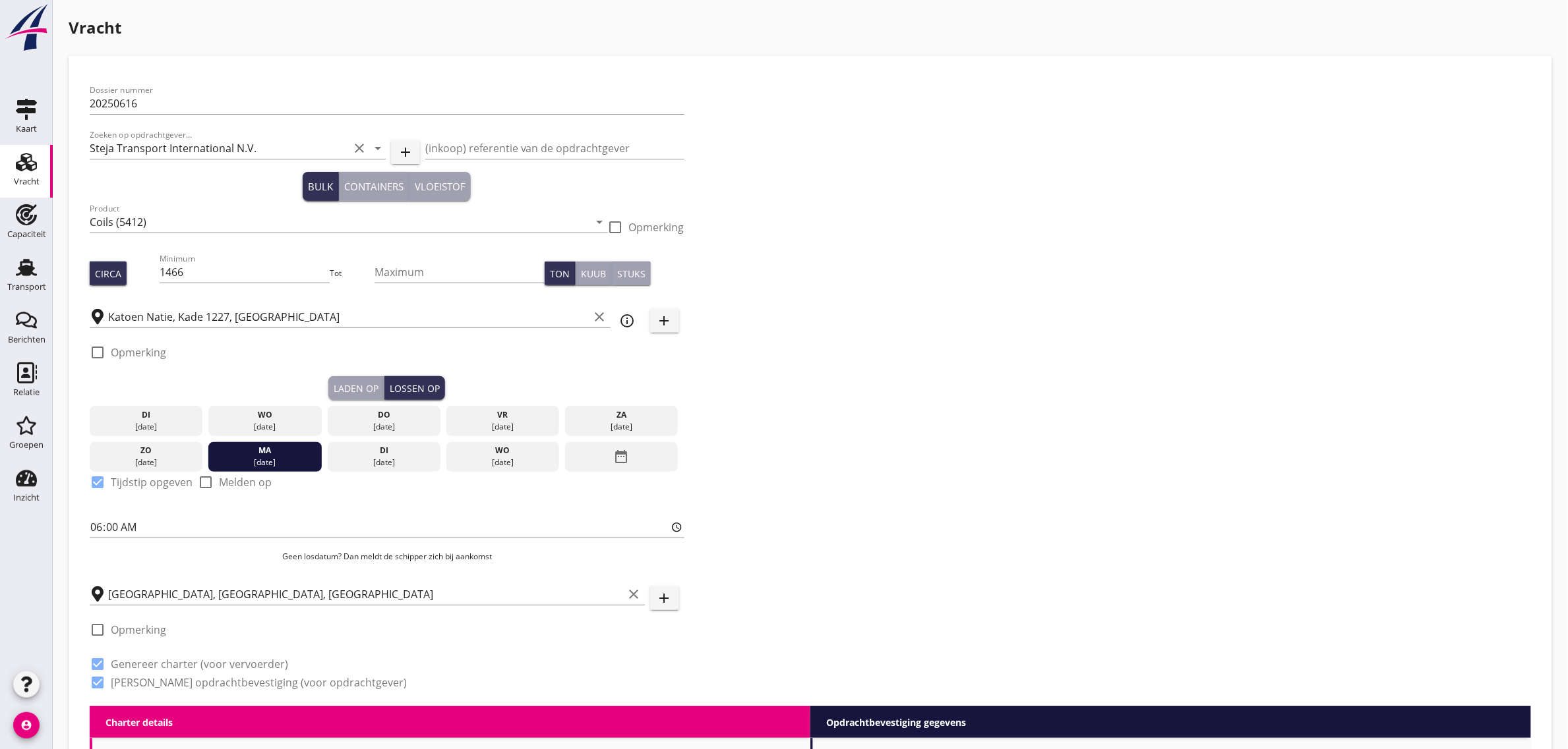
checkbox input "true"
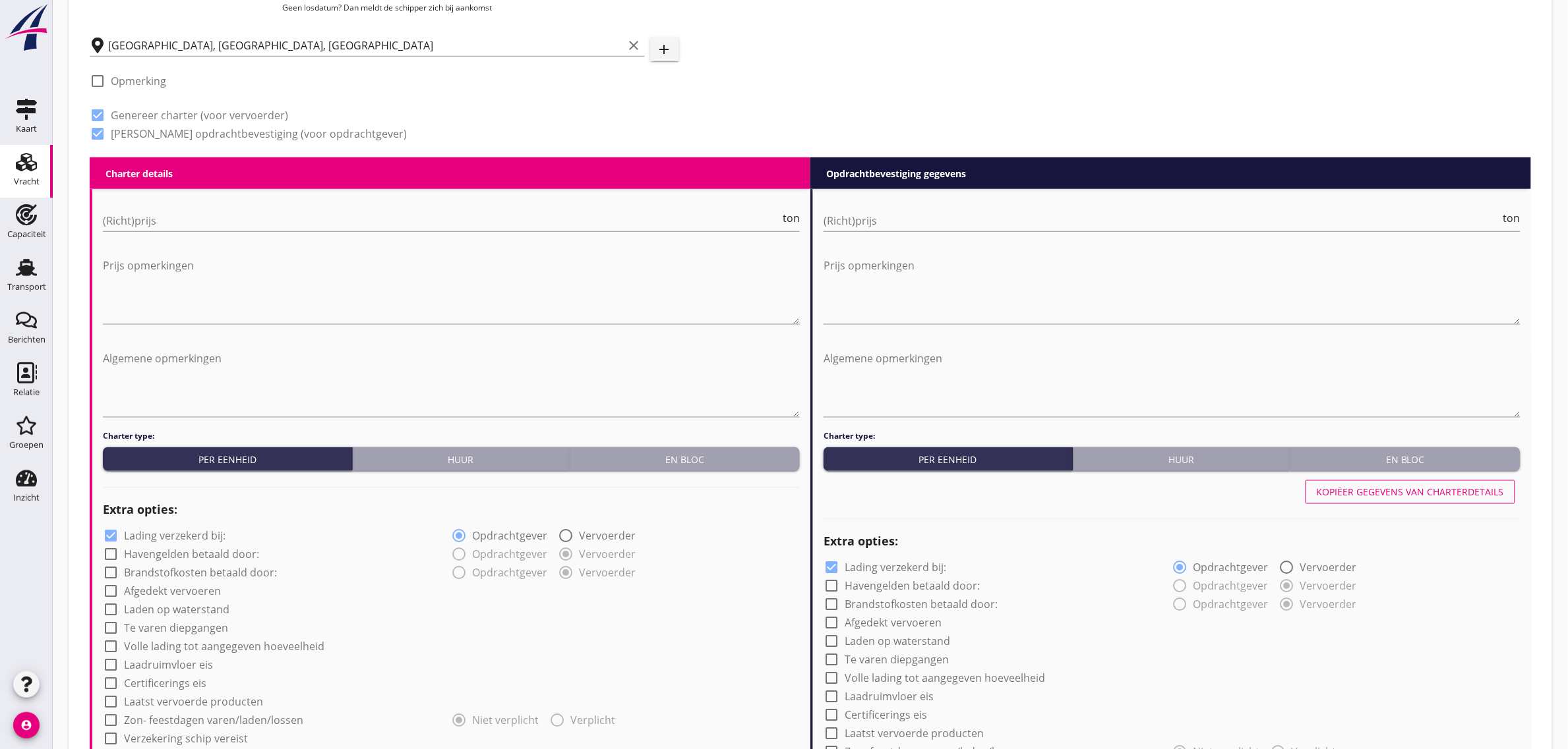
scroll to position [576, 0]
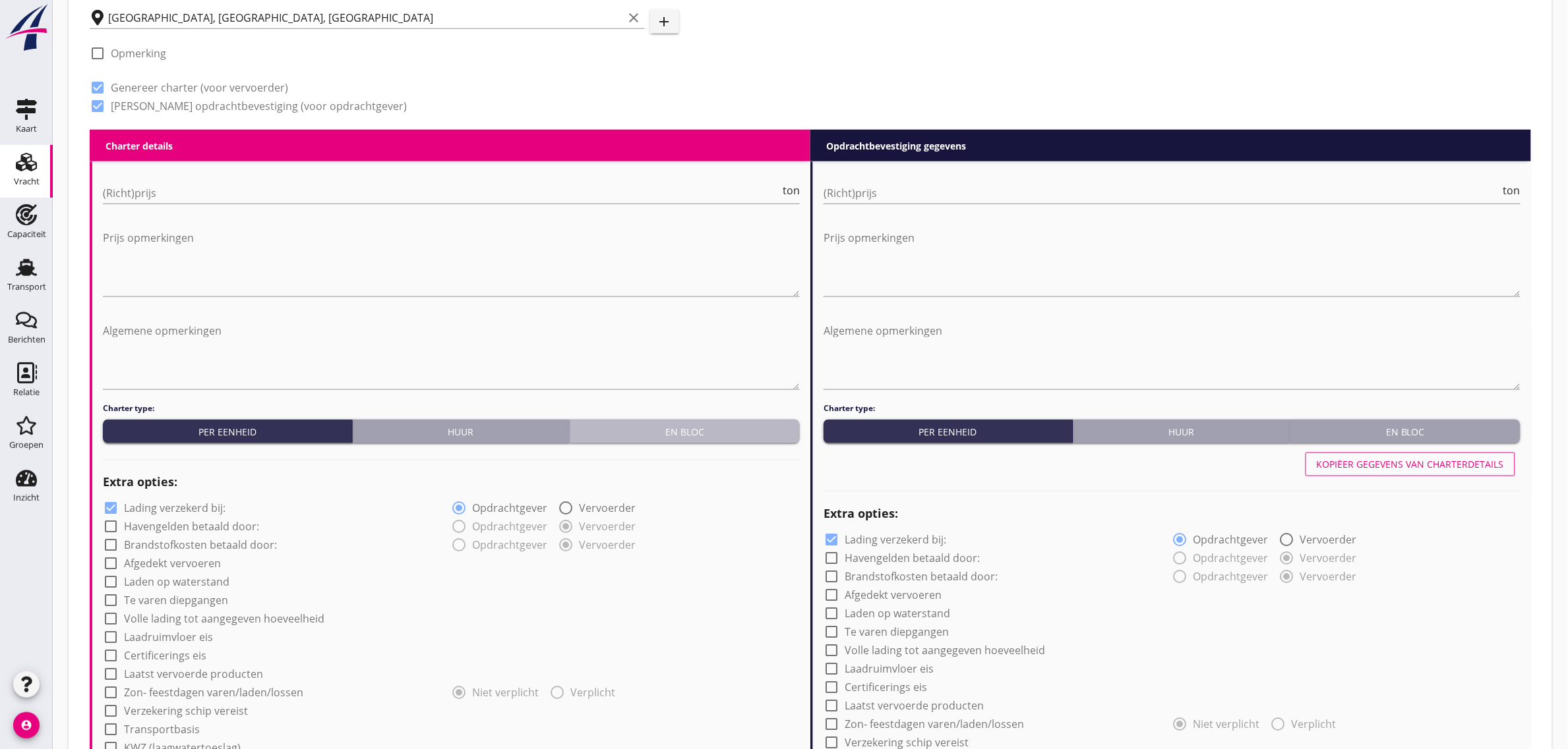
click at [698, 420] on button "En bloc" at bounding box center [685, 431] width 230 height 24
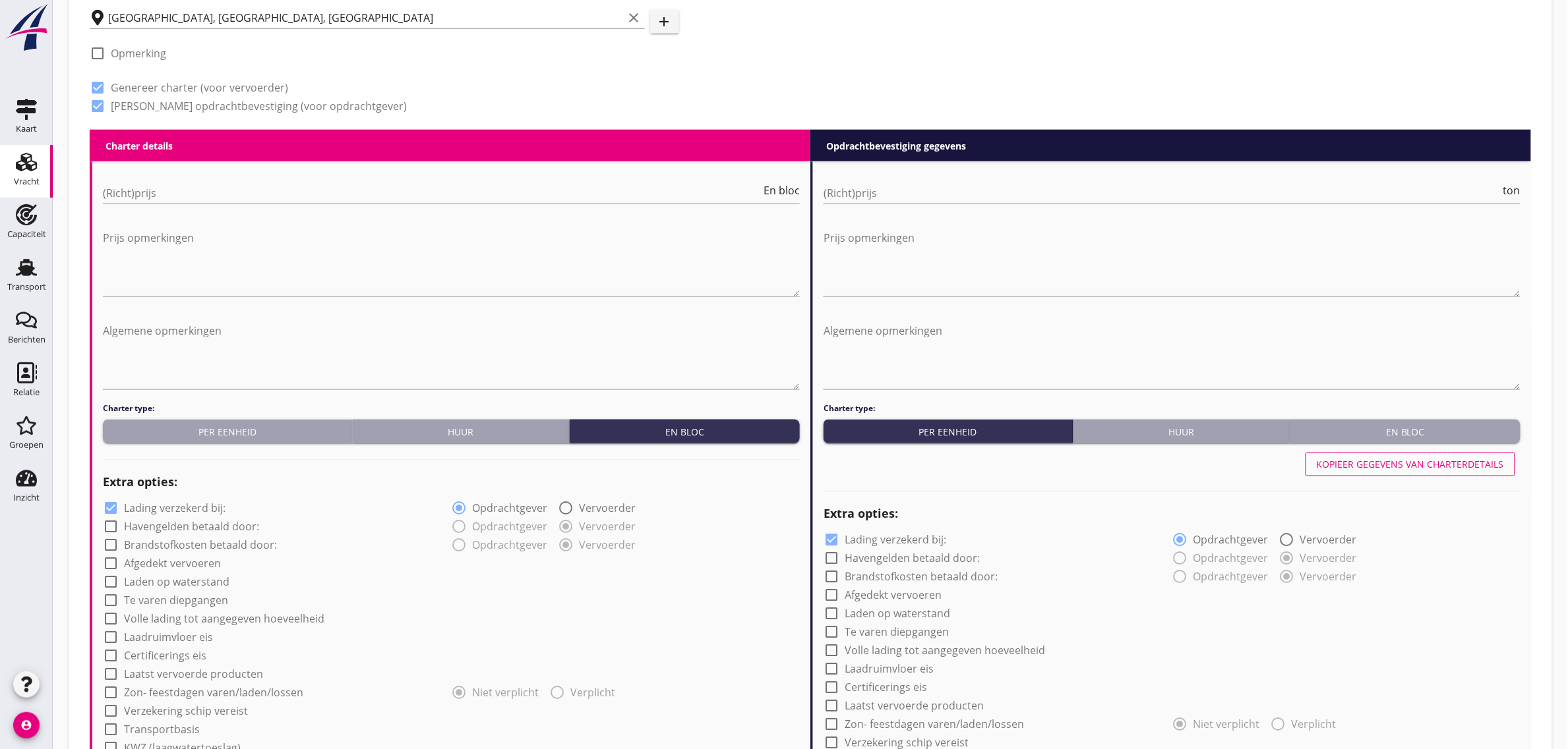
click at [242, 437] on div "Per eenheid" at bounding box center [227, 432] width 239 height 14
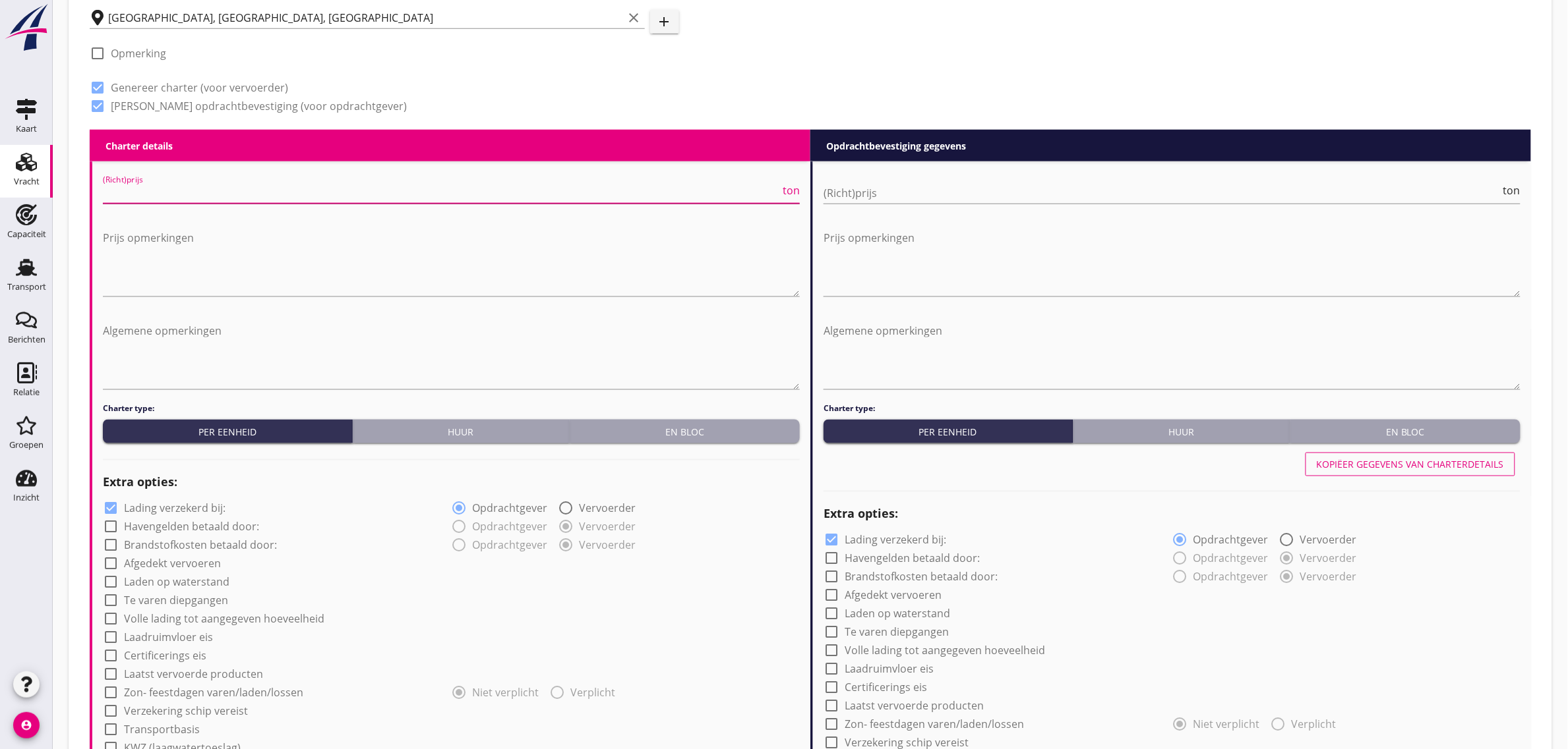
click at [173, 183] on input "(Richt)prijs" at bounding box center [442, 193] width 677 height 21
type input "6"
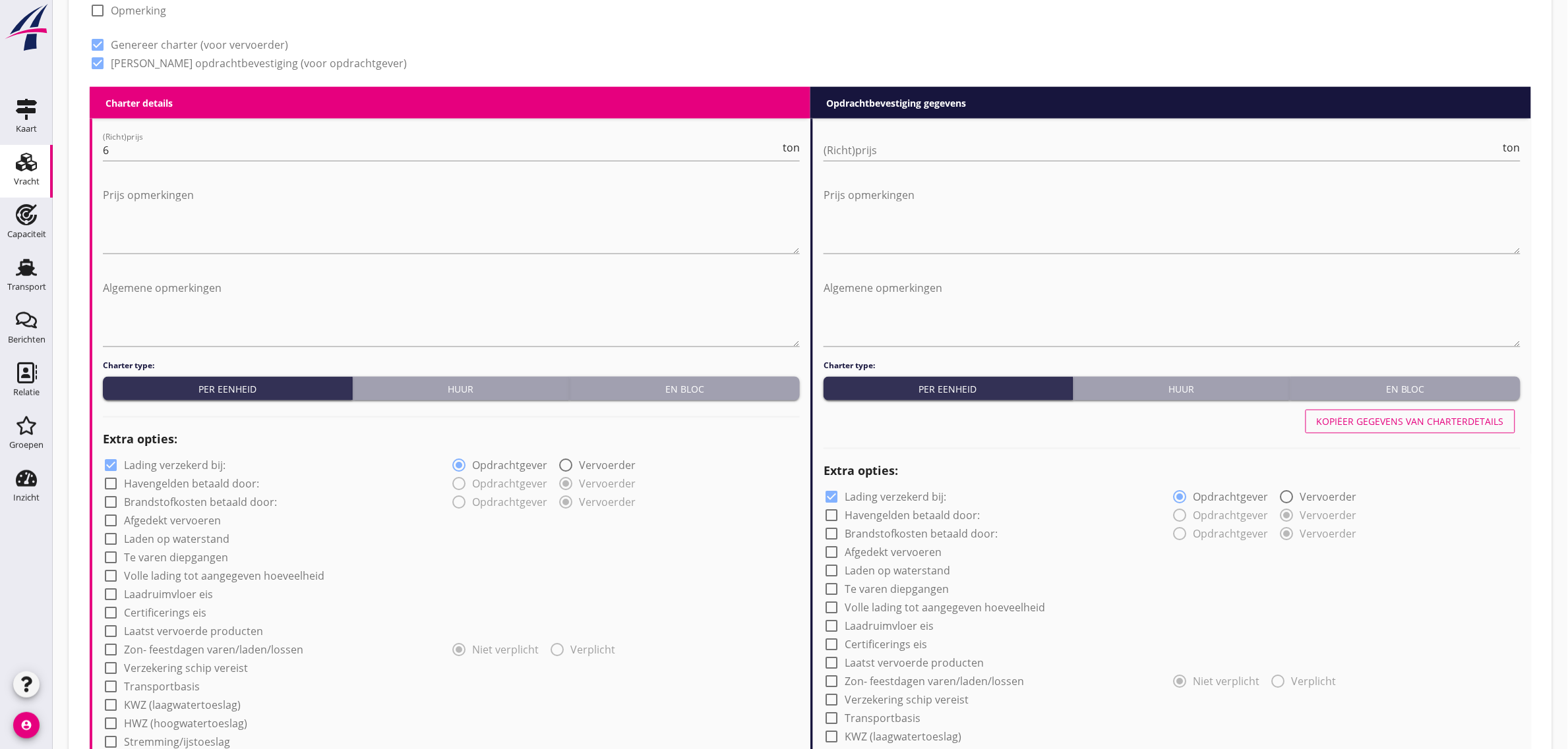
scroll to position [742, 0]
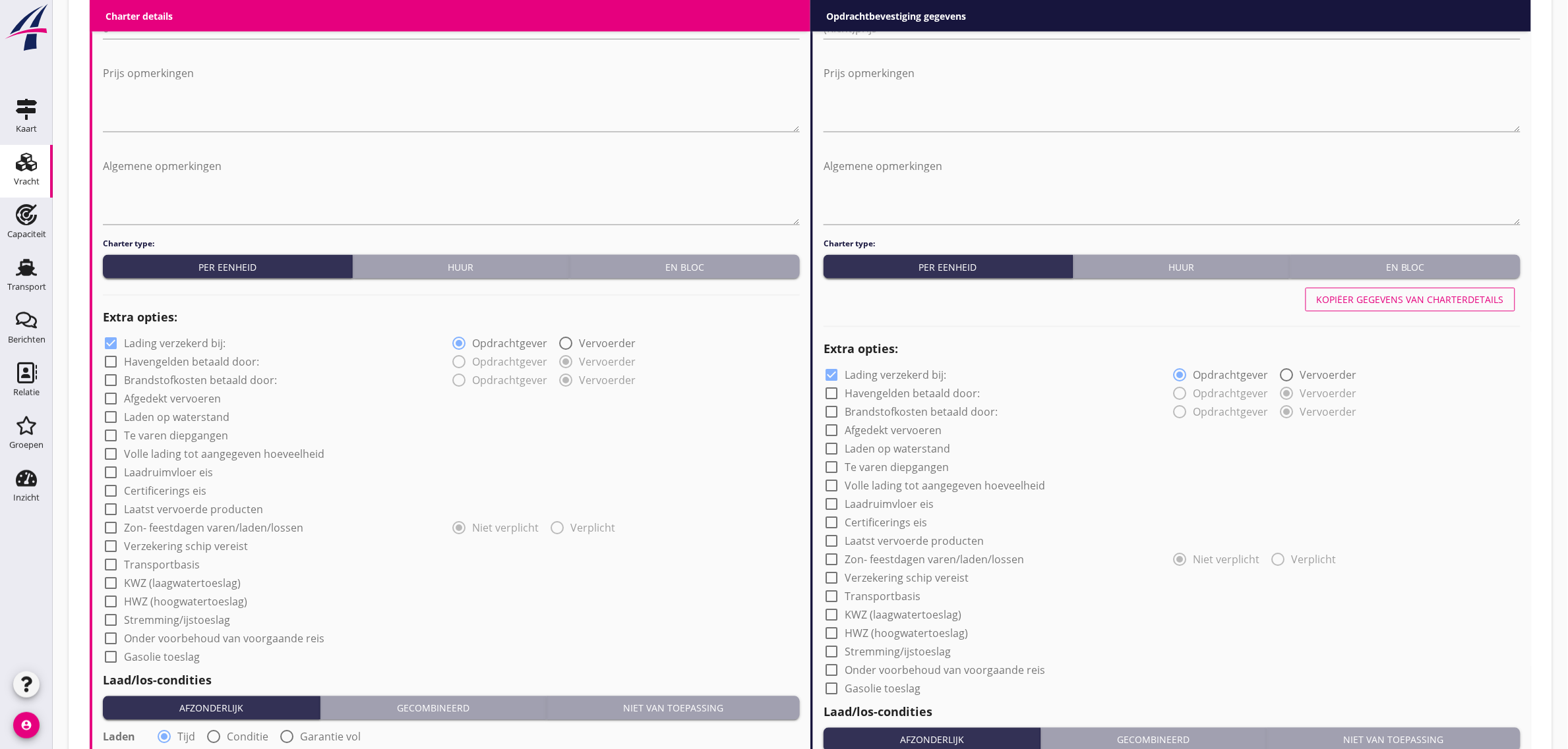
click at [163, 400] on label "Afgedekt vervoeren" at bounding box center [172, 400] width 97 height 13
checkbox input "true"
click at [170, 474] on label "Laadruimvloer eis" at bounding box center [168, 474] width 89 height 13
checkbox input "true"
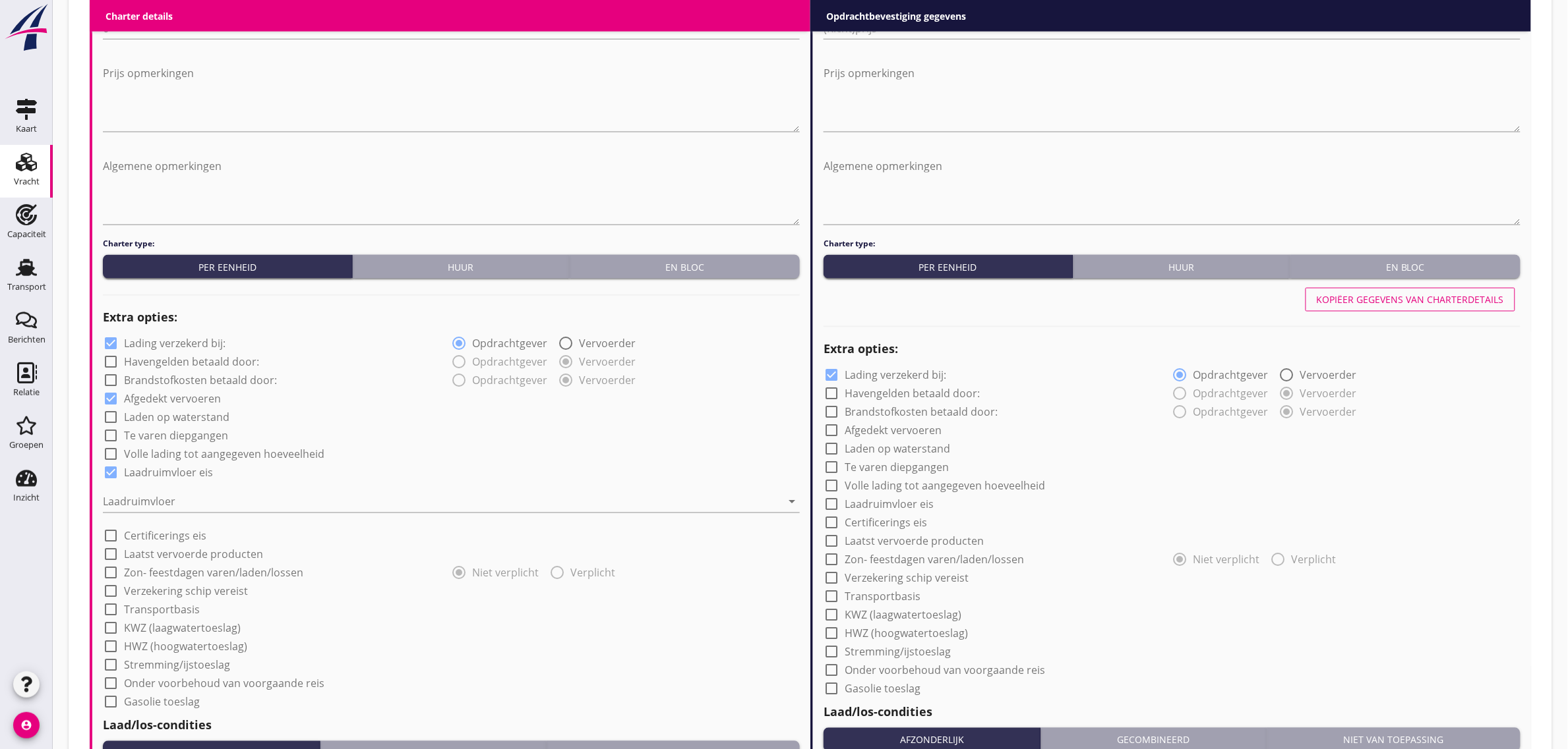
click at [166, 488] on div "Laadruimvloer arrow_drop_down" at bounding box center [451, 504] width 697 height 42
click at [165, 494] on div at bounding box center [442, 502] width 679 height 21
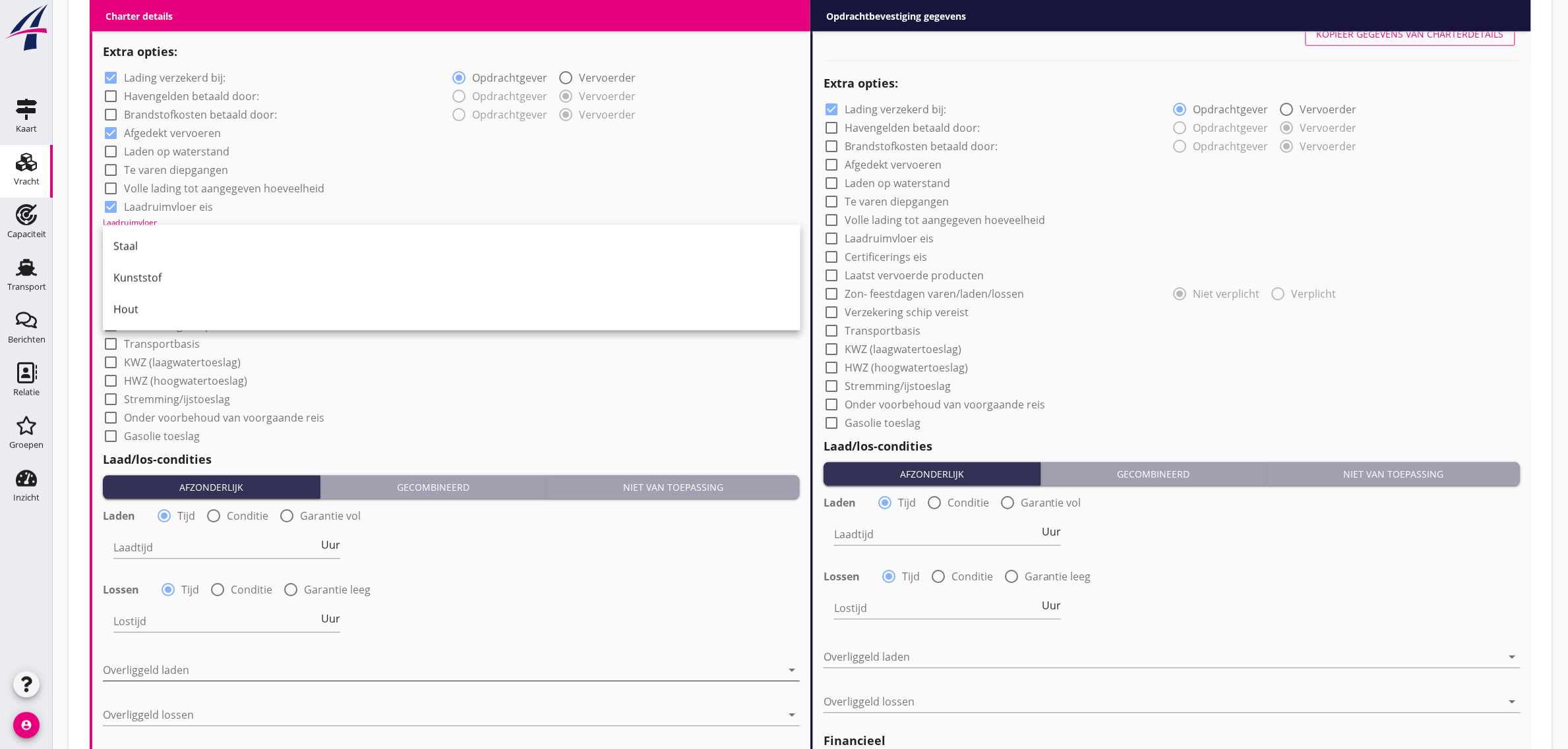
scroll to position [983, 0]
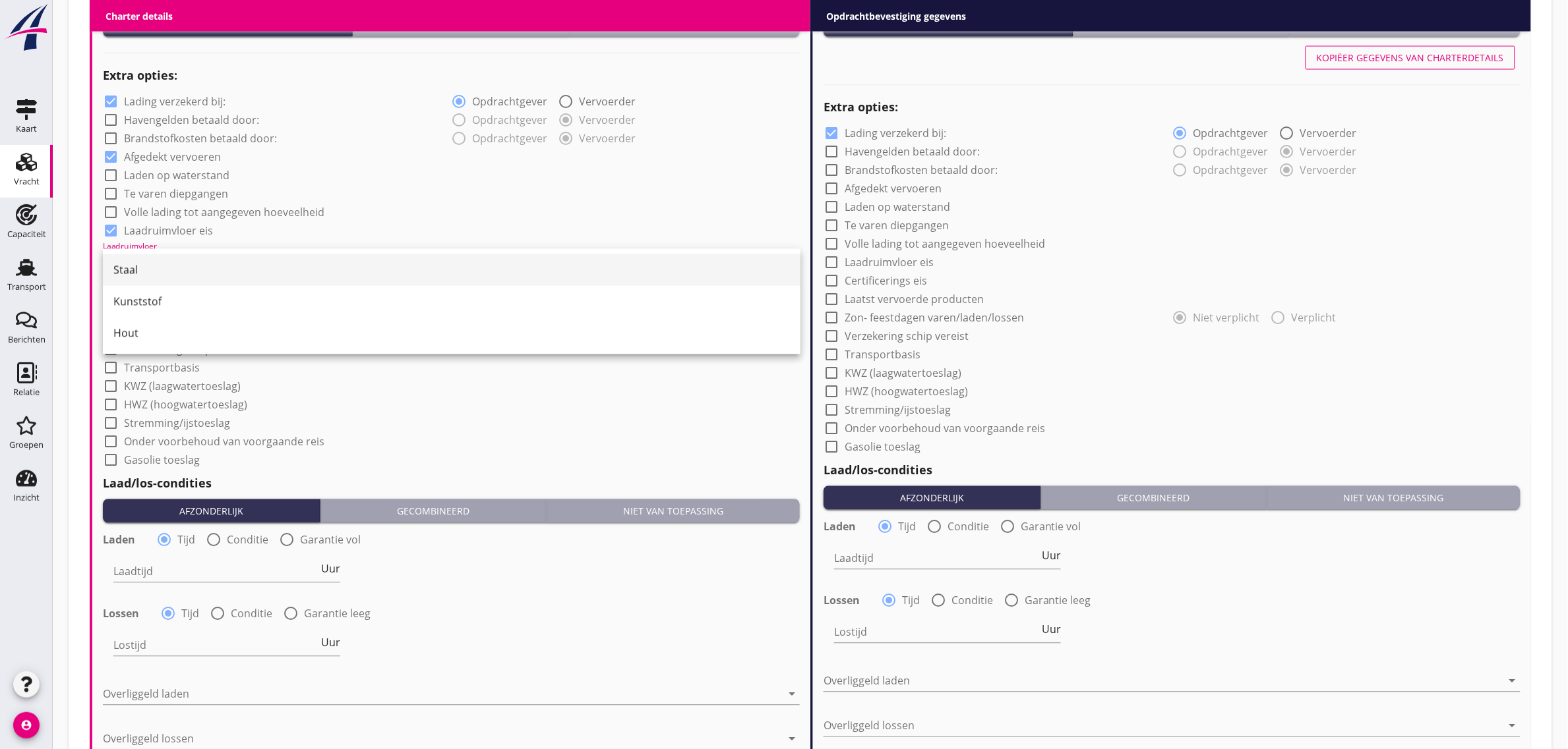
click at [183, 274] on div "Staal" at bounding box center [452, 270] width 677 height 16
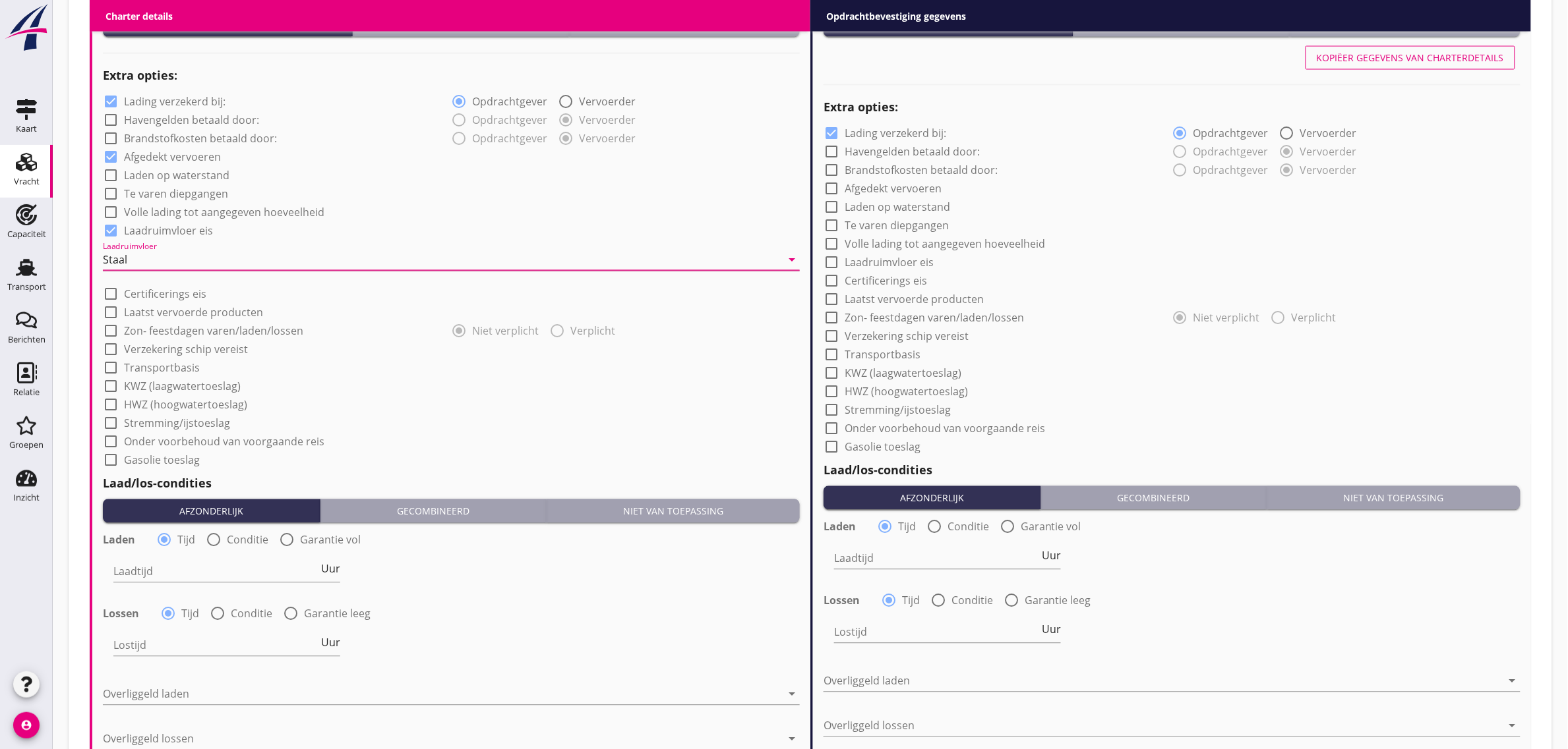
click at [438, 403] on div "check_box_outline_blank HWZ (hoogwatertoeslag)" at bounding box center [451, 404] width 697 height 18
click at [152, 362] on label "Transportbasis" at bounding box center [161, 369] width 76 height 13
checkbox input "true"
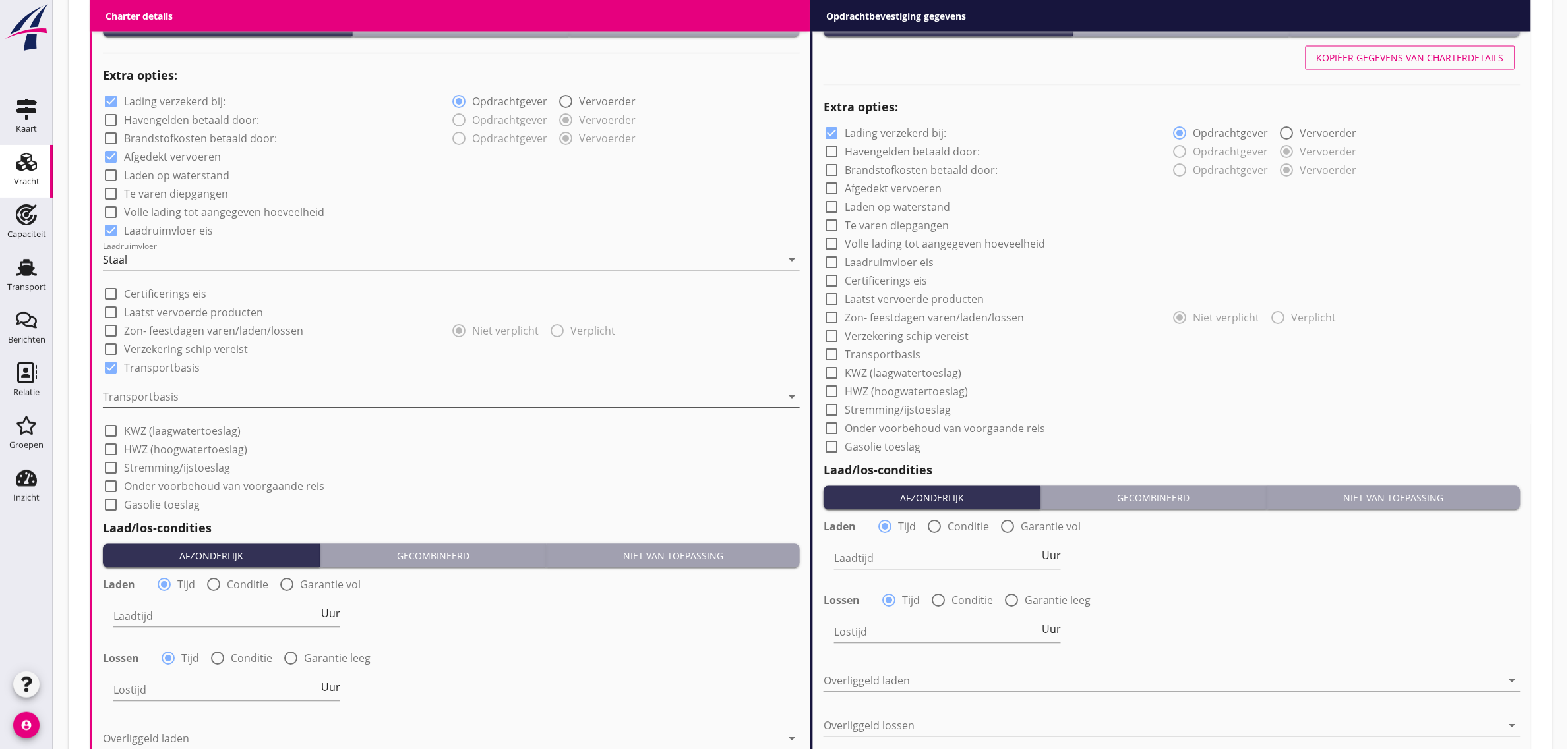
click at [157, 390] on div at bounding box center [442, 397] width 679 height 21
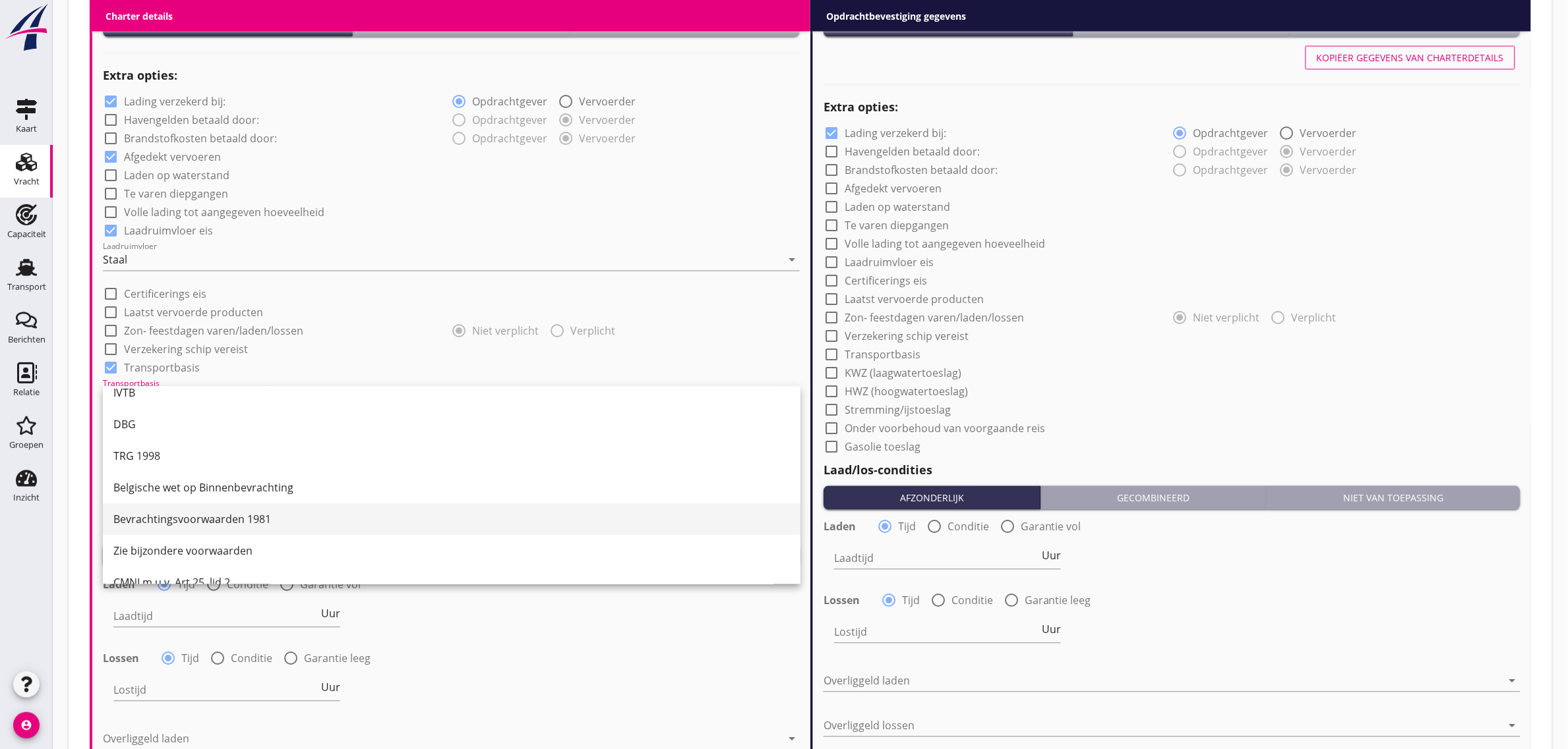
scroll to position [34, 0]
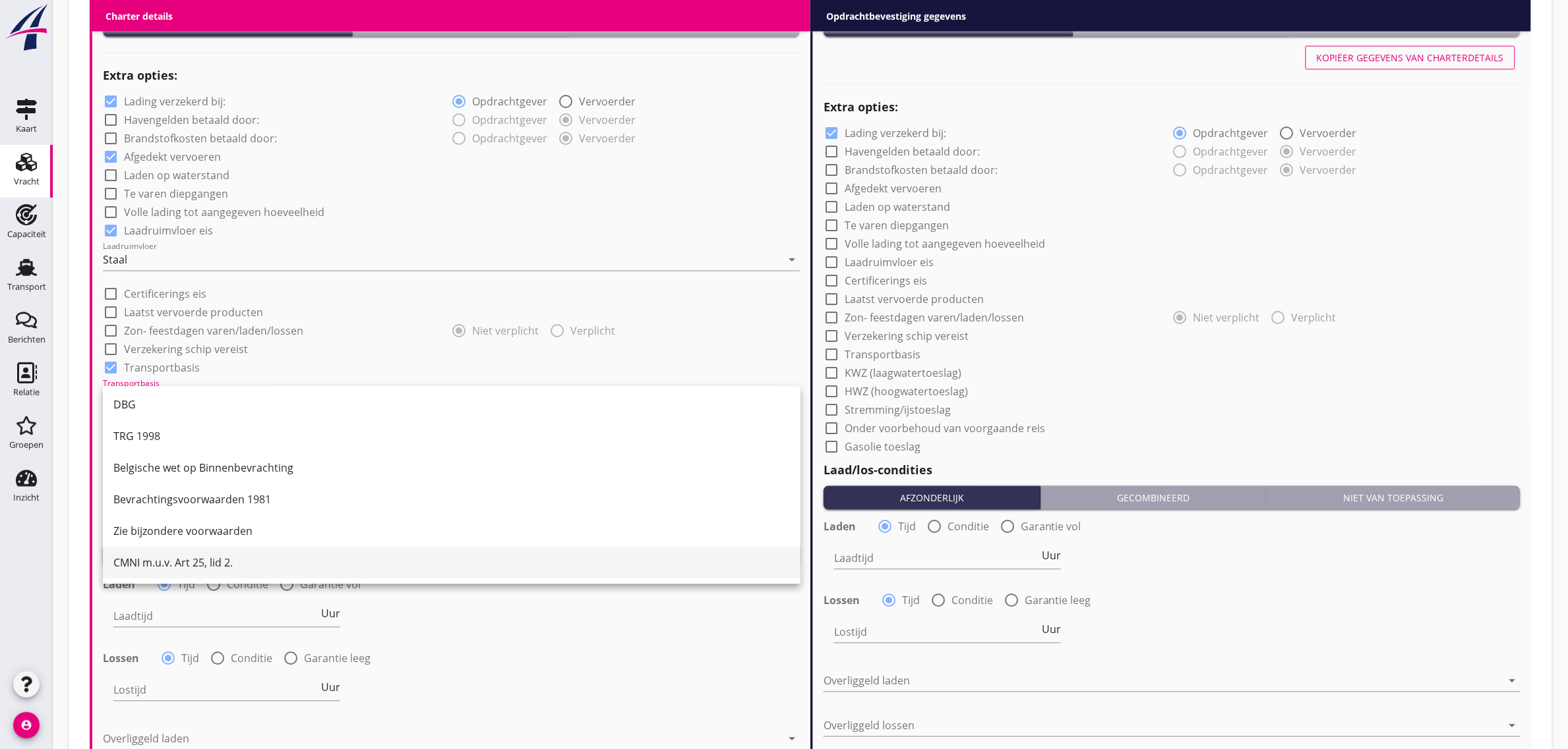
click at [195, 552] on div "CMNI m.u.v. Art 25, lid 2." at bounding box center [452, 563] width 677 height 32
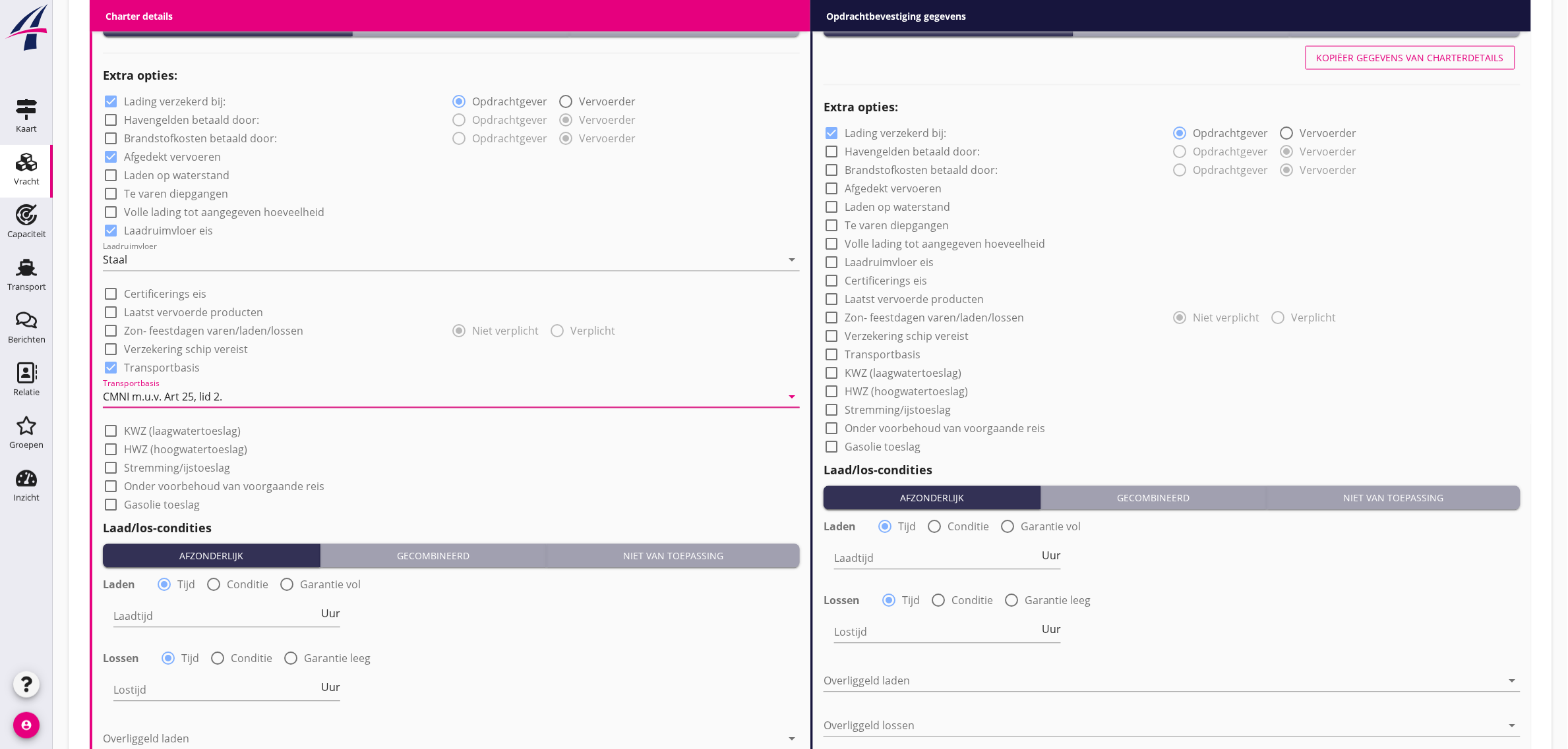
click at [488, 455] on div "check_box_outline_blank HWZ (hoogwatertoeslag)" at bounding box center [451, 448] width 697 height 18
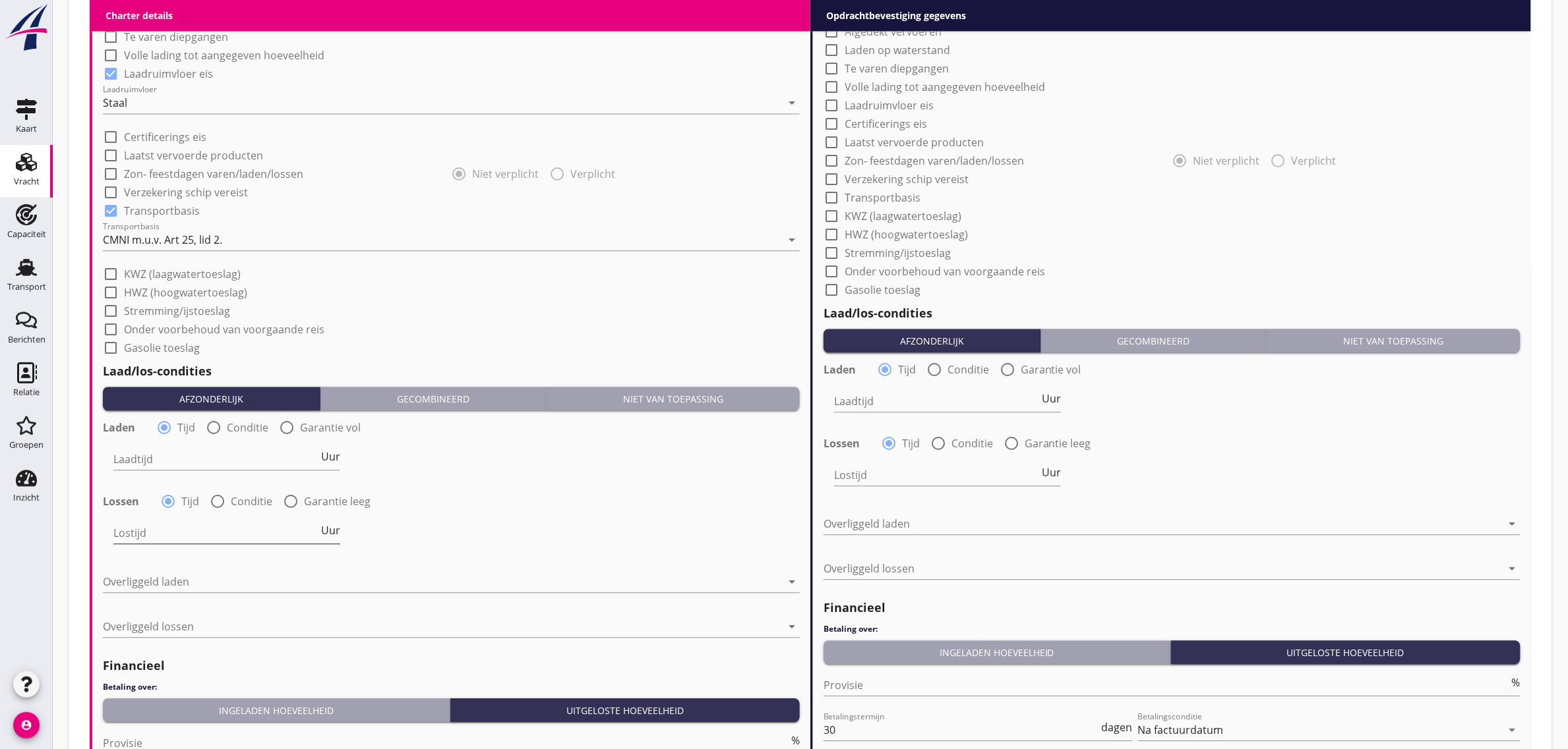
scroll to position [1148, 0]
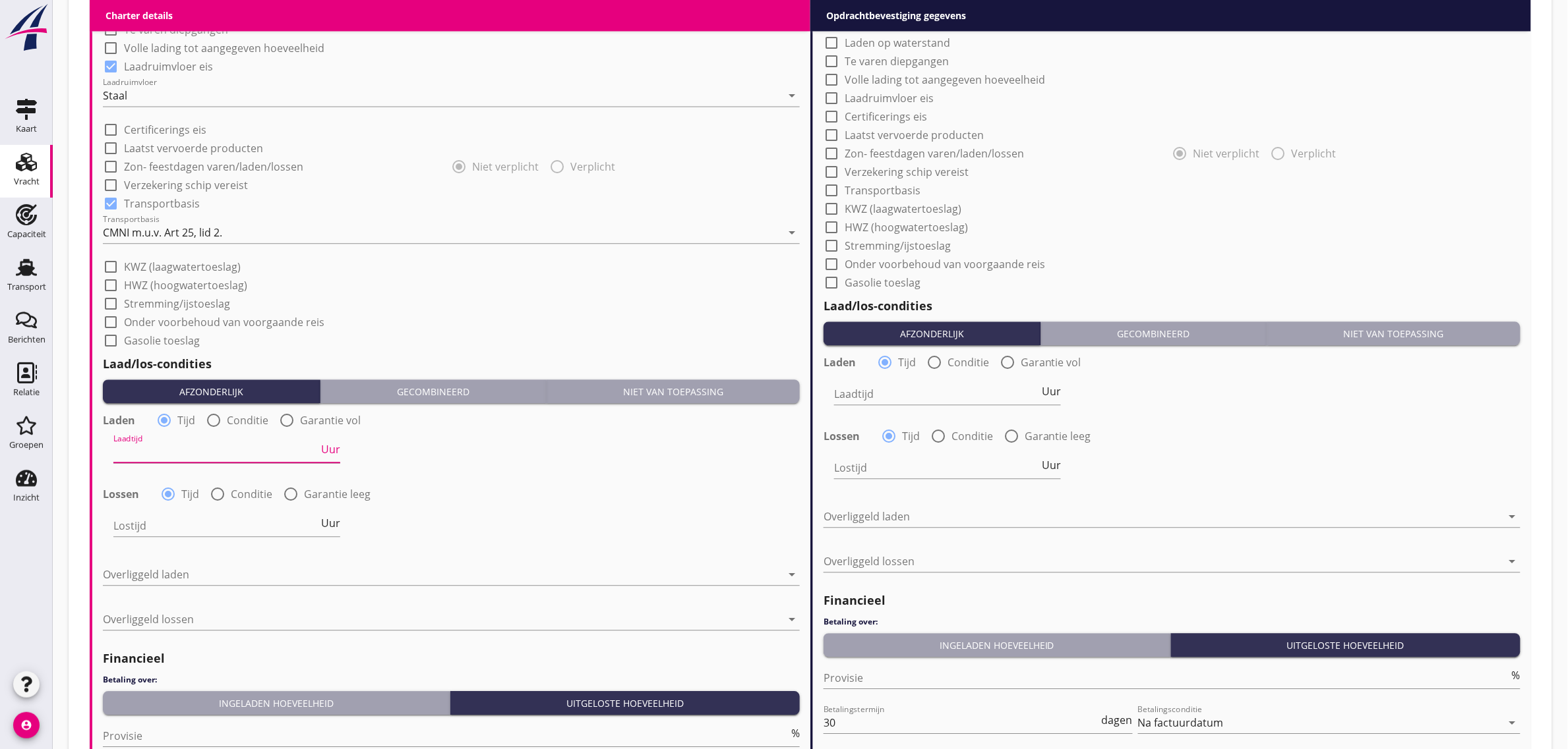
click at [194, 447] on input "Laadtijd" at bounding box center [216, 451] width 205 height 21
type input "24"
click at [176, 572] on div at bounding box center [442, 574] width 679 height 21
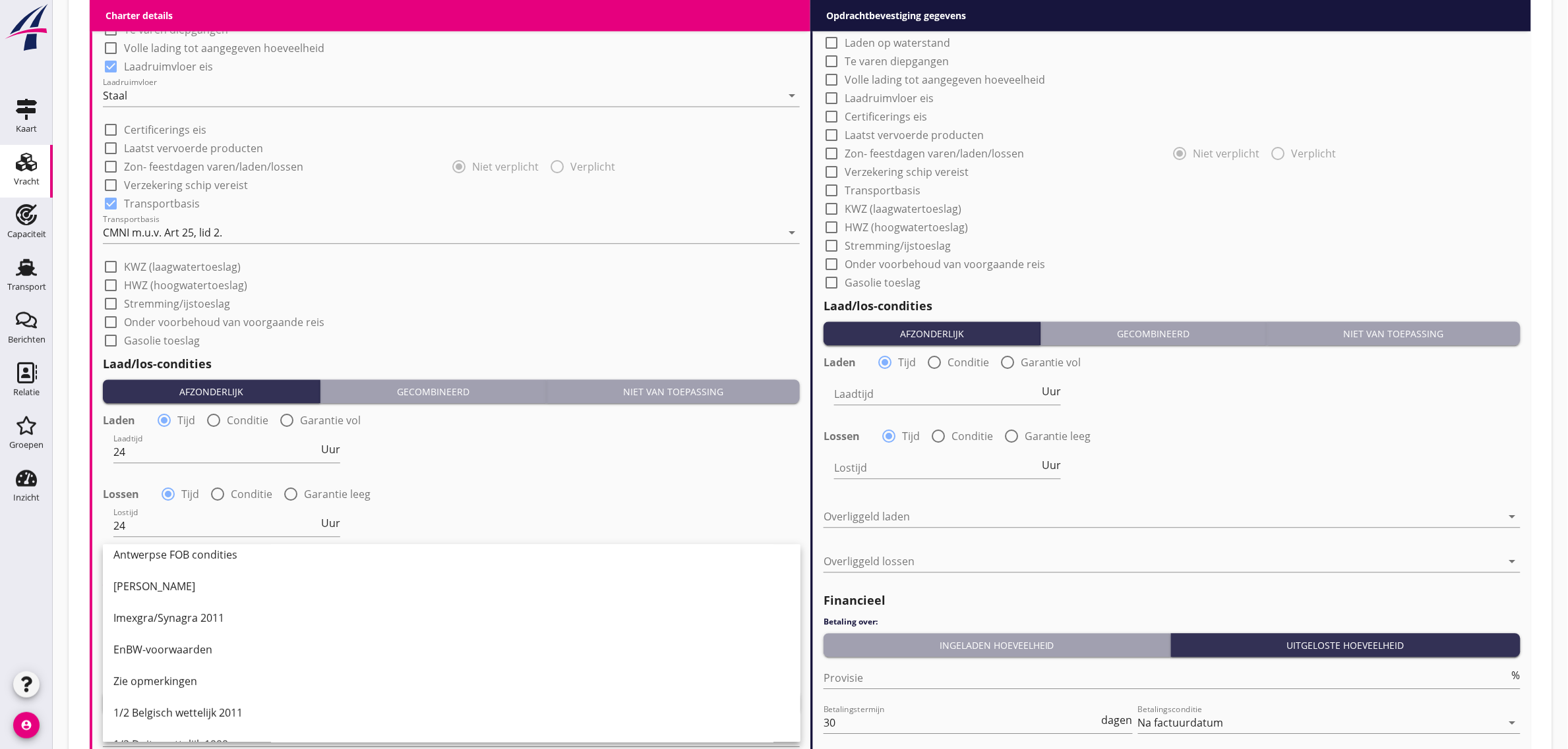
scroll to position [247, 0]
click at [237, 693] on div "1/2 Belgisch wettelijk 2011" at bounding box center [452, 698] width 677 height 16
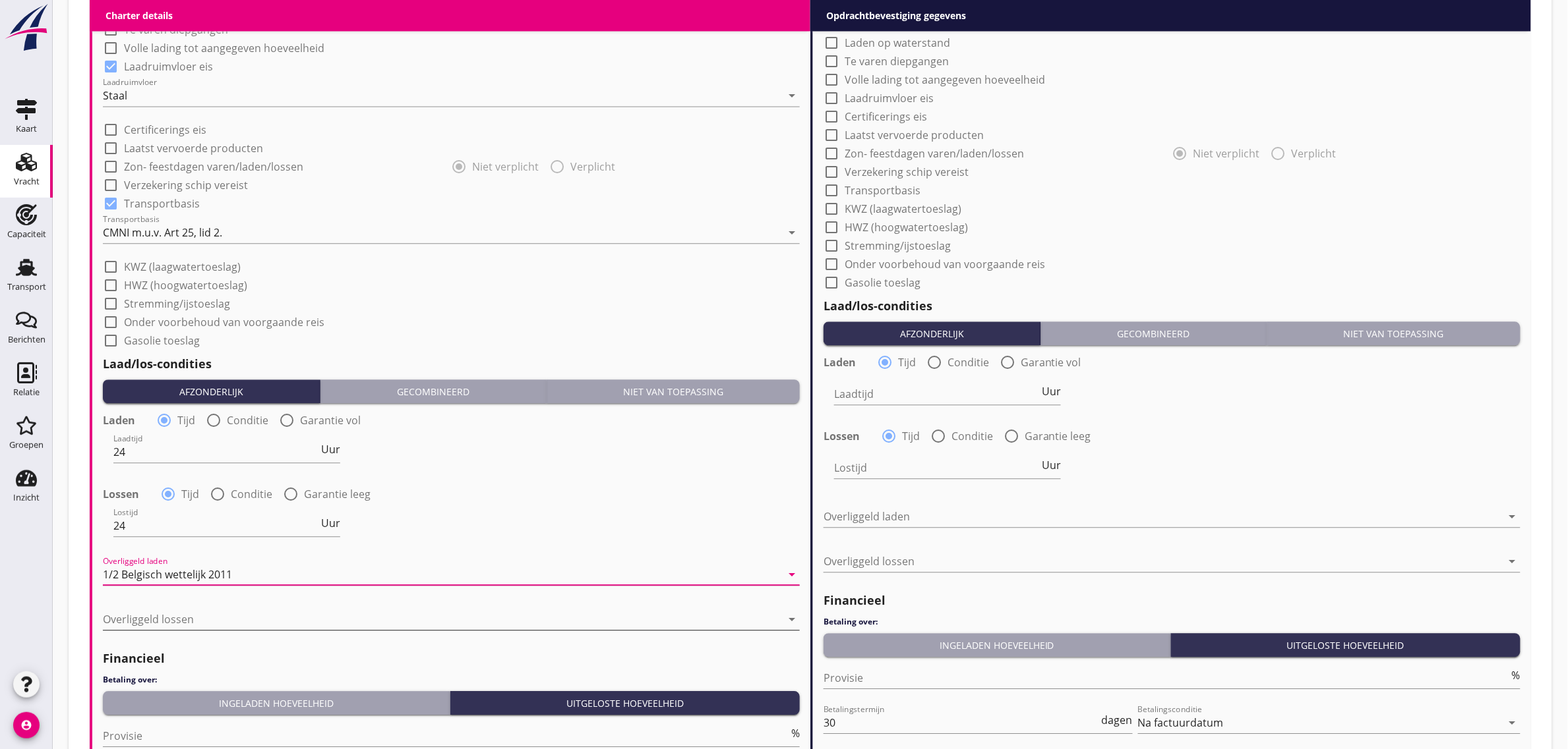
click at [176, 613] on div at bounding box center [442, 619] width 679 height 21
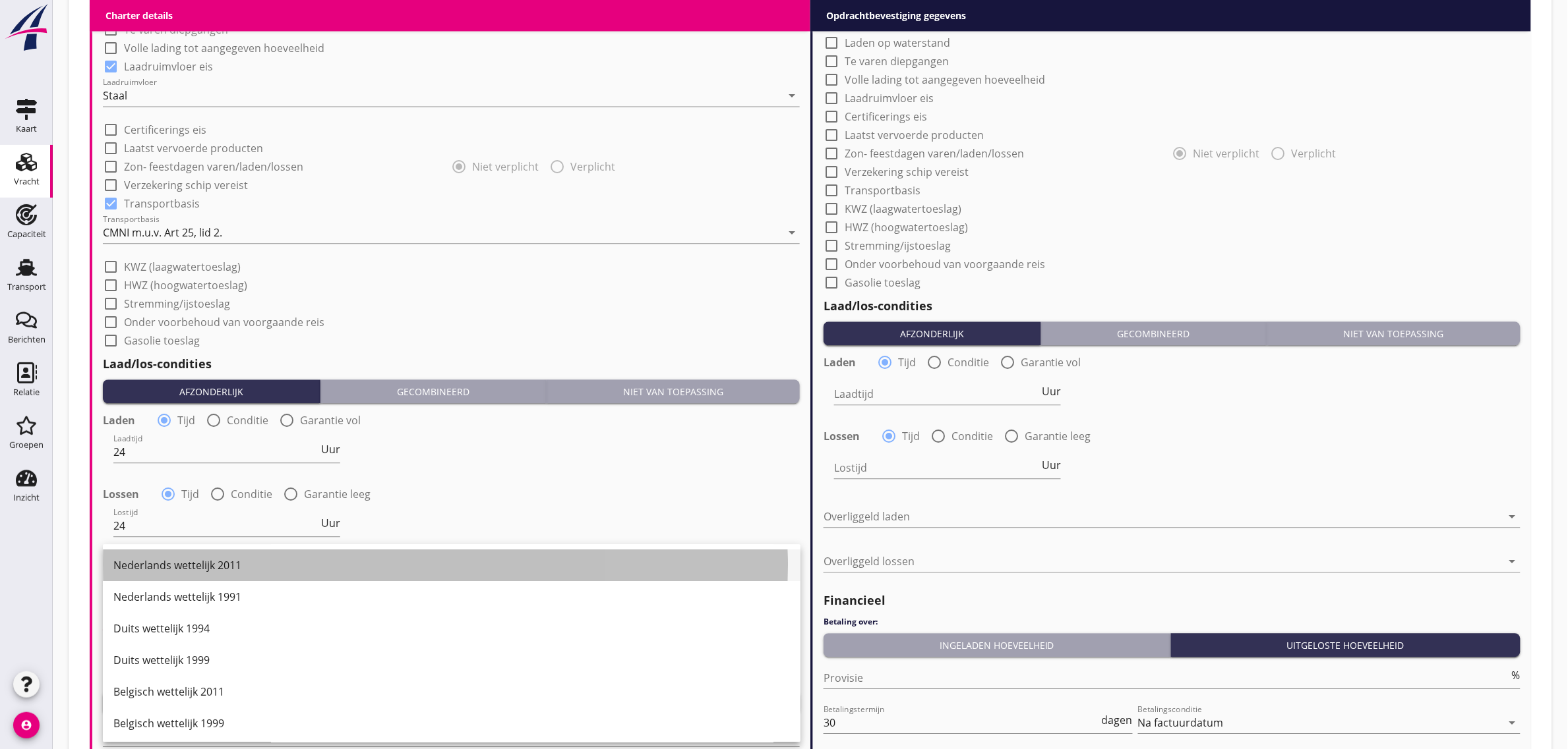
click at [190, 559] on div "Nederlands wettelijk 2011" at bounding box center [452, 566] width 677 height 16
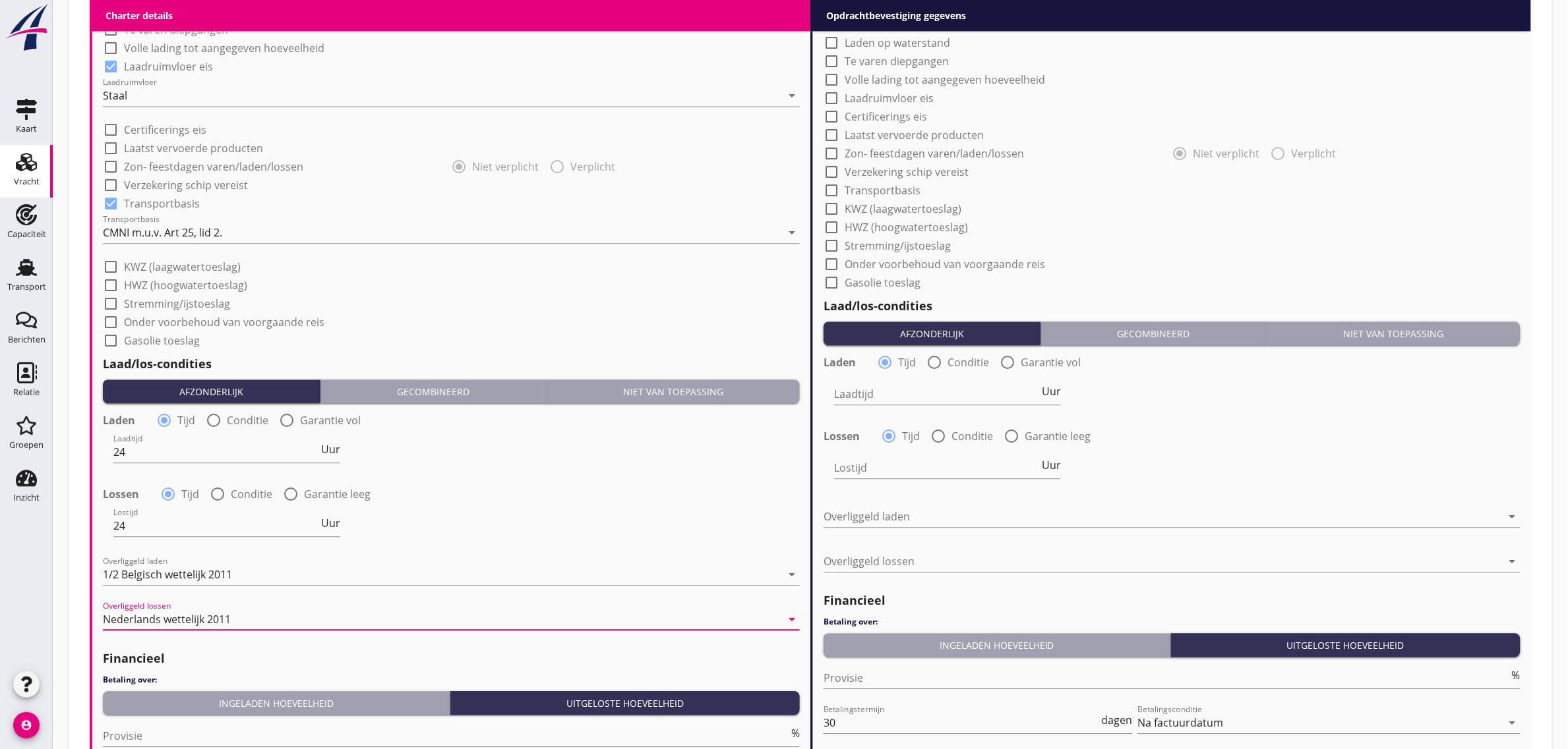
click at [497, 536] on div "Lostijd 24 Uur" at bounding box center [451, 527] width 700 height 48
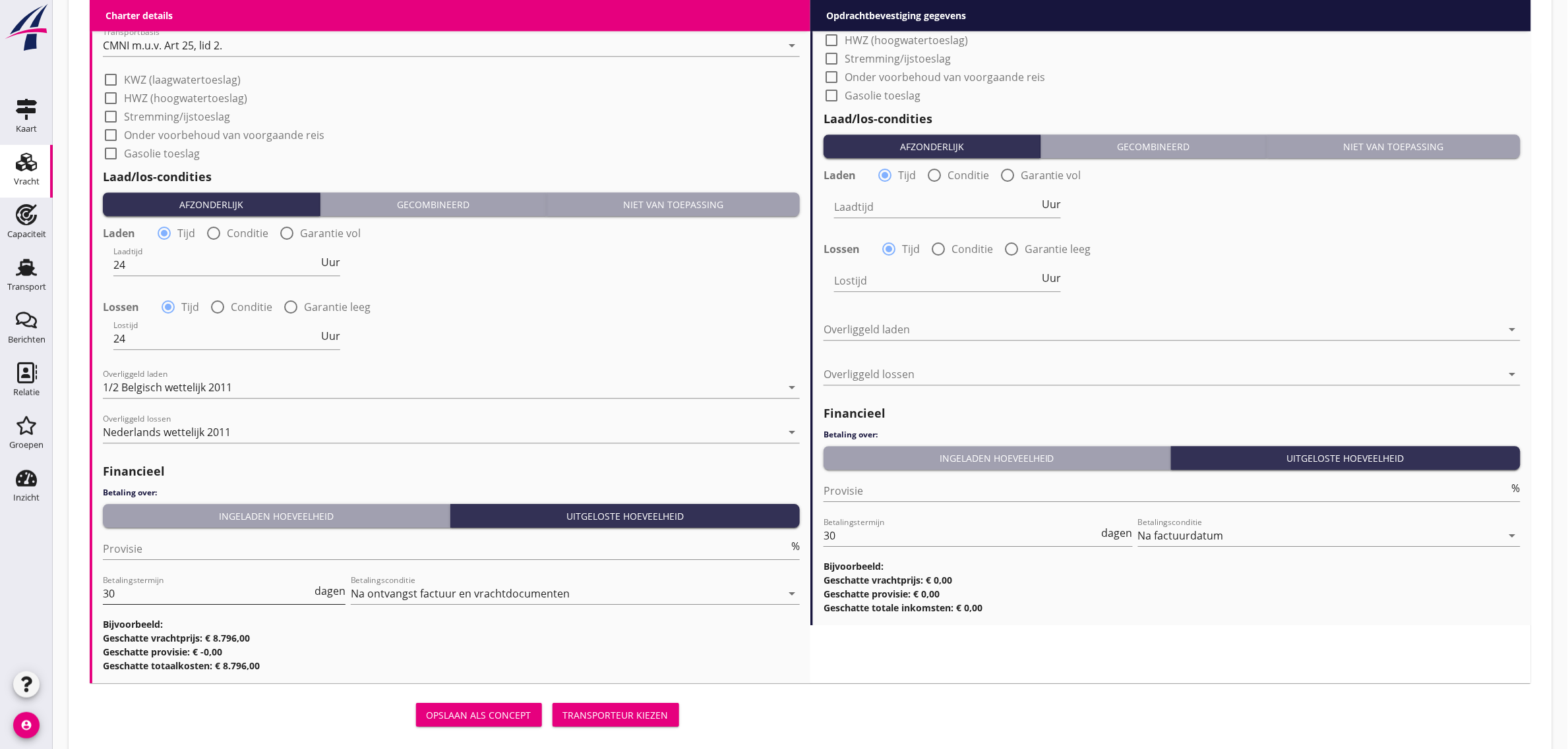
scroll to position [1358, 0]
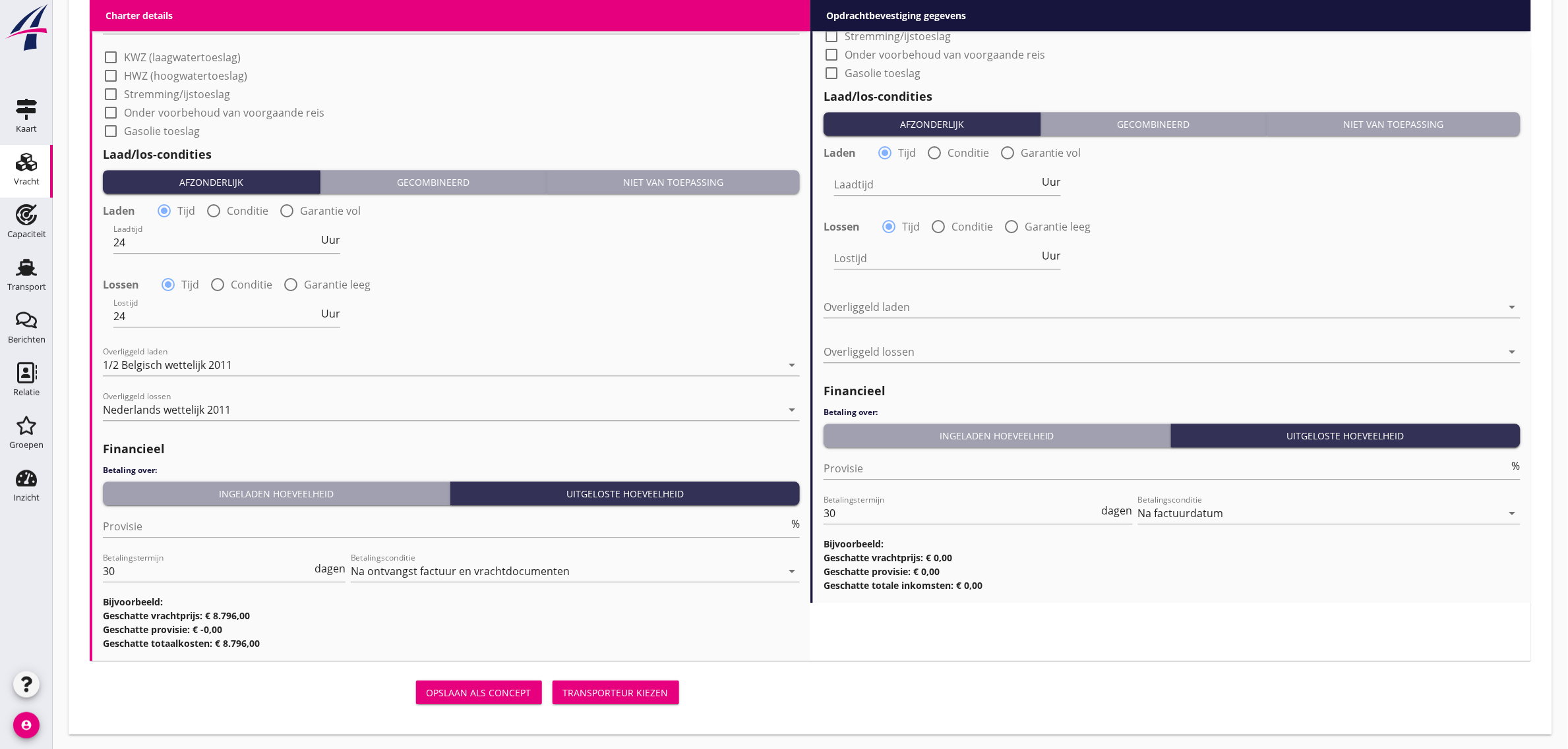
click at [227, 488] on div "Ingeladen hoeveelheid" at bounding box center [276, 494] width 336 height 14
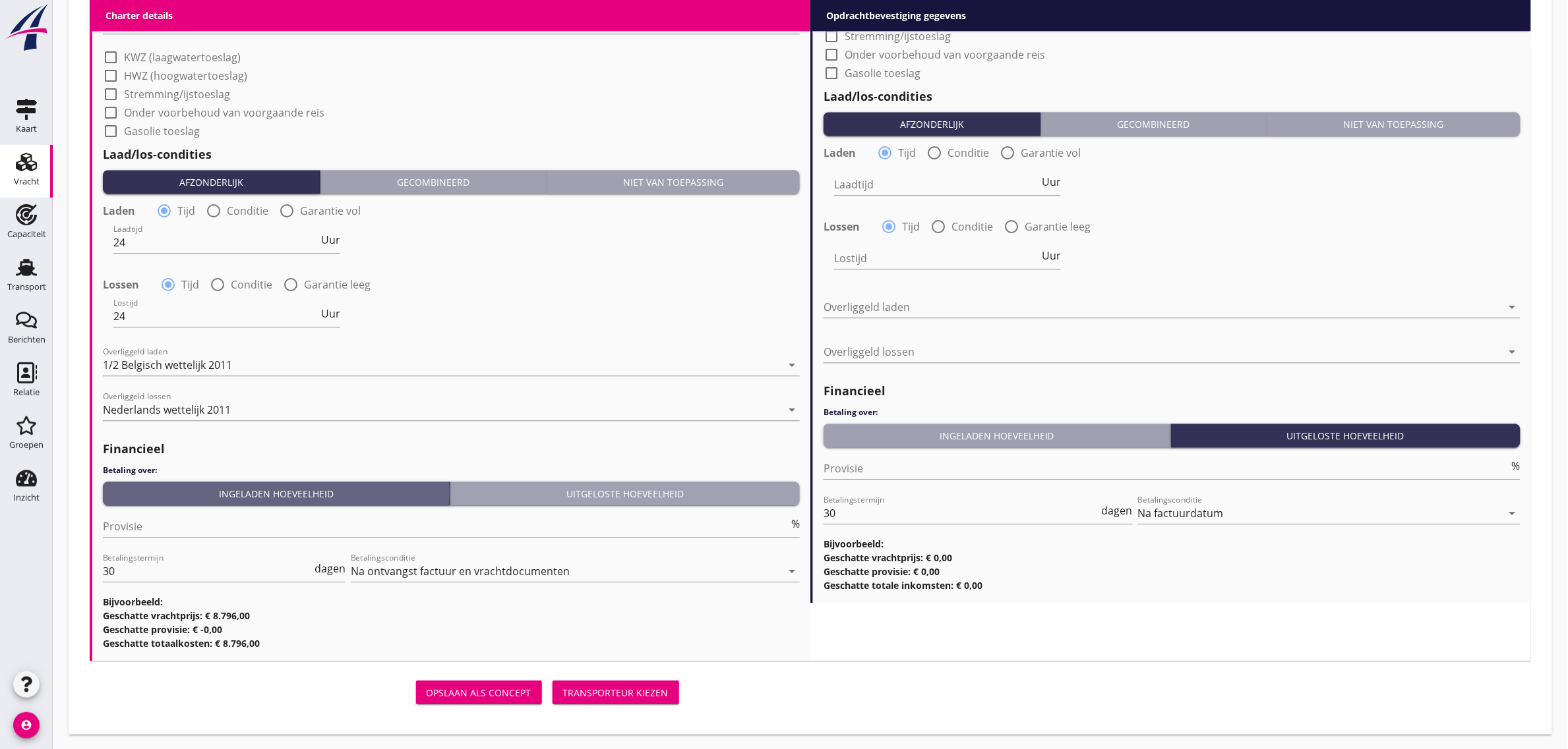
click at [135, 539] on div "Provisie %" at bounding box center [451, 533] width 697 height 34
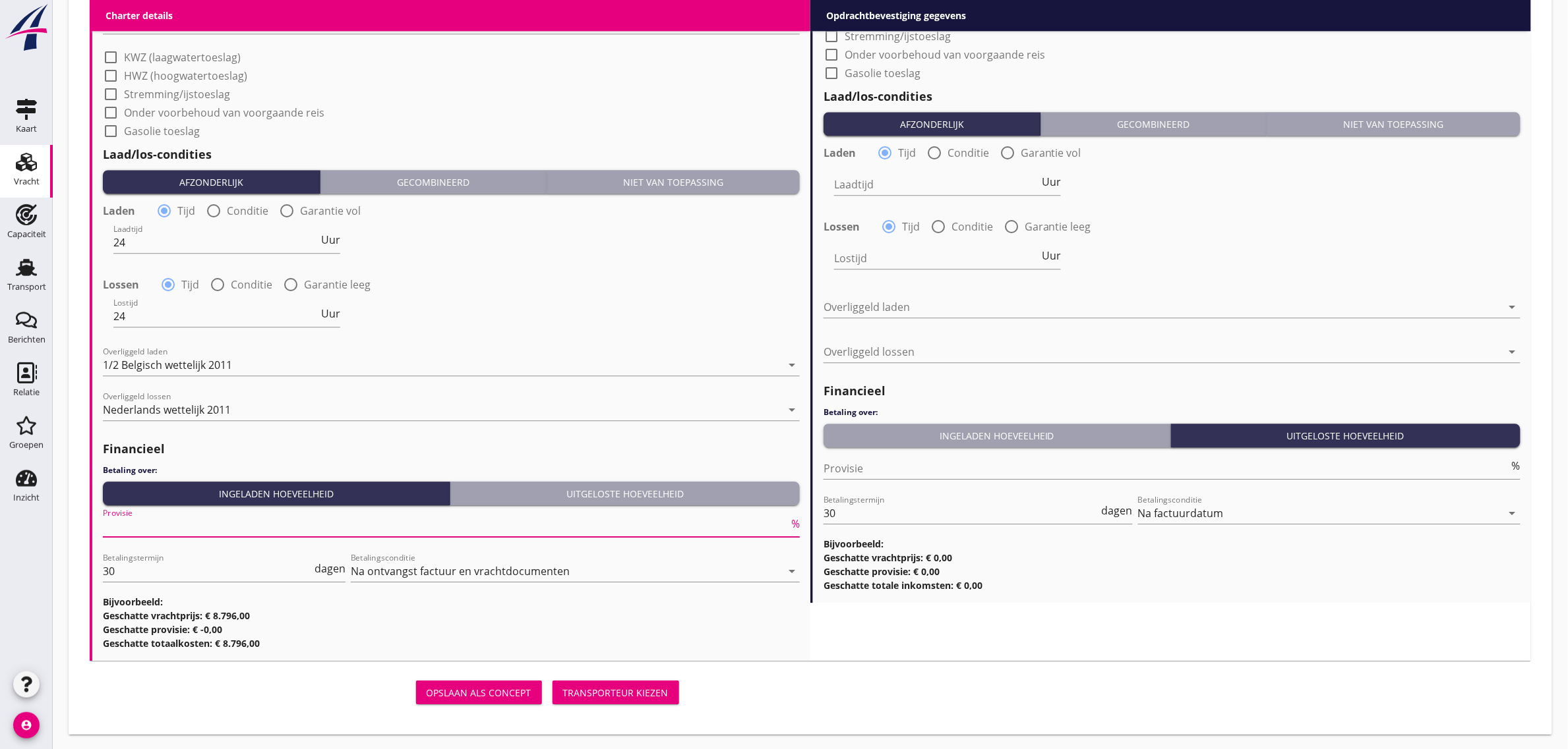
click at [129, 523] on input "Provisie" at bounding box center [446, 526] width 686 height 21
type input "5"
click at [601, 331] on div "Lostijd 24 Uur" at bounding box center [451, 318] width 700 height 48
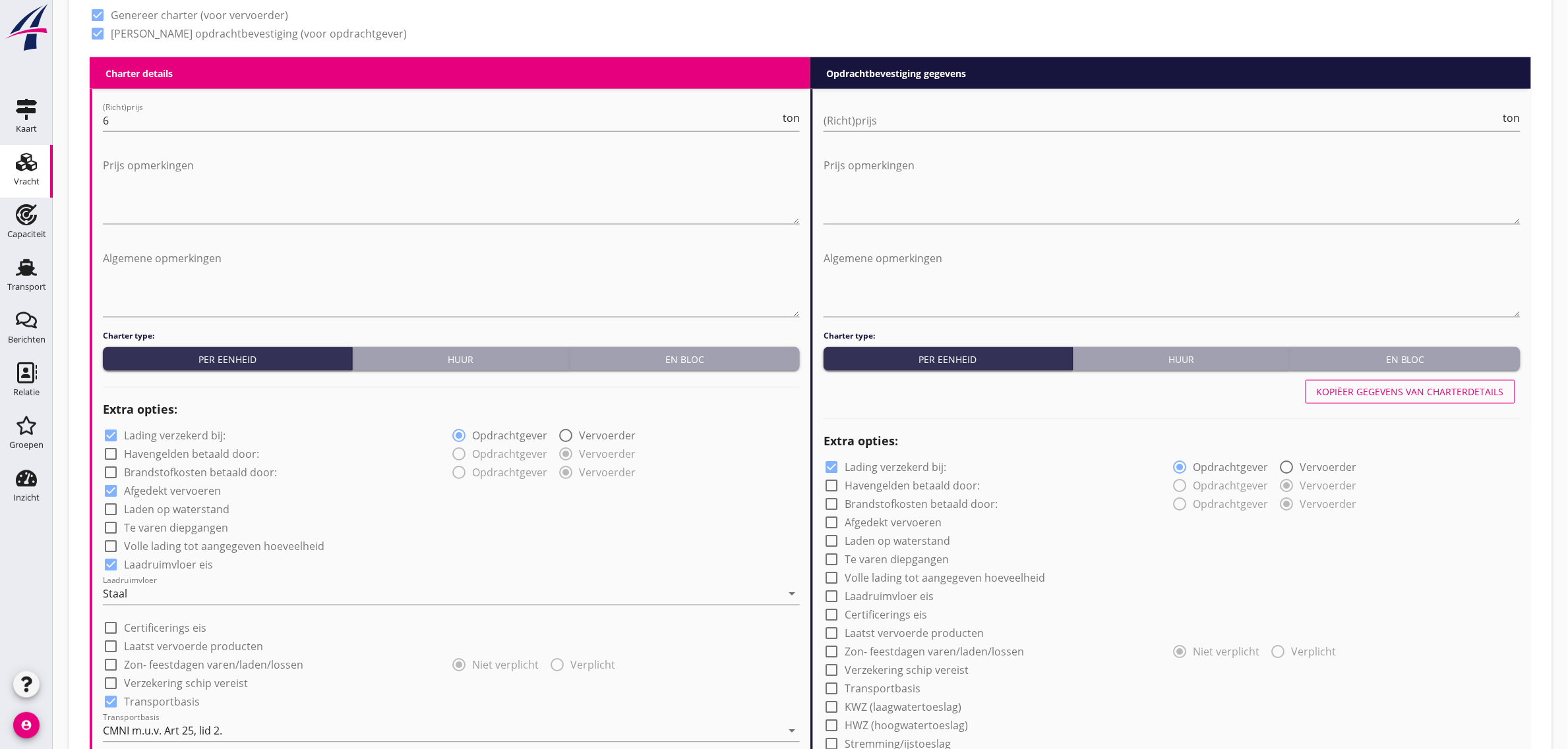
scroll to position [616, 0]
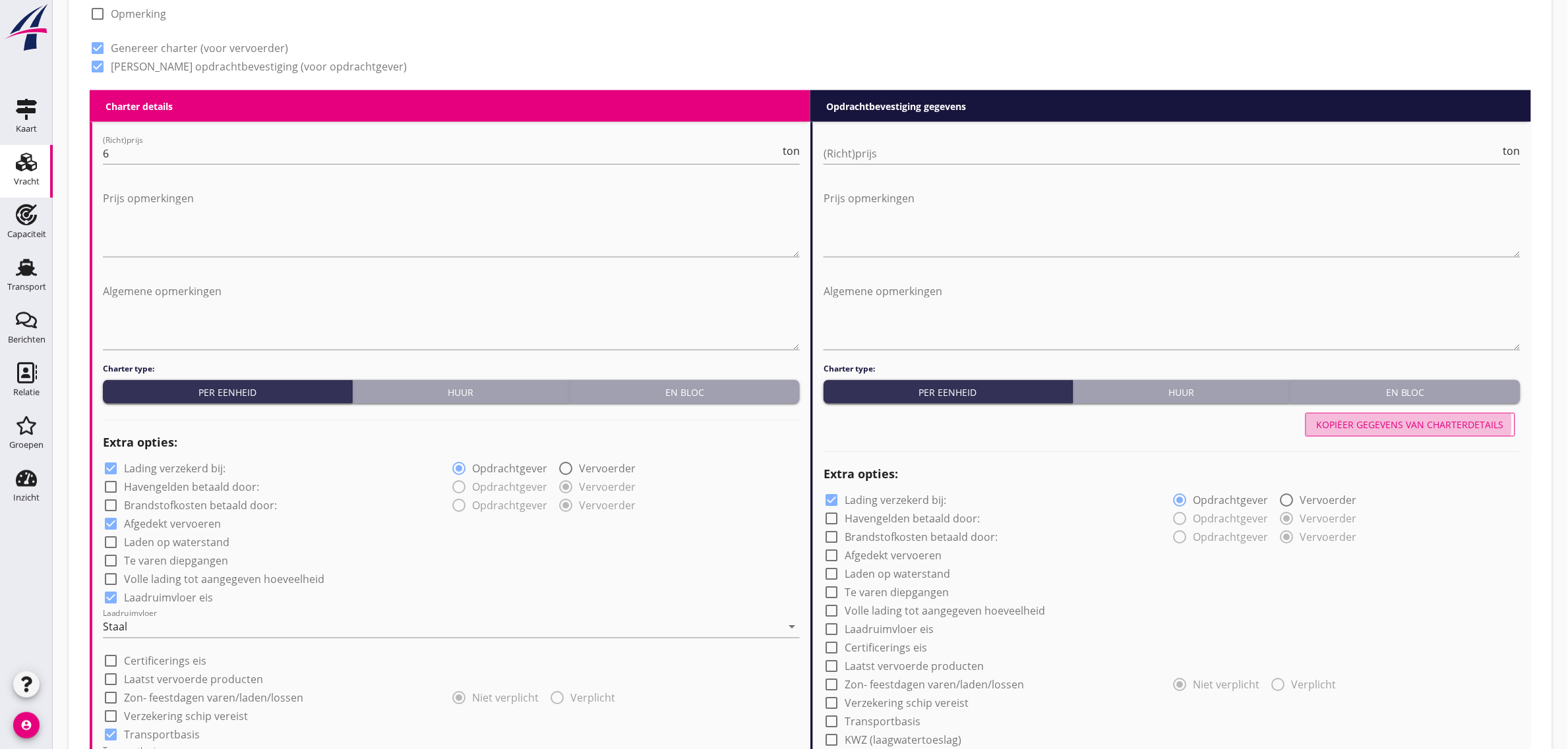
click at [1414, 418] on div "Kopiëer gegevens van charterdetails" at bounding box center [1410, 425] width 188 height 14
checkbox input "true"
type input "24"
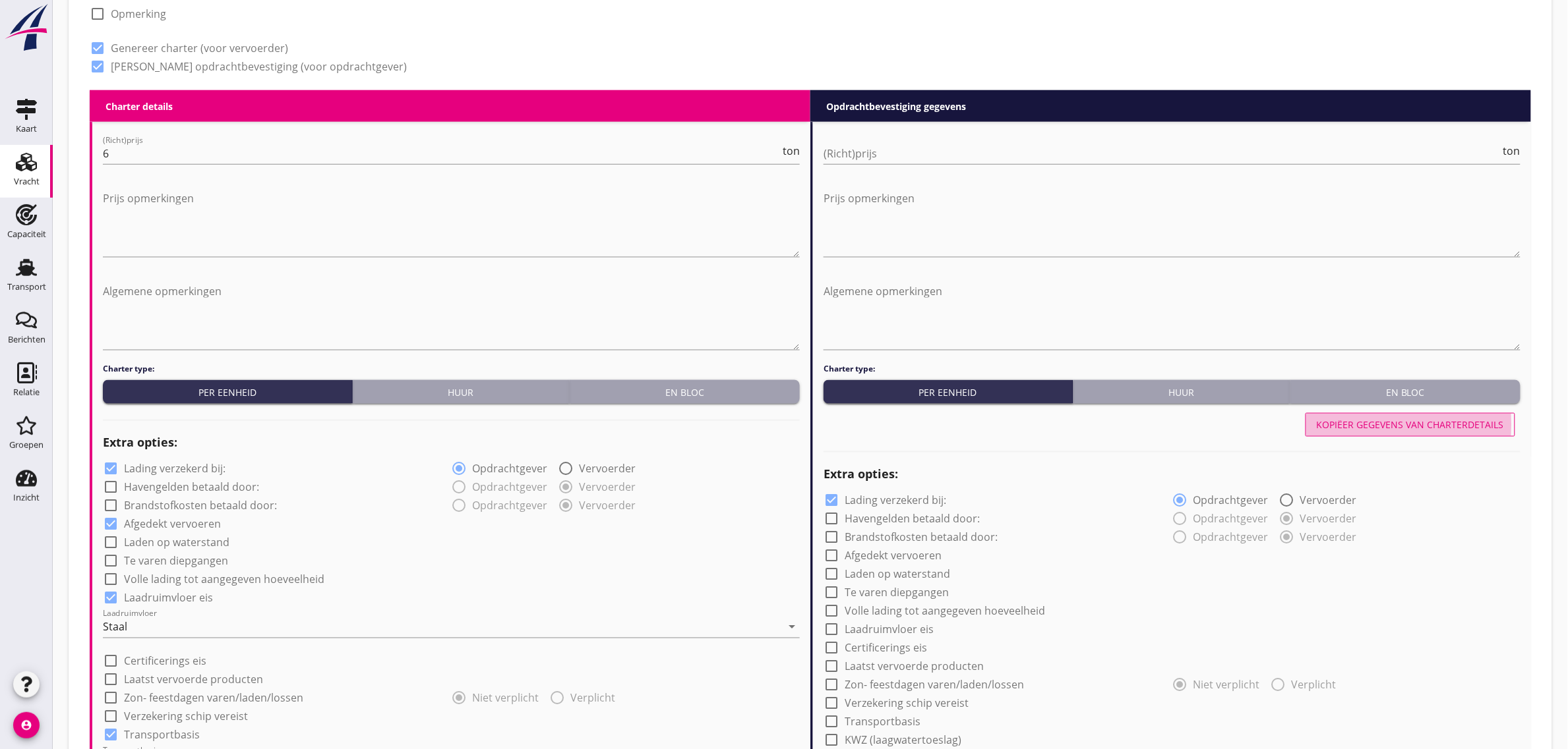
type input "24"
click at [892, 153] on input "(Richt)prijs" at bounding box center [1162, 153] width 677 height 21
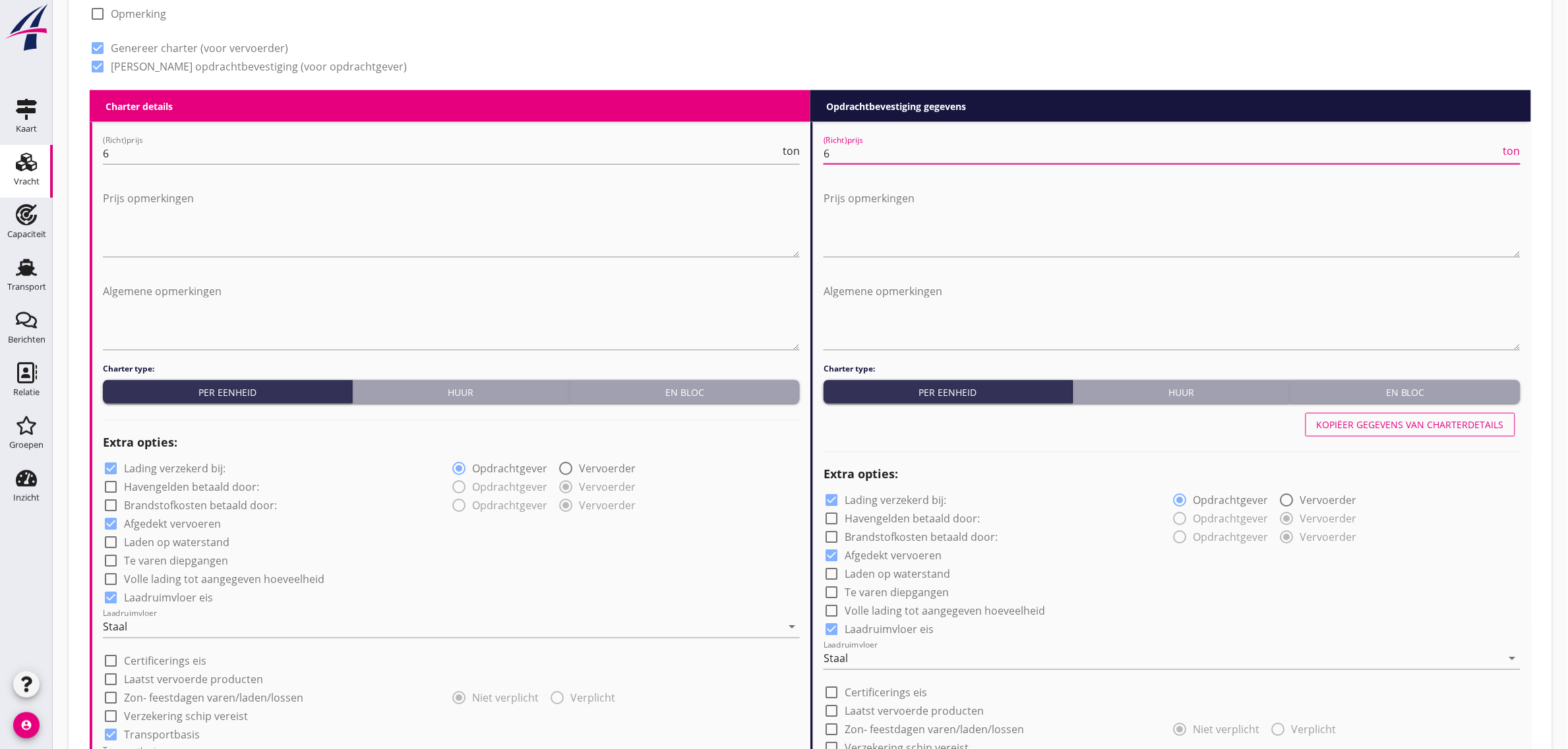
type input "6"
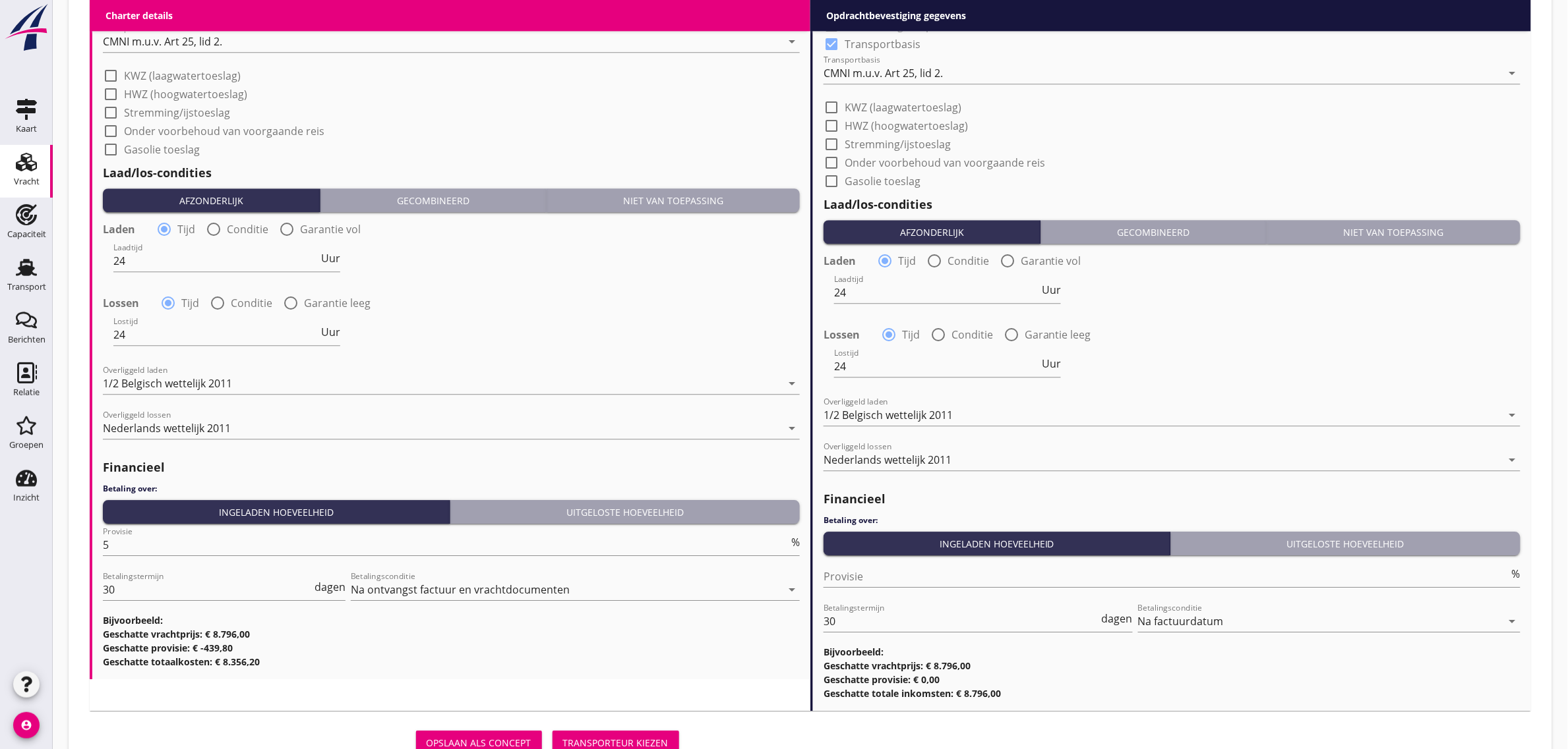
scroll to position [1358, 0]
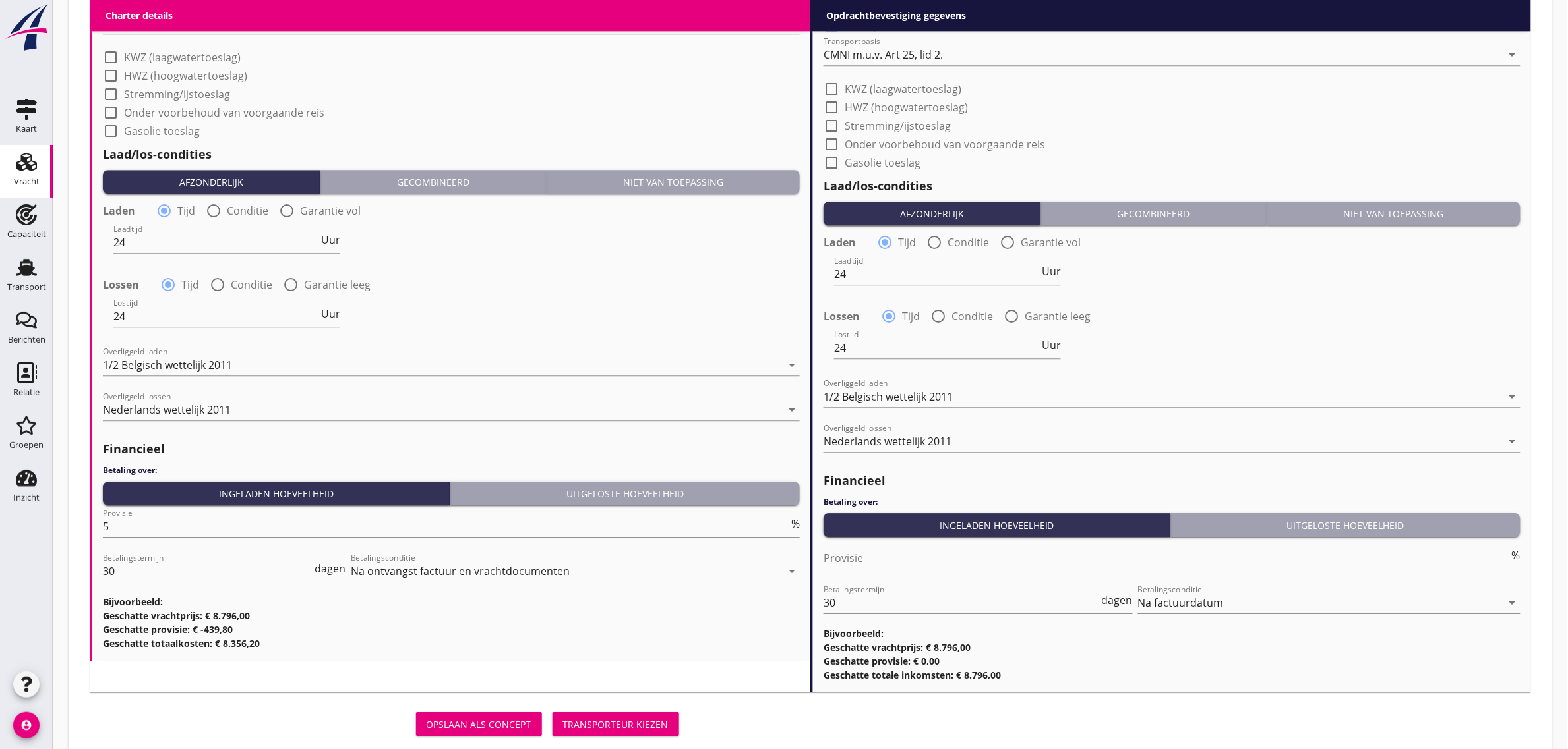
click at [874, 564] on input "Provisie" at bounding box center [1166, 558] width 686 height 21
type input "0"
click at [1240, 333] on div "Lostijd 24 Uur" at bounding box center [1171, 349] width 700 height 48
click at [1191, 311] on div "Lossen radio_button_checked Tijd radio_button_unchecked Conditie radio_button_u…" at bounding box center [1171, 314] width 697 height 18
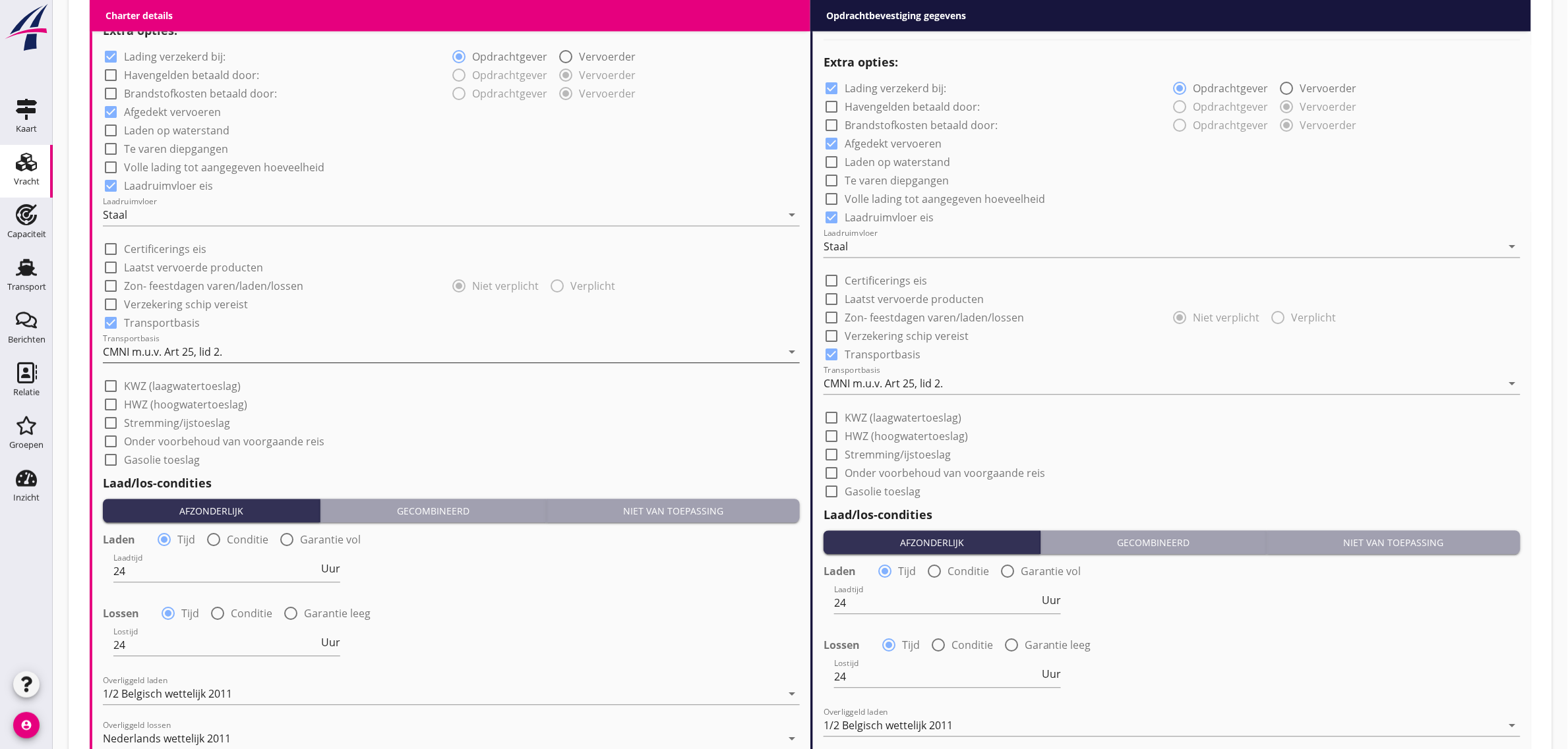
scroll to position [1389, 0]
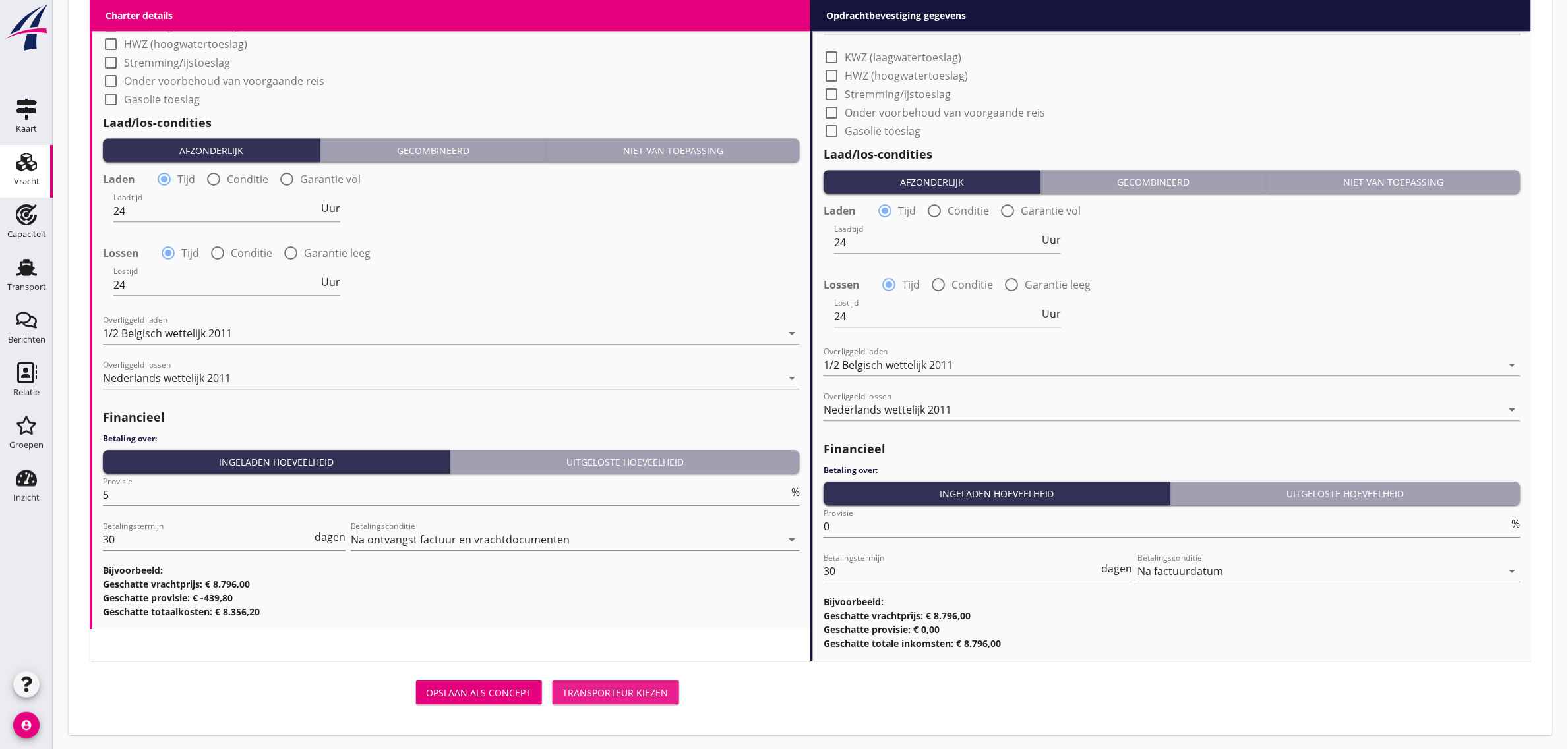
drag, startPoint x: 618, startPoint y: 687, endPoint x: 507, endPoint y: 462, distance: 250.9
click at [618, 687] on div "Transporteur kiezen" at bounding box center [616, 693] width 106 height 14
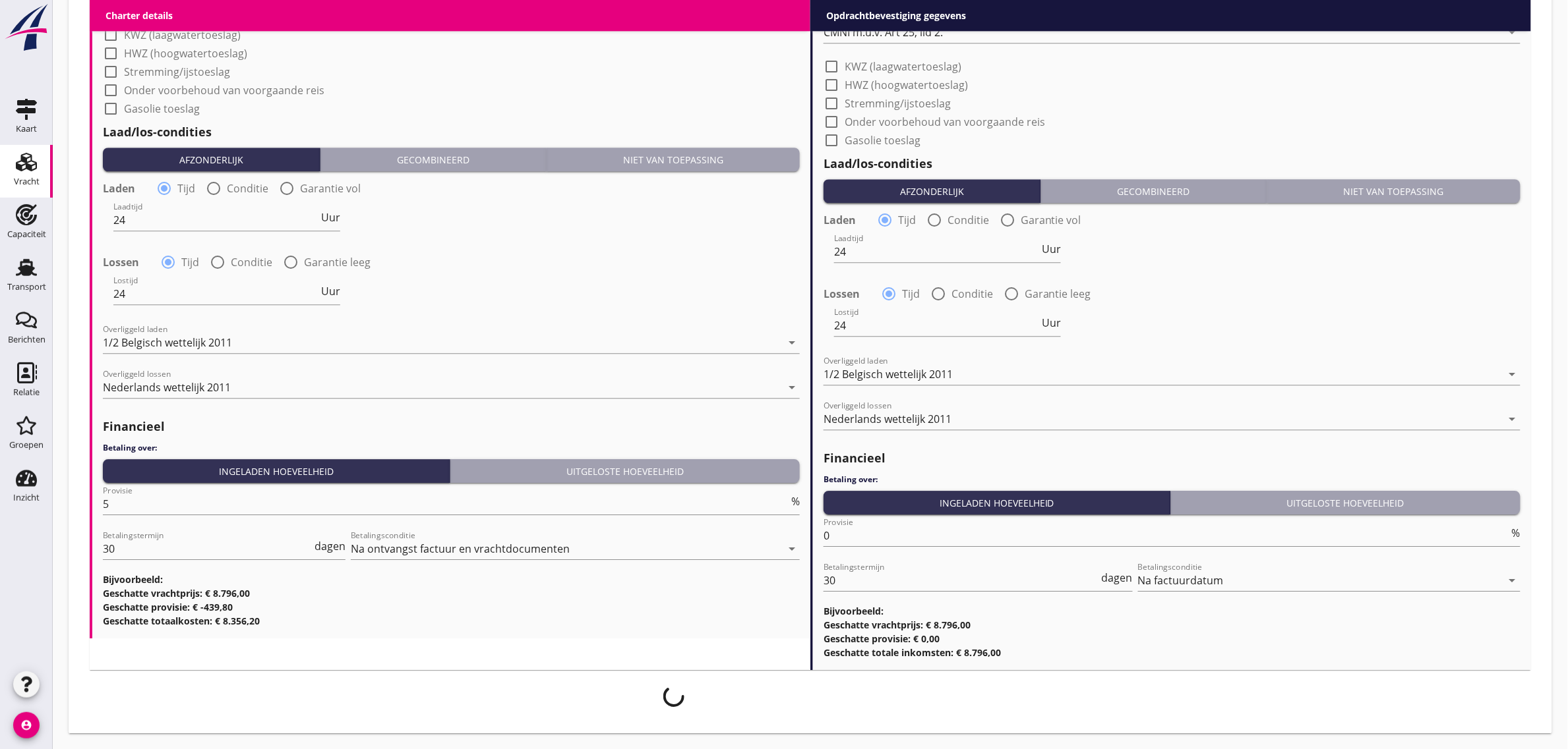
scroll to position [1378, 0]
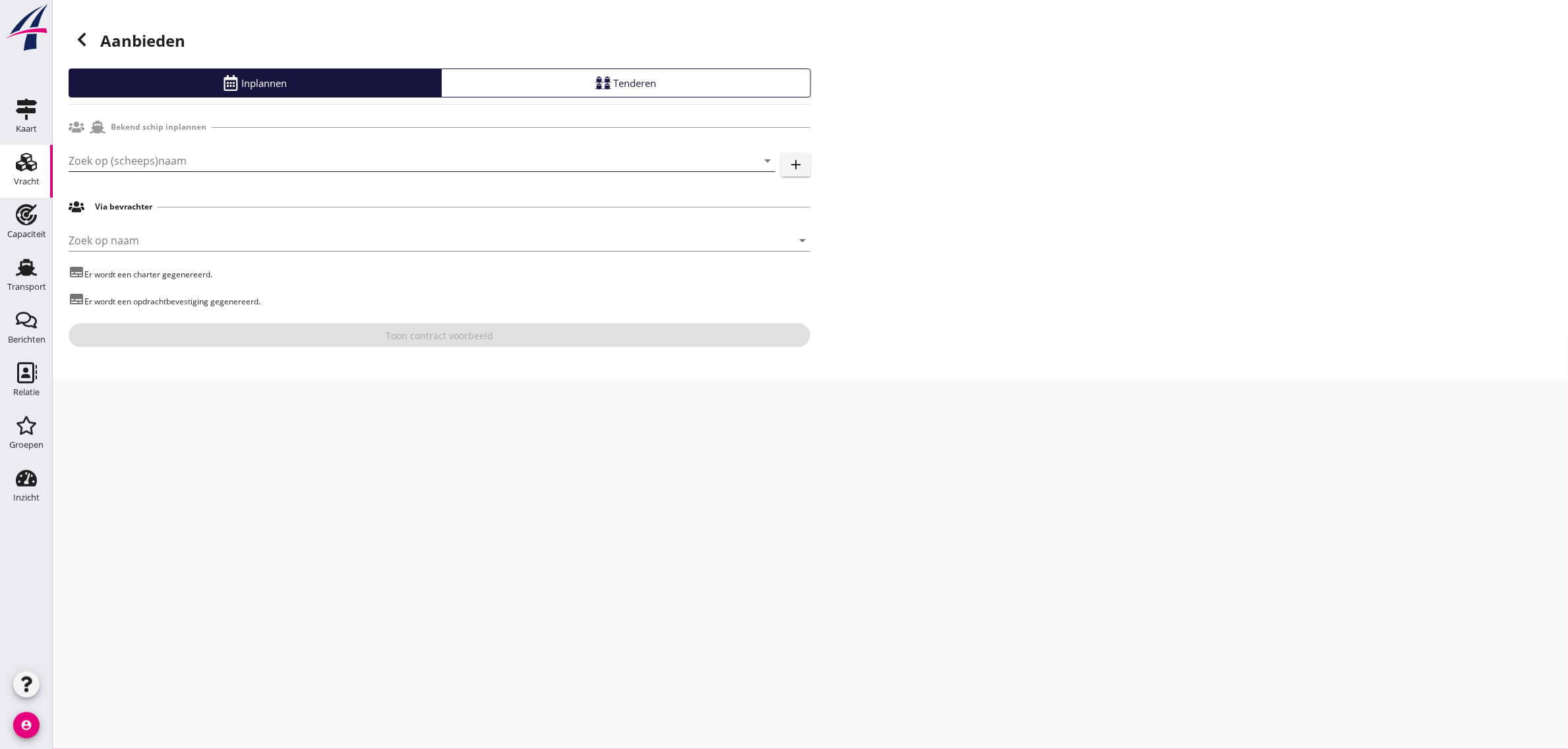
click at [130, 163] on input "Zoek op (scheeps)naam" at bounding box center [403, 161] width 670 height 21
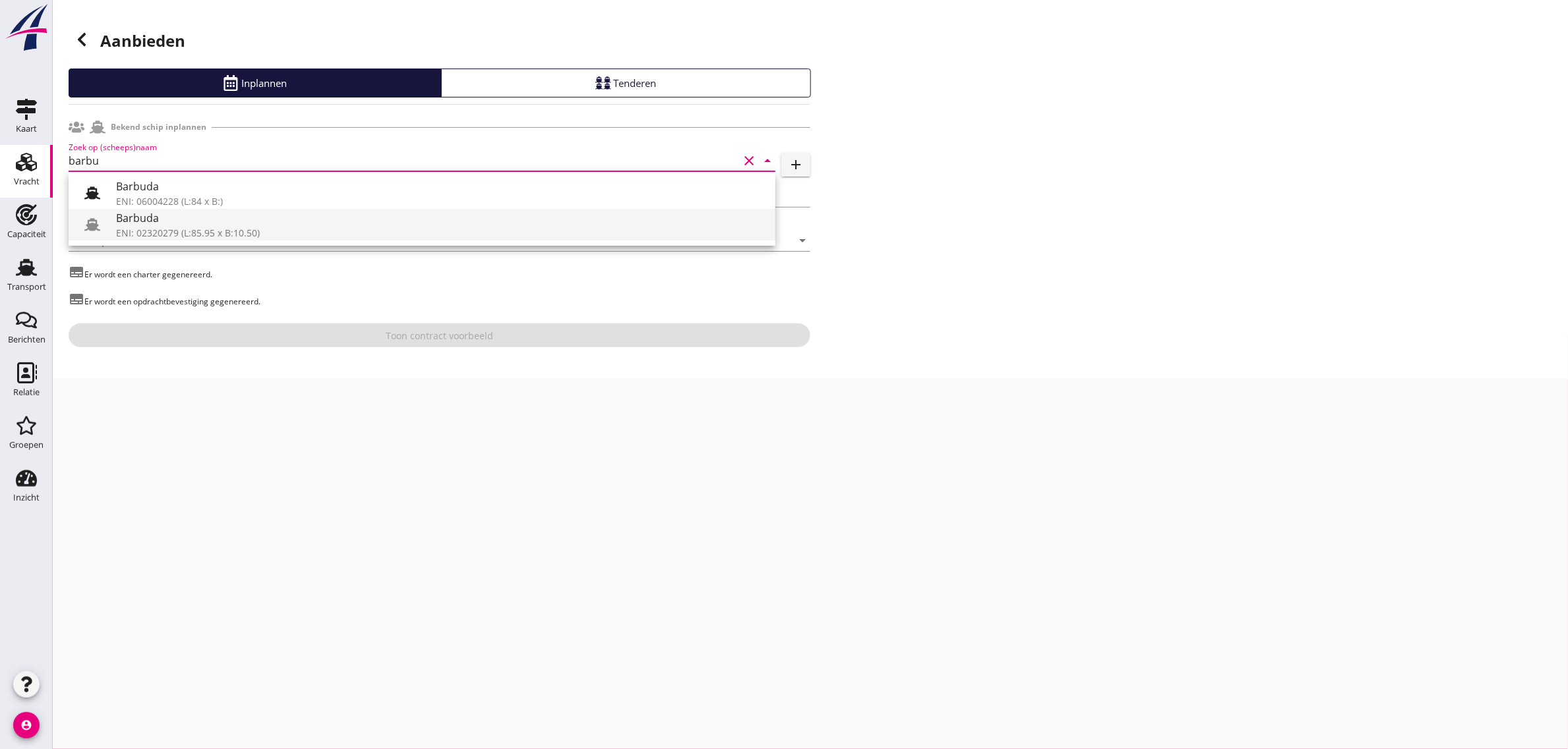
click at [200, 236] on div "ENI: 02320279 (L:85.95 x B:10.50)" at bounding box center [440, 233] width 649 height 14
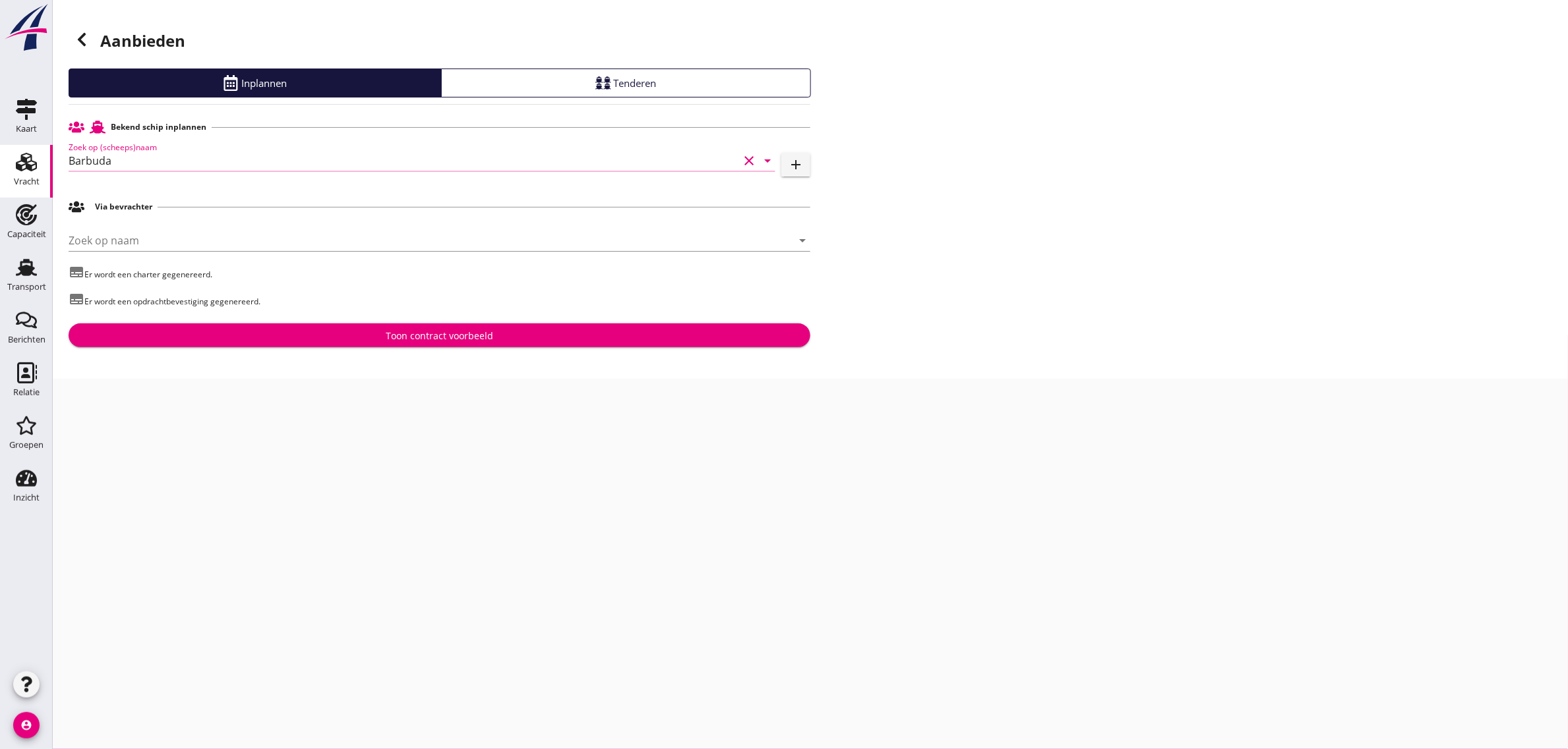
type input "Barbuda"
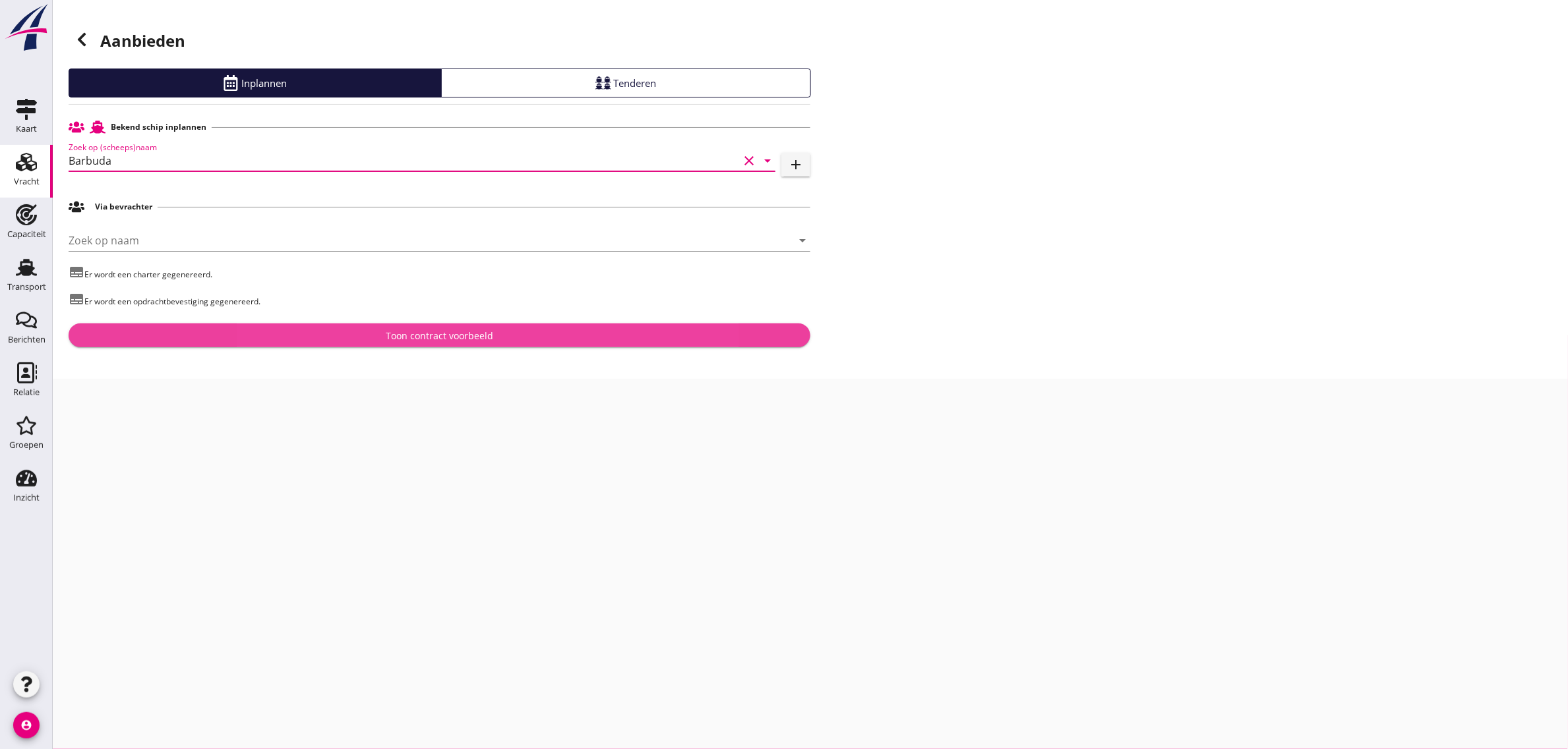
click at [477, 331] on div "Toon contract voorbeeld" at bounding box center [440, 336] width 108 height 14
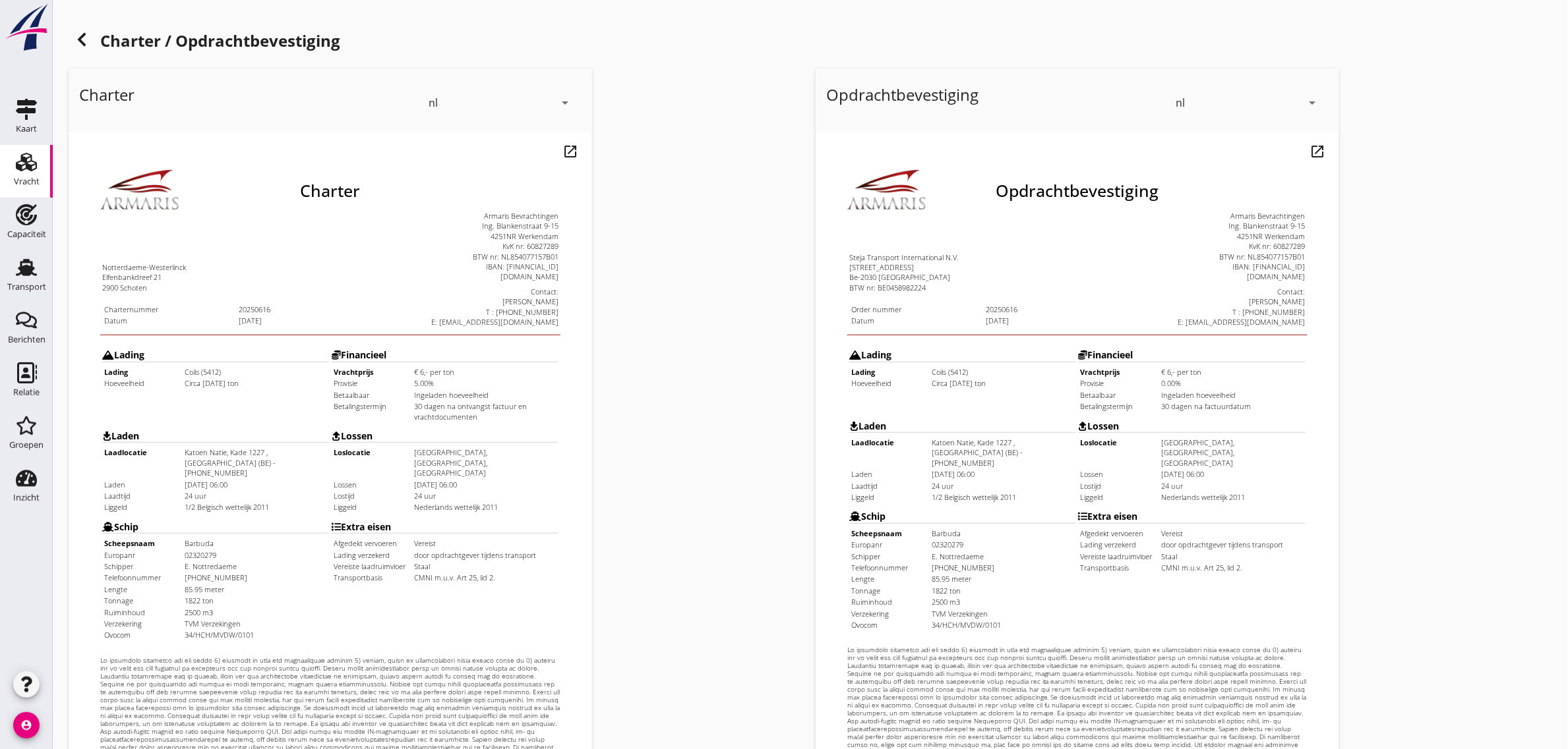
drag, startPoint x: 76, startPoint y: 232, endPoint x: 512, endPoint y: 521, distance: 523.1
click at [512, 521] on div "Charter Notterdaeme-Westerlinck Elfenbankdreef 21 2900 Schoten Charternummer 20…" at bounding box center [303, 454] width 460 height 636
click at [674, 515] on div "Charter nl arrow_drop_down open_in_new Pas aan Download concept email" at bounding box center [437, 492] width 747 height 858
click at [402, 469] on td "Nederlands wettelijk 2011" at bounding box center [458, 474] width 144 height 10
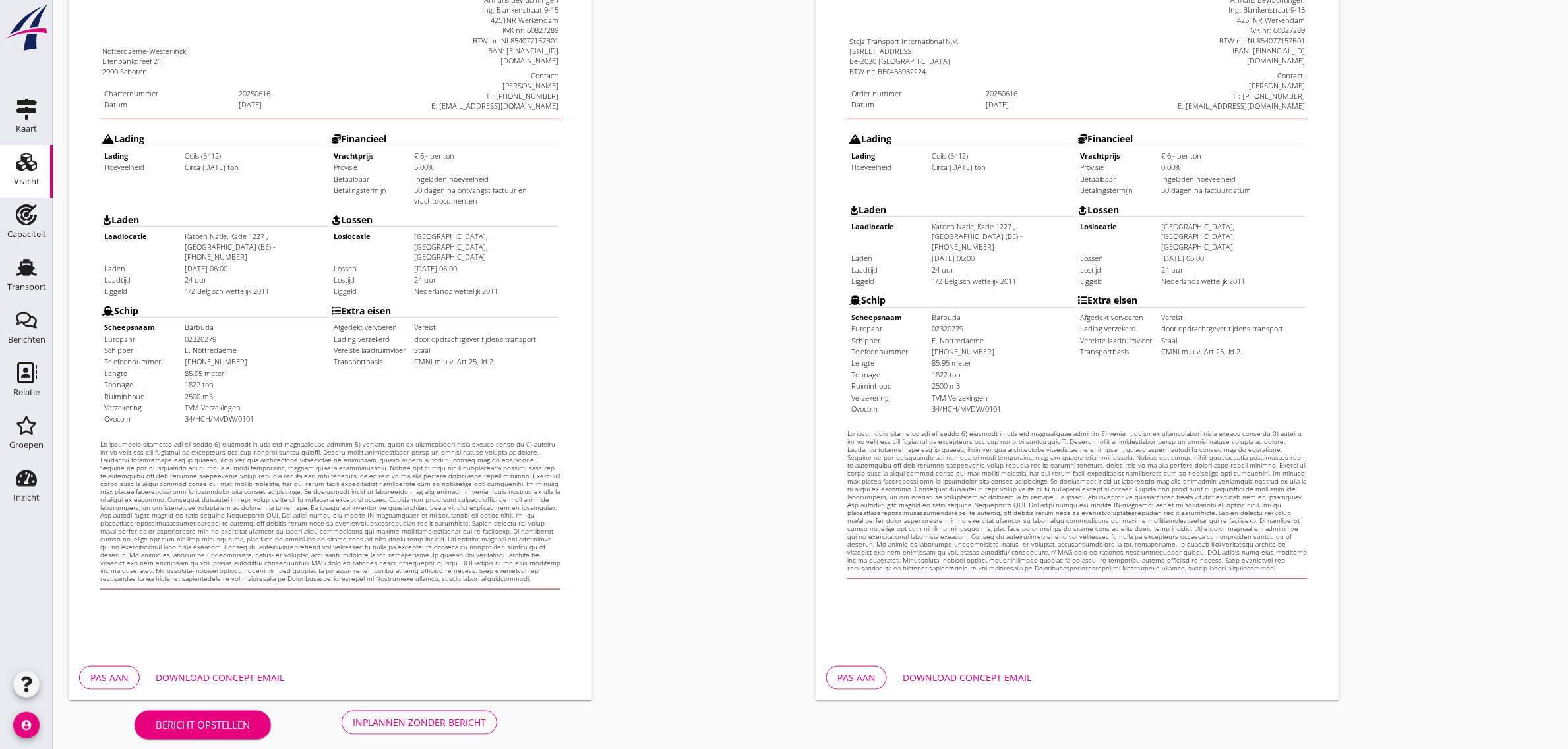
scroll to position [226, 0]
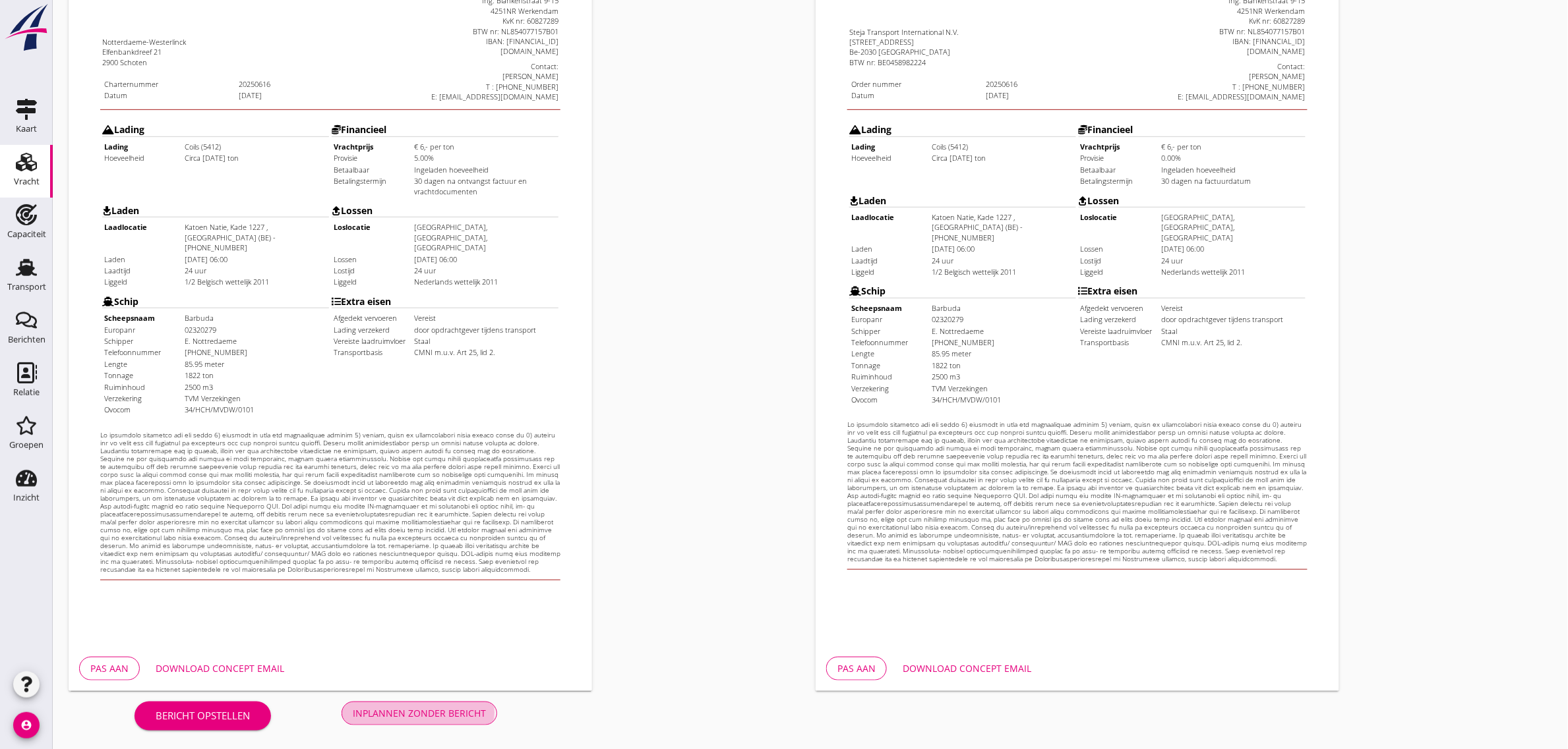
click at [443, 719] on button "Inplannen zonder bericht" at bounding box center [419, 713] width 156 height 24
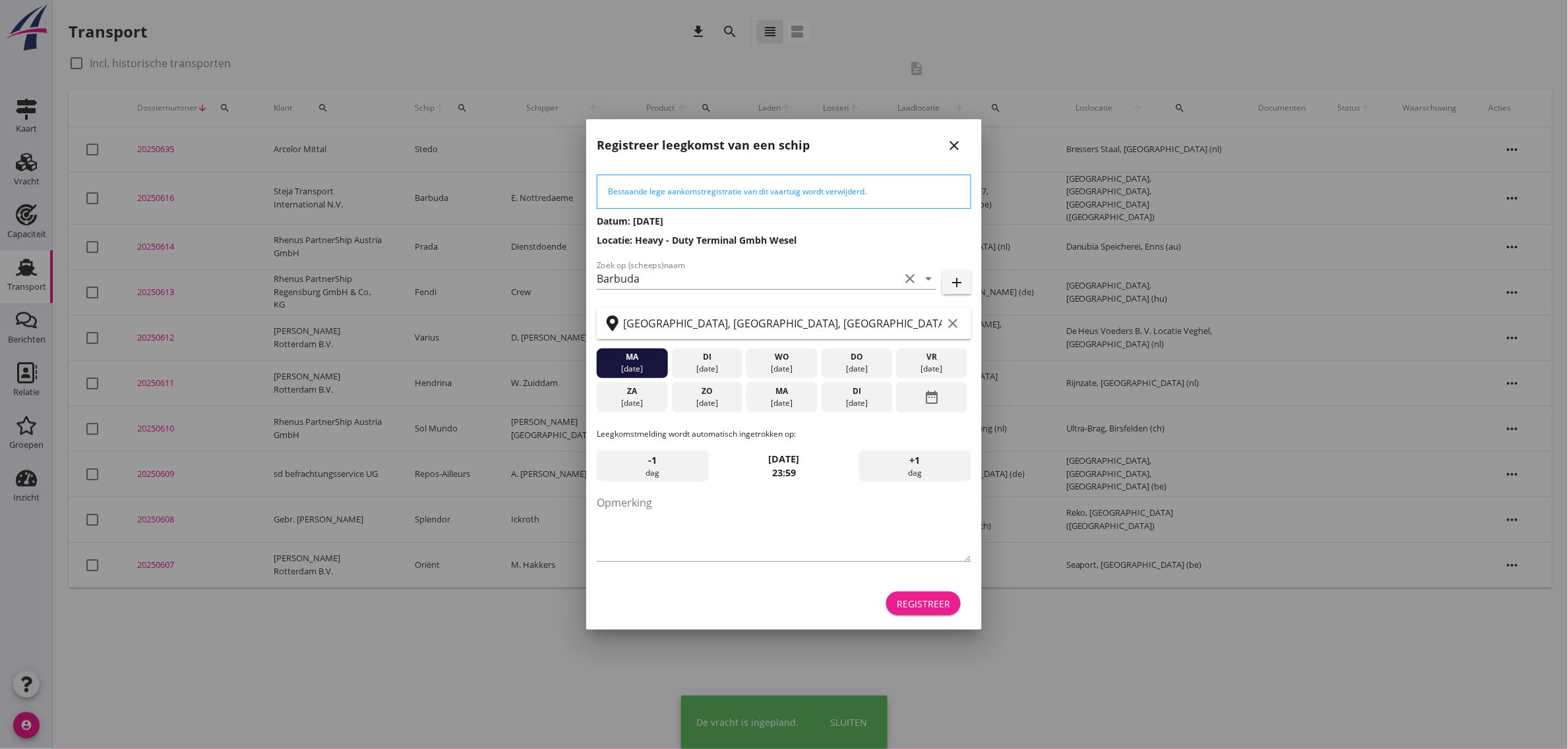
click at [942, 610] on div "Registreer" at bounding box center [923, 604] width 53 height 14
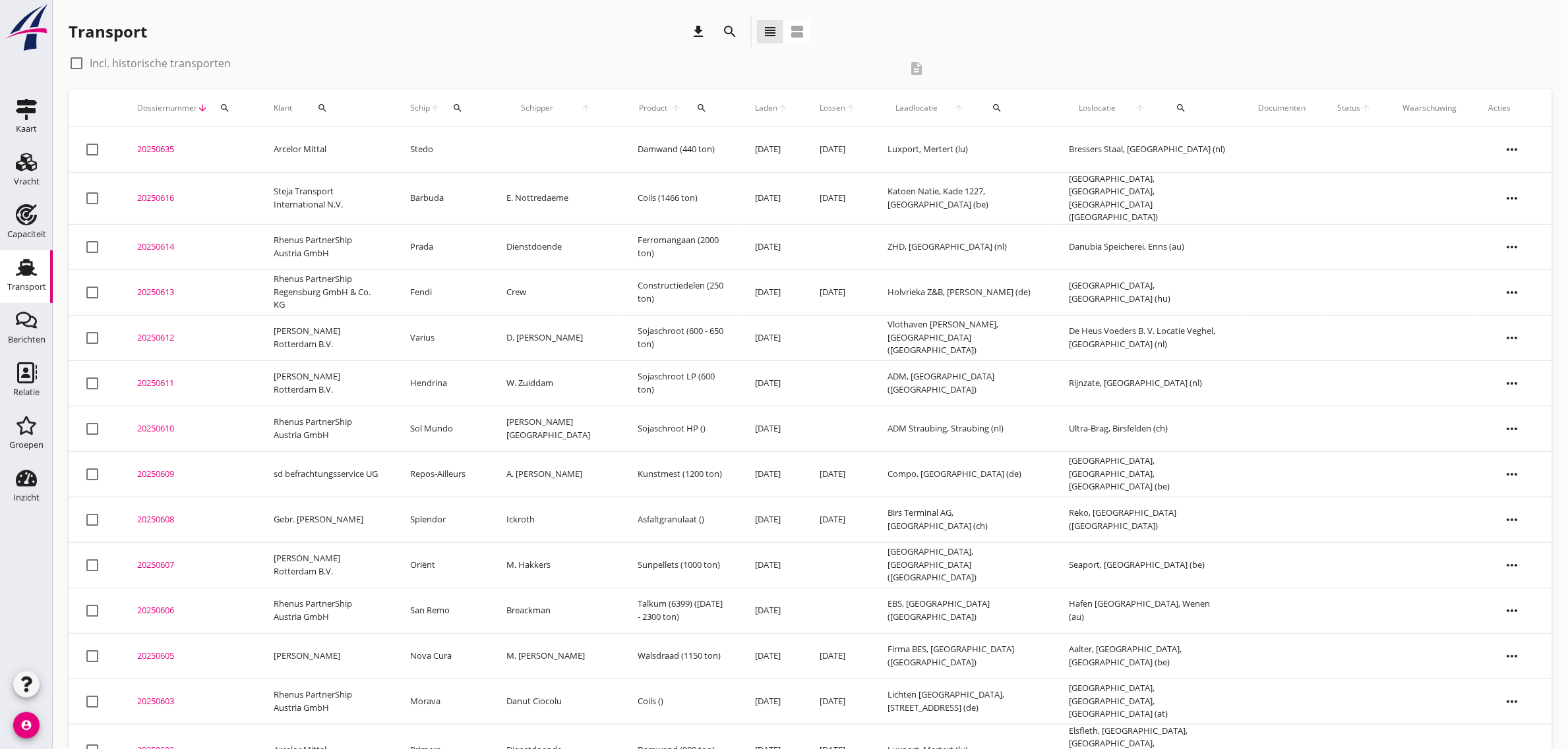
click at [307, 189] on td "Steja Transport International N.V." at bounding box center [326, 198] width 136 height 52
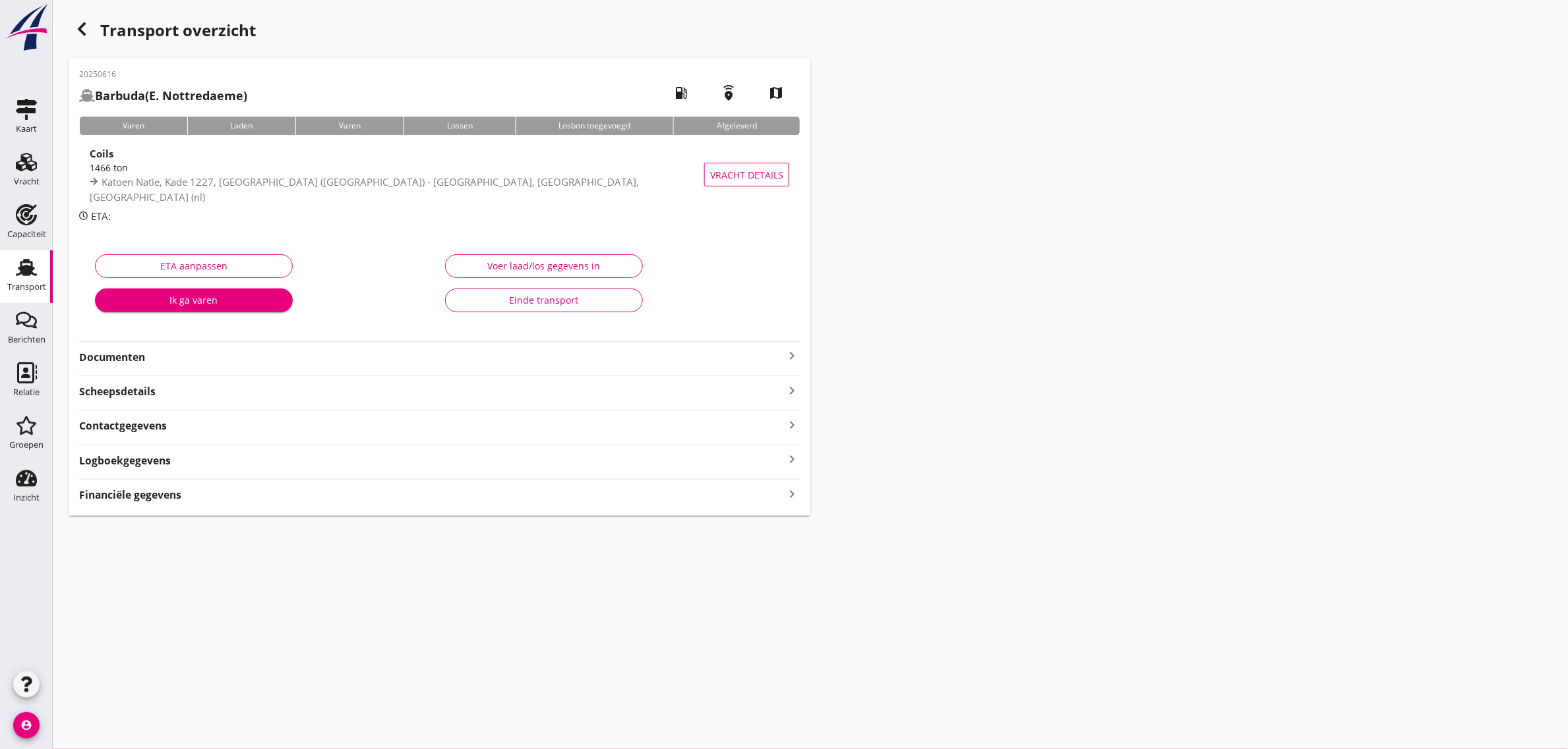
click at [114, 354] on strong "Documenten" at bounding box center [431, 357] width 705 height 15
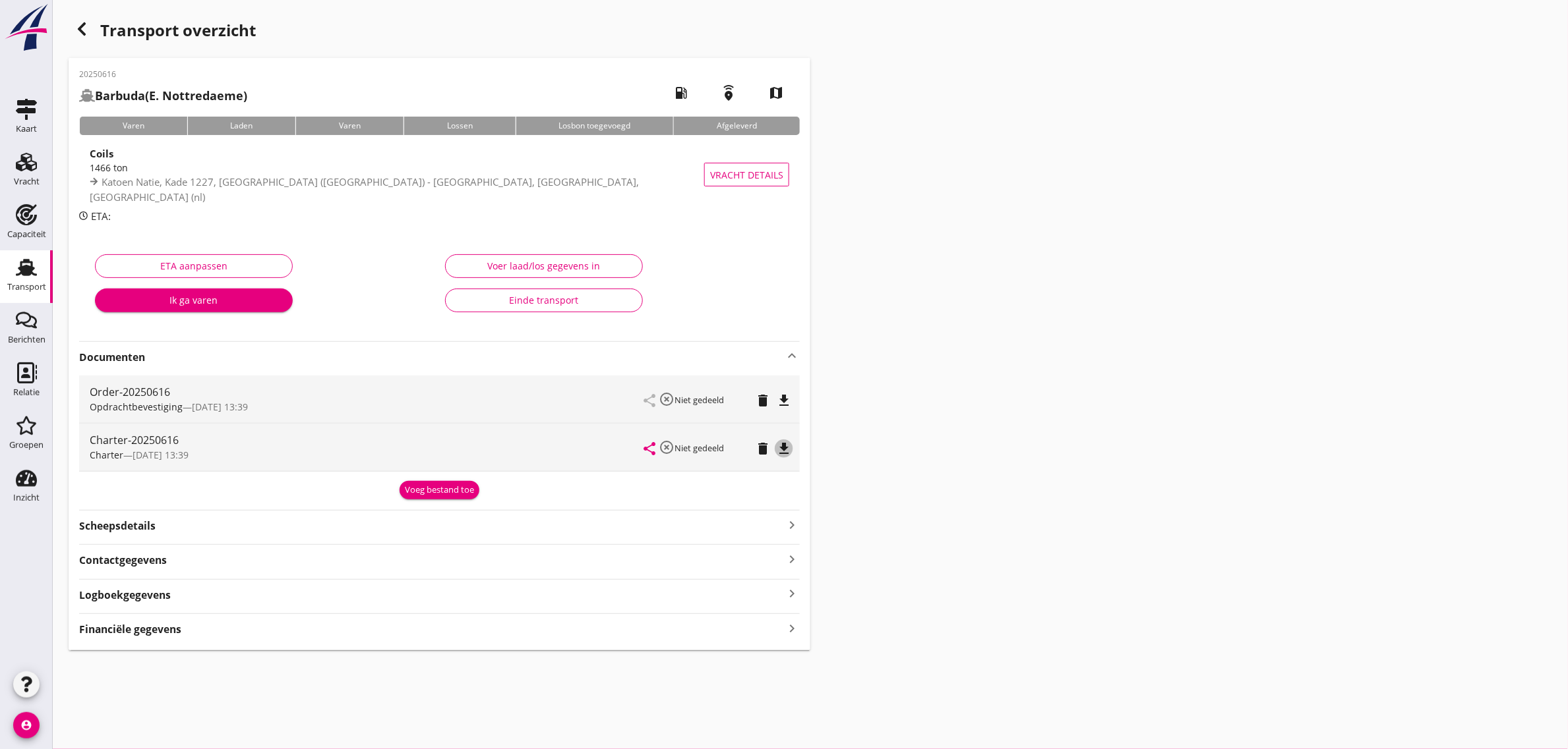
click at [784, 449] on icon "file_download" at bounding box center [784, 449] width 16 height 16
drag, startPoint x: 33, startPoint y: 271, endPoint x: 97, endPoint y: 749, distance: 482.3
click at [33, 271] on icon "Transport" at bounding box center [26, 267] width 21 height 21
